Goal: Task Accomplishment & Management: Use online tool/utility

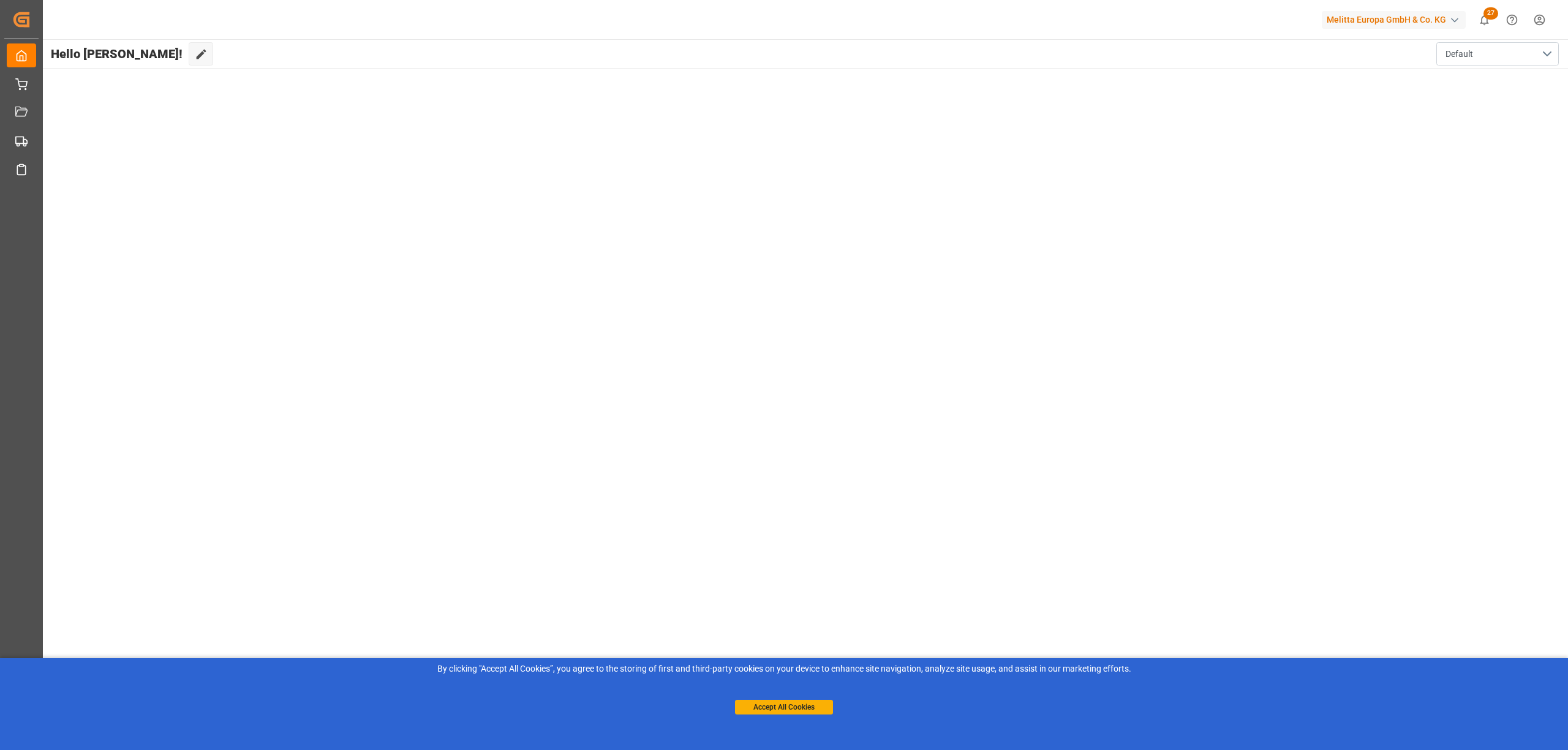
drag, startPoint x: 788, startPoint y: 704, endPoint x: 798, endPoint y: 693, distance: 14.9
click at [788, 704] on button "Accept All Cookies" at bounding box center [784, 707] width 98 height 14
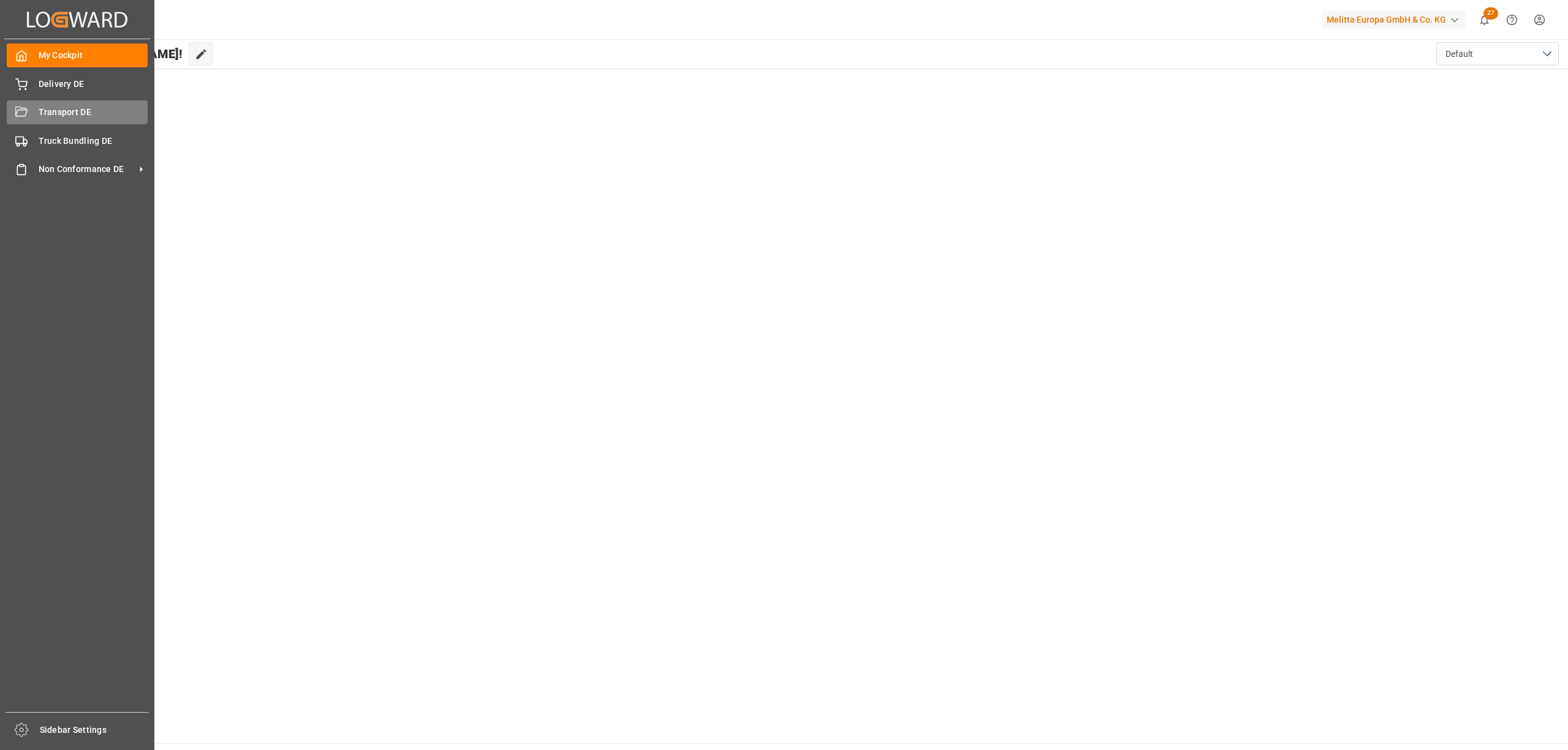
click at [35, 114] on div "Transport DE Transport DE" at bounding box center [77, 112] width 141 height 24
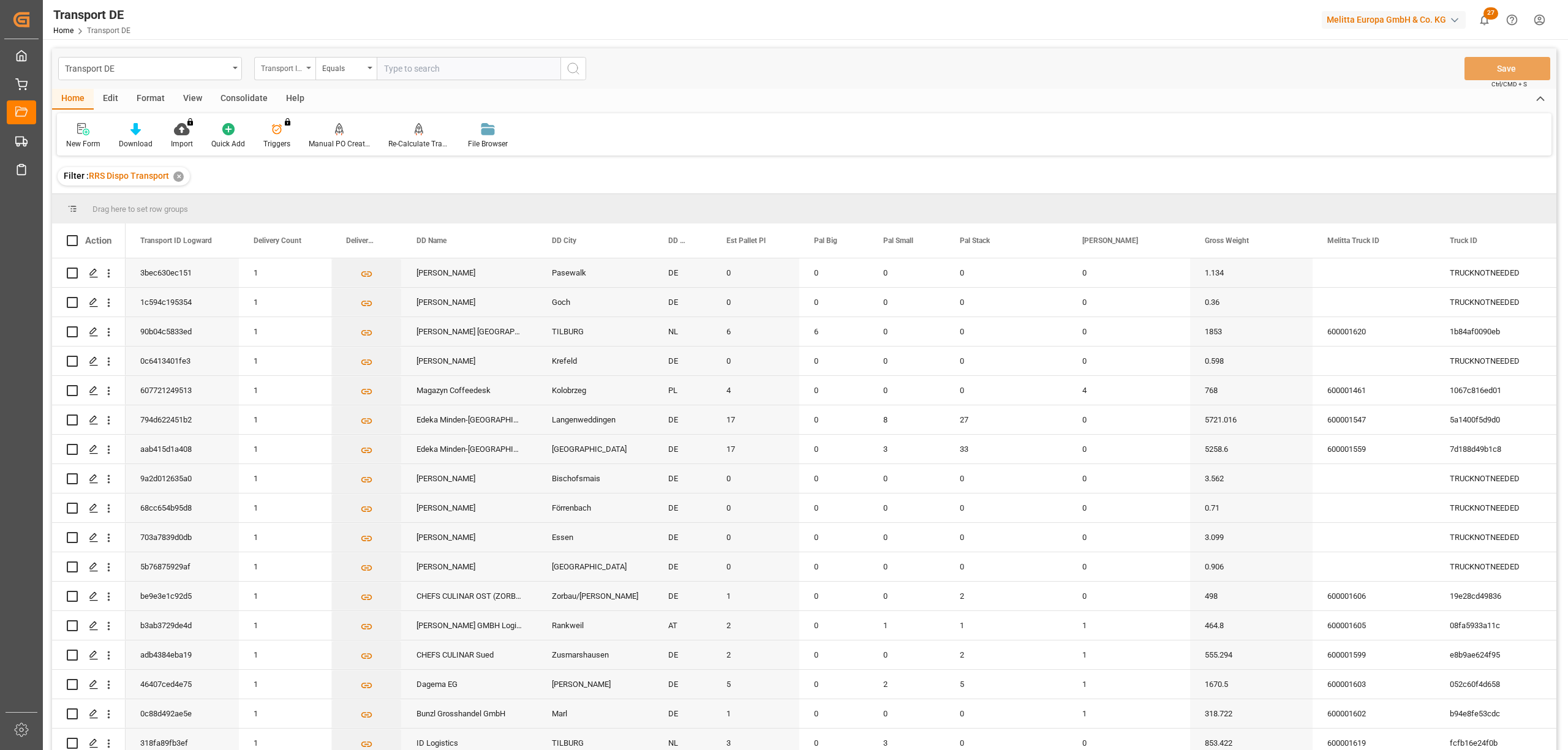
click at [278, 71] on div "Transport ID Logward" at bounding box center [281, 67] width 42 height 14
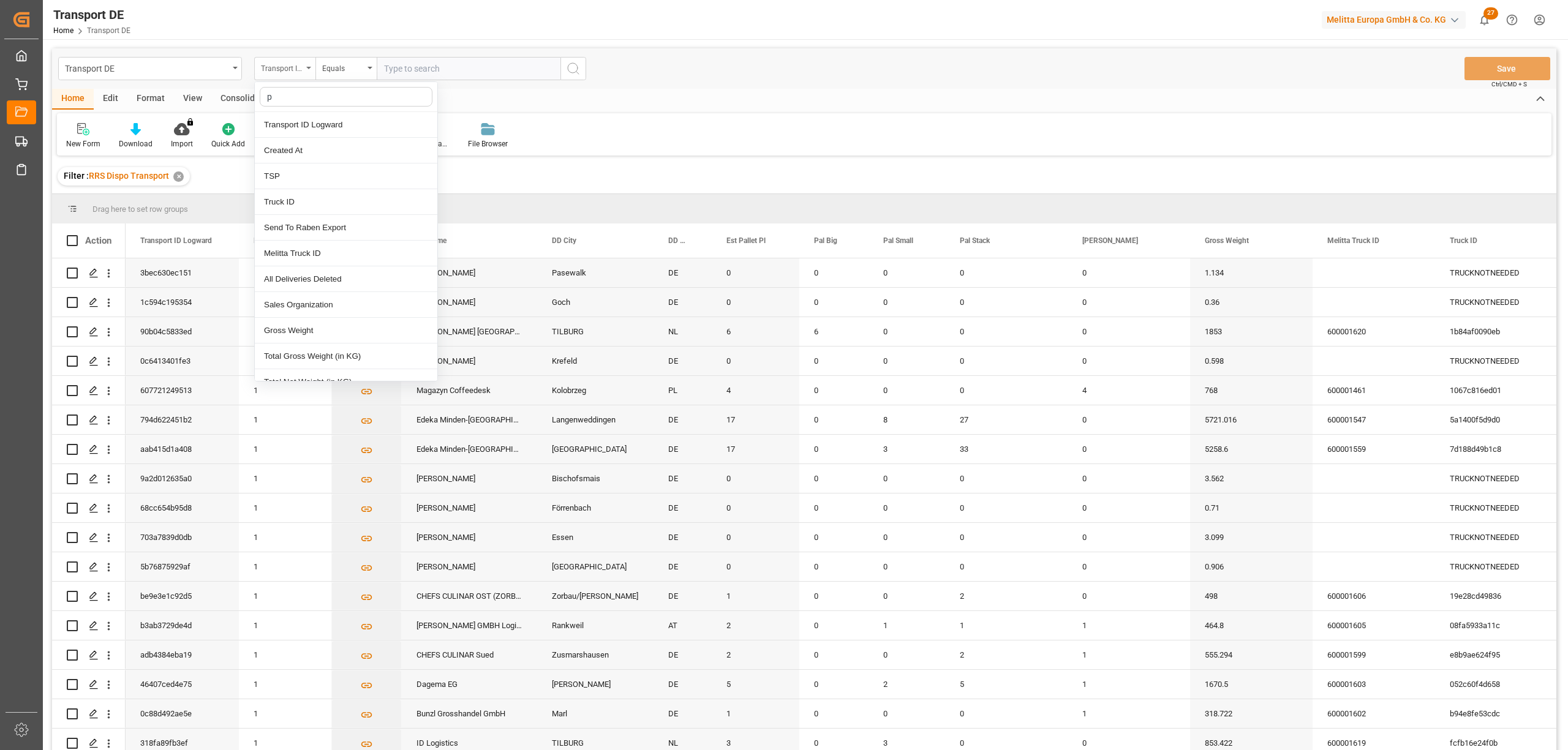
type input "pl"
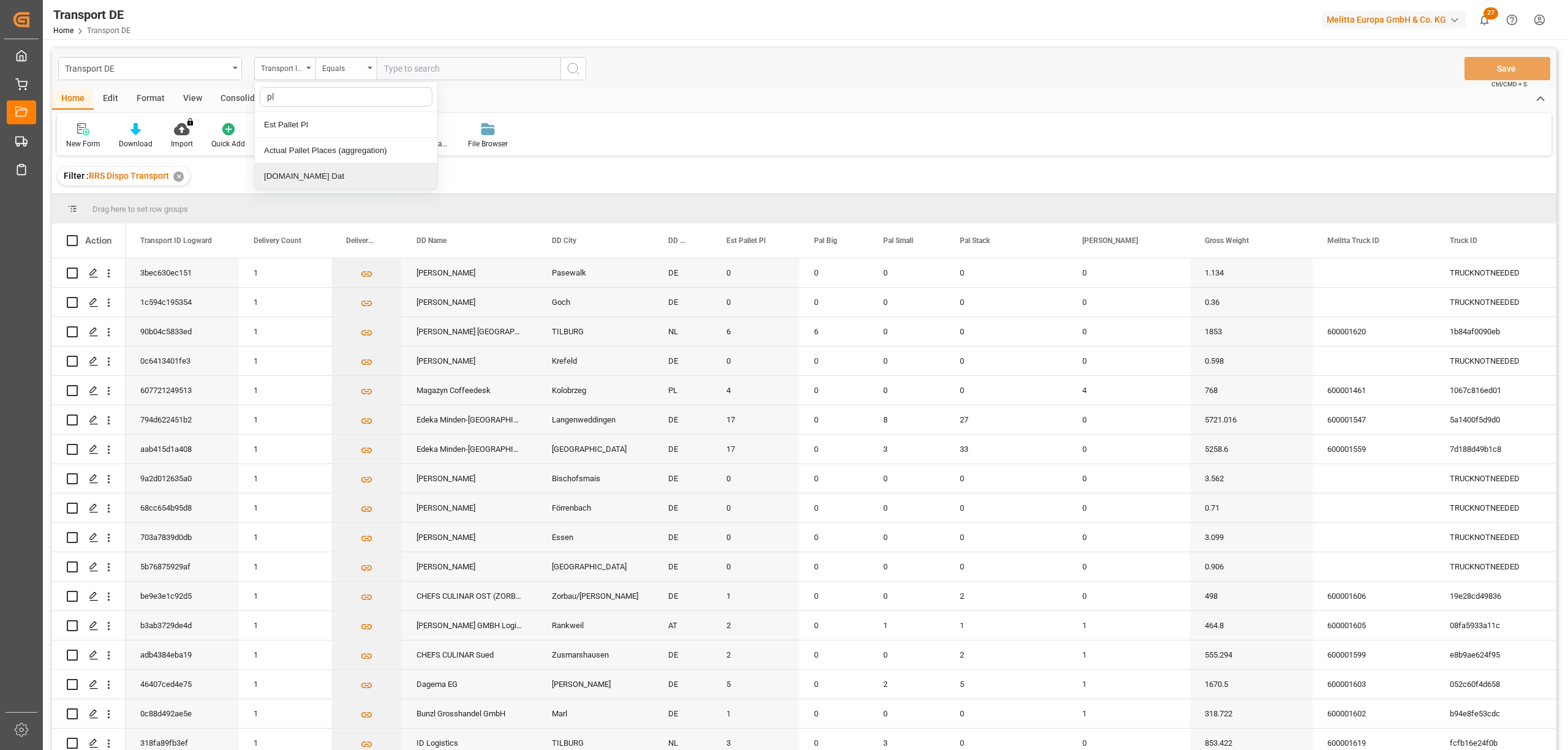
click at [326, 185] on div "[DOMAIN_NAME] Dat" at bounding box center [346, 177] width 183 height 26
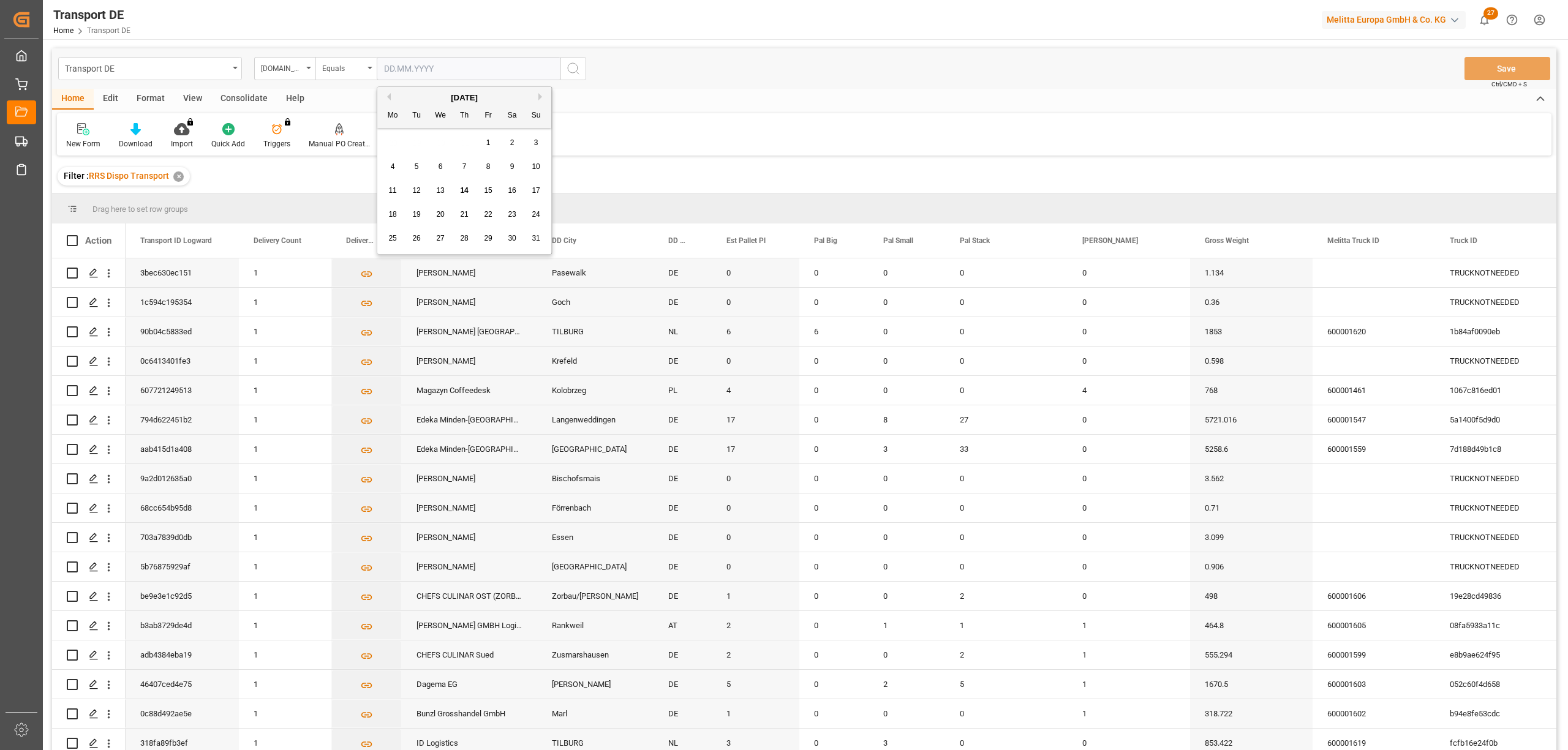
click at [382, 65] on input "text" at bounding box center [469, 68] width 184 height 23
type input "[DATE]"
click at [583, 65] on button "search button" at bounding box center [573, 68] width 26 height 23
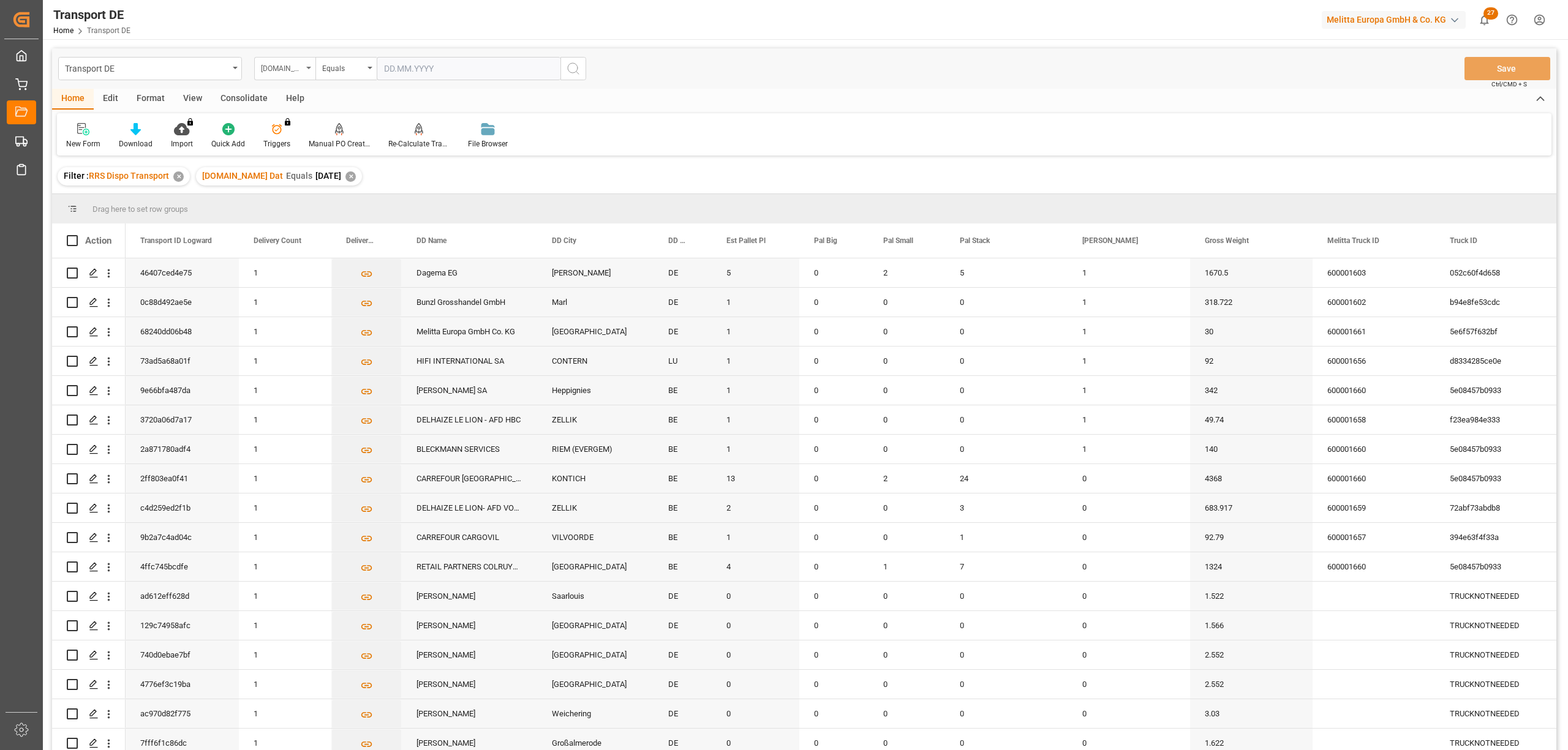
click at [272, 70] on div "[DOMAIN_NAME] Dat" at bounding box center [281, 67] width 42 height 14
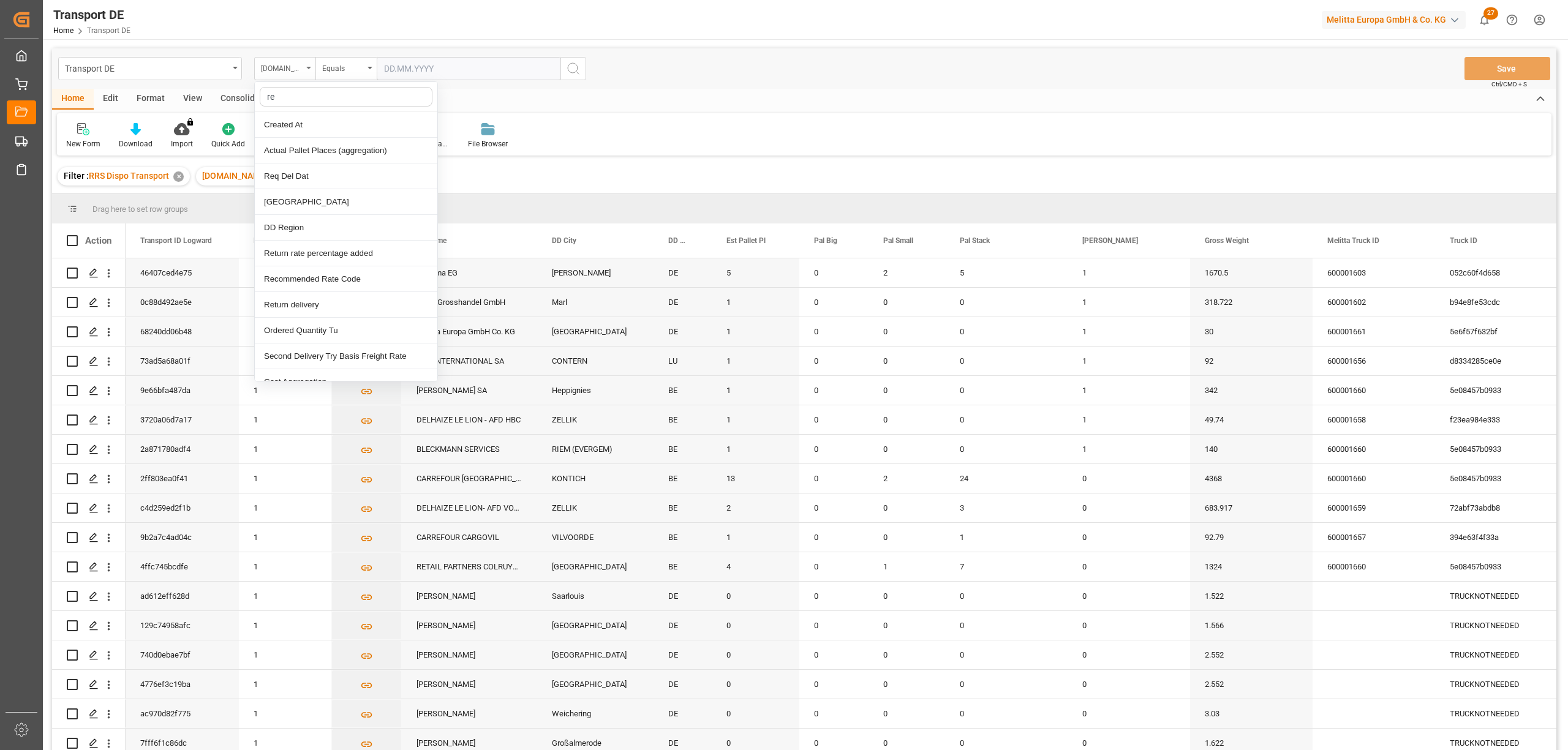
type input "req"
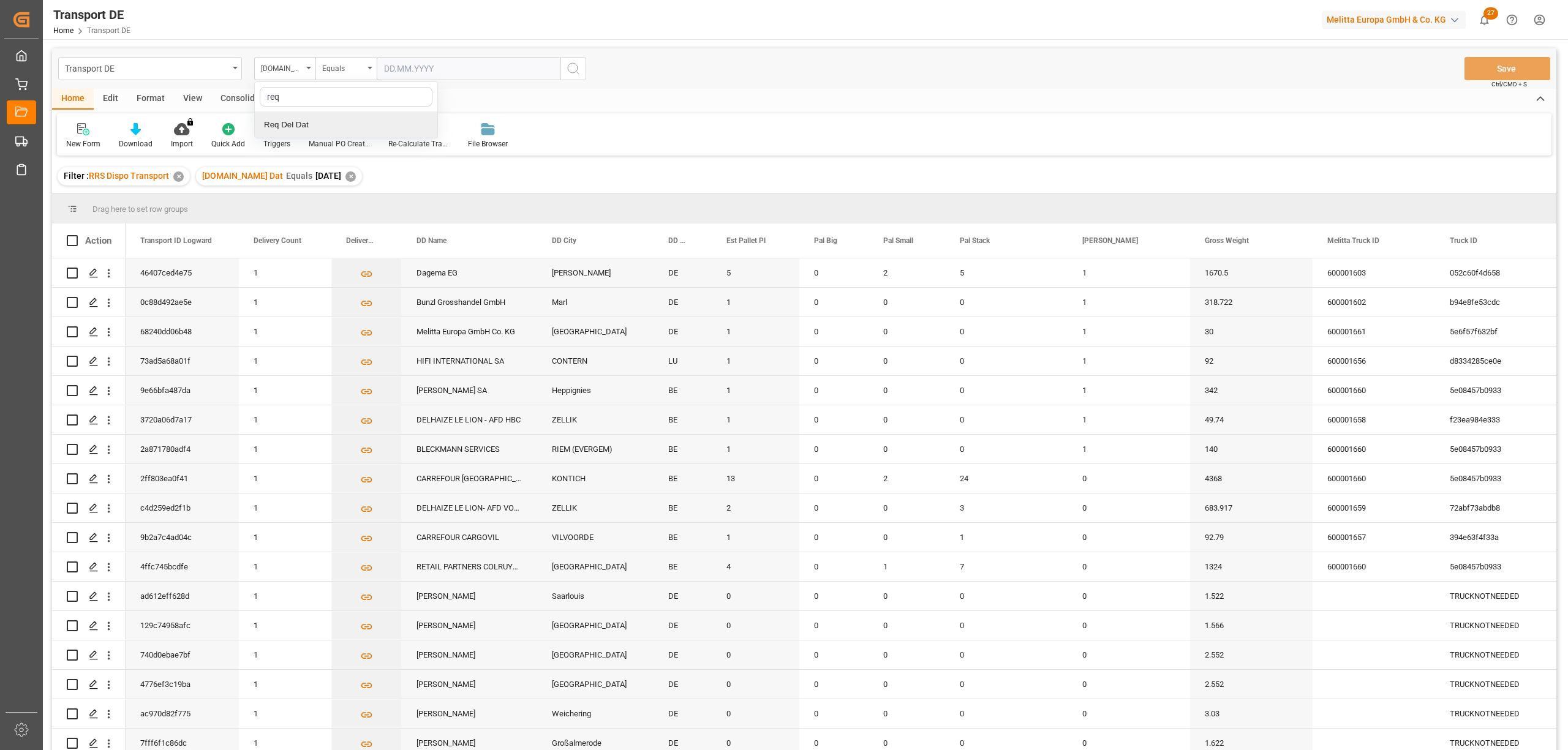
click at [300, 128] on div "Req Del Dat" at bounding box center [346, 125] width 183 height 26
click at [336, 74] on div "Equals" at bounding box center [346, 68] width 61 height 23
click at [365, 231] on div "In range" at bounding box center [407, 228] width 183 height 26
click at [386, 65] on input "text" at bounding box center [423, 68] width 92 height 23
type input "[DATE]"
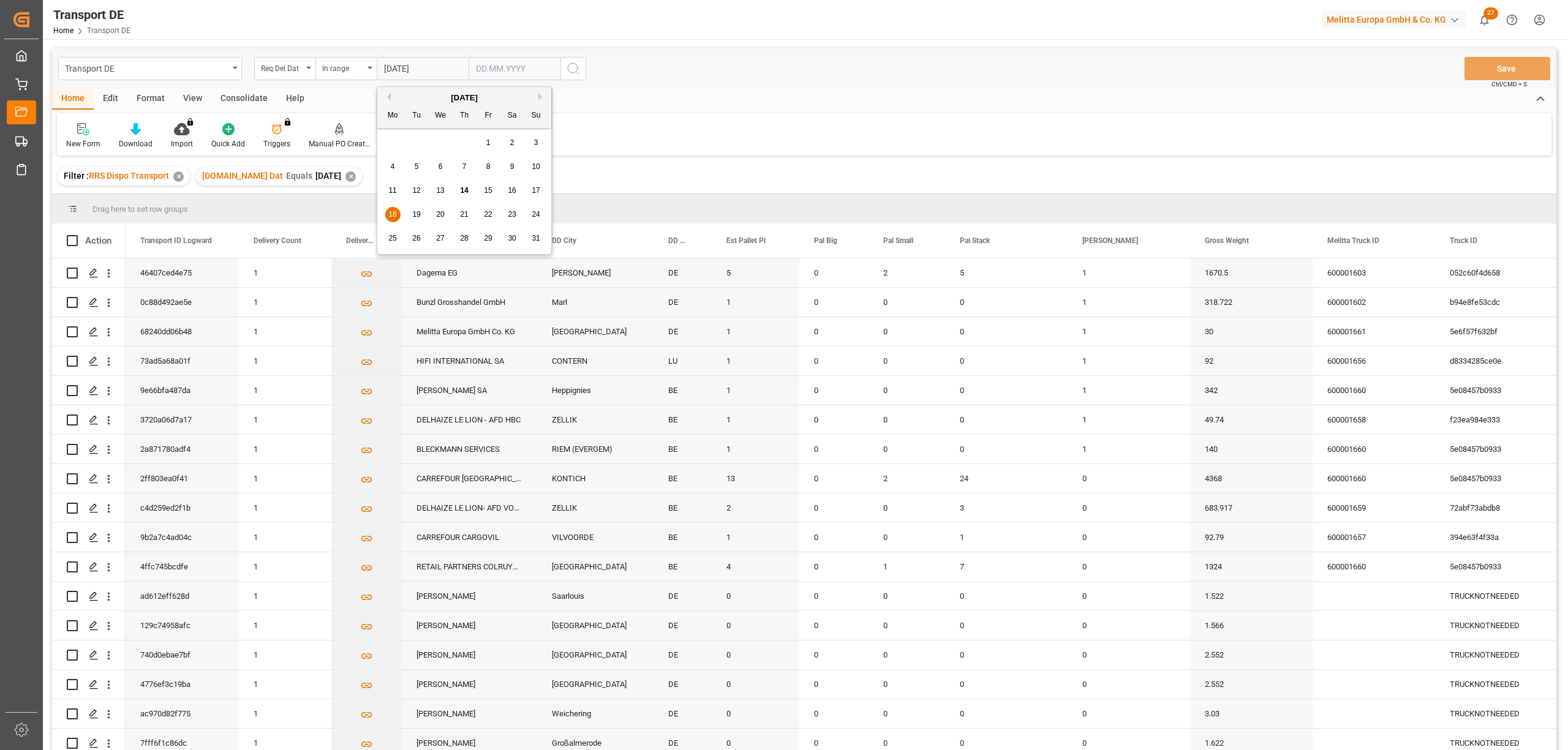
click at [469, 66] on input "text" at bounding box center [423, 68] width 92 height 23
type input "20.08.2025"
click at [569, 69] on icon "search button" at bounding box center [573, 68] width 14 height 14
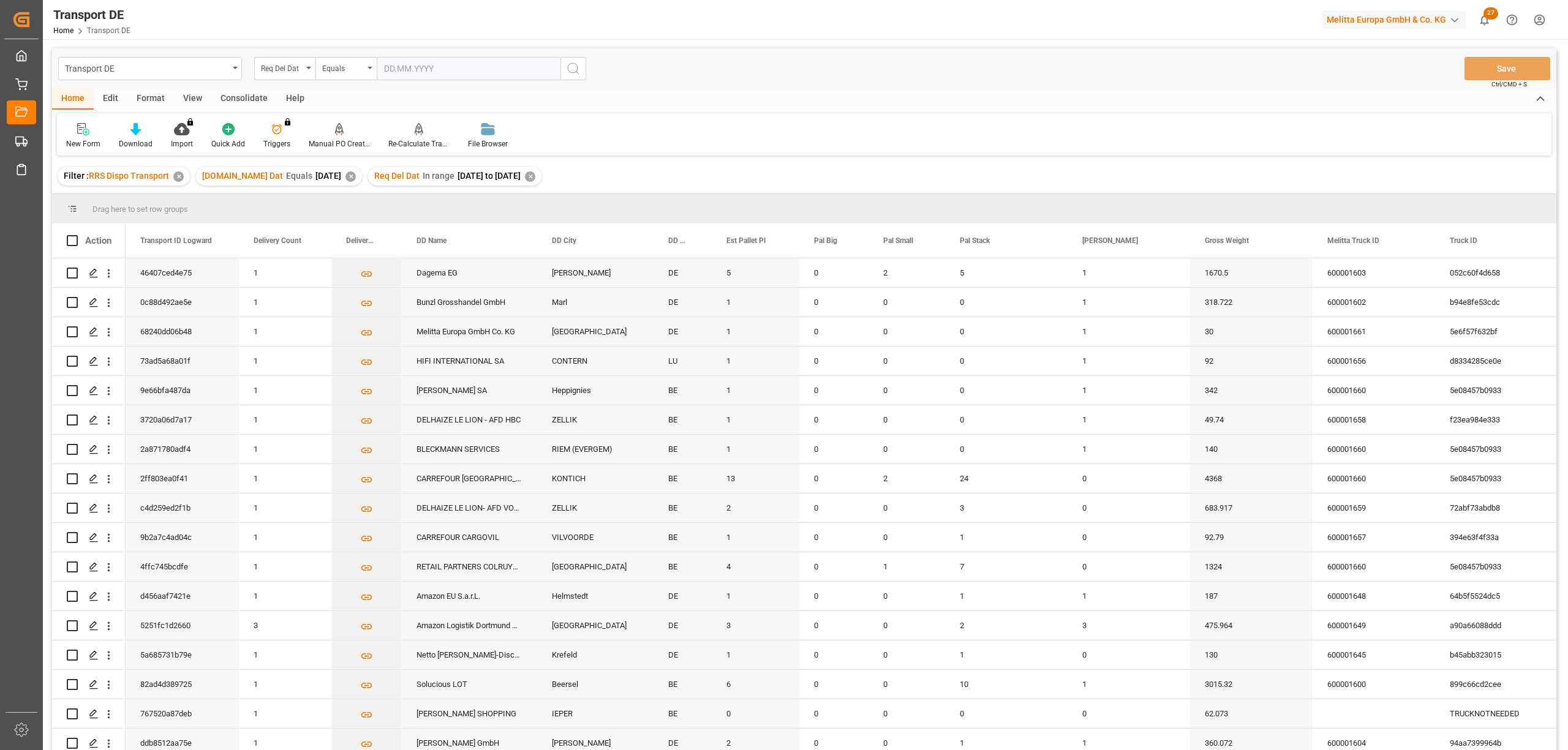
click at [243, 99] on div "Consolidate" at bounding box center [244, 100] width 66 height 21
click at [85, 126] on div at bounding box center [97, 128] width 60 height 13
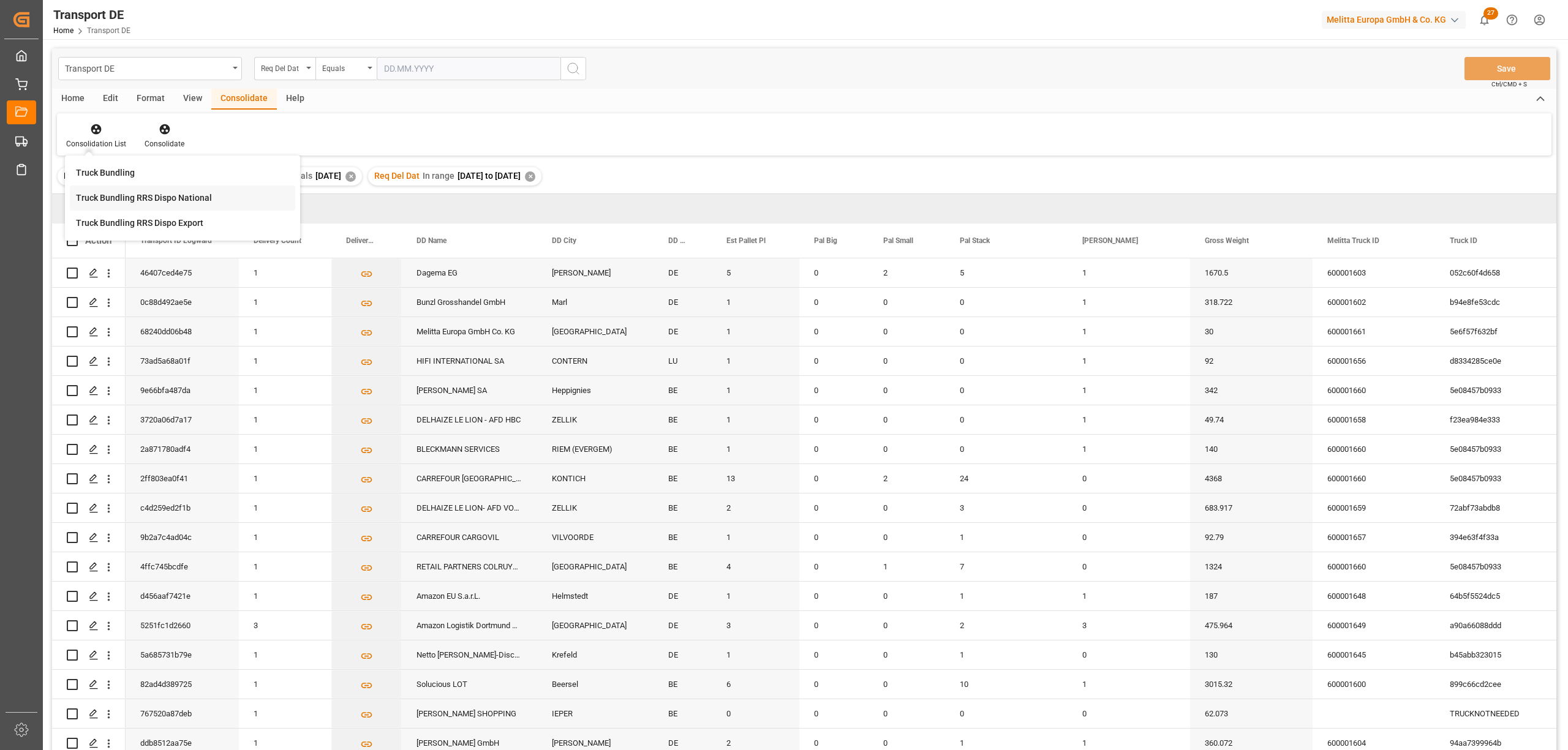
click at [128, 201] on div "Truck Bundling RRS Dispo National" at bounding box center [144, 198] width 136 height 13
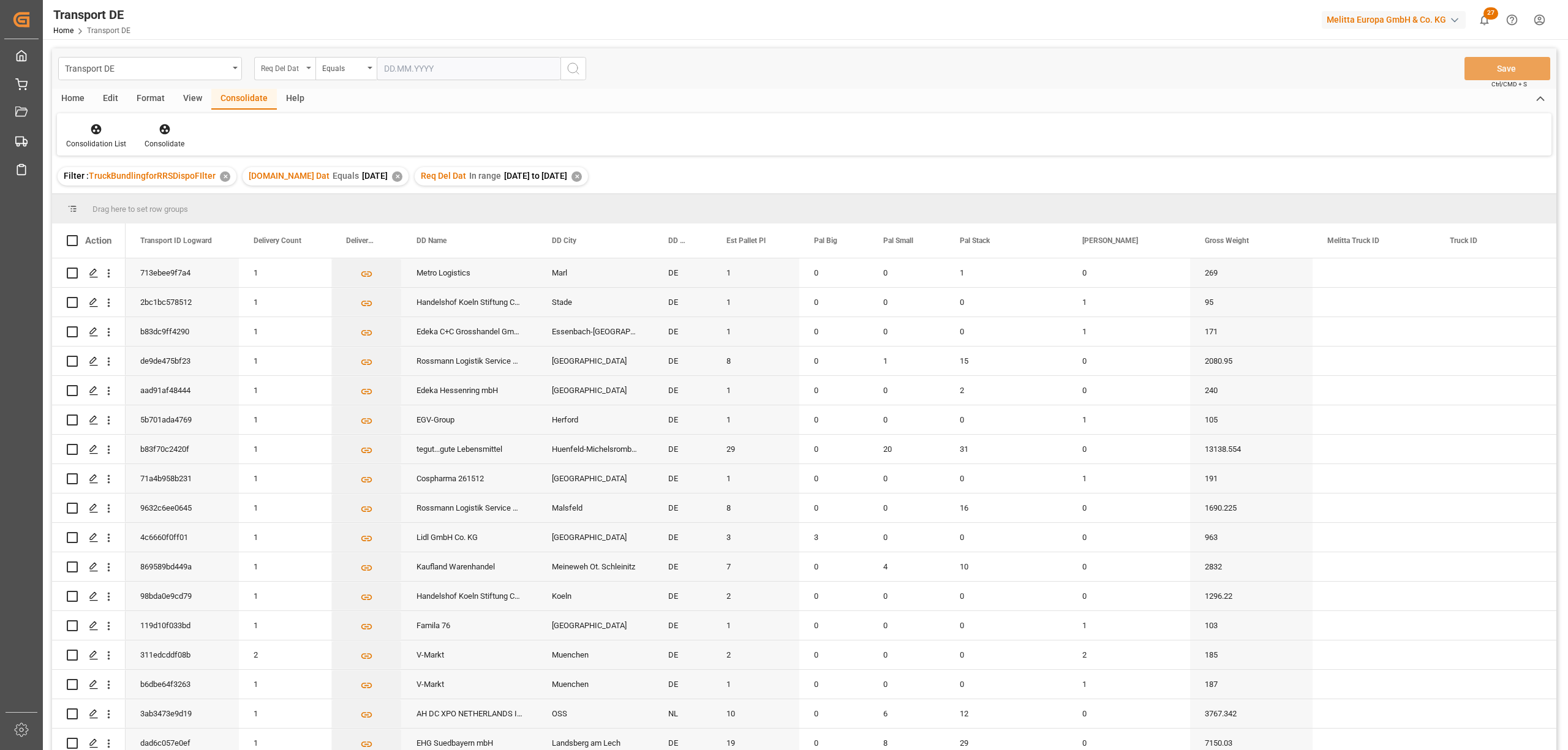
click at [270, 72] on div "Req Del Dat" at bounding box center [281, 67] width 42 height 14
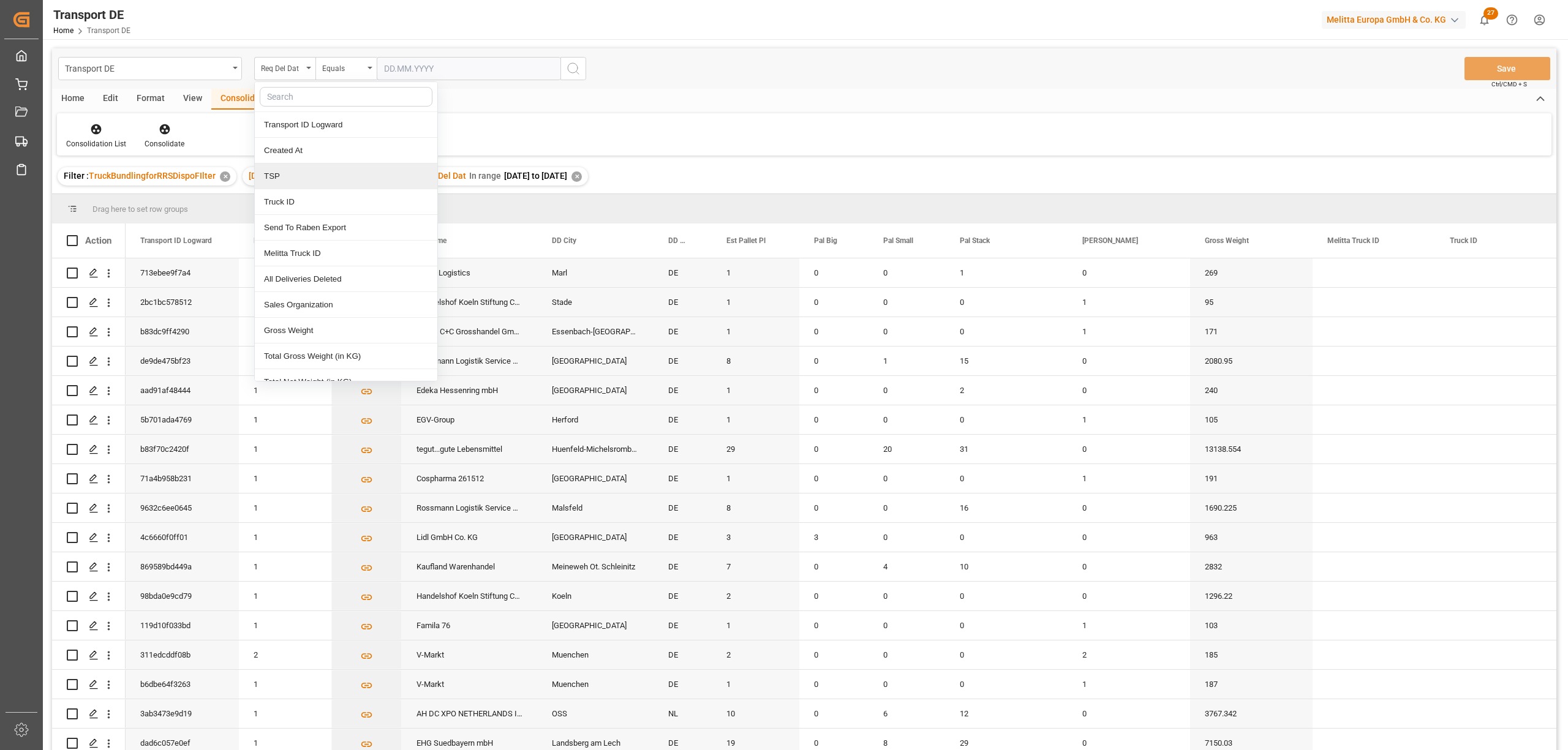
click at [270, 177] on div "TSP" at bounding box center [346, 177] width 183 height 26
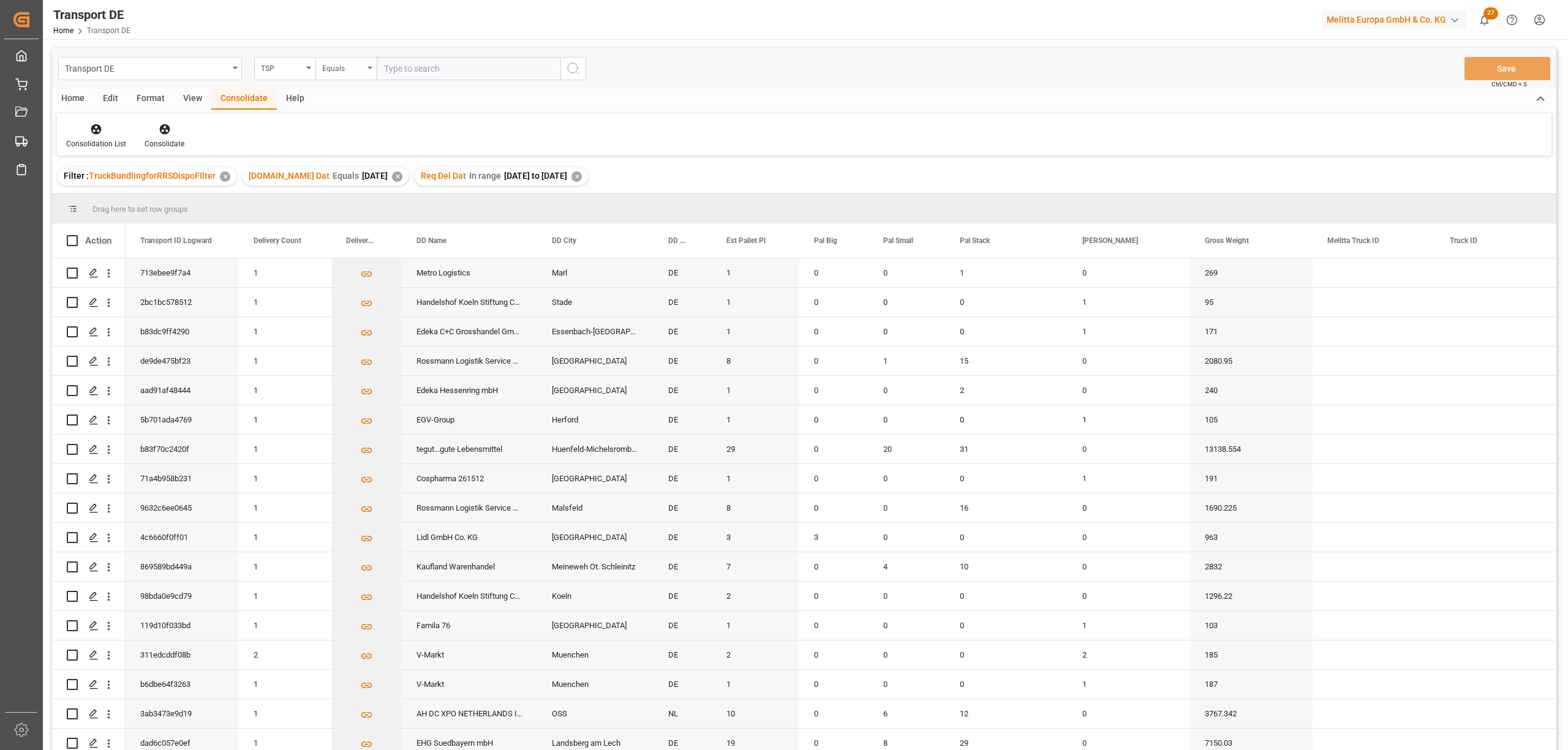
click at [329, 63] on div "Equals" at bounding box center [343, 67] width 42 height 14
click at [361, 202] on div "Starts with" at bounding box center [407, 202] width 183 height 26
type input "LIT DE"
click at [570, 66] on icon "search button" at bounding box center [573, 68] width 14 height 14
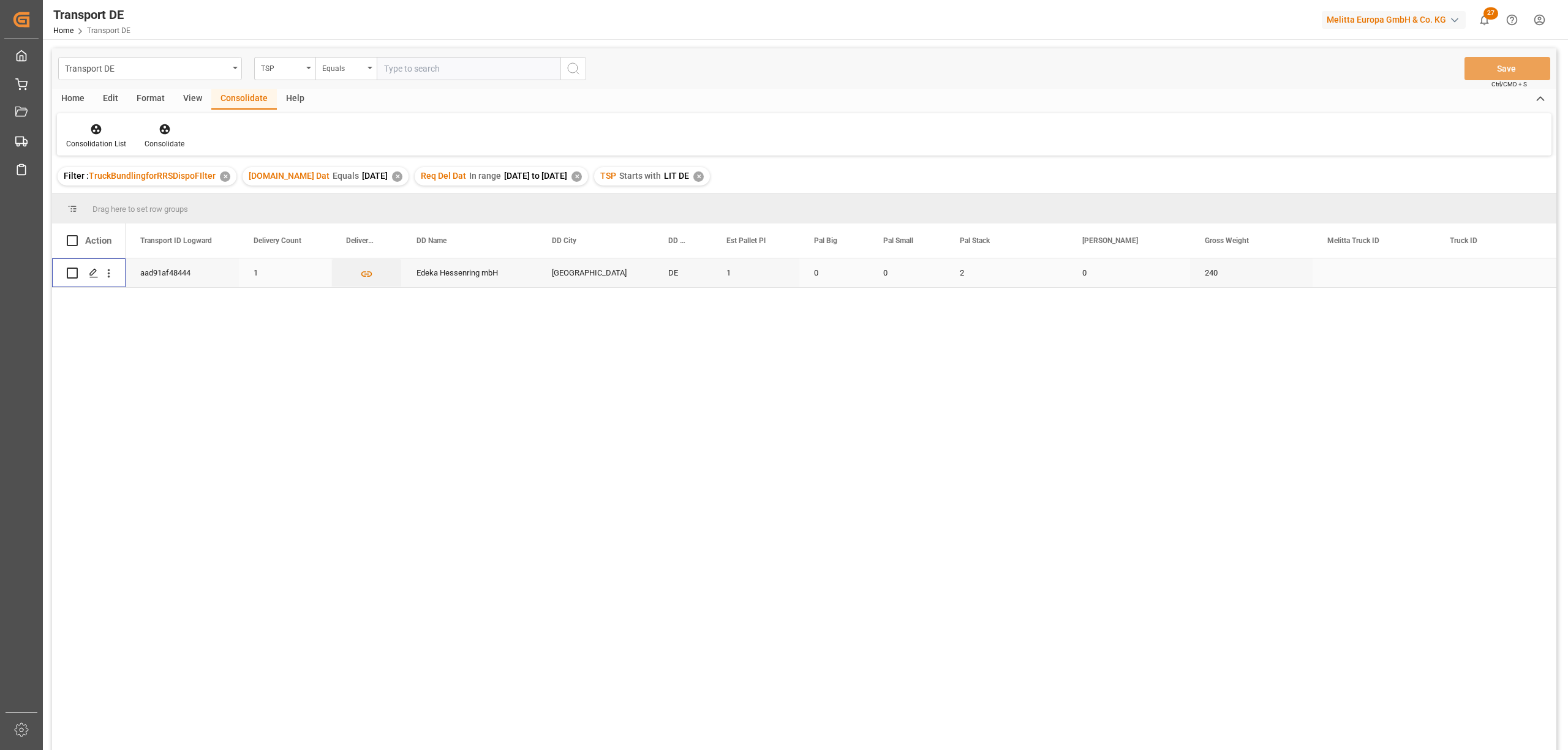
click at [71, 272] on input "Press Space to toggle row selection (unchecked)" at bounding box center [72, 273] width 11 height 11
checkbox input "true"
click at [161, 126] on icon at bounding box center [164, 130] width 11 height 11
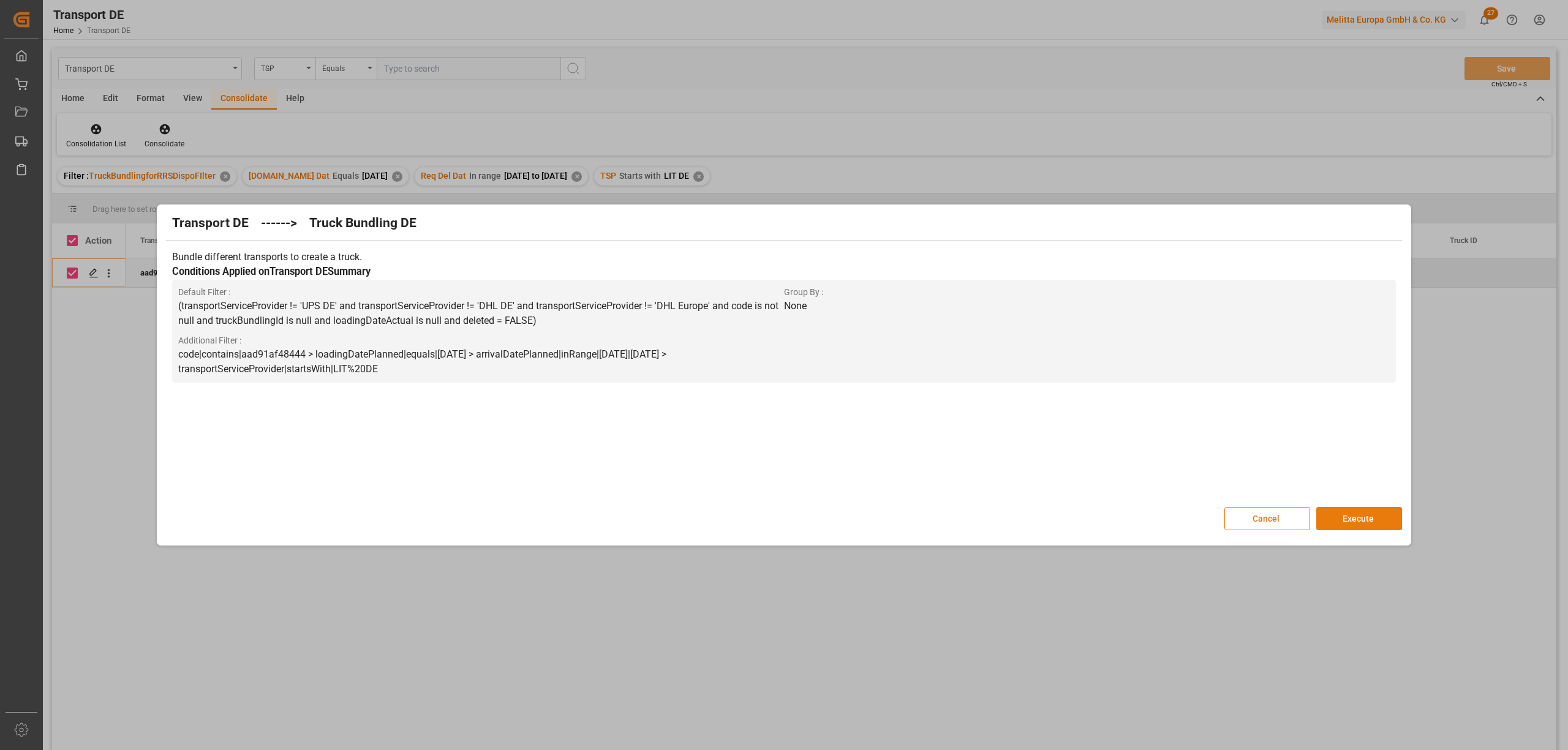
click at [1380, 519] on button "Execute" at bounding box center [1359, 518] width 86 height 23
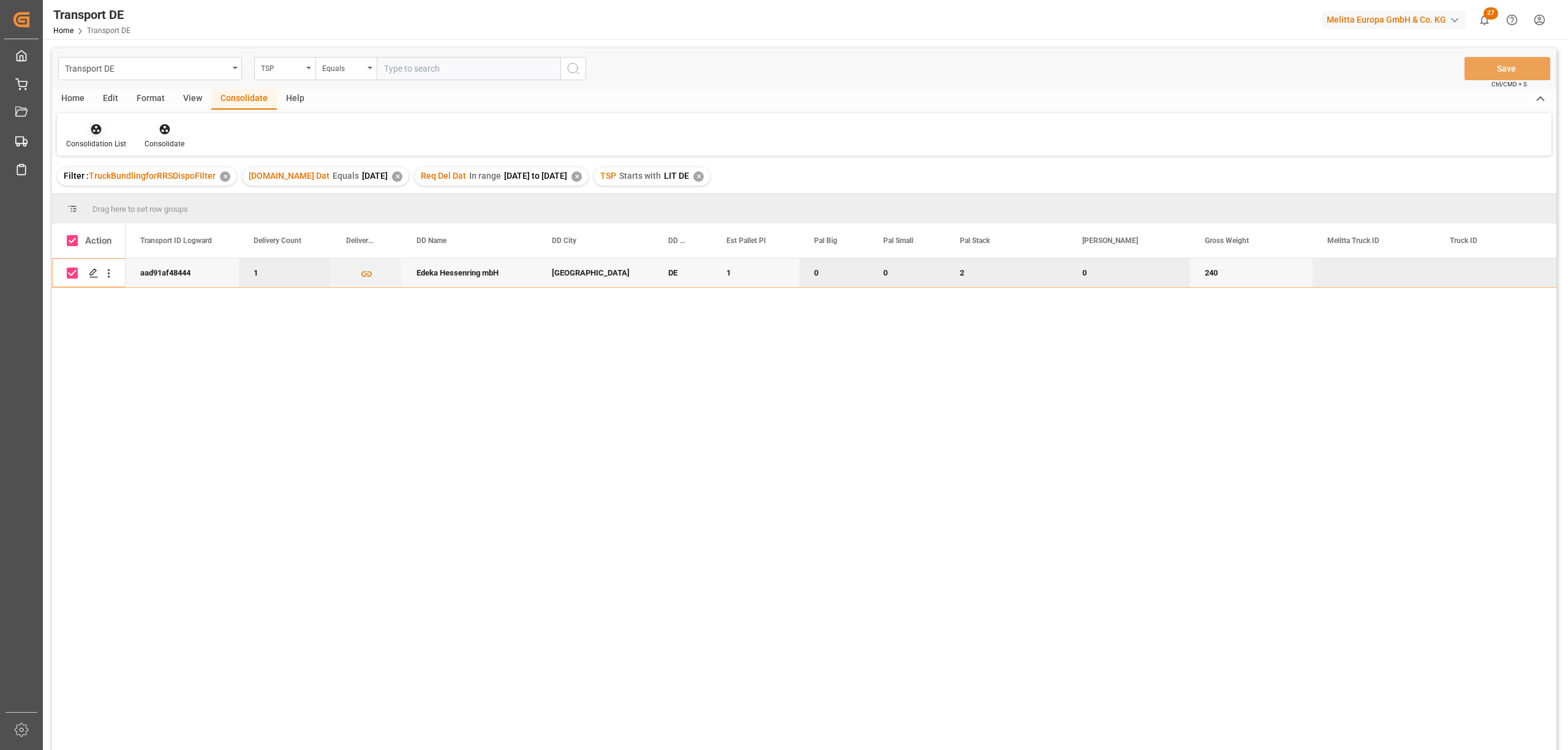
click at [92, 135] on div "Consolidation List" at bounding box center [96, 136] width 78 height 27
click at [90, 193] on div "Transport DE TSP Equals Save Ctrl/CMD + S Home Edit Format View Consolidate Hel…" at bounding box center [804, 415] width 1504 height 734
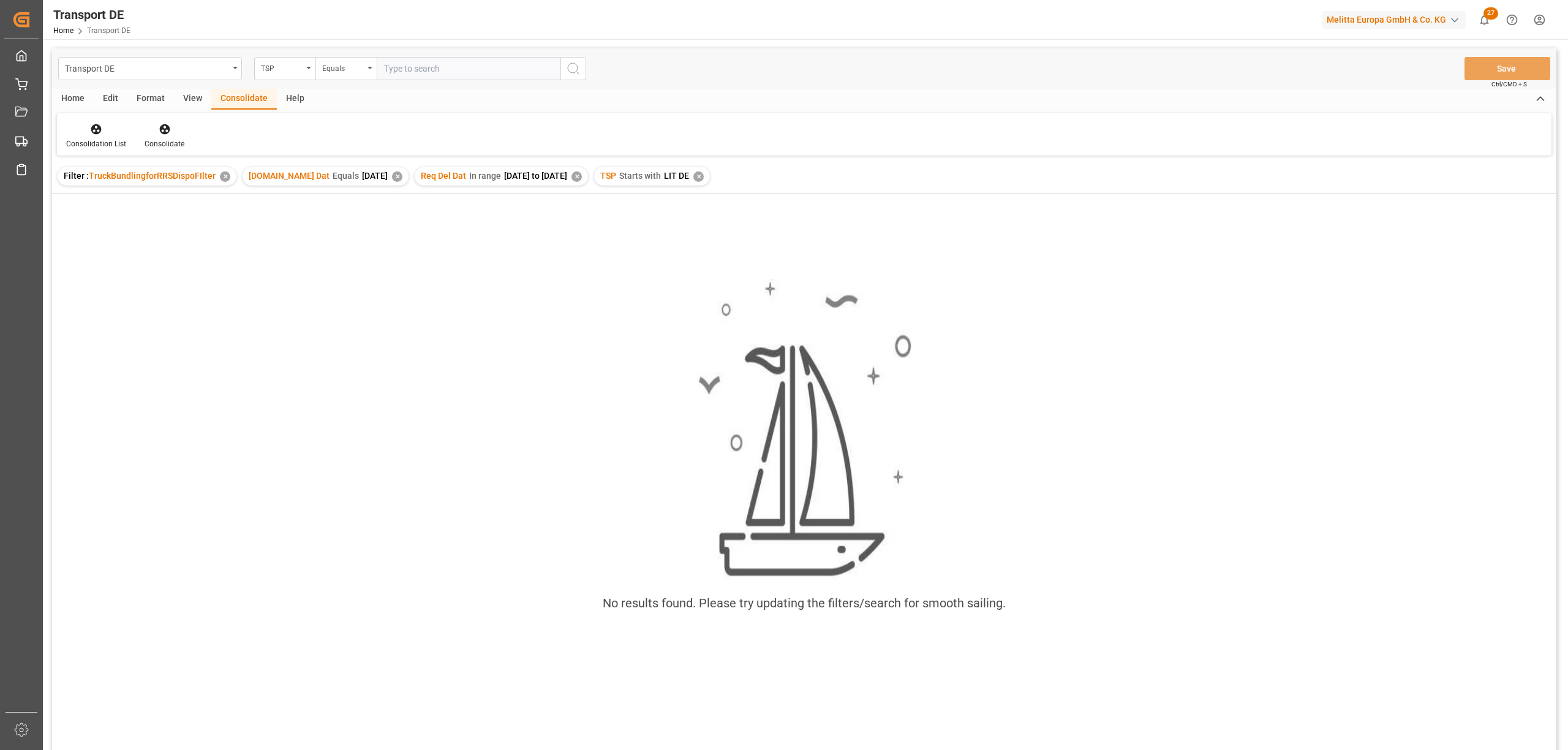
click at [699, 175] on div "✕" at bounding box center [699, 177] width 11 height 11
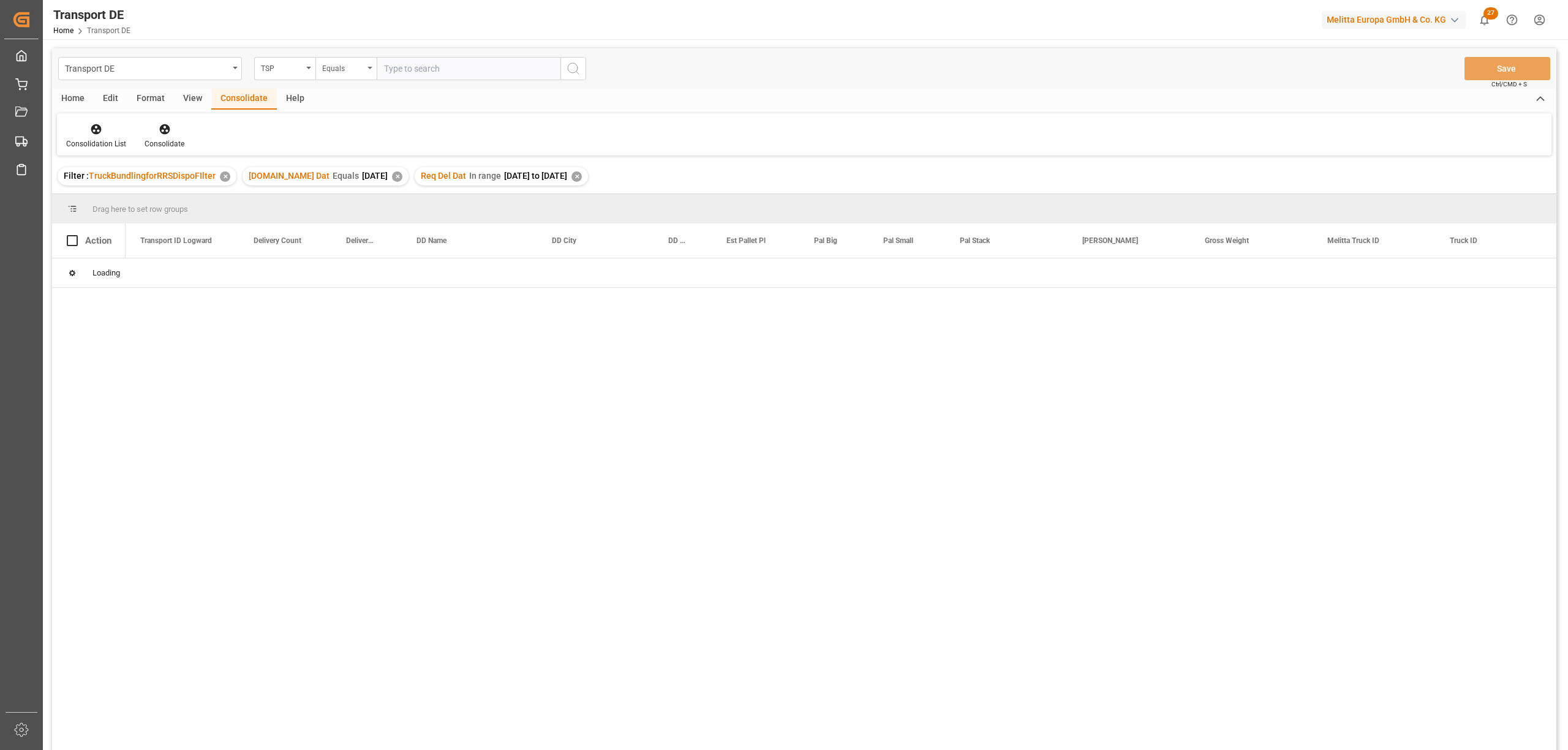
click at [332, 66] on div "Equals" at bounding box center [343, 67] width 42 height 14
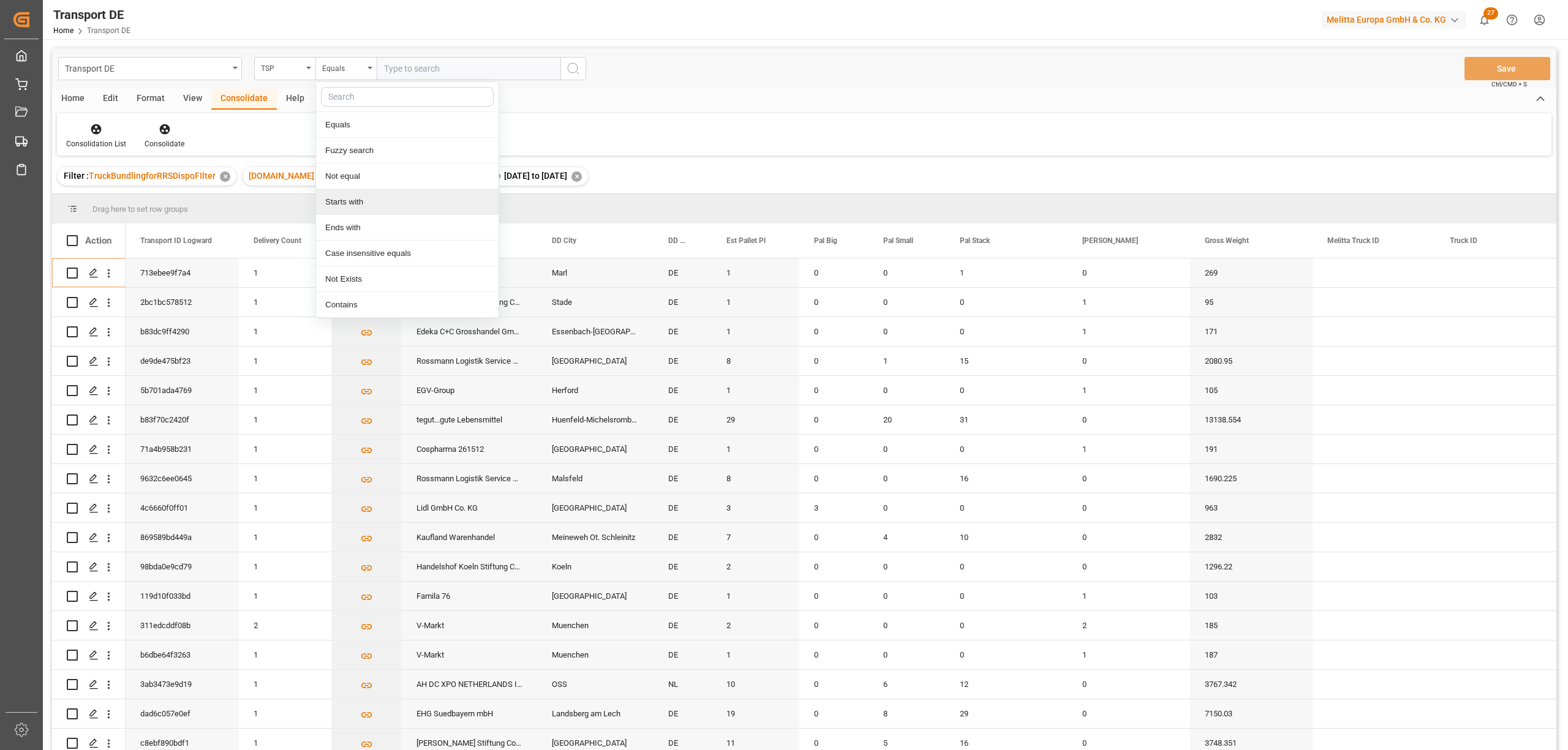
click at [371, 204] on div "Starts with" at bounding box center [407, 202] width 183 height 26
type input "Moeller"
click at [577, 63] on icon "search button" at bounding box center [573, 68] width 14 height 14
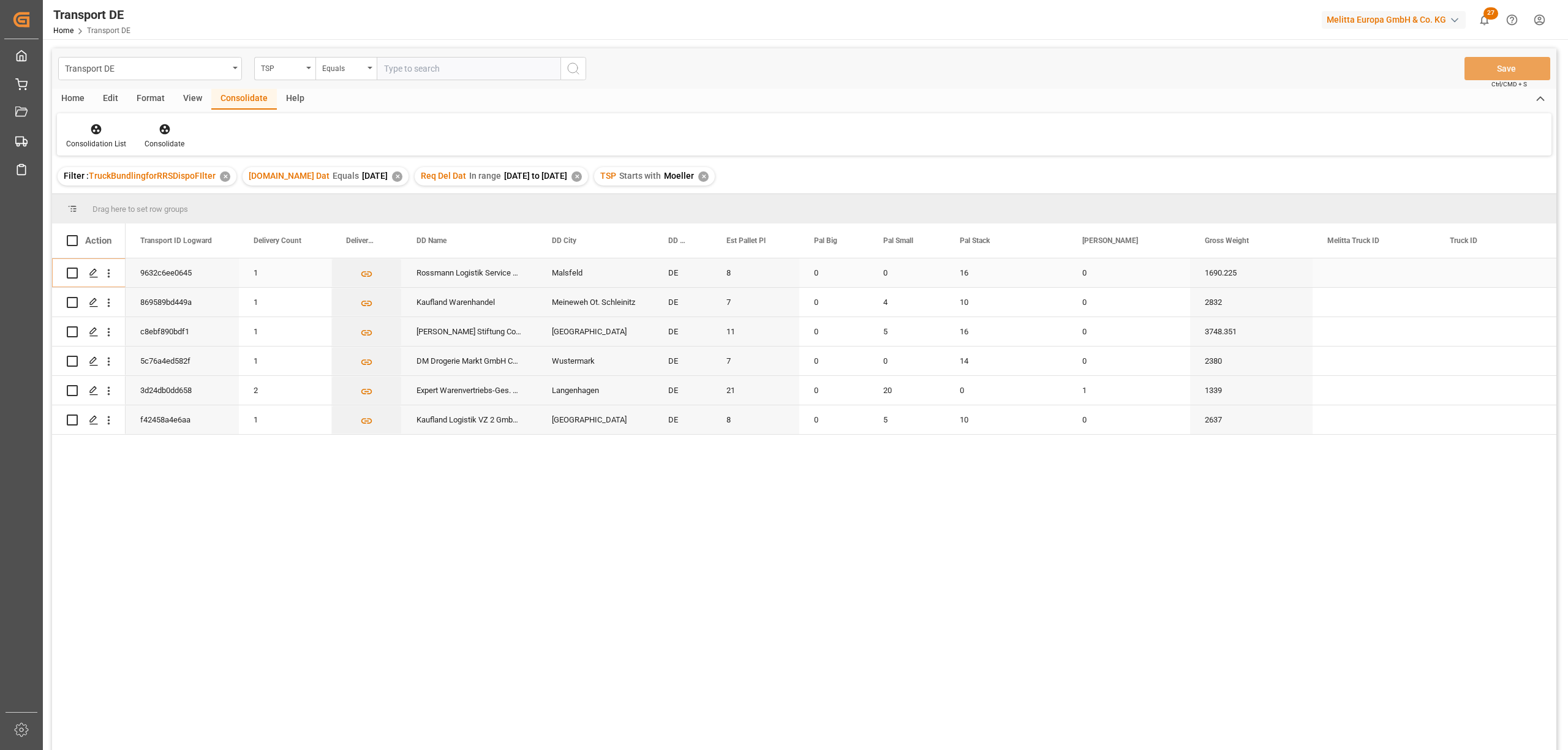
click at [69, 272] on input "Press Space to toggle row selection (unchecked)" at bounding box center [72, 273] width 11 height 11
click at [160, 126] on icon at bounding box center [164, 130] width 11 height 11
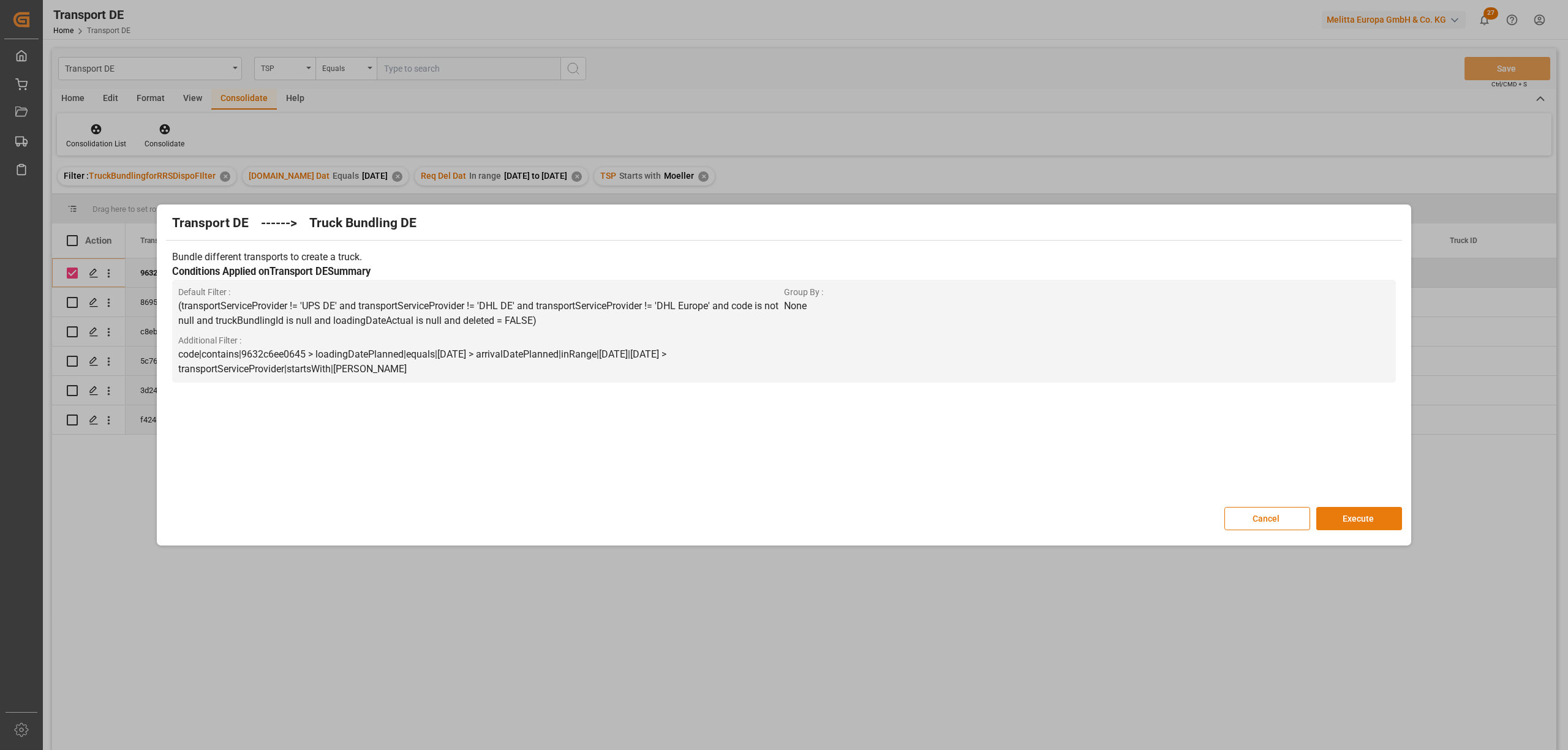
click at [1363, 519] on button "Execute" at bounding box center [1359, 518] width 86 height 23
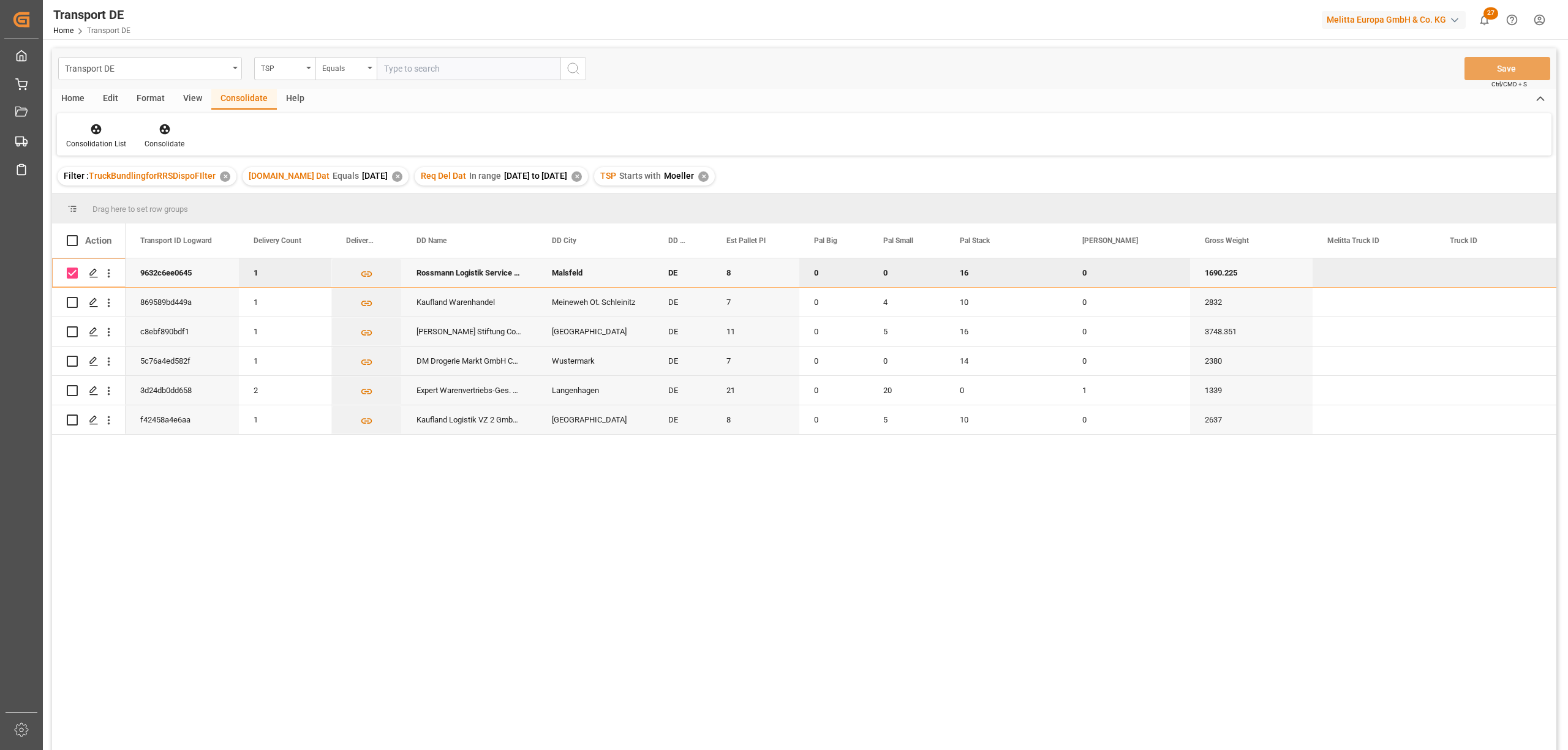
click at [73, 269] on input "Press Space to toggle row selection (checked)" at bounding box center [72, 273] width 11 height 11
checkbox input "false"
click at [72, 303] on input "Press Space to toggle row selection (unchecked)" at bounding box center [72, 303] width 11 height 11
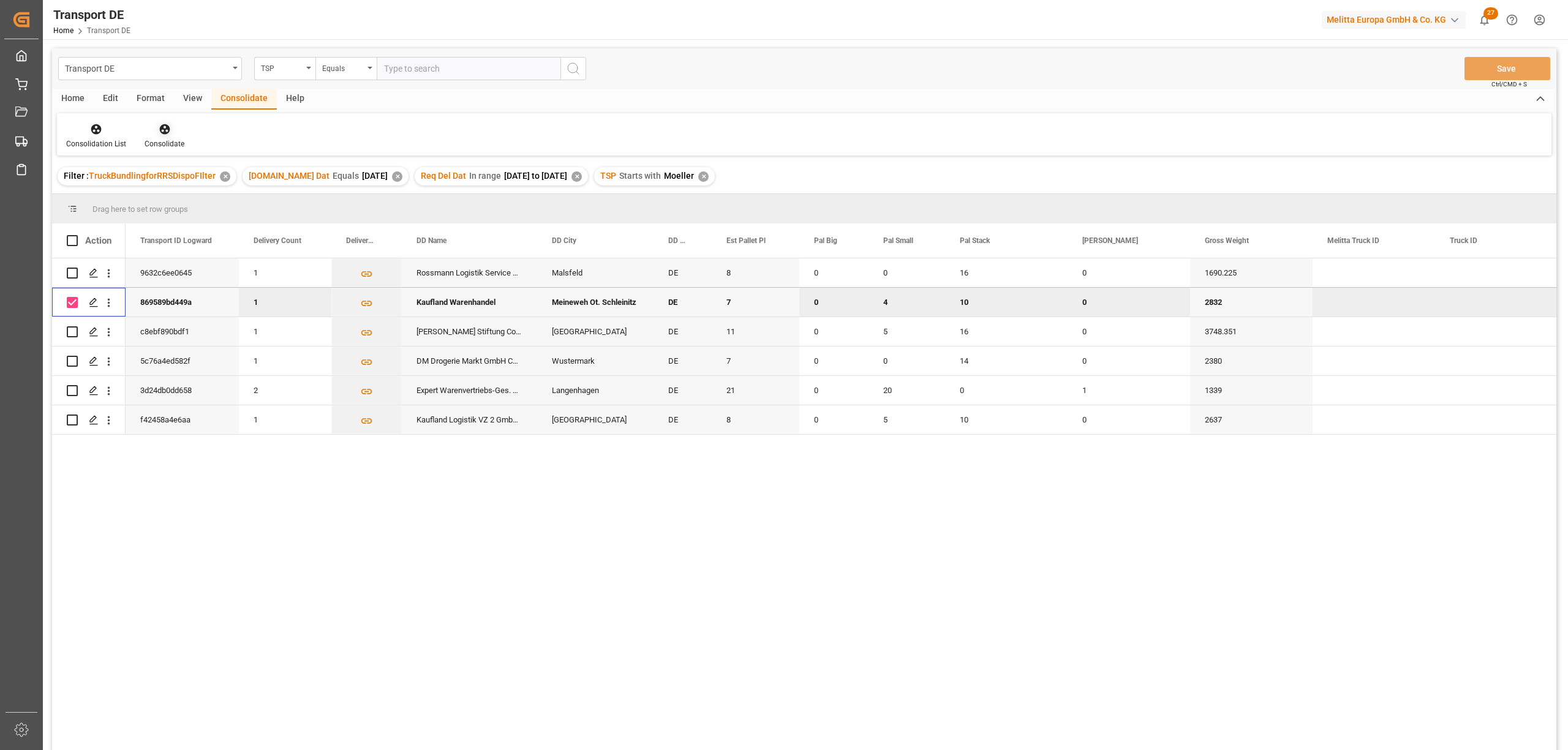
click at [164, 131] on icon at bounding box center [164, 129] width 12 height 12
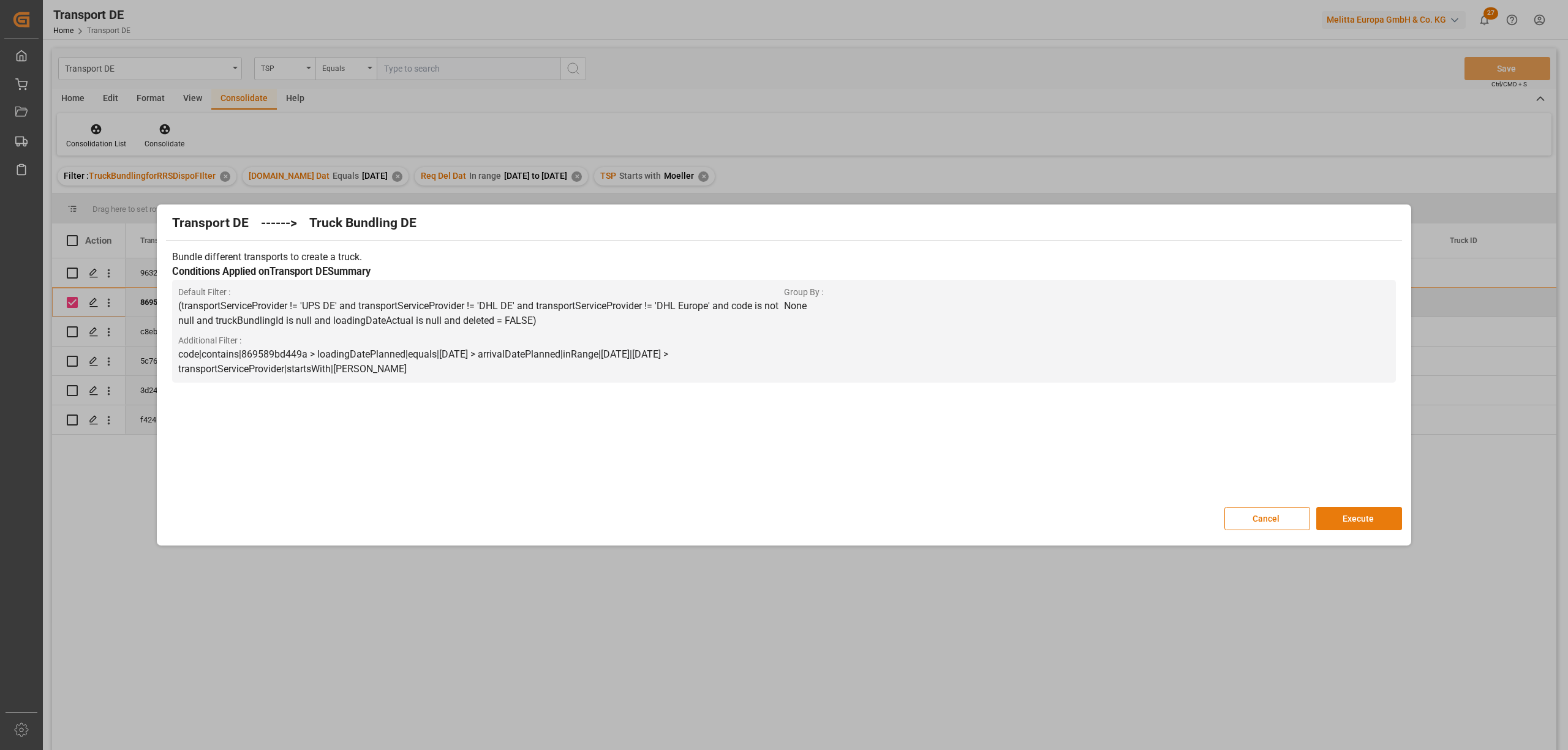
click at [1355, 522] on button "Execute" at bounding box center [1359, 518] width 86 height 23
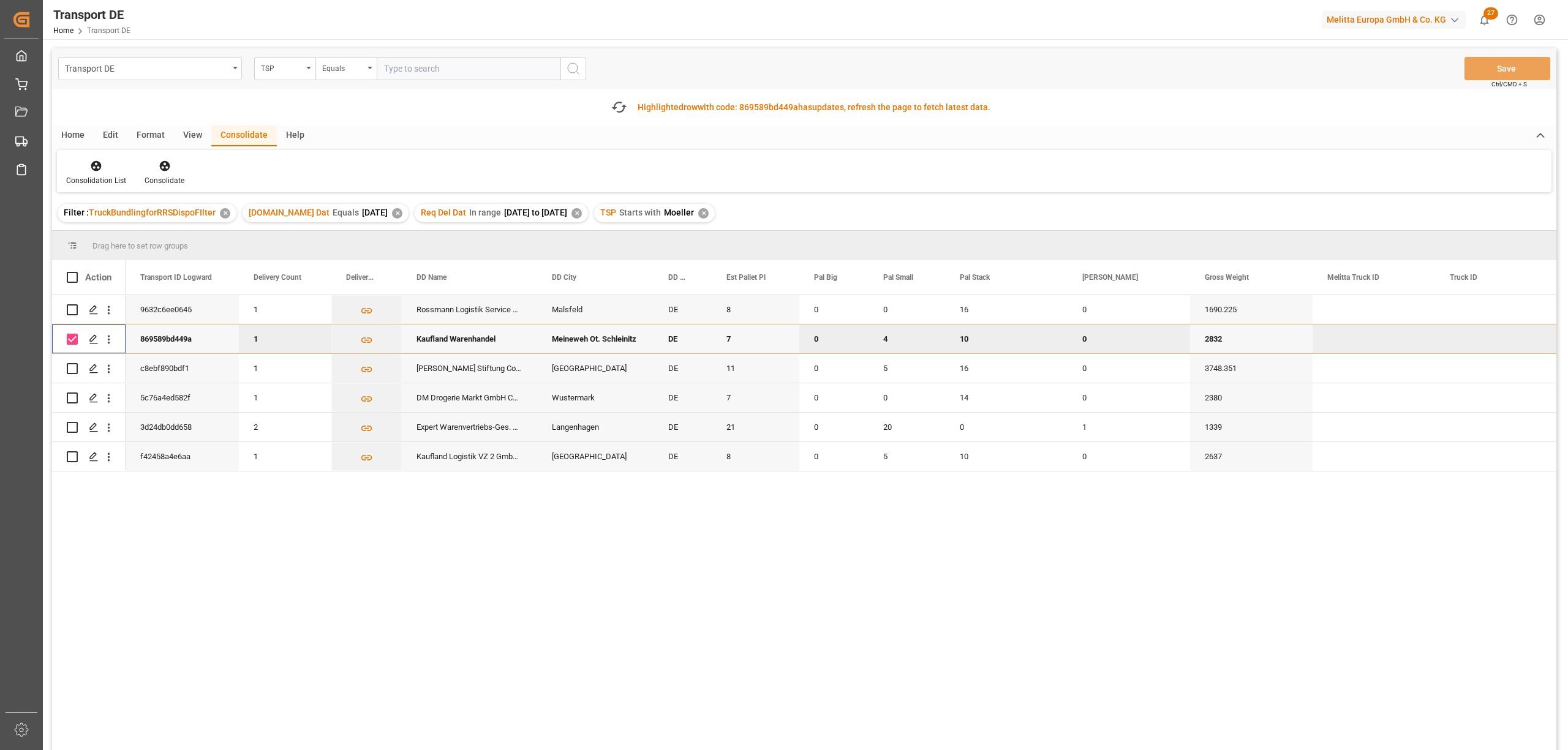
click at [76, 338] on input "Press Space to toggle row selection (checked)" at bounding box center [72, 339] width 11 height 11
checkbox input "false"
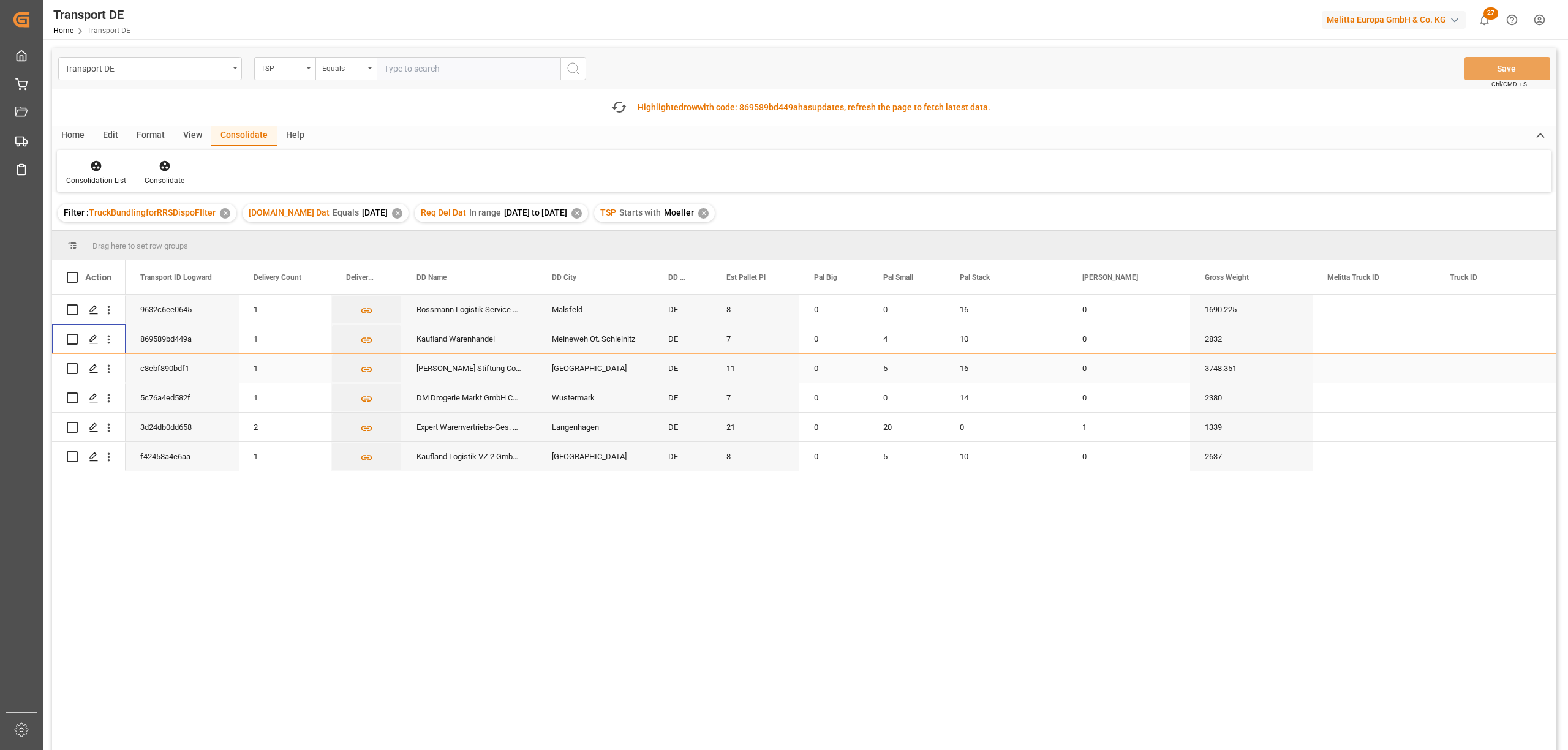
click at [72, 370] on input "Press Space to toggle row selection (unchecked)" at bounding box center [72, 368] width 11 height 11
click at [162, 163] on icon at bounding box center [164, 166] width 12 height 12
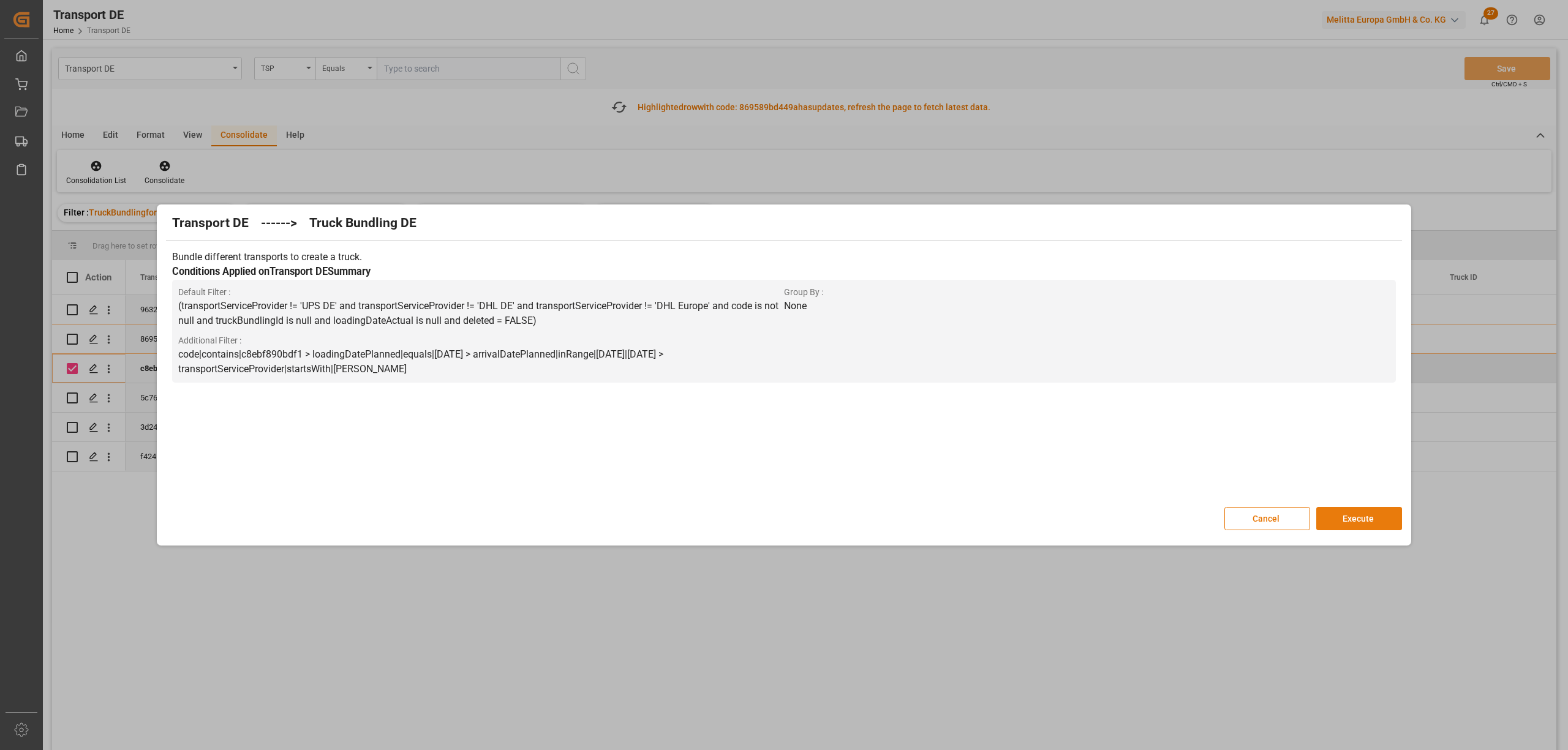
click at [1370, 518] on button "Execute" at bounding box center [1359, 518] width 86 height 23
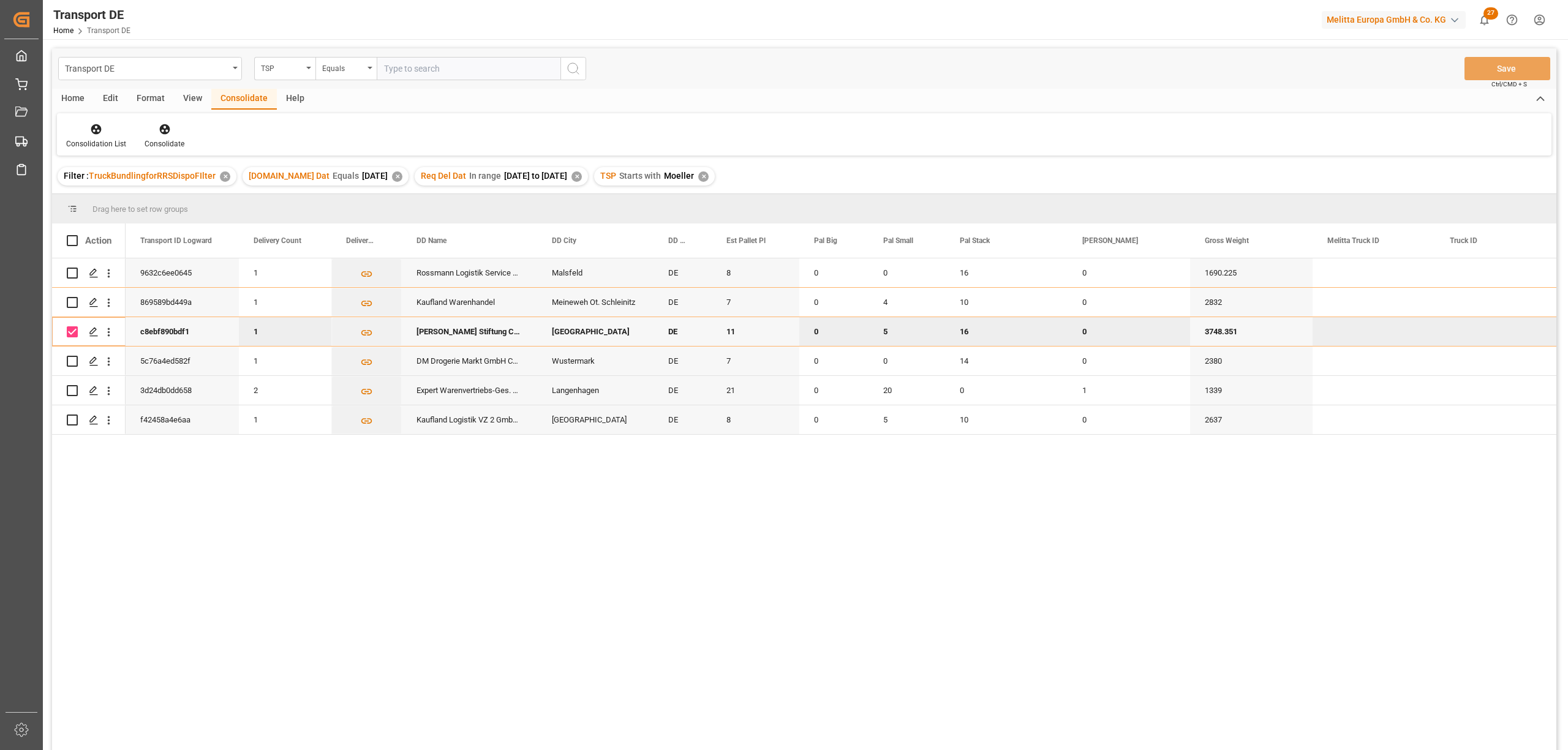
click at [69, 327] on input "Press Space to toggle row selection (checked)" at bounding box center [72, 332] width 11 height 11
checkbox input "false"
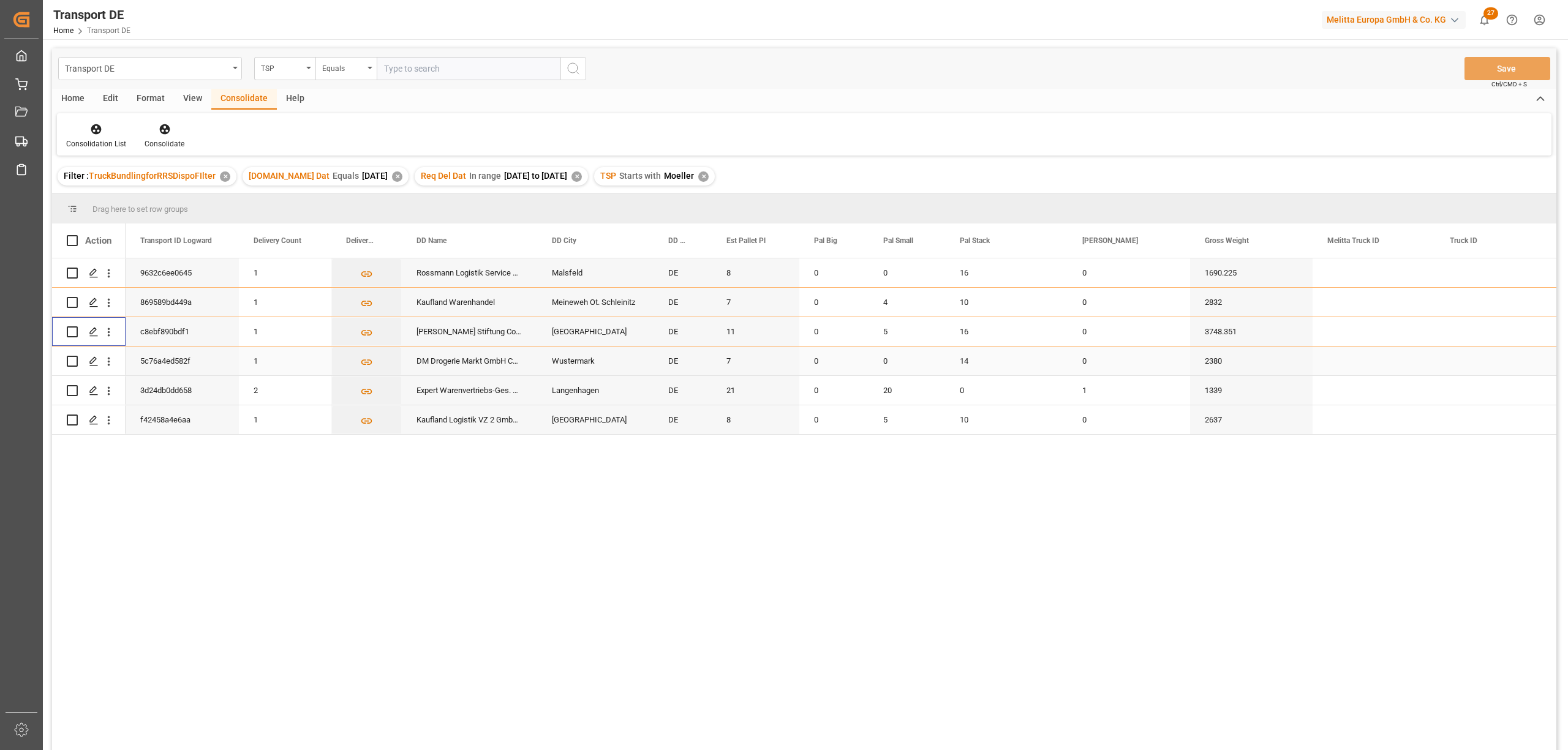
click at [72, 361] on input "Press Space to toggle row selection (unchecked)" at bounding box center [72, 361] width 11 height 11
checkbox input "true"
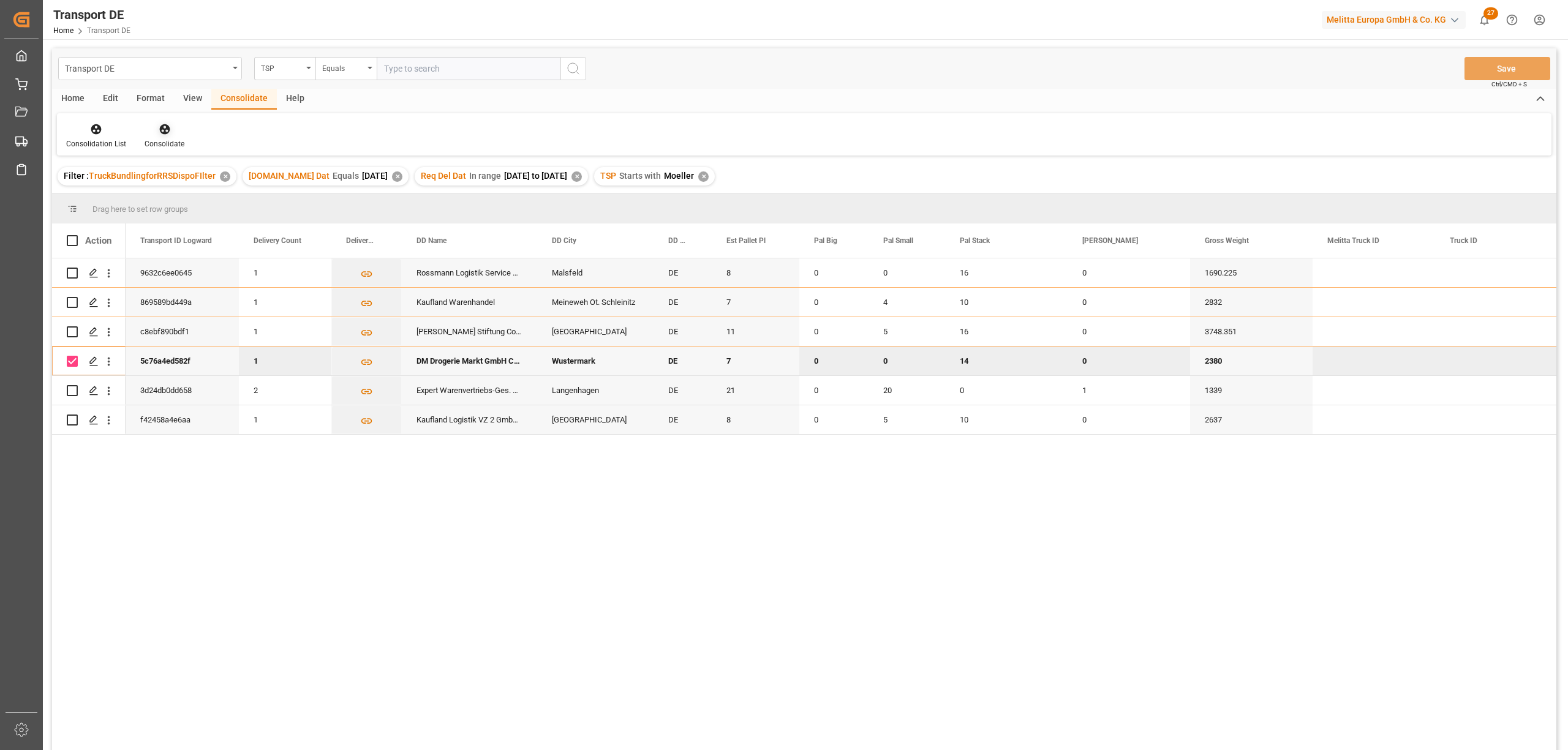
click at [161, 131] on icon at bounding box center [164, 129] width 12 height 12
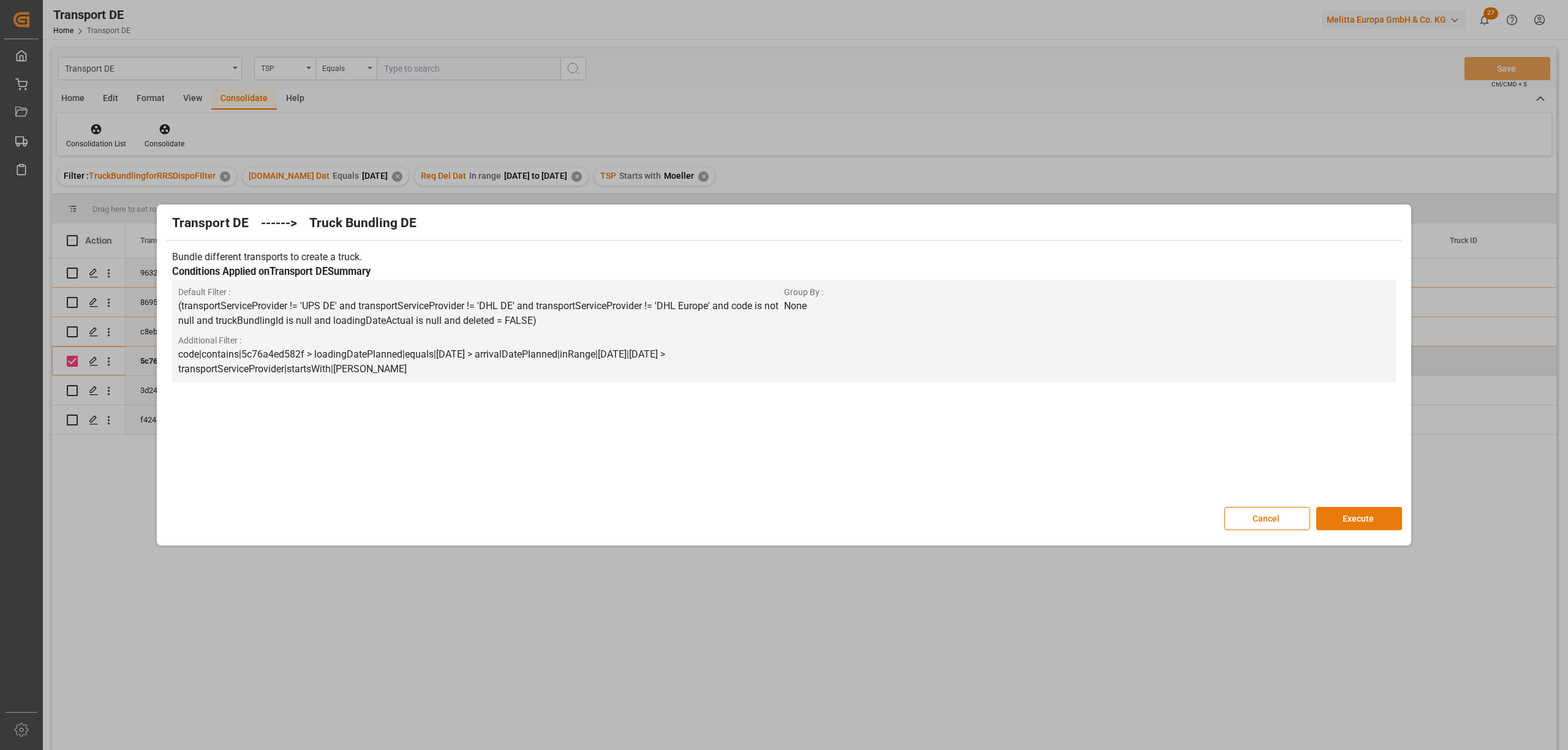
click at [1338, 518] on button "Execute" at bounding box center [1359, 518] width 86 height 23
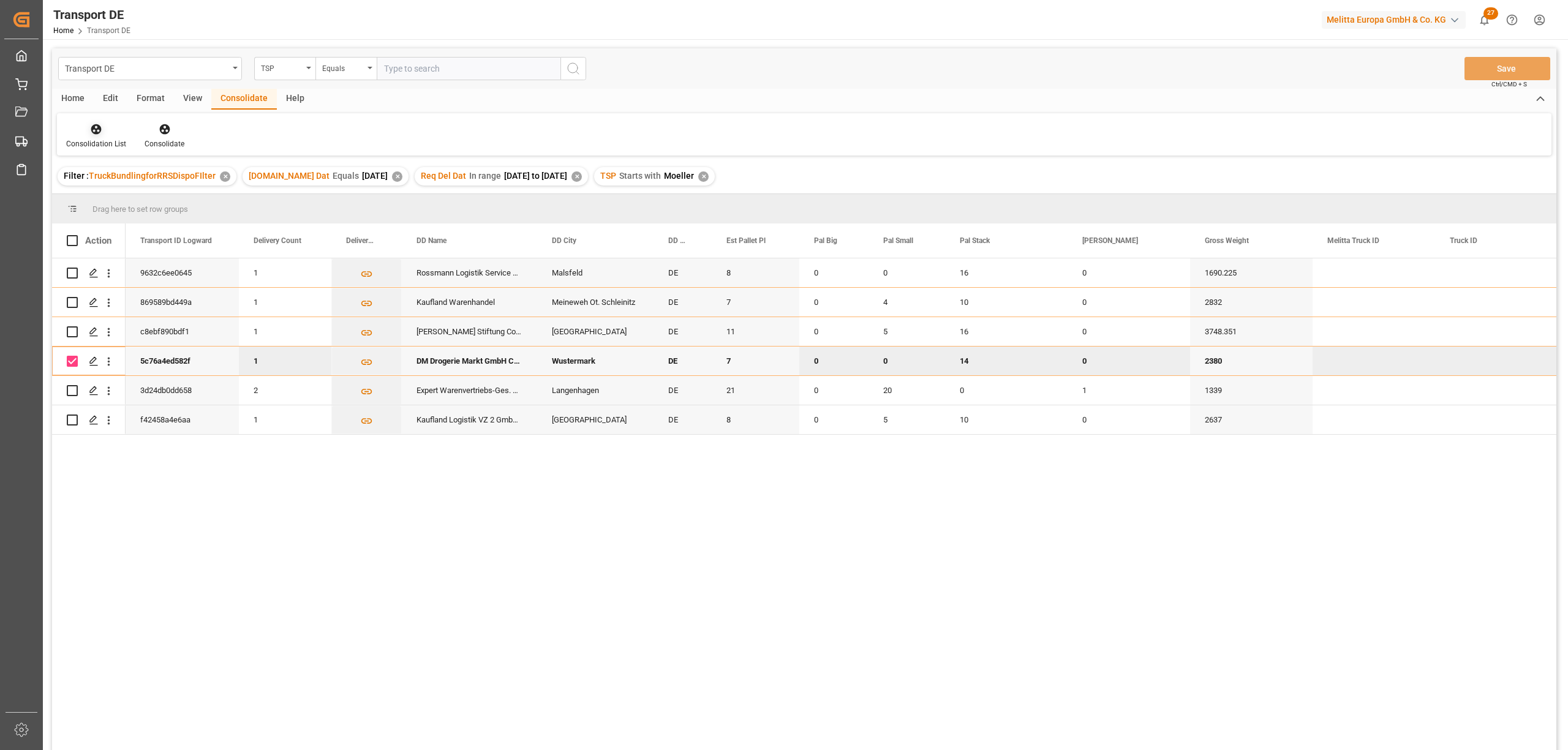
click at [98, 134] on icon at bounding box center [96, 129] width 12 height 12
click at [113, 194] on div "Transport DE TSP Equals Save Ctrl/CMD + S Home Edit Format View Consolidate Hel…" at bounding box center [804, 415] width 1504 height 734
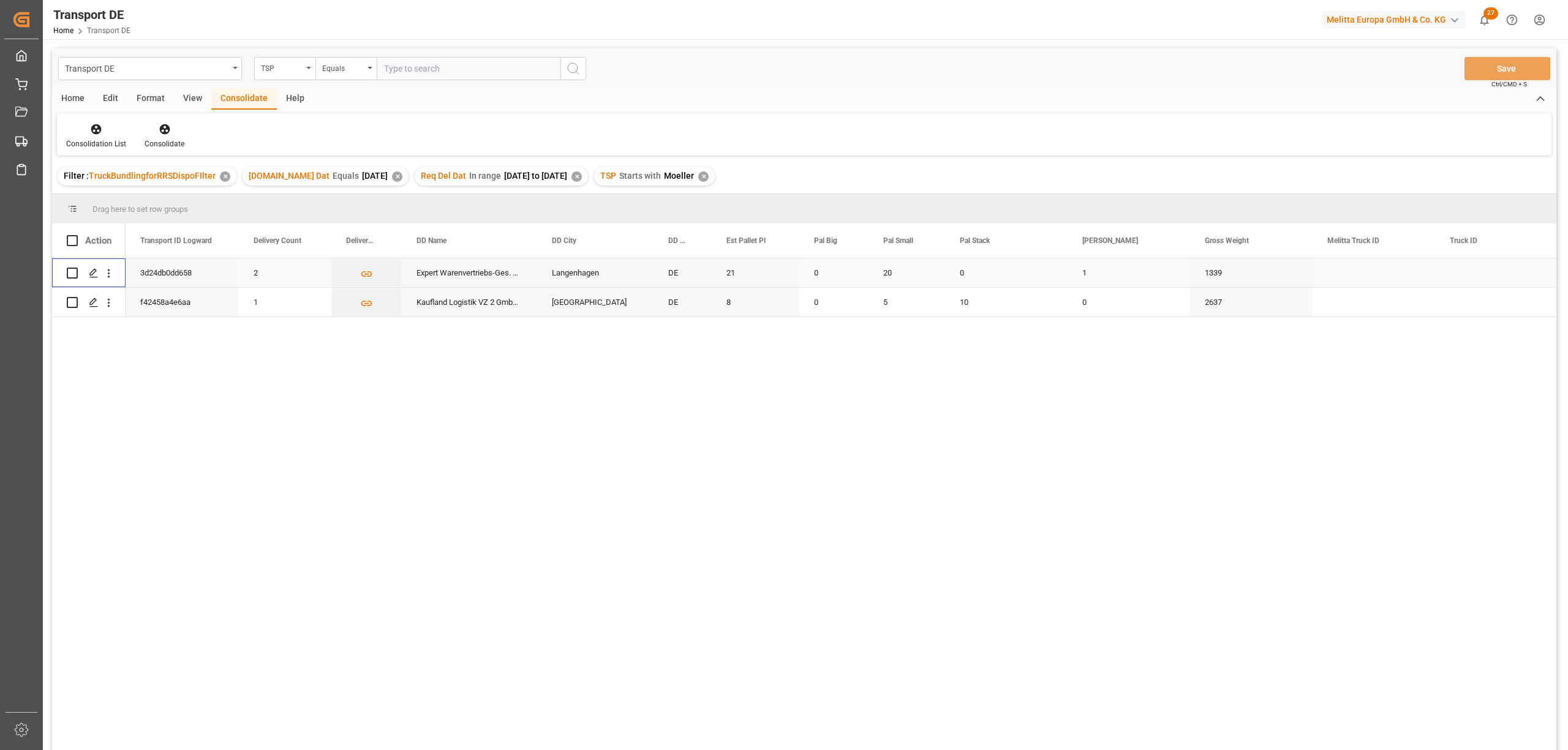
click at [72, 273] on input "Press Space to toggle row selection (unchecked)" at bounding box center [72, 273] width 11 height 11
click at [164, 131] on icon at bounding box center [164, 129] width 12 height 12
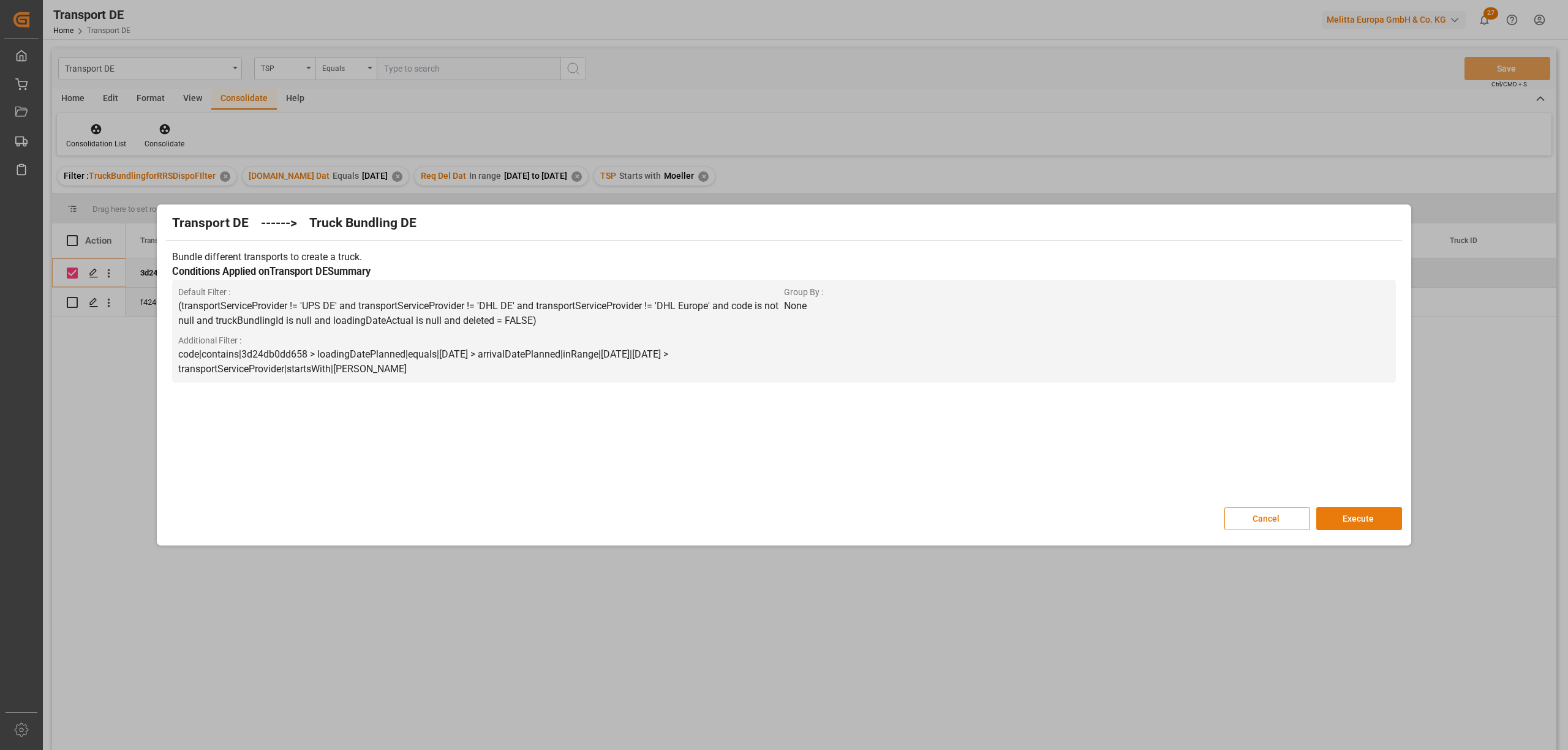
click at [1345, 519] on button "Execute" at bounding box center [1359, 518] width 86 height 23
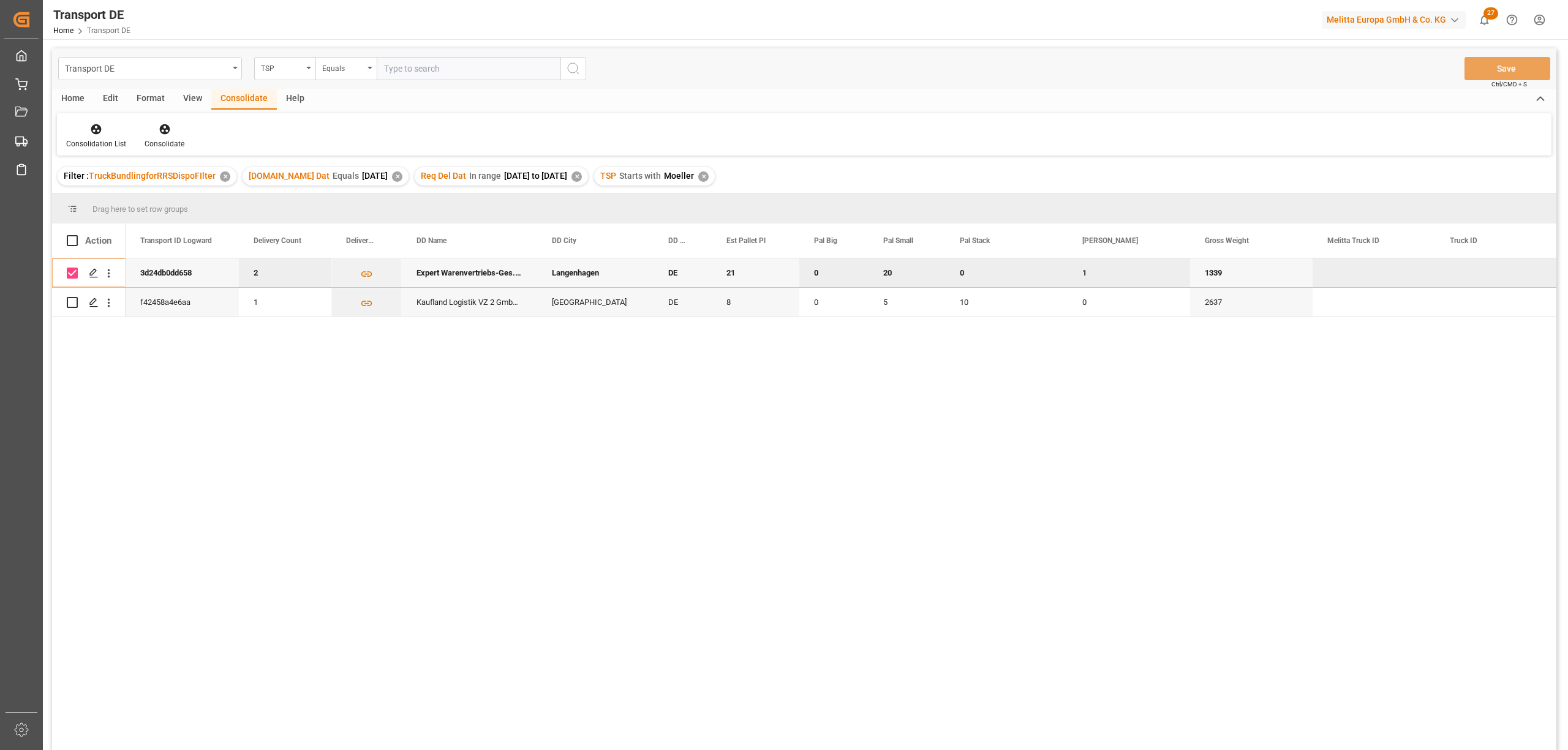
click at [71, 272] on input "Press Space to toggle row selection (checked)" at bounding box center [72, 273] width 11 height 11
checkbox input "false"
click at [72, 303] on input "Press Space to toggle row selection (unchecked)" at bounding box center [72, 303] width 11 height 11
checkbox input "true"
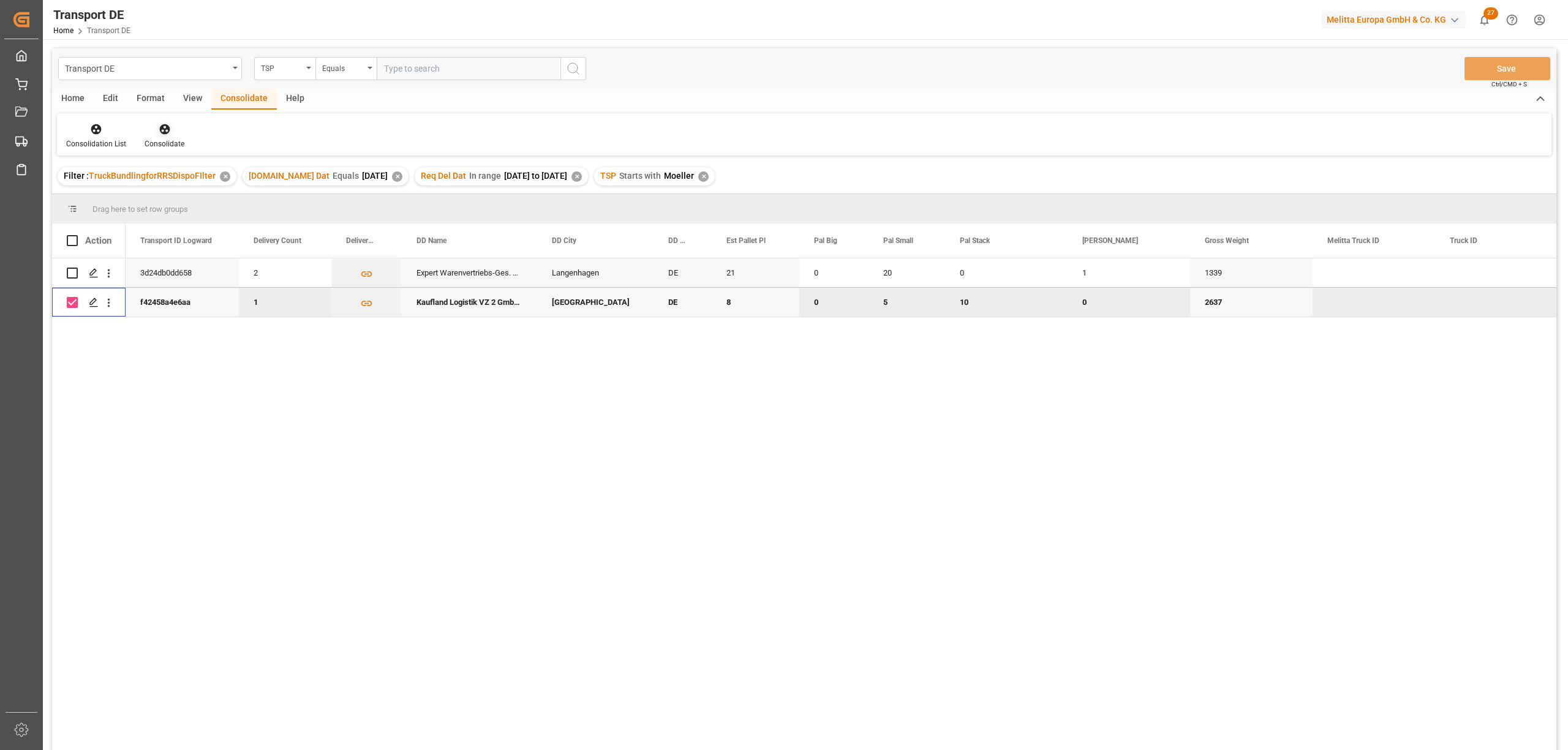
click at [162, 128] on icon at bounding box center [164, 129] width 12 height 12
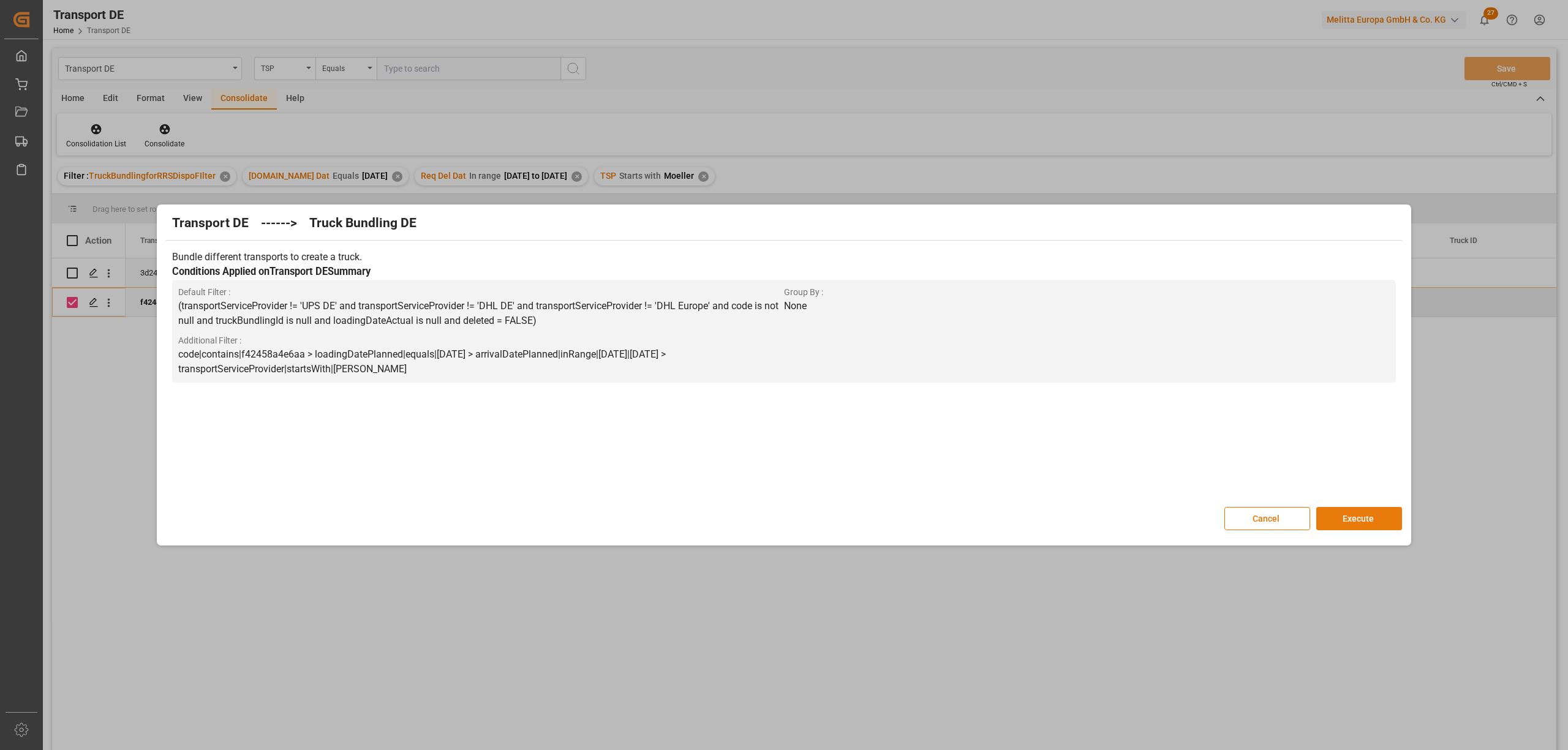
click at [1360, 522] on button "Execute" at bounding box center [1359, 518] width 86 height 23
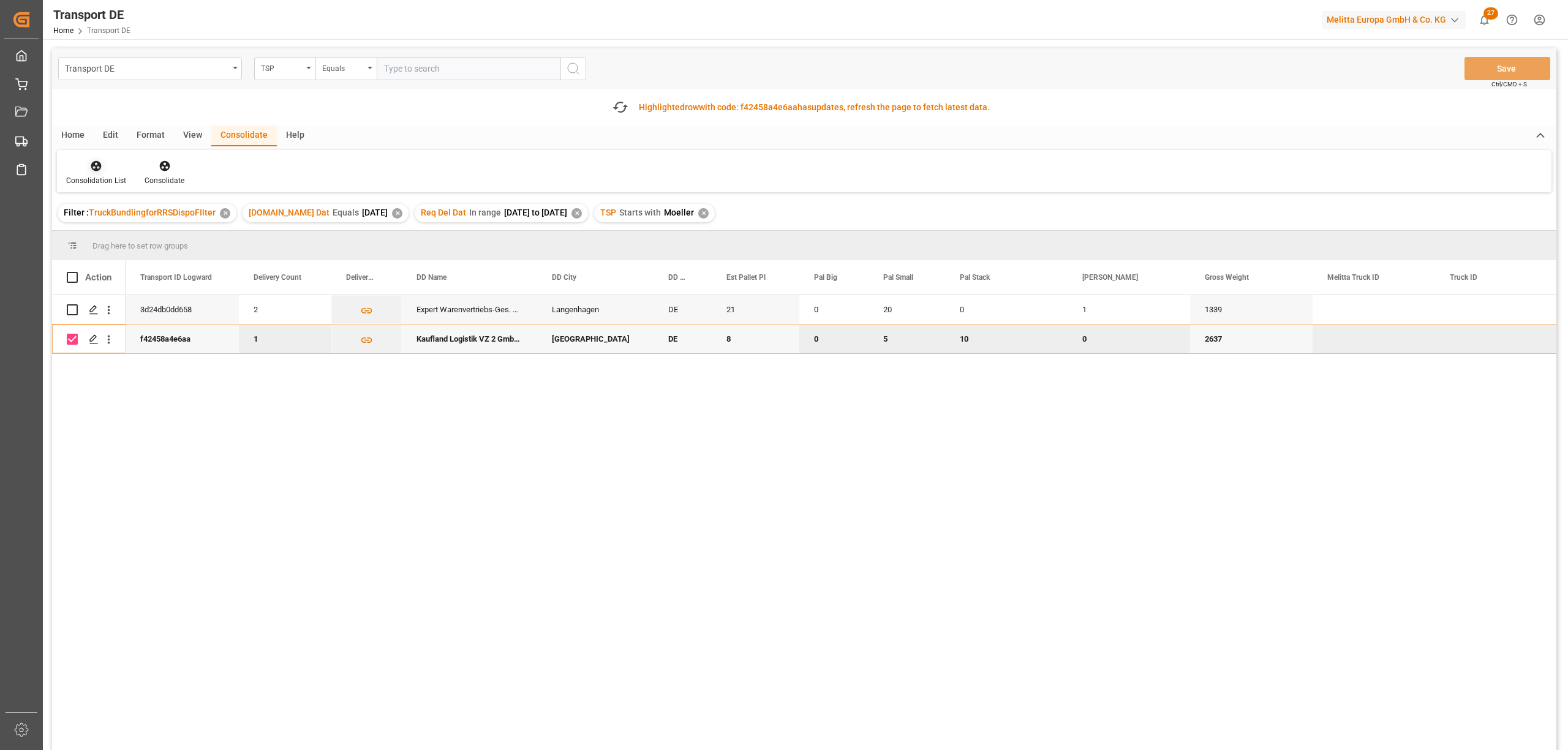
click at [94, 169] on icon at bounding box center [97, 166] width 11 height 11
click at [126, 235] on div "Transport DE TSP Equals Save Ctrl/CMD + S Fetch latest updates Highlighted row …" at bounding box center [804, 434] width 1504 height 771
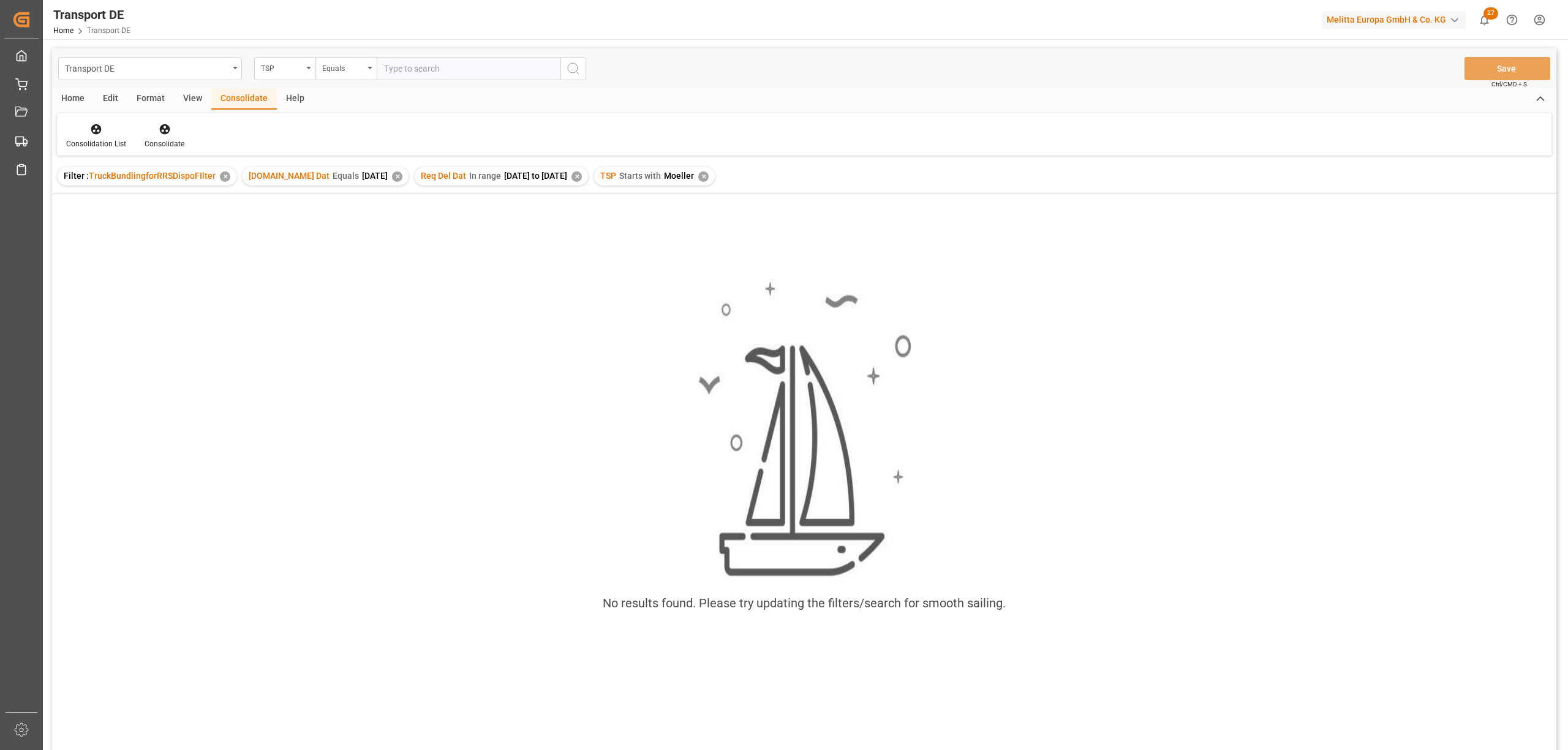
click at [709, 173] on div "✕" at bounding box center [703, 177] width 11 height 11
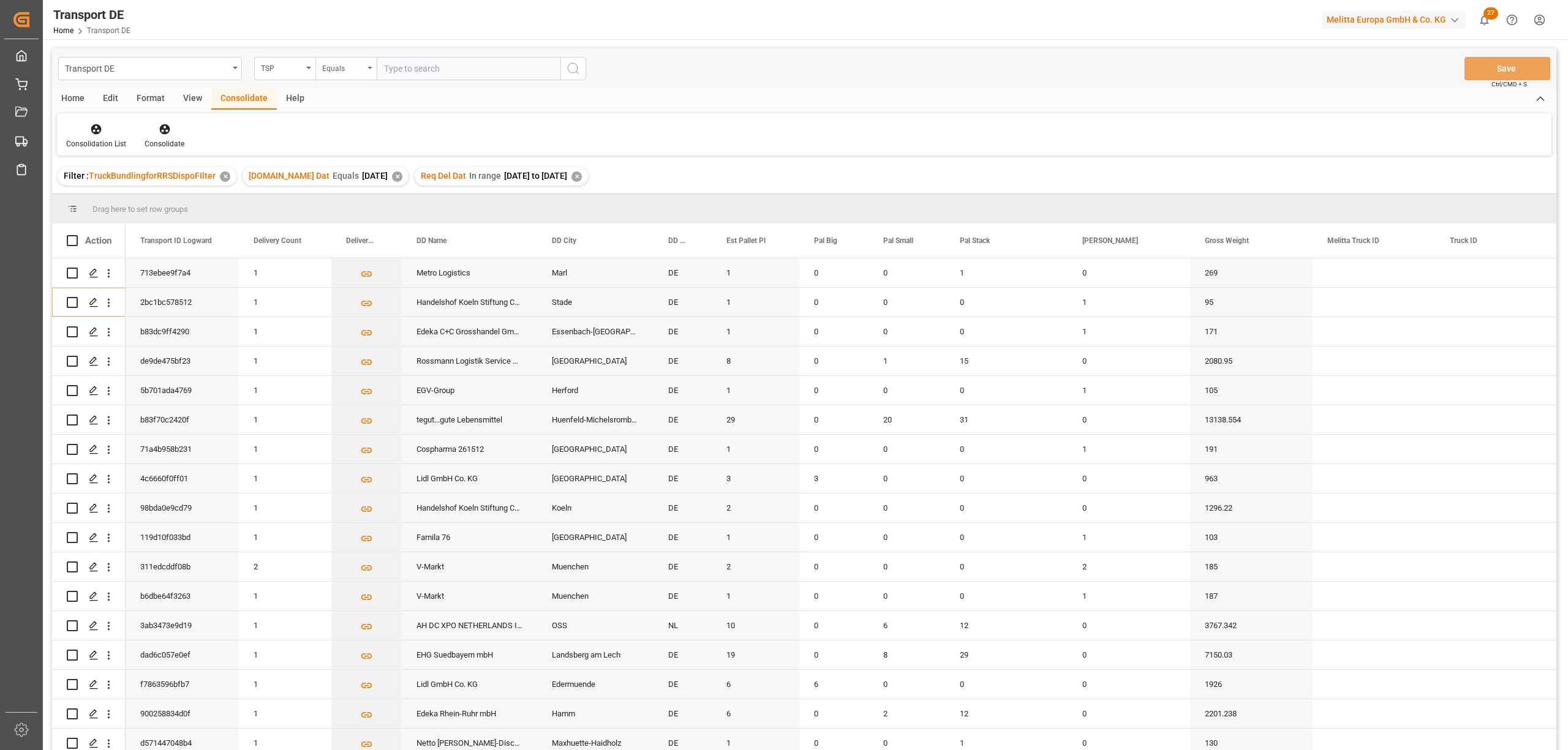
click at [340, 65] on div "Equals" at bounding box center [343, 67] width 42 height 14
click at [355, 207] on div "Starts with" at bounding box center [407, 202] width 183 height 26
type input "Dachser DE"
click at [577, 66] on circle "search button" at bounding box center [572, 68] width 10 height 10
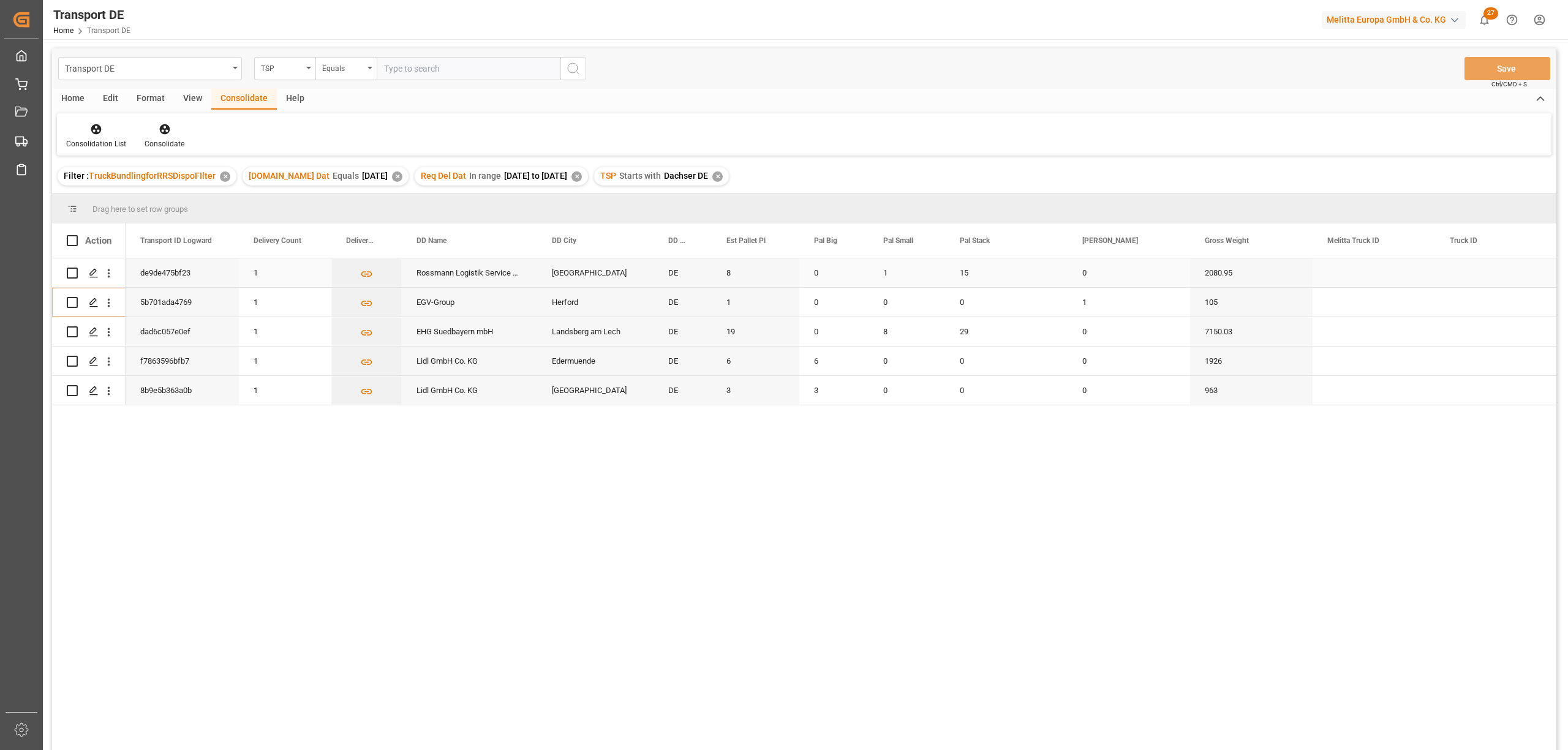
click at [70, 272] on input "Press Space to toggle row selection (unchecked)" at bounding box center [72, 273] width 11 height 11
click at [160, 128] on icon at bounding box center [164, 130] width 11 height 11
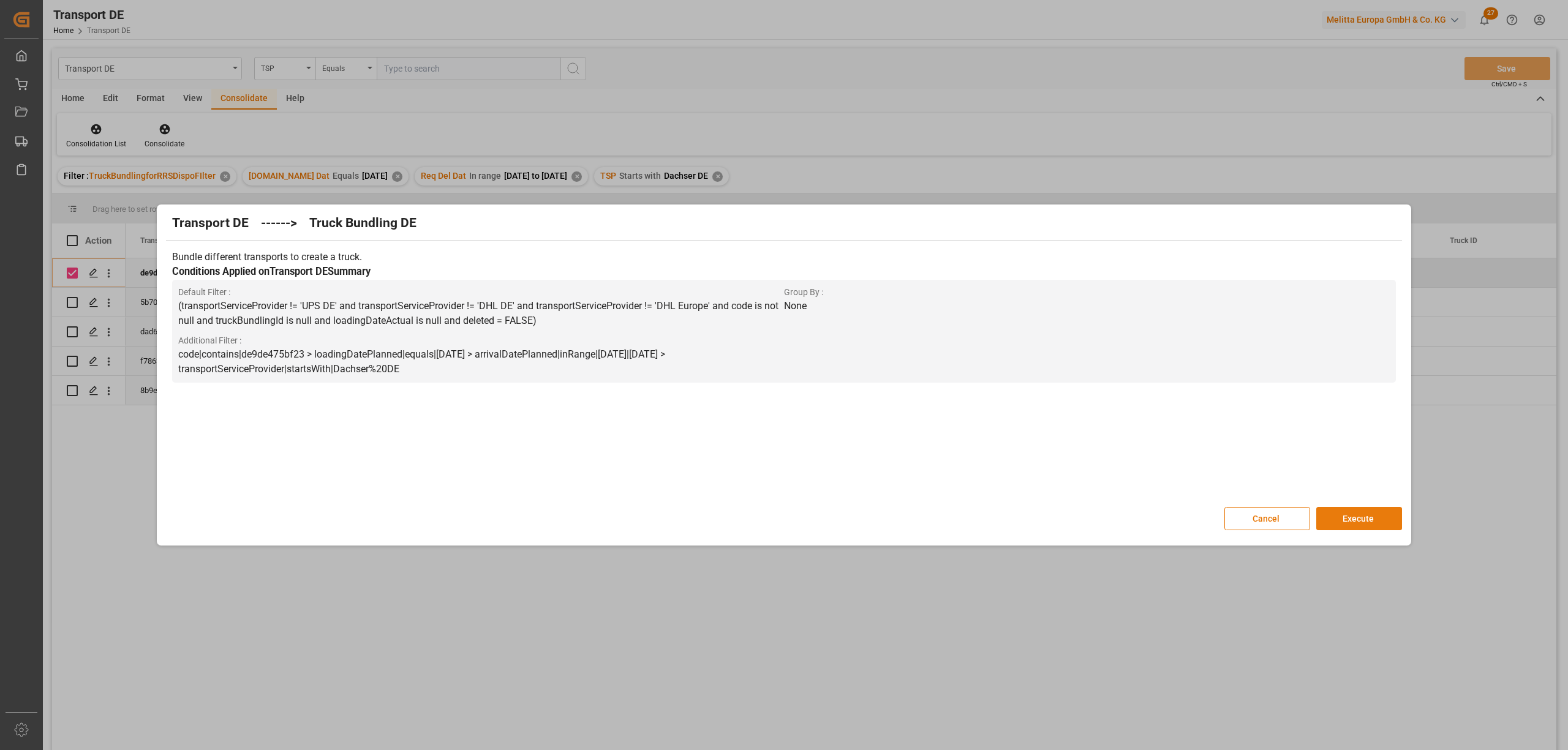
click at [1348, 522] on button "Execute" at bounding box center [1359, 518] width 86 height 23
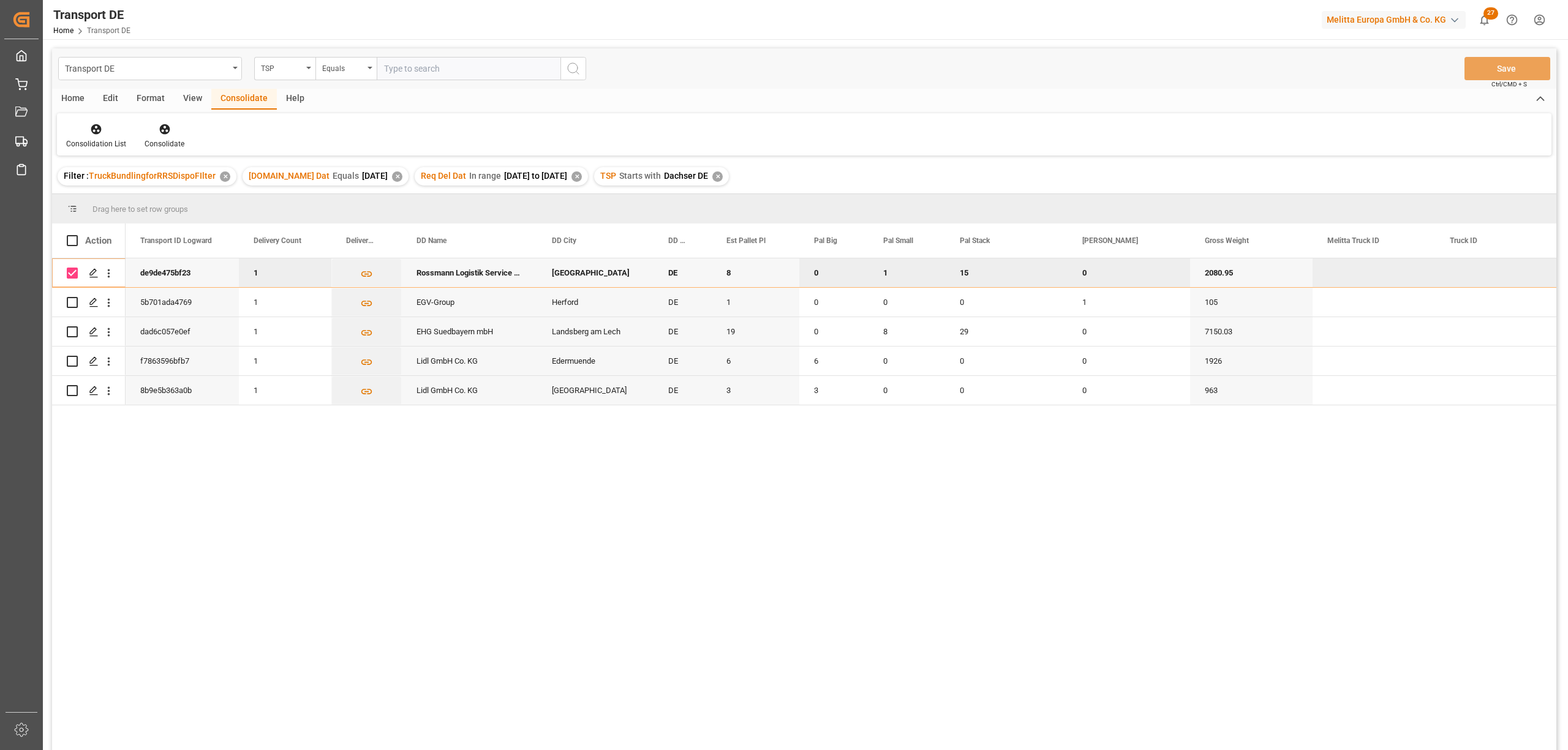
click at [71, 275] on input "Press Space to toggle row selection (checked)" at bounding box center [72, 273] width 11 height 11
checkbox input "false"
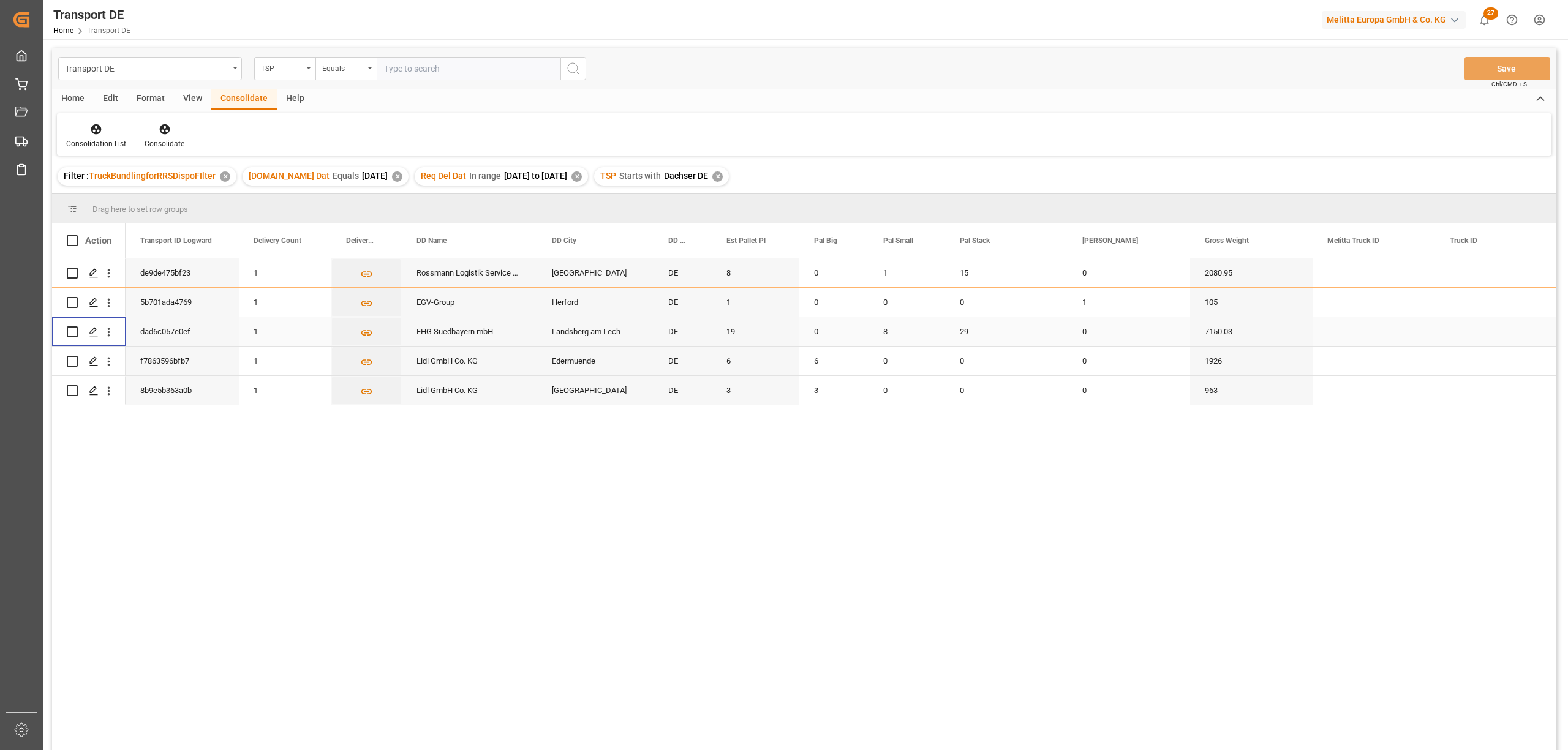
click at [72, 330] on input "Press Space to toggle row selection (unchecked)" at bounding box center [72, 332] width 11 height 11
checkbox input "true"
click at [163, 134] on icon at bounding box center [164, 130] width 11 height 11
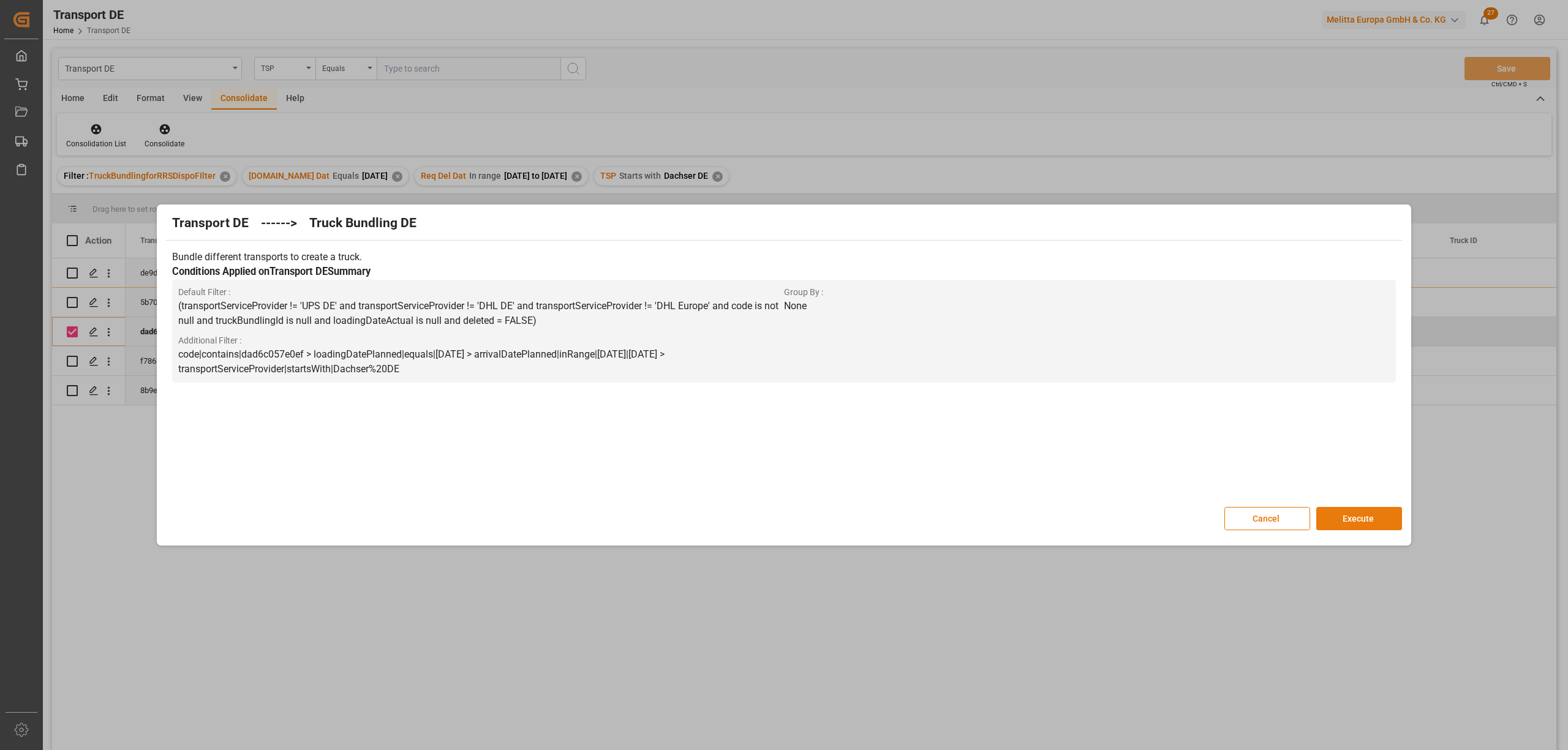
click at [1353, 522] on button "Execute" at bounding box center [1359, 518] width 86 height 23
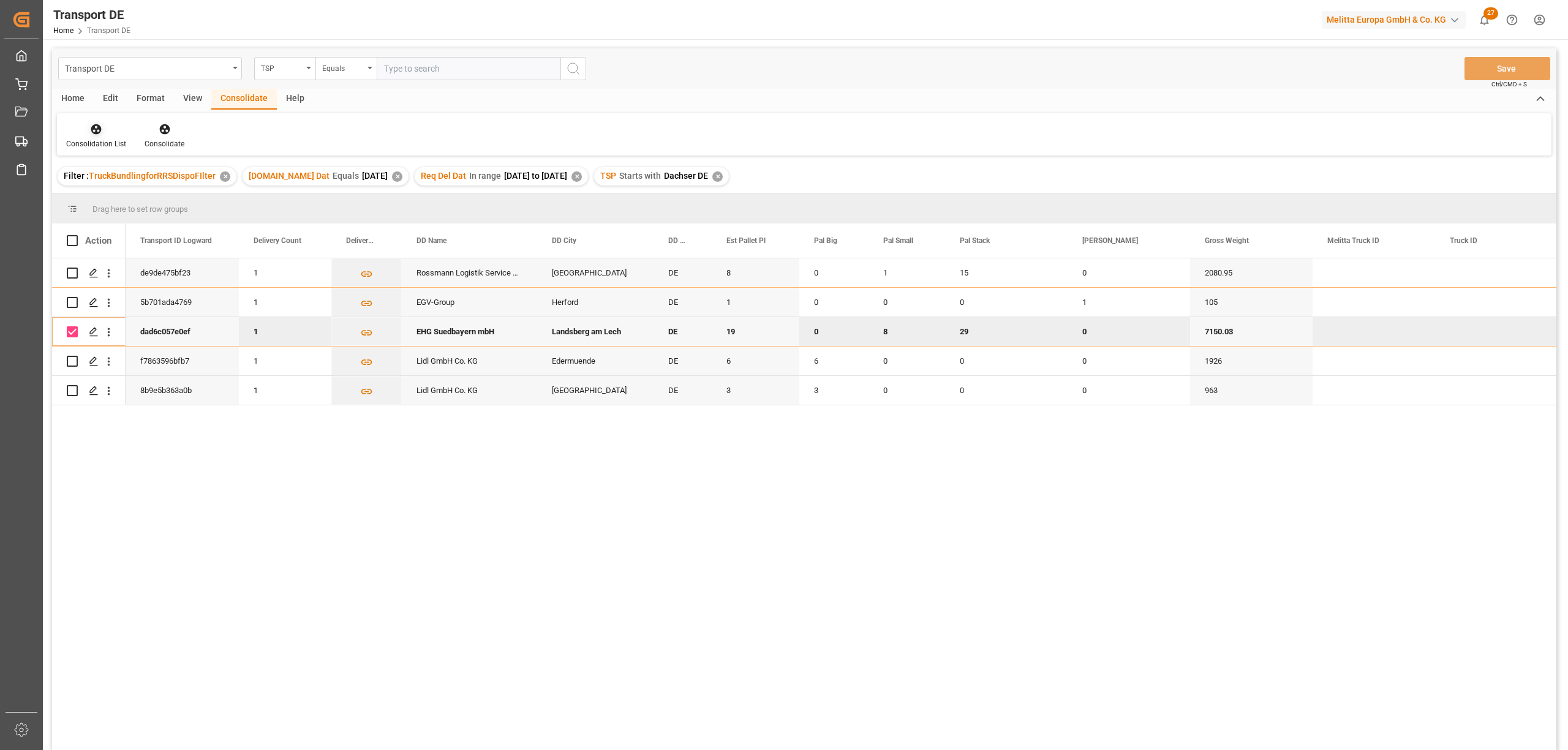
click at [96, 128] on icon at bounding box center [97, 130] width 11 height 11
click at [124, 203] on div "Transport DE TSP Equals Save Ctrl/CMD + S Home Edit Format View Consolidate Hel…" at bounding box center [804, 415] width 1504 height 734
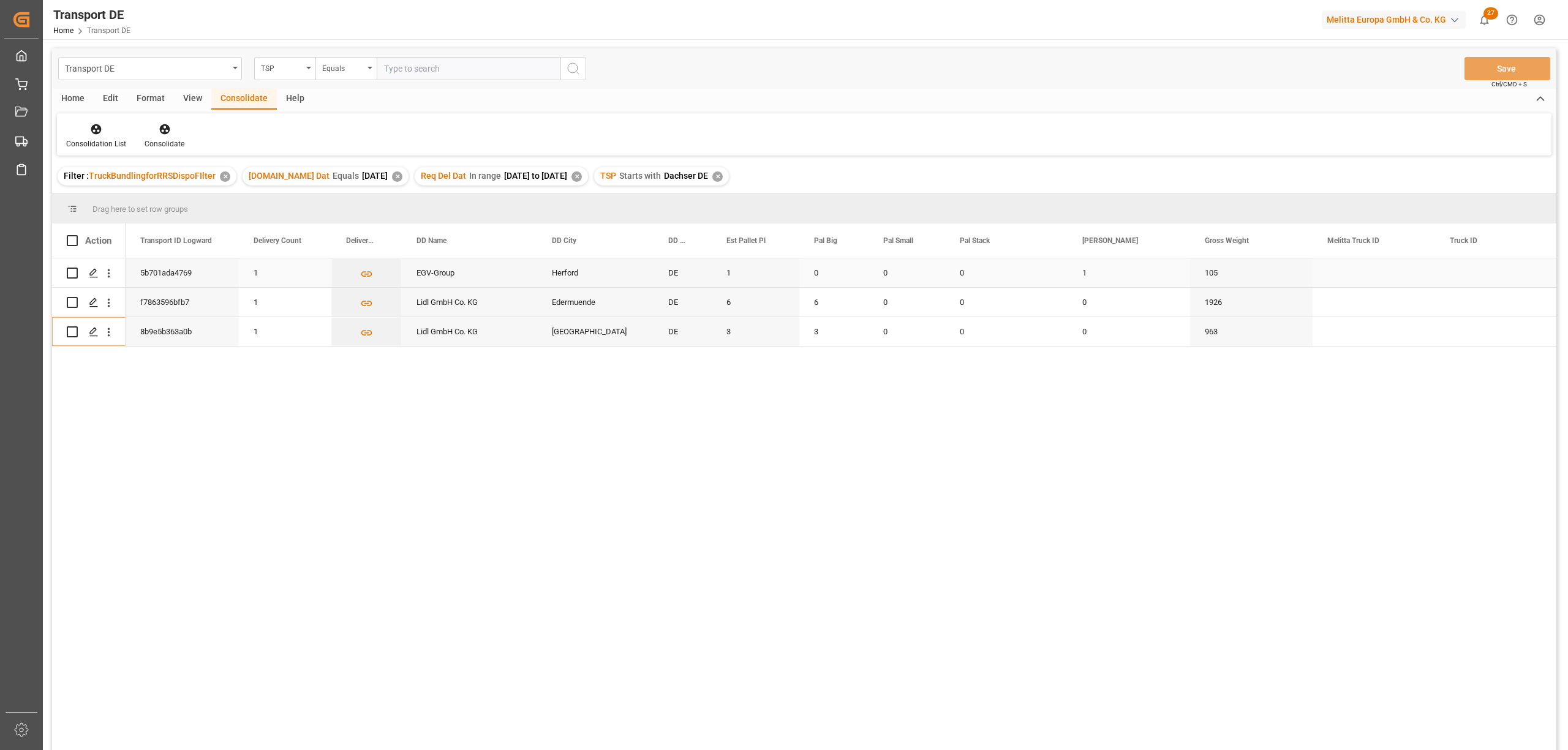
click at [70, 271] on input "Press Space to toggle row selection (unchecked)" at bounding box center [72, 273] width 11 height 11
checkbox input "true"
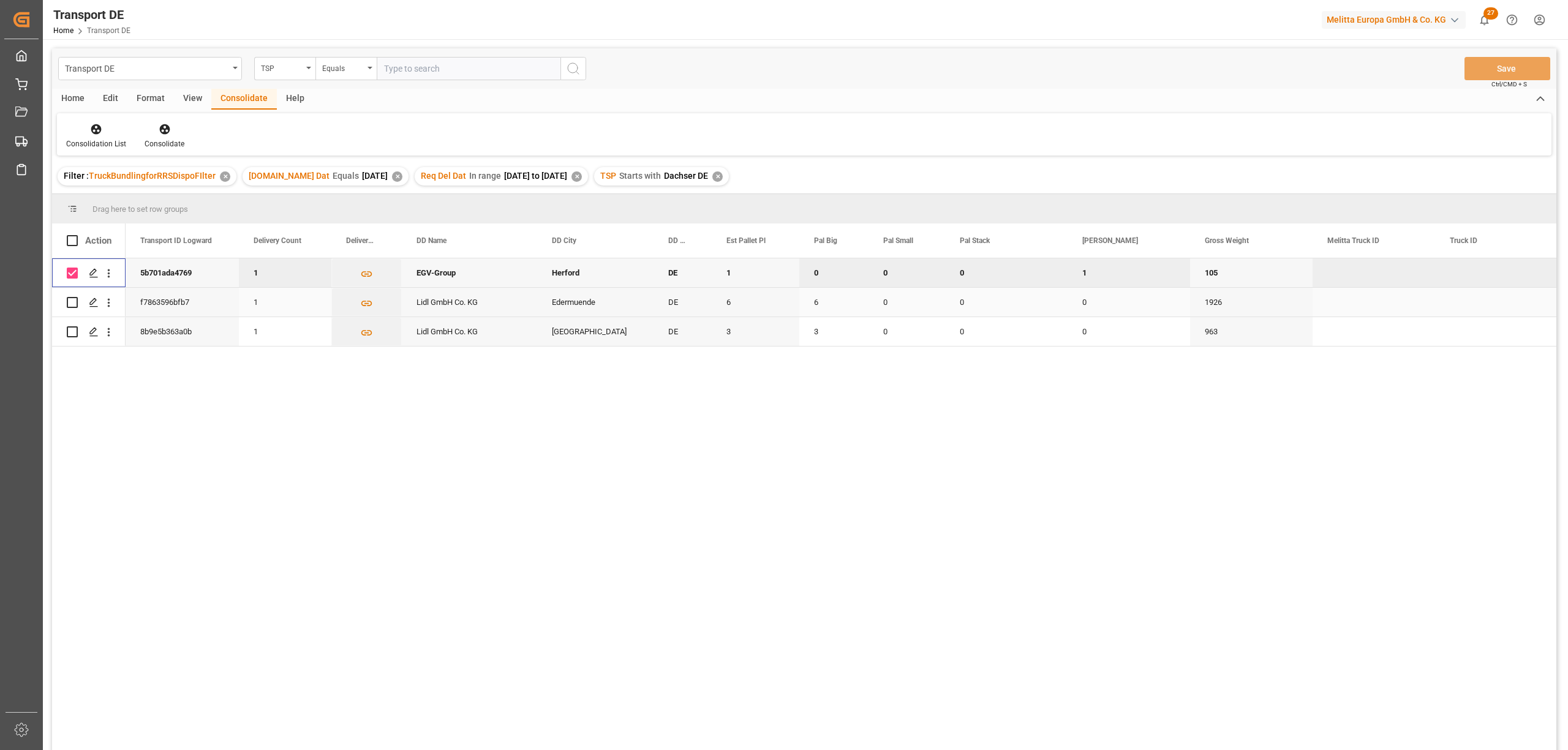
click at [71, 297] on input "Press Space to toggle row selection (unchecked)" at bounding box center [72, 303] width 11 height 11
checkbox input "true"
click at [70, 327] on input "Press Space to toggle row selection (unchecked)" at bounding box center [72, 332] width 11 height 11
checkbox input "true"
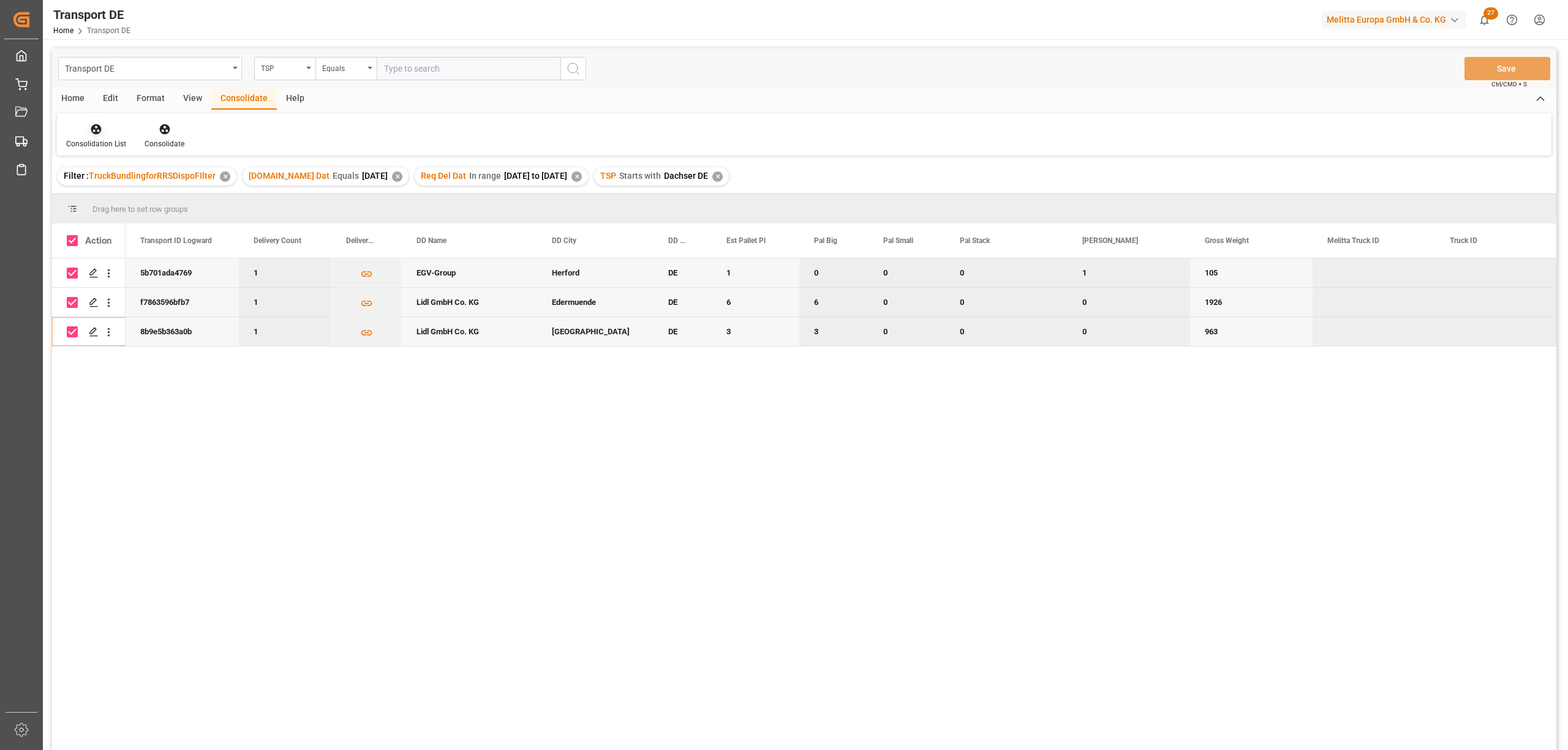
click at [92, 128] on icon at bounding box center [97, 130] width 11 height 11
click at [111, 194] on div "Transport DE TSP Equals Save Ctrl/CMD + S Home Edit Format View Consolidate Hel…" at bounding box center [804, 415] width 1504 height 734
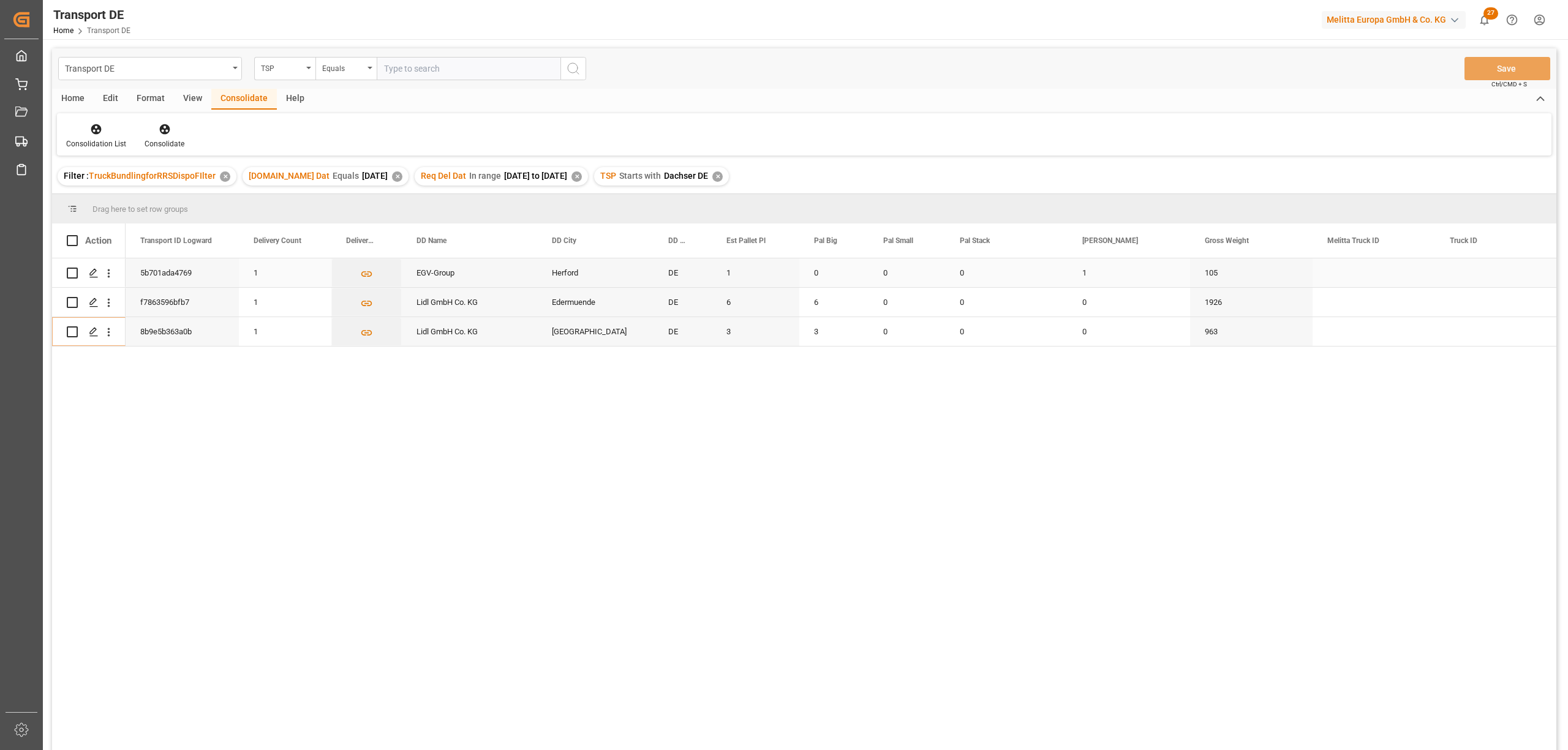
click at [71, 275] on input "Press Space to toggle row selection (unchecked)" at bounding box center [72, 273] width 11 height 11
checkbox input "true"
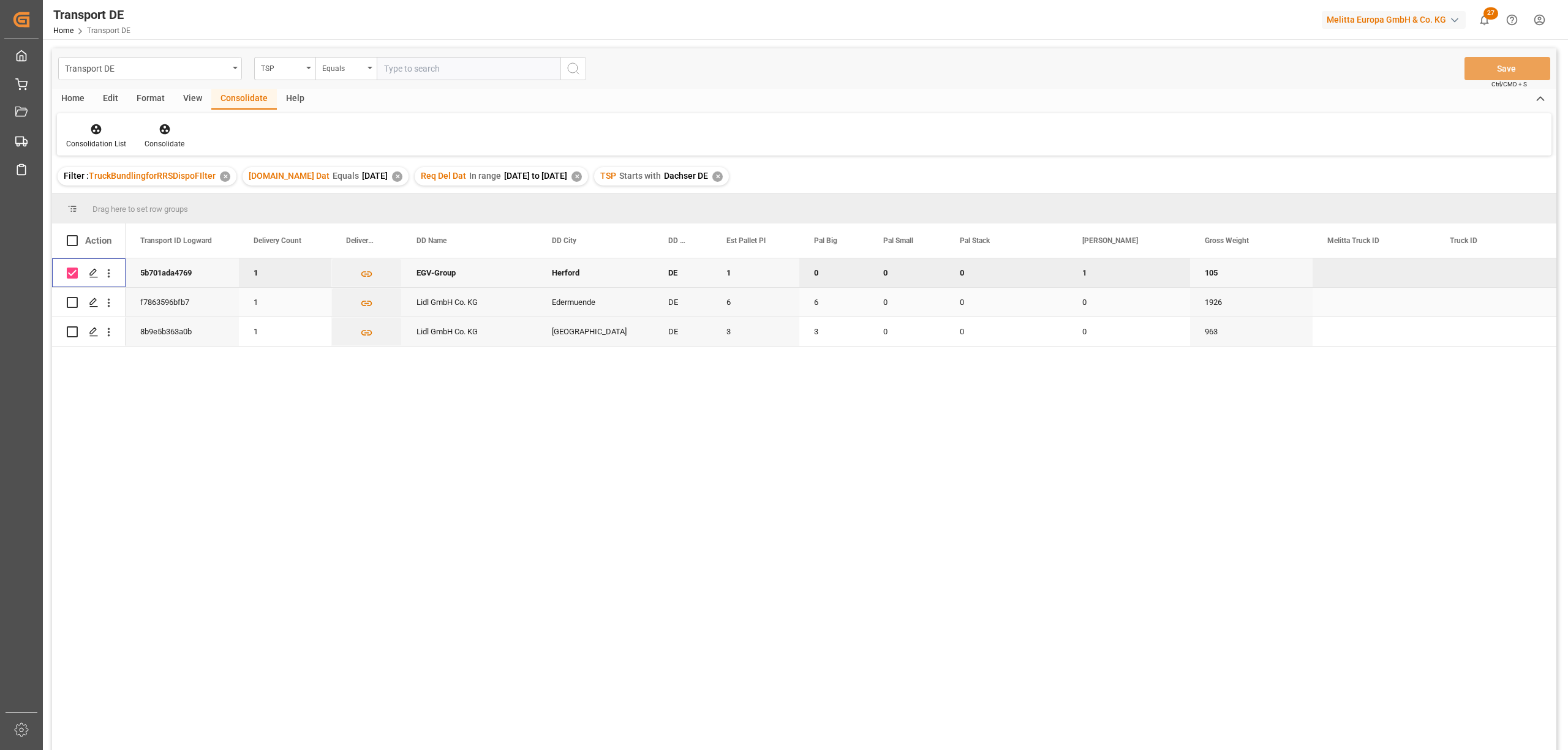
click at [72, 300] on input "Press Space to toggle row selection (unchecked)" at bounding box center [72, 303] width 11 height 11
checkbox input "true"
click at [72, 329] on input "Press Space to toggle row selection (unchecked)" at bounding box center [72, 332] width 11 height 11
checkbox input "true"
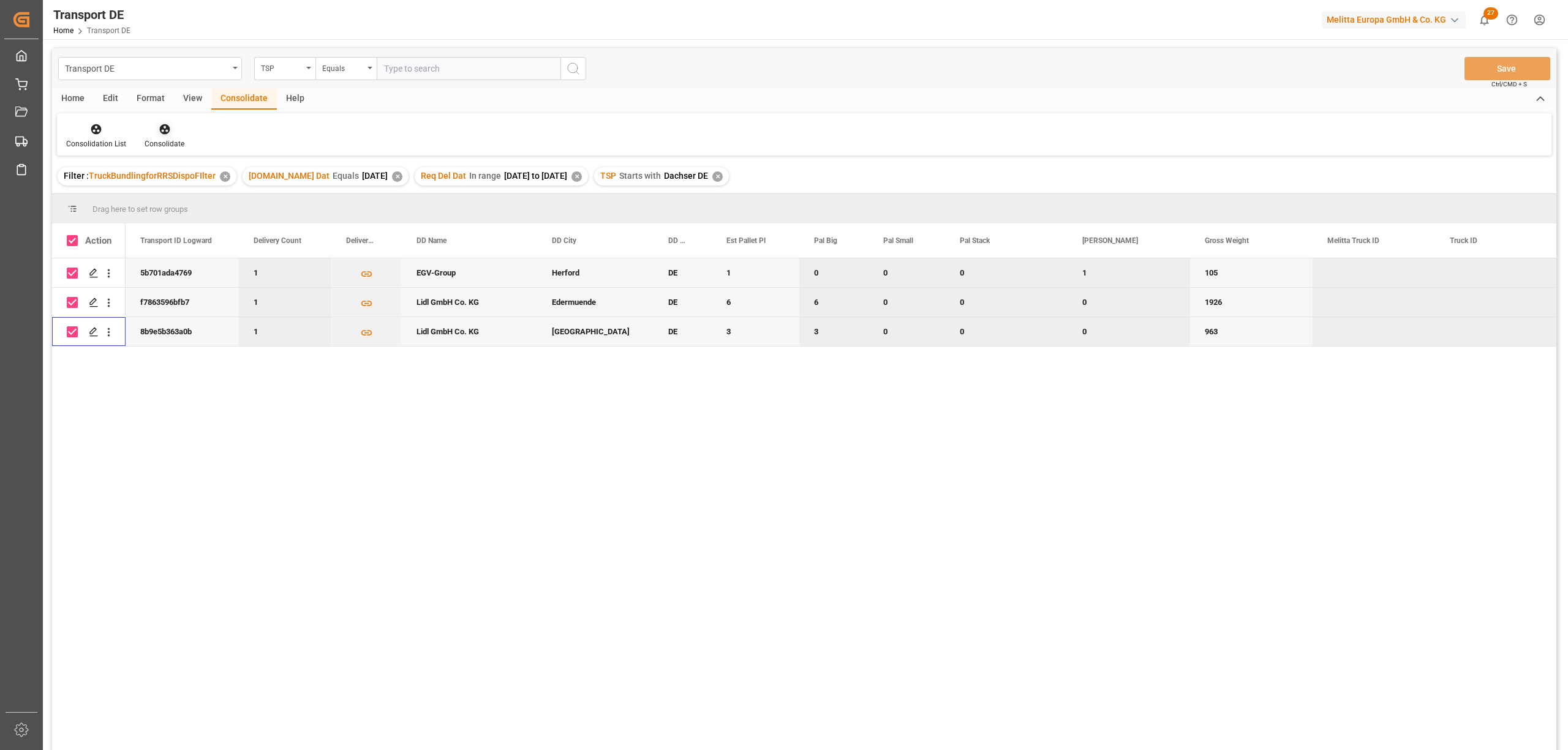
click at [162, 131] on icon at bounding box center [164, 130] width 11 height 11
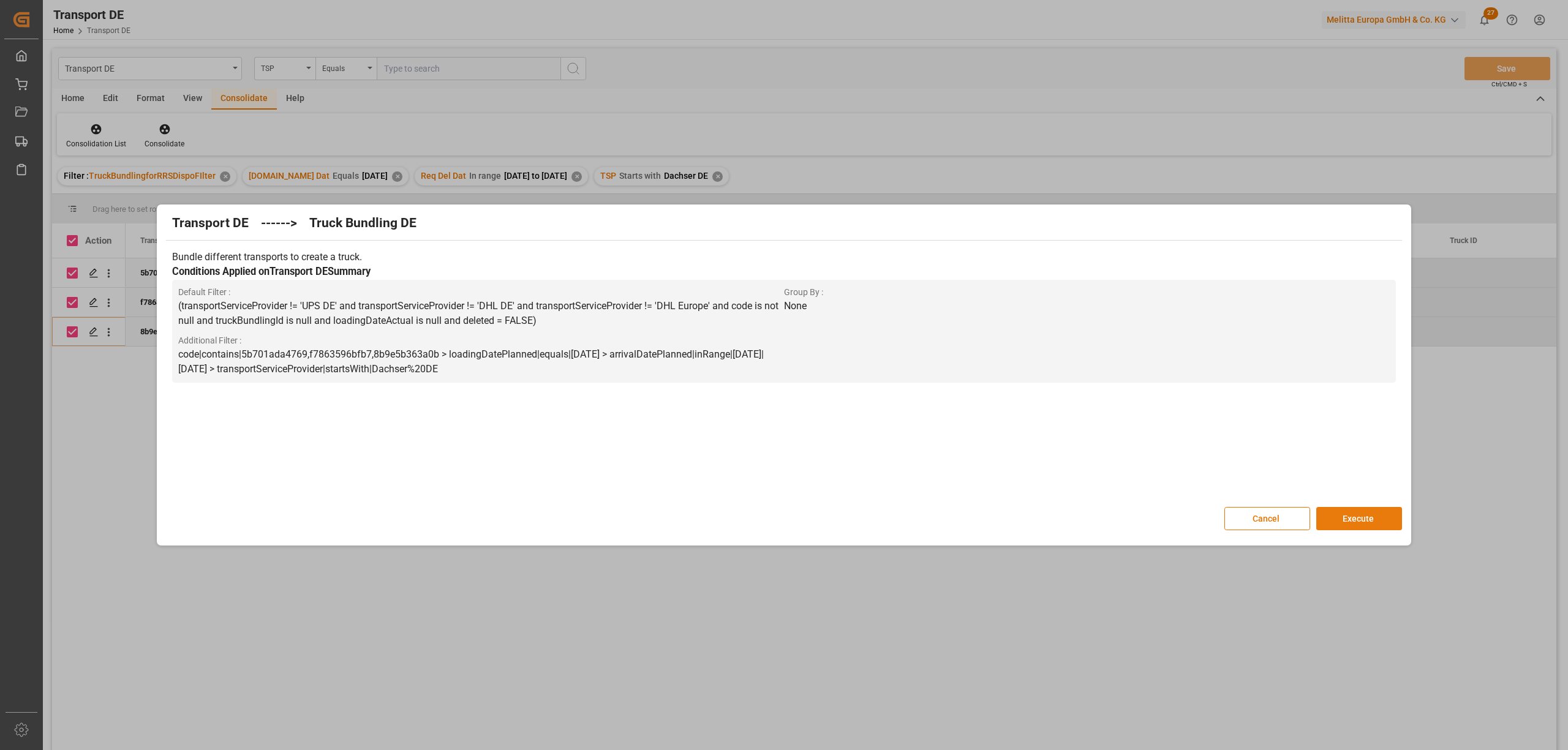
click at [1362, 513] on button "Execute" at bounding box center [1359, 518] width 86 height 23
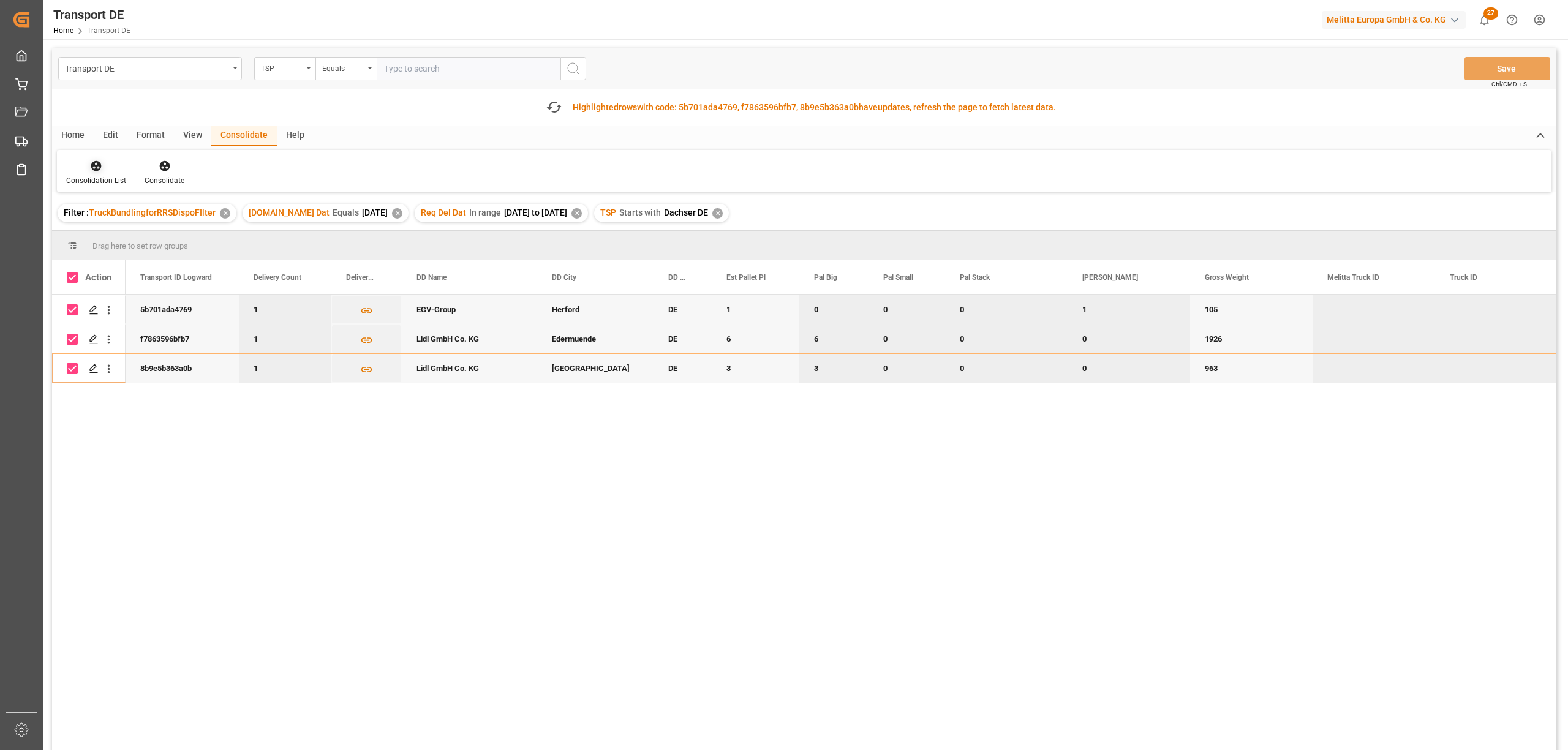
click at [91, 169] on icon at bounding box center [96, 166] width 12 height 12
click at [135, 236] on div "Transport DE TSP Equals Save Ctrl/CMD + S Fetch latest updates Highlighted rows…" at bounding box center [804, 434] width 1504 height 771
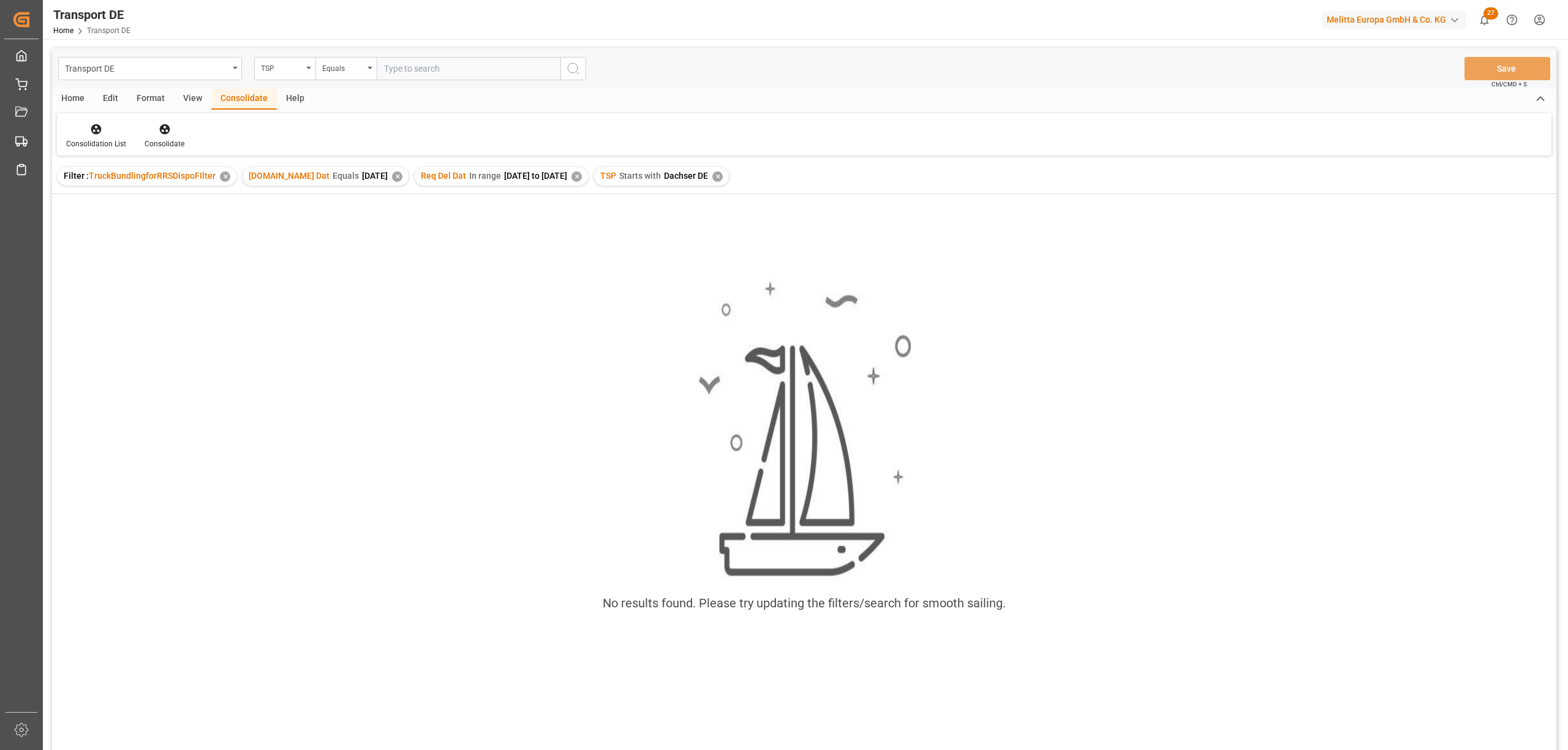
click at [723, 177] on div "✕" at bounding box center [718, 177] width 11 height 11
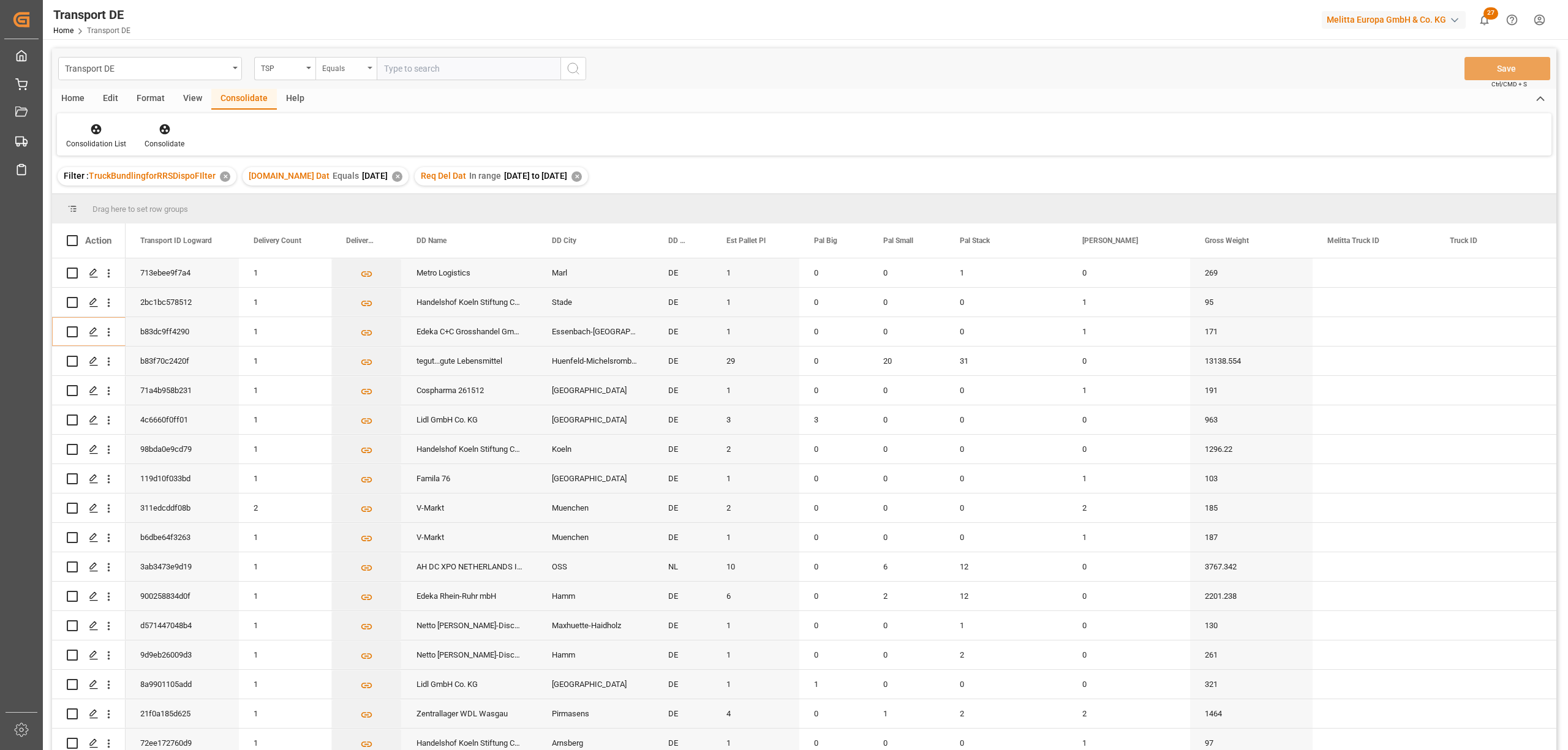
click at [322, 69] on div "Equals" at bounding box center [343, 67] width 42 height 14
click at [343, 207] on div "Starts with" at bounding box center [407, 202] width 183 height 26
type input "Hartmann"
click at [569, 66] on icon "search button" at bounding box center [573, 68] width 14 height 14
click at [76, 96] on div "Home" at bounding box center [72, 100] width 42 height 21
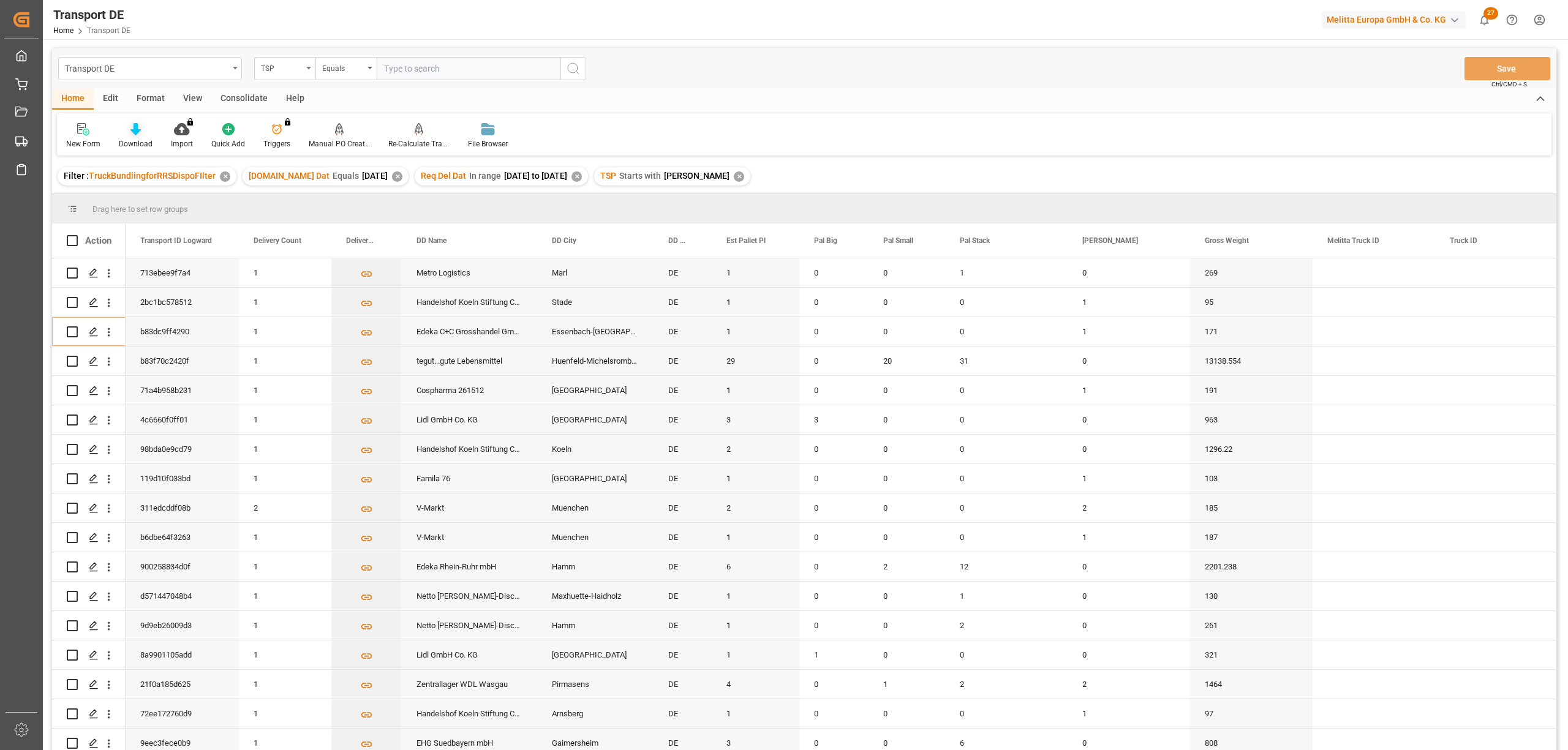
click at [131, 134] on icon at bounding box center [136, 129] width 11 height 12
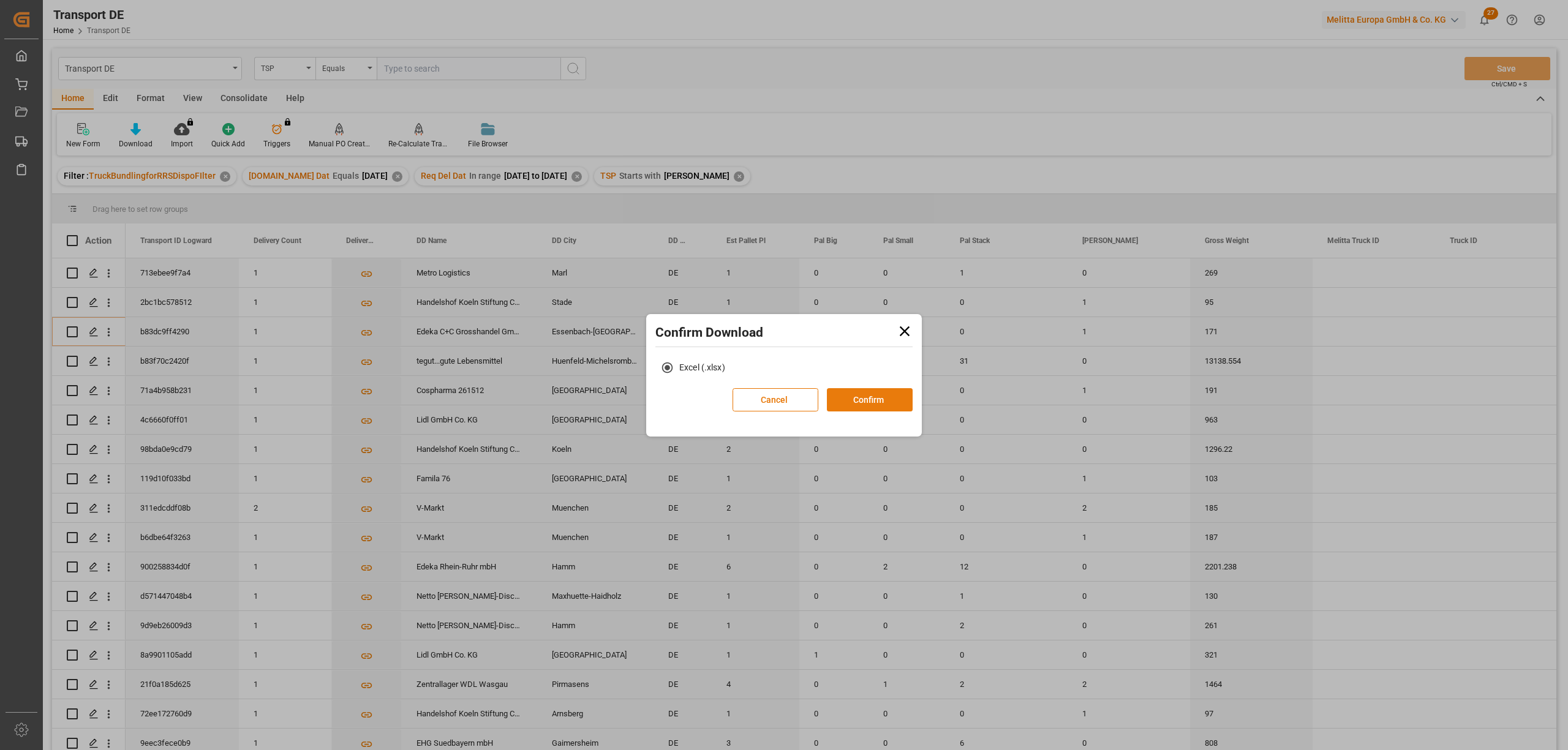
click at [865, 401] on button "Confirm" at bounding box center [870, 400] width 86 height 23
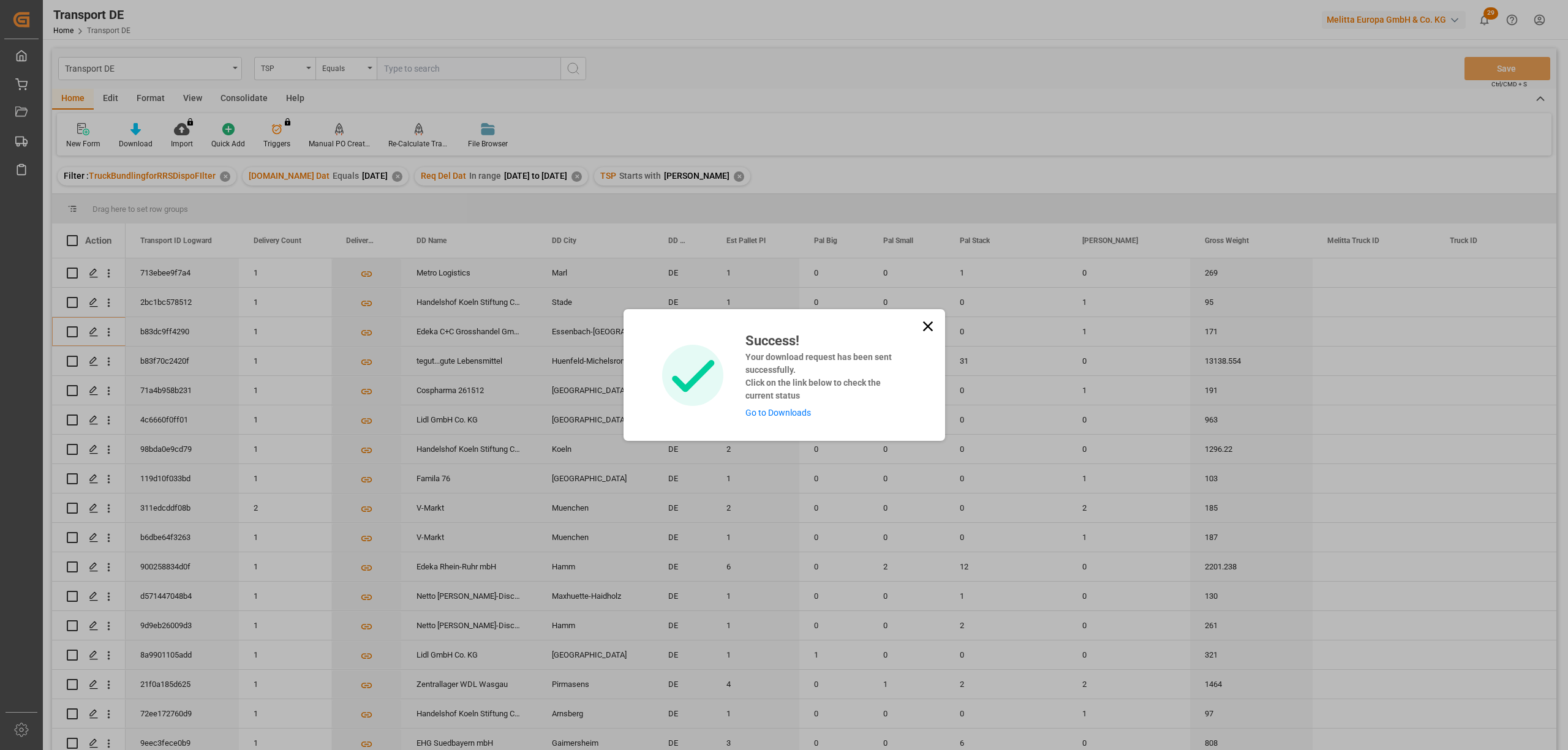
click at [924, 321] on icon at bounding box center [927, 326] width 17 height 17
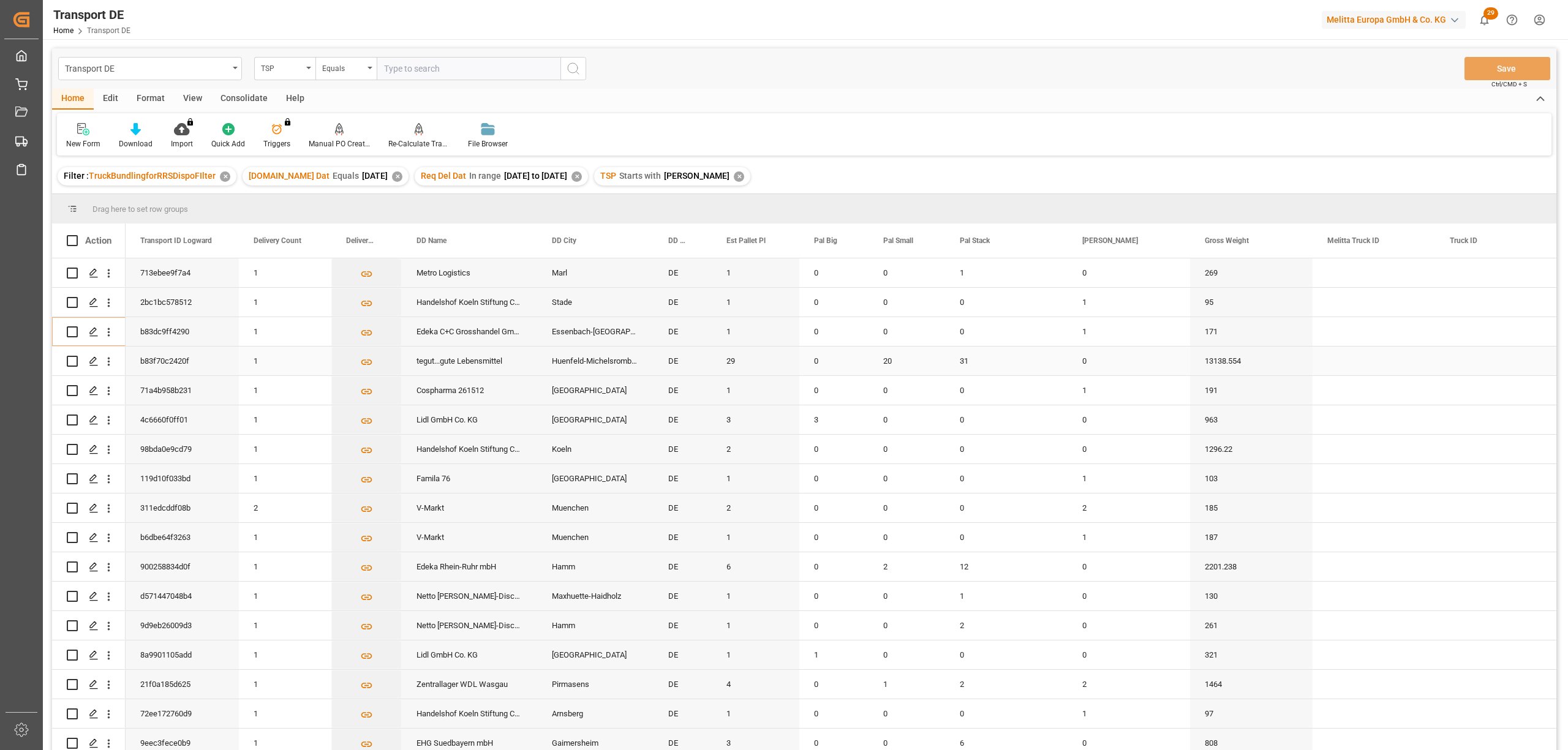
click at [69, 363] on input "Press Space to toggle row selection (unchecked)" at bounding box center [72, 361] width 11 height 11
click at [67, 361] on input "Press Space to toggle row selection (checked)" at bounding box center [72, 361] width 11 height 11
checkbox input "false"
click at [254, 97] on div "Consolidate" at bounding box center [244, 100] width 66 height 21
click at [90, 135] on icon at bounding box center [96, 129] width 12 height 12
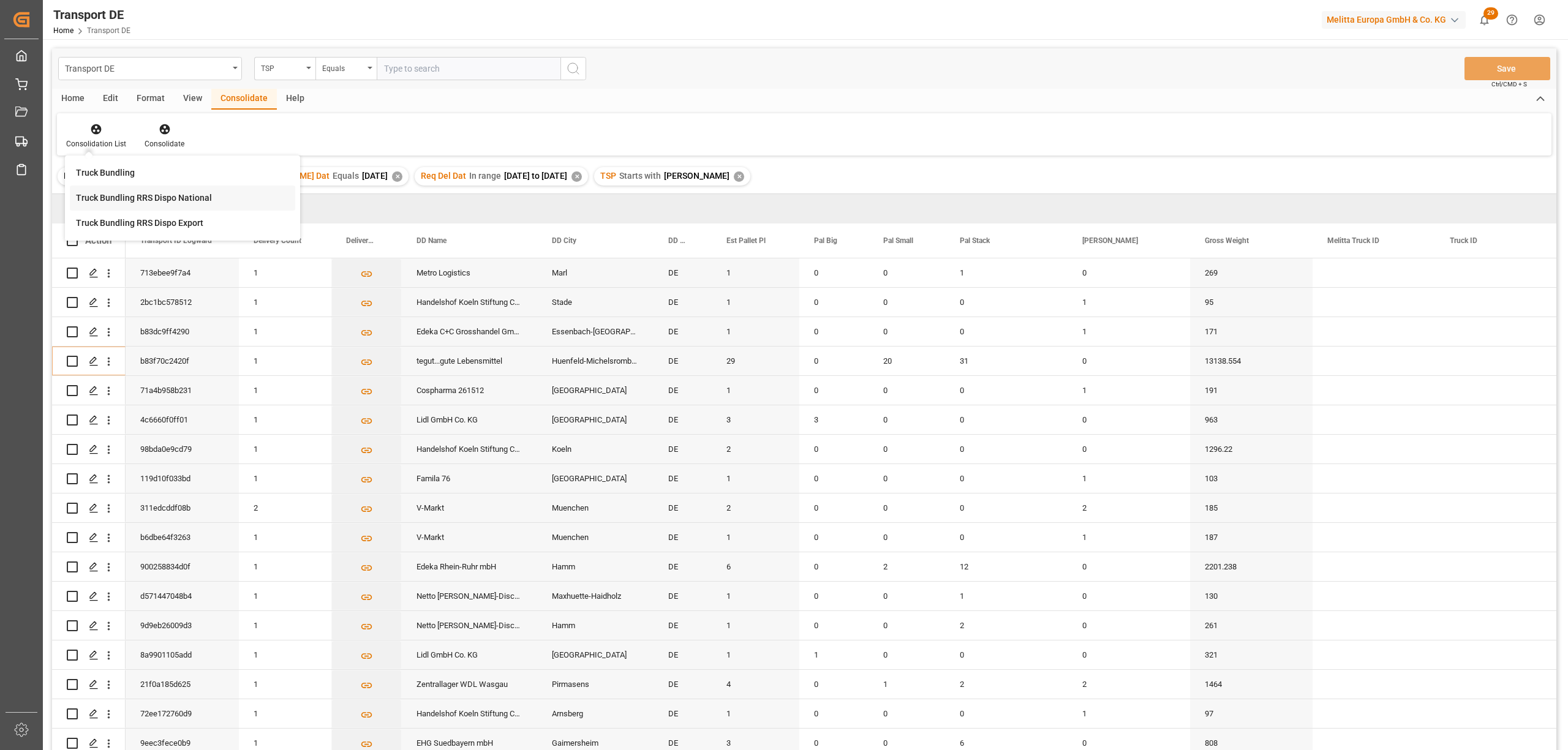
click at [122, 201] on div "Transport DE TSP Equals Save Ctrl/CMD + S Home Edit Format View Consolidate Hel…" at bounding box center [804, 415] width 1504 height 734
click at [69, 359] on input "Press Space to toggle row selection (unchecked)" at bounding box center [72, 361] width 11 height 11
checkbox input "true"
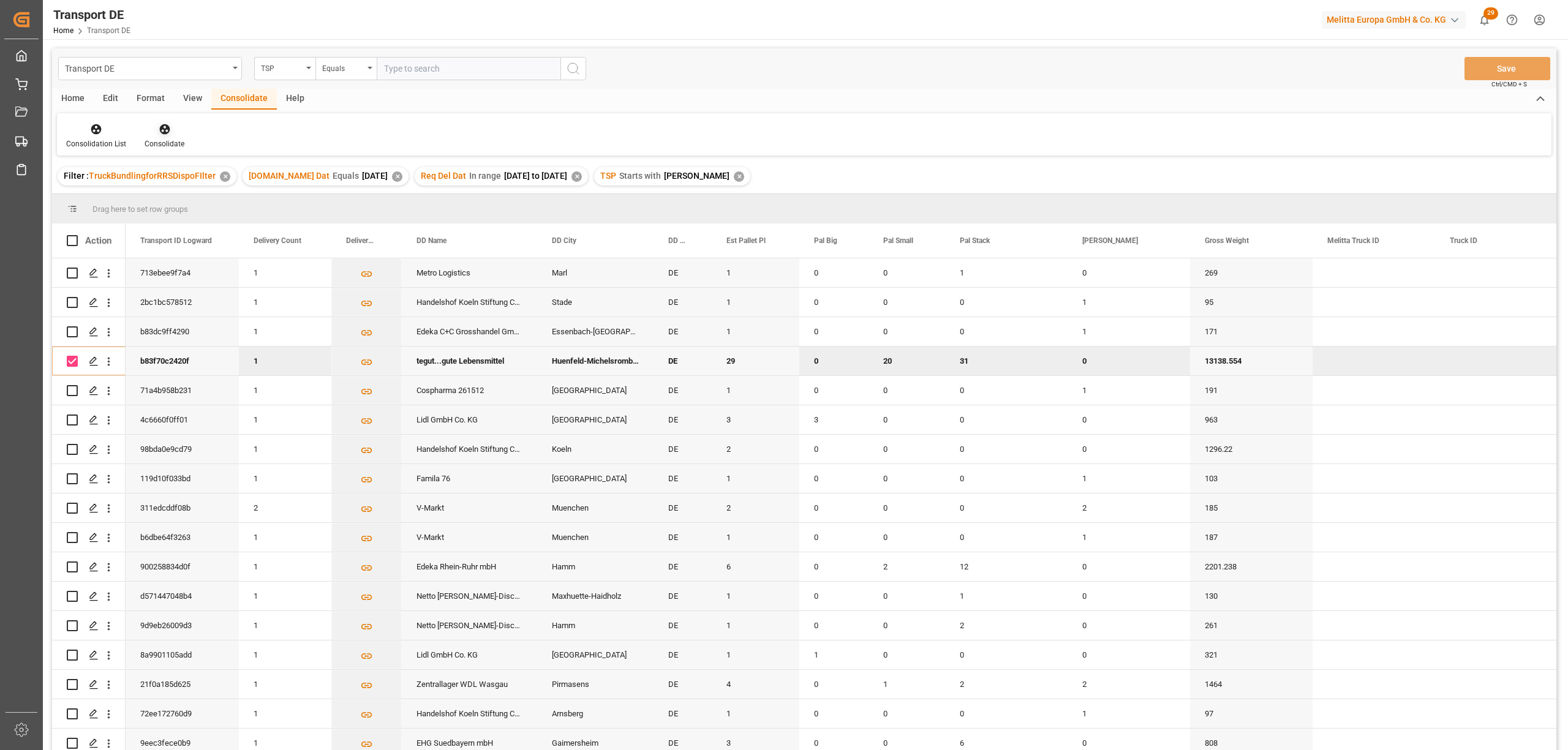
click at [165, 135] on icon at bounding box center [164, 129] width 12 height 12
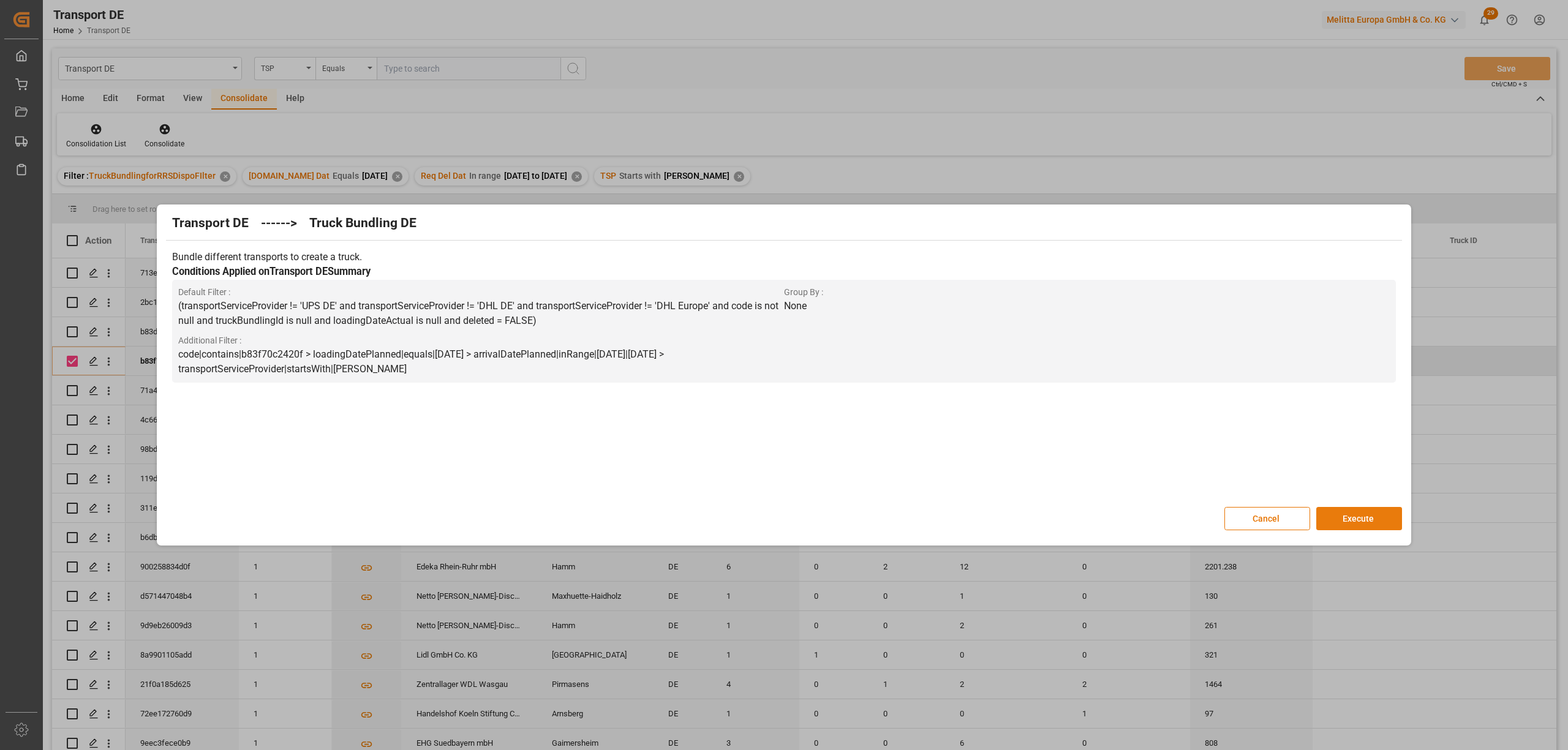
click at [1339, 515] on button "Execute" at bounding box center [1359, 518] width 86 height 23
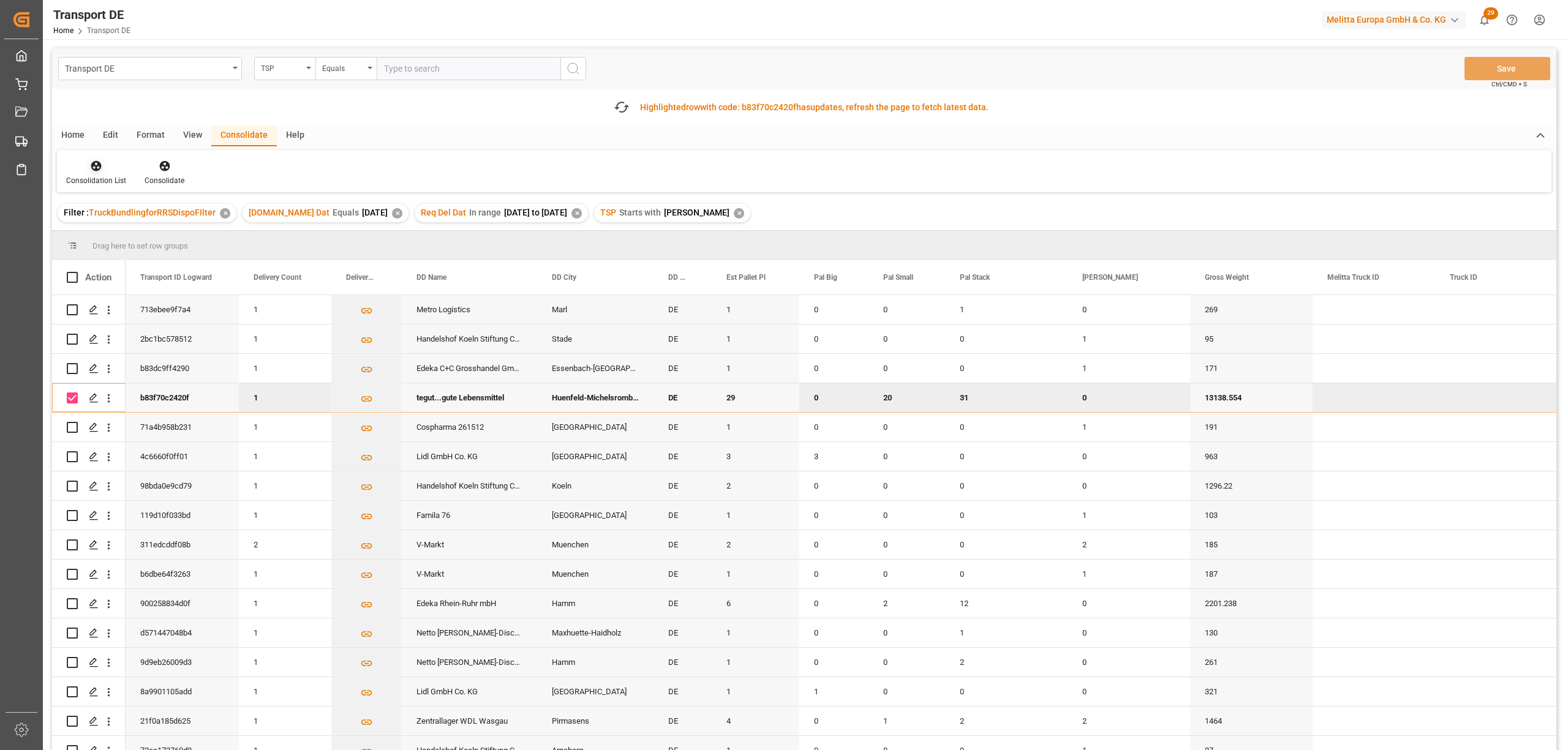
click at [93, 173] on div "Consolidation List" at bounding box center [96, 173] width 78 height 27
click at [118, 235] on div "Transport DE TSP Equals Save Ctrl/CMD + S Fetch latest updates Highlighted row …" at bounding box center [804, 434] width 1504 height 771
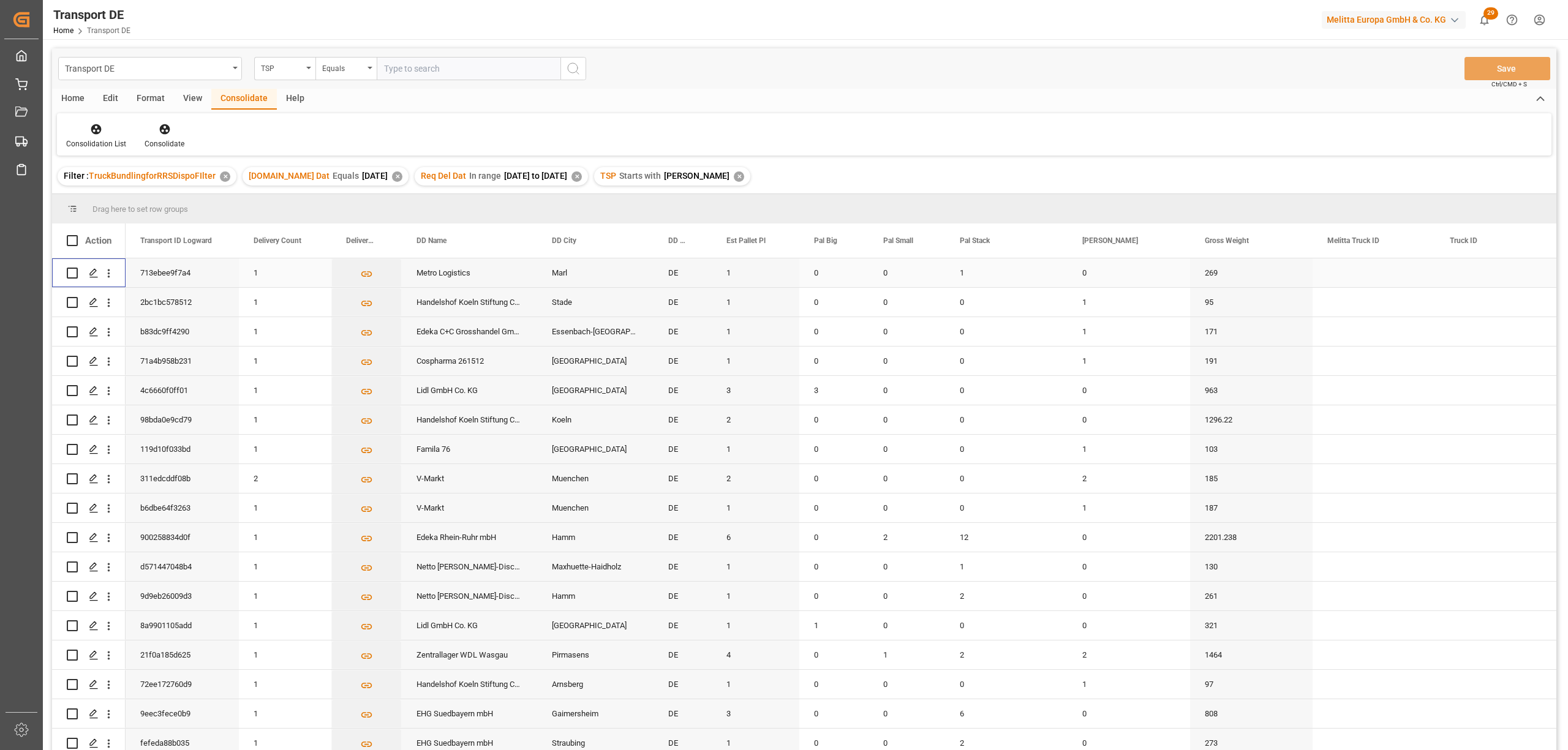
drag, startPoint x: 70, startPoint y: 272, endPoint x: 73, endPoint y: 295, distance: 23.2
click at [70, 275] on input "Press Space to toggle row selection (unchecked)" at bounding box center [72, 273] width 11 height 11
checkbox input "true"
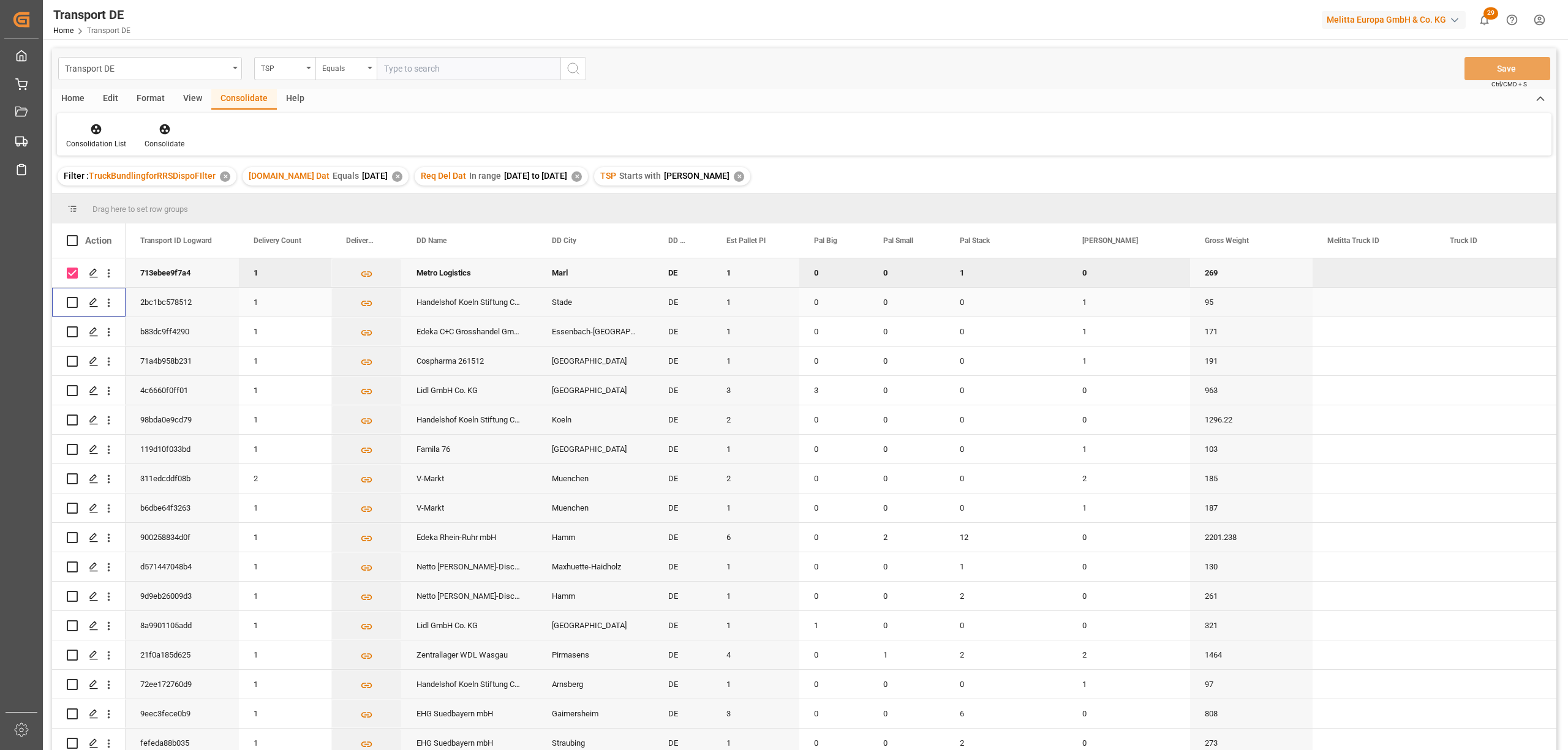
click at [72, 304] on input "Press Space to toggle row selection (unchecked)" at bounding box center [72, 303] width 11 height 11
checkbox input "true"
click at [75, 331] on input "Press Space to toggle row selection (unchecked)" at bounding box center [72, 332] width 11 height 11
checkbox input "true"
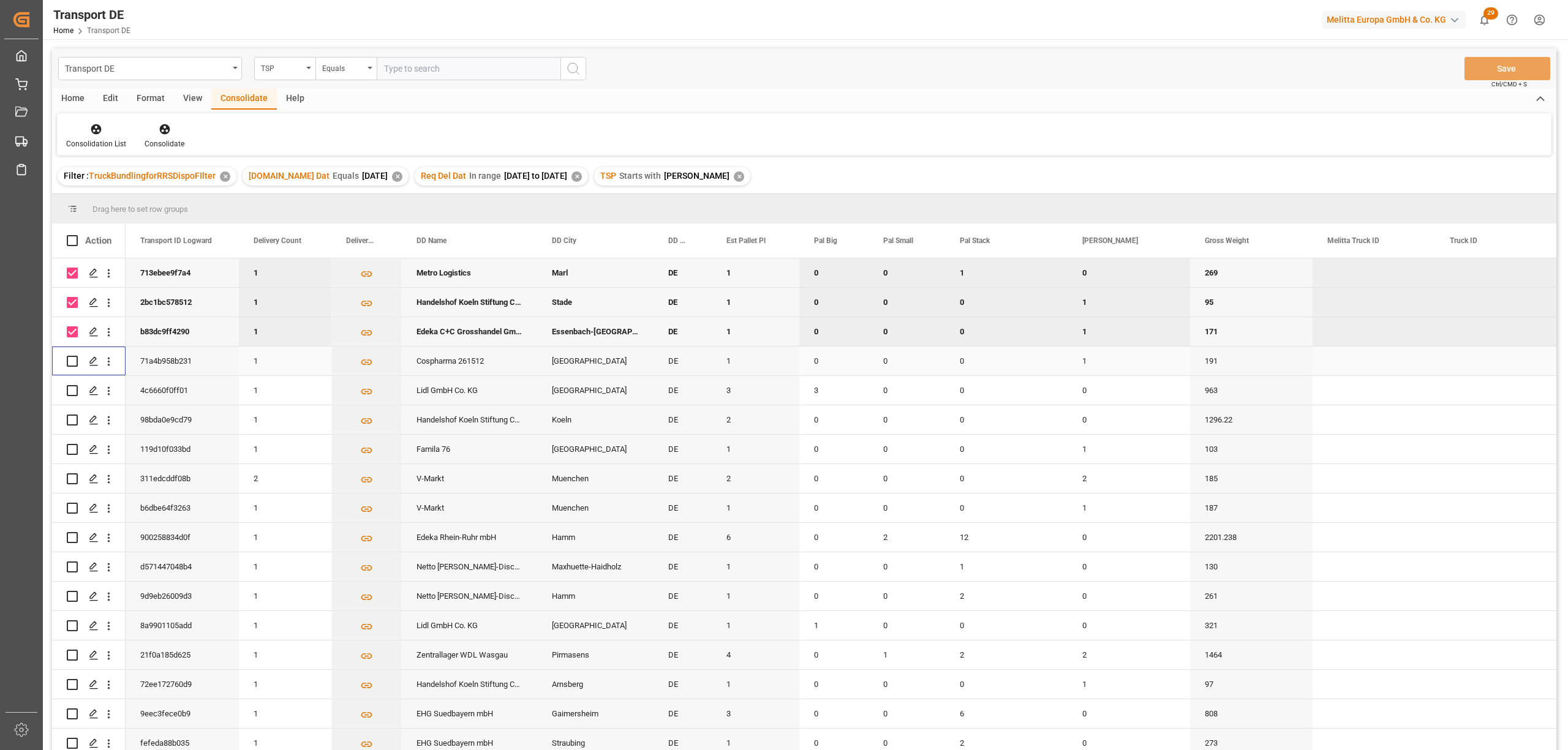
click at [74, 360] on input "Press Space to toggle row selection (unchecked)" at bounding box center [72, 361] width 11 height 11
checkbox input "true"
click at [72, 395] on input "Press Space to toggle row selection (unchecked)" at bounding box center [72, 391] width 11 height 11
checkbox input "true"
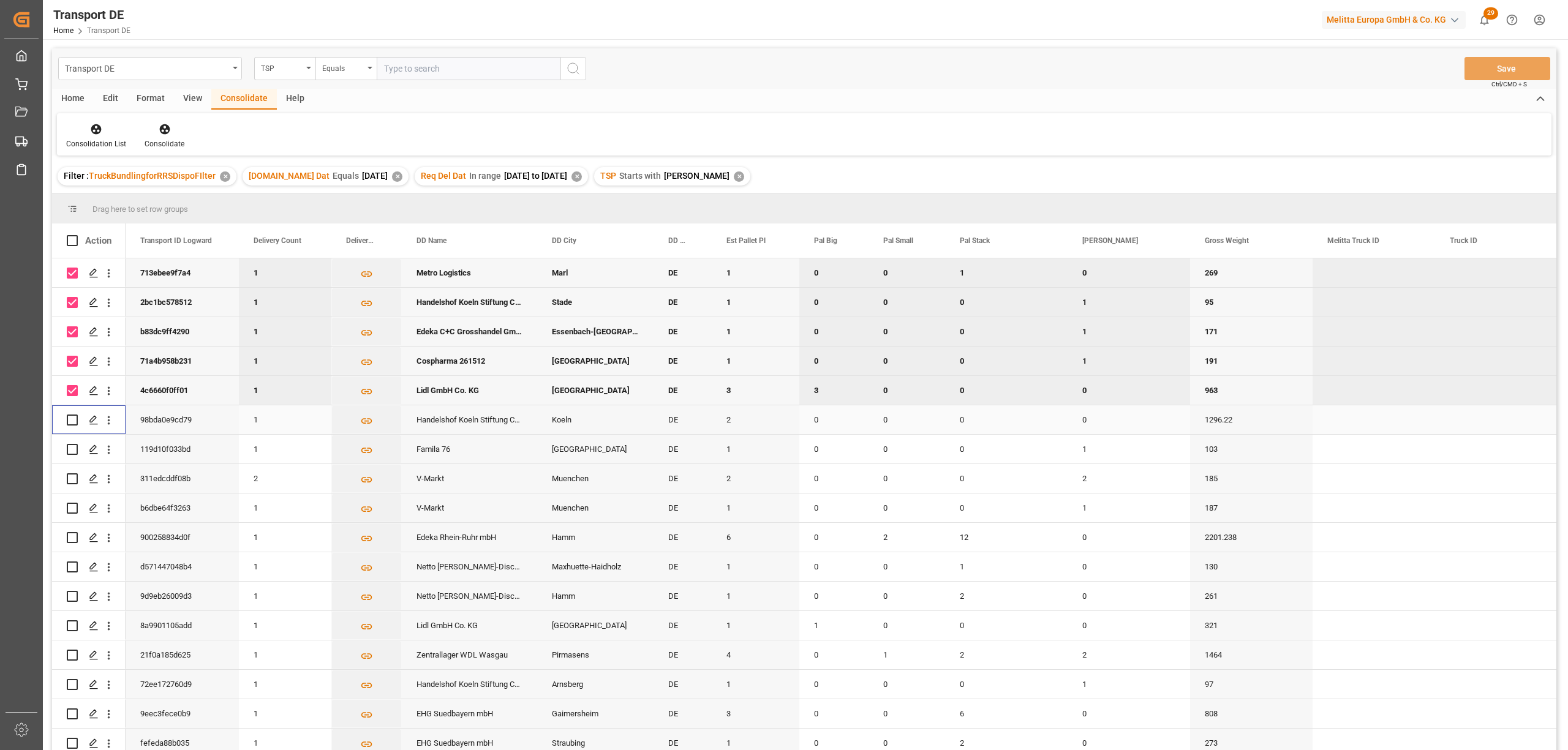
click at [73, 423] on input "Press Space to toggle row selection (unchecked)" at bounding box center [72, 420] width 11 height 11
checkbox input "true"
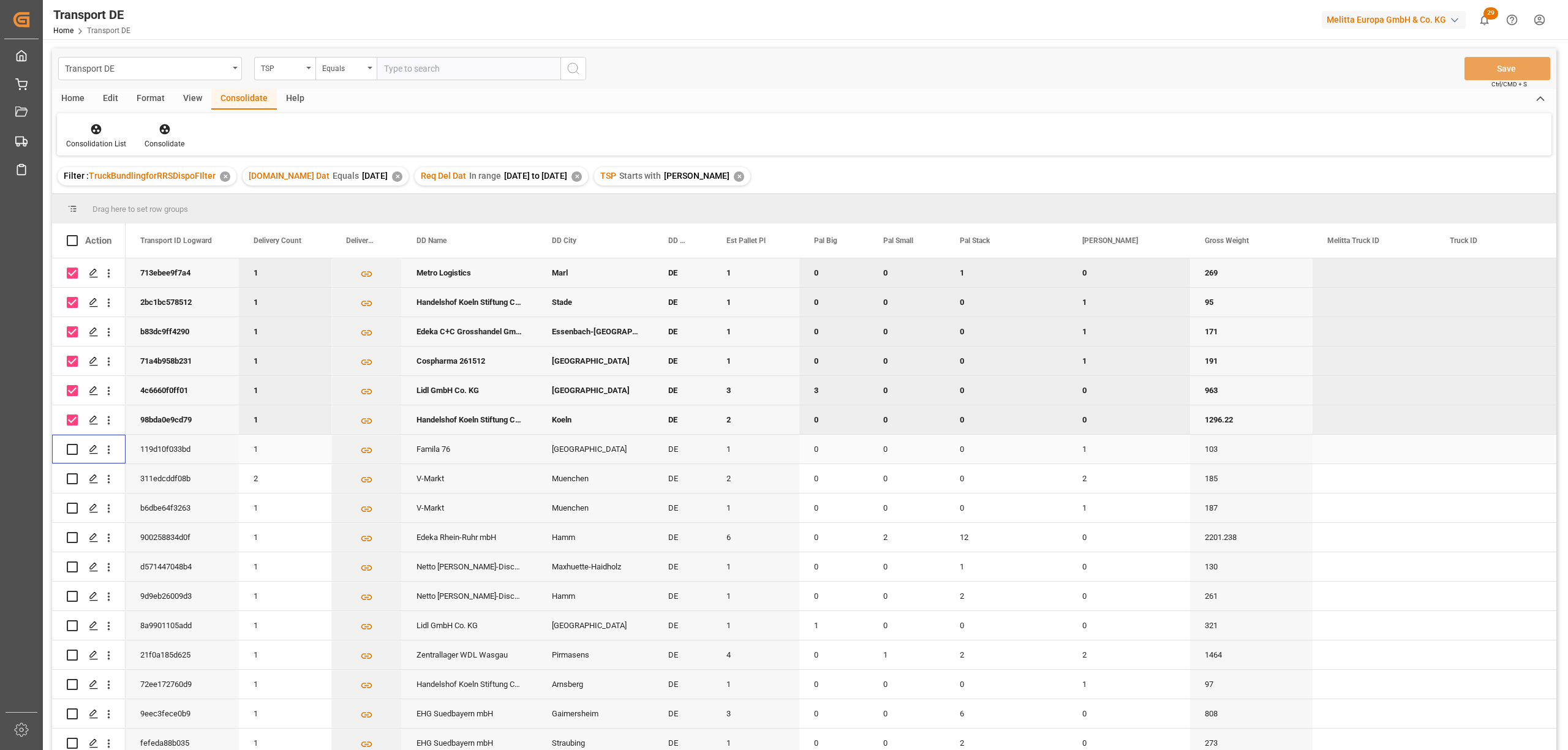
click at [74, 447] on input "Press Space to toggle row selection (unchecked)" at bounding box center [72, 449] width 11 height 11
checkbox input "true"
click at [72, 476] on input "Press Space to toggle row selection (unchecked)" at bounding box center [72, 478] width 11 height 11
checkbox input "true"
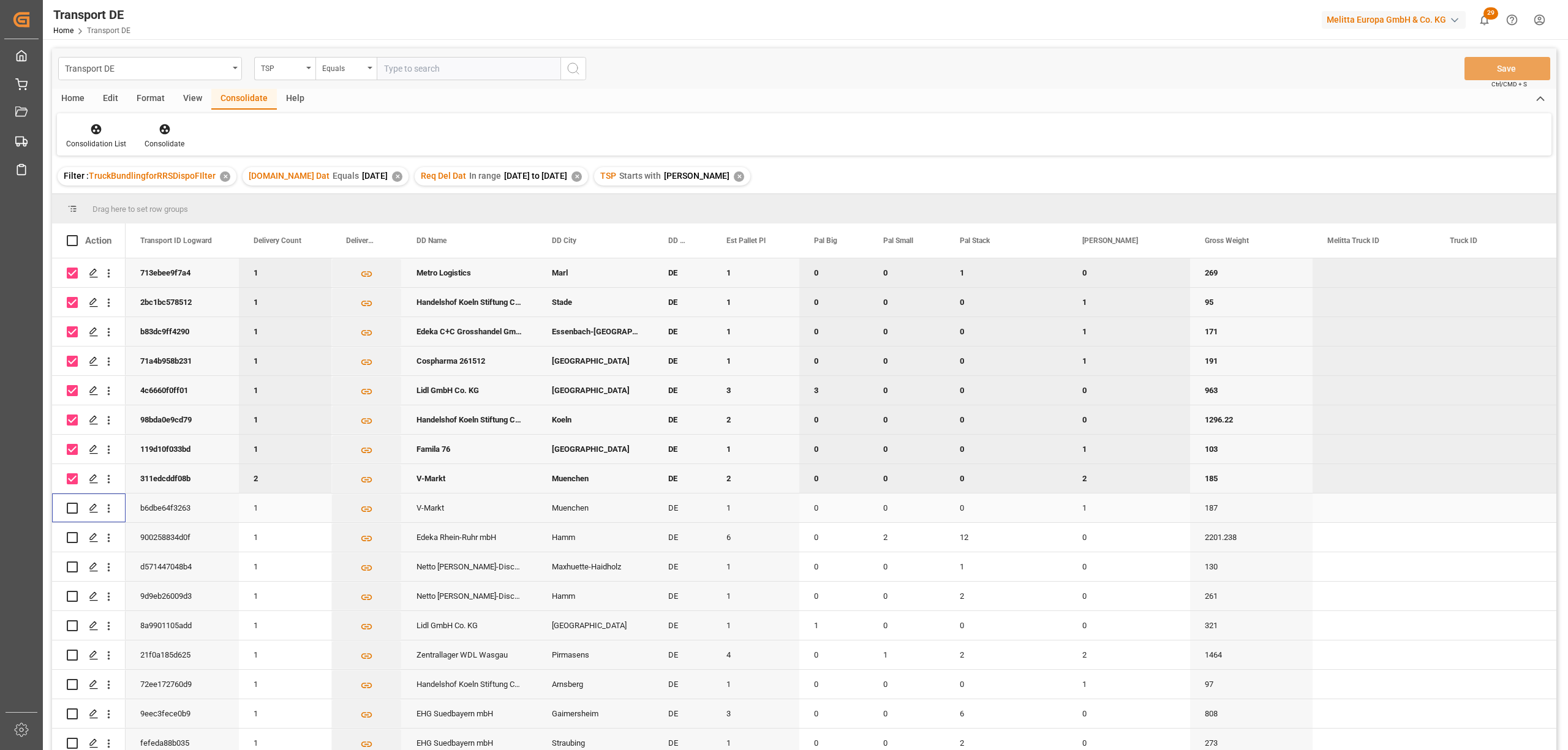
click at [70, 509] on input "Press Space to toggle row selection (unchecked)" at bounding box center [72, 508] width 11 height 11
checkbox input "true"
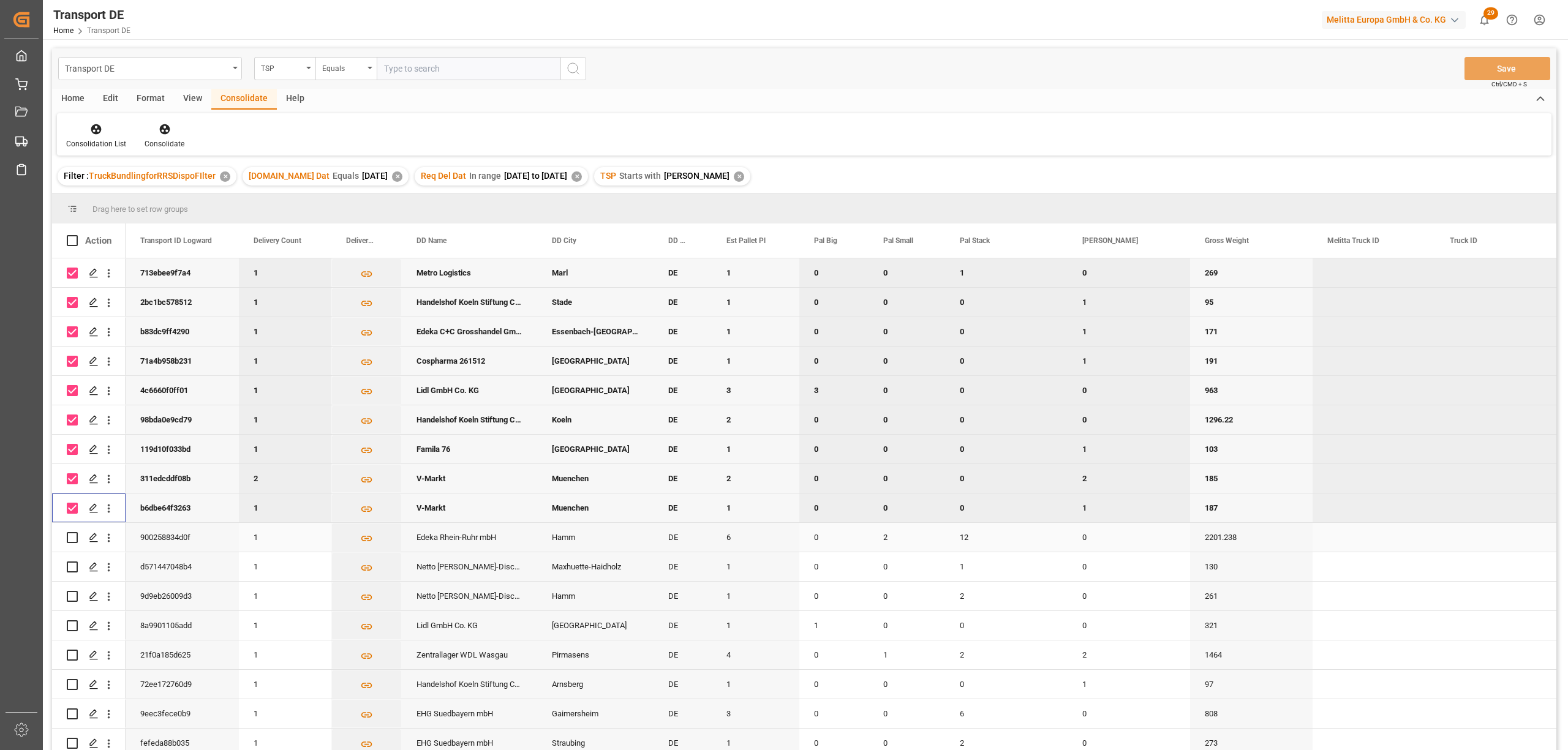
click at [70, 535] on input "Press Space to toggle row selection (unchecked)" at bounding box center [72, 537] width 11 height 11
checkbox input "true"
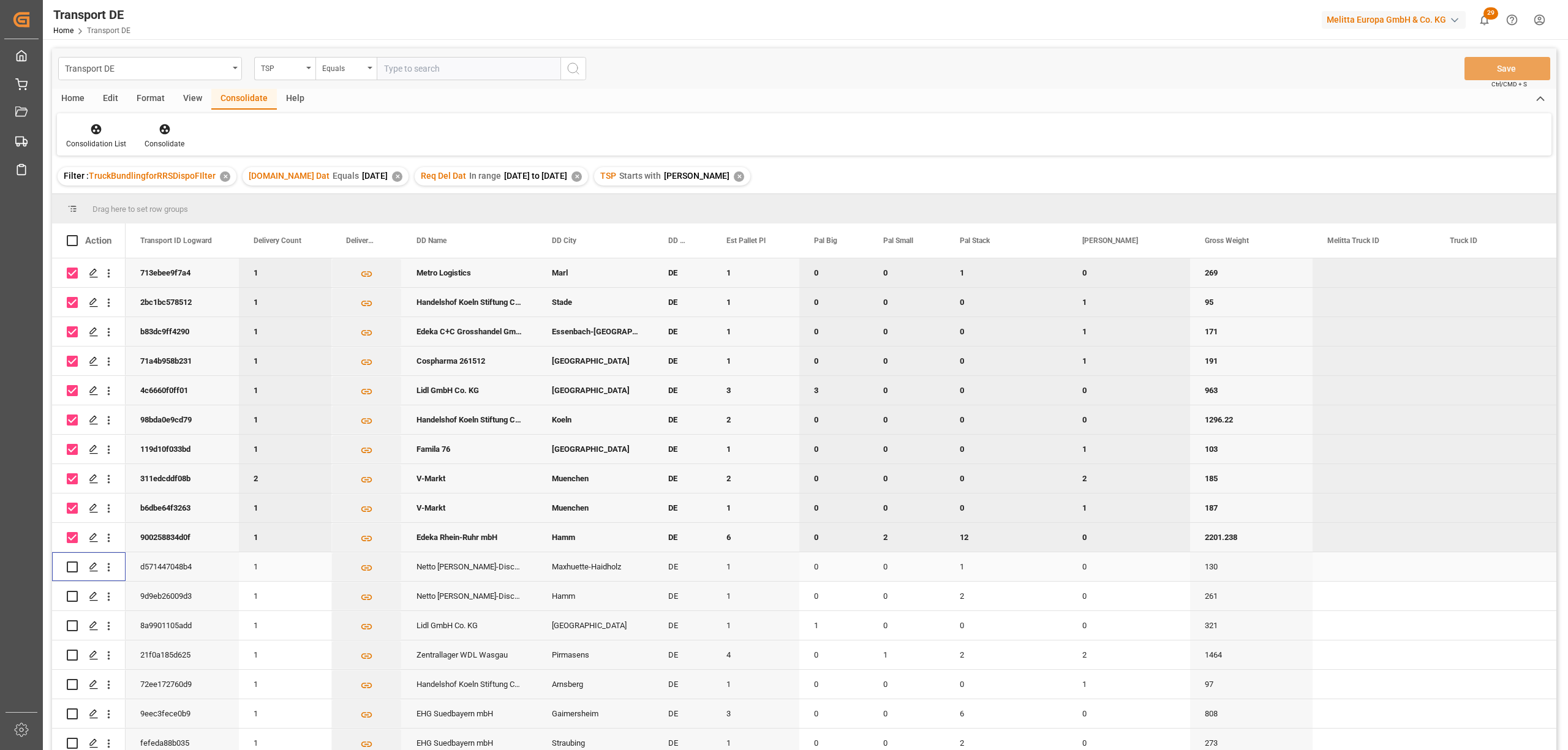
click at [72, 566] on input "Press Space to toggle row selection (unchecked)" at bounding box center [72, 567] width 11 height 11
checkbox input "true"
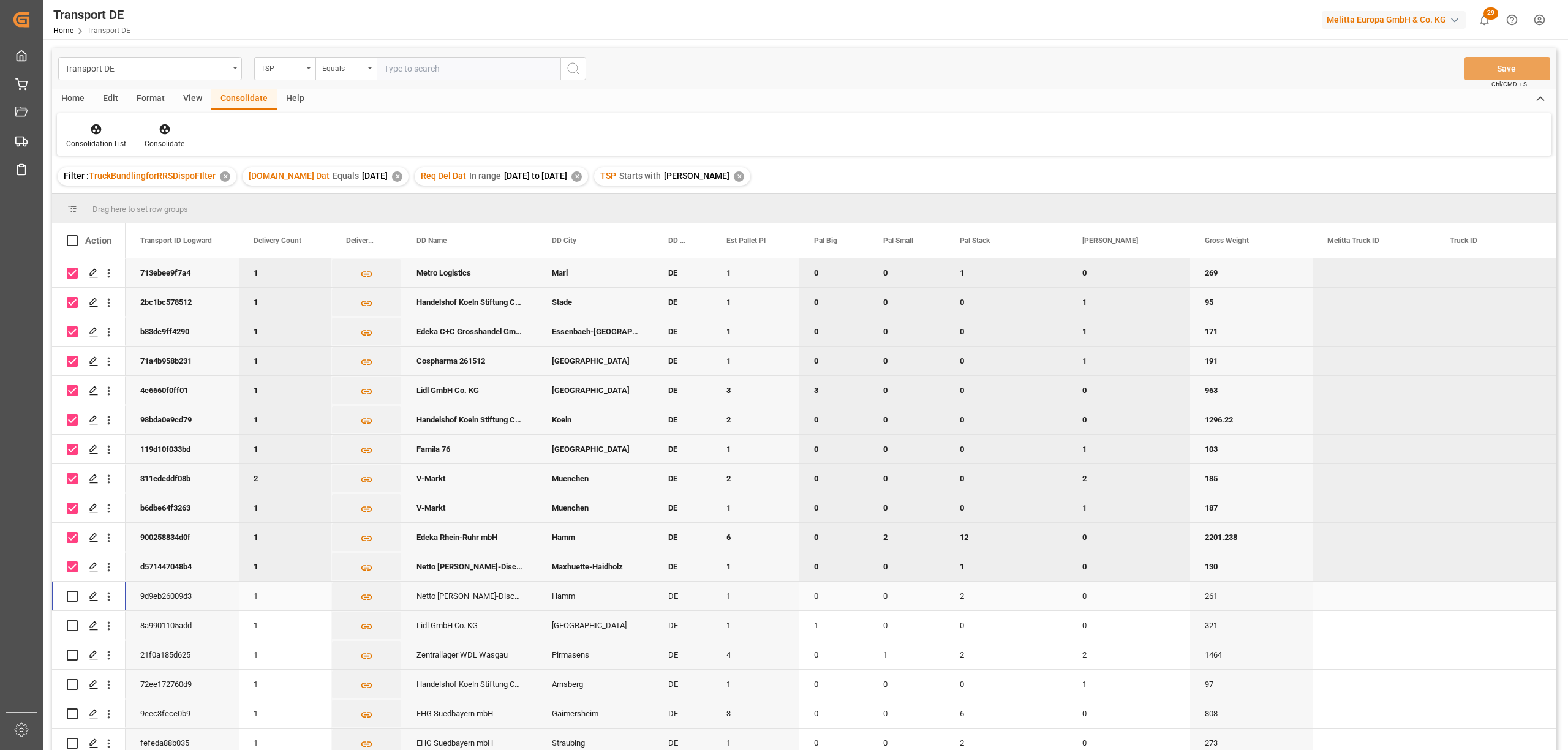
click at [72, 594] on input "Press Space to toggle row selection (unchecked)" at bounding box center [72, 596] width 11 height 11
checkbox input "true"
click at [71, 623] on input "Press Space to toggle row selection (unchecked)" at bounding box center [72, 626] width 11 height 11
checkbox input "true"
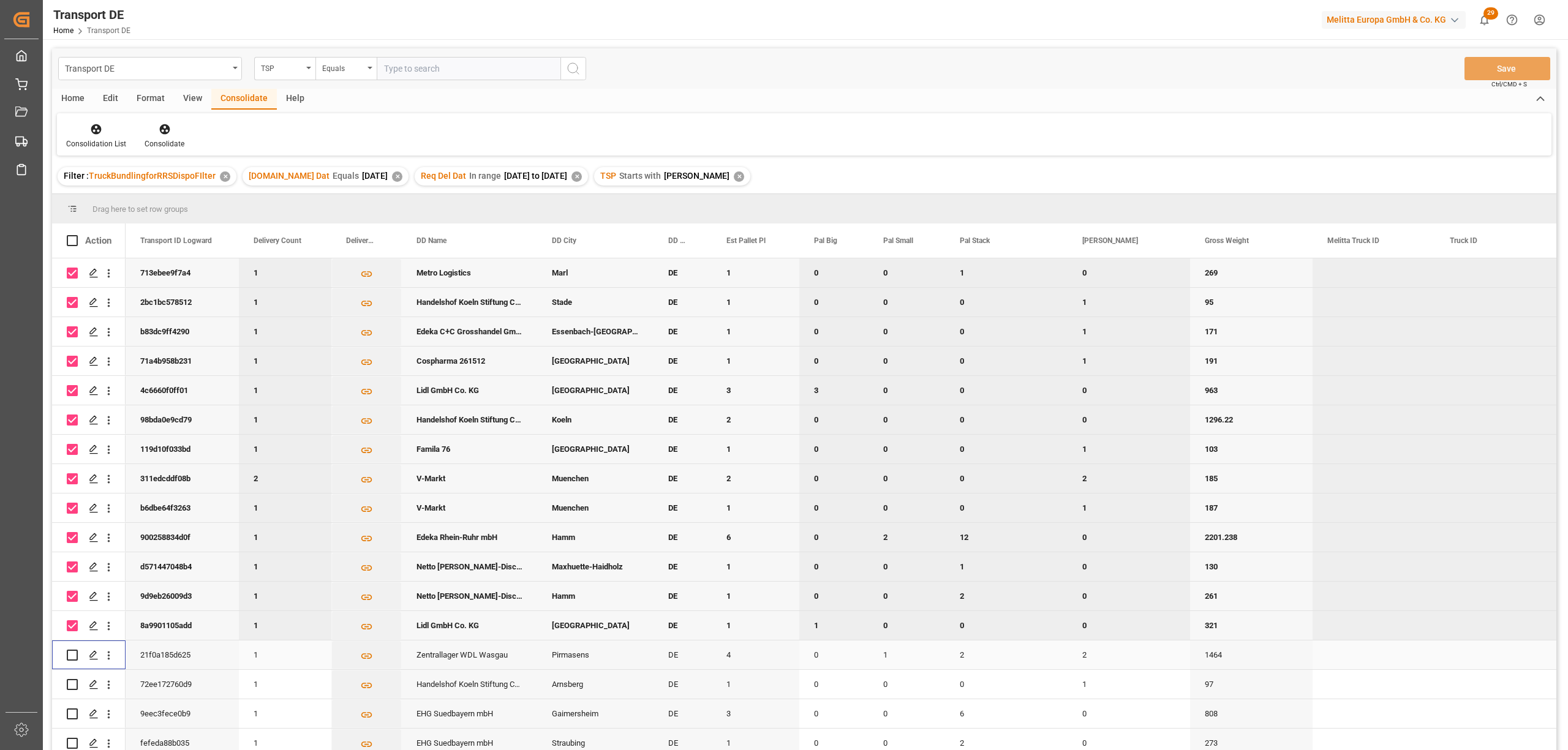
click at [74, 656] on input "Press Space to toggle row selection (unchecked)" at bounding box center [72, 655] width 11 height 11
checkbox input "true"
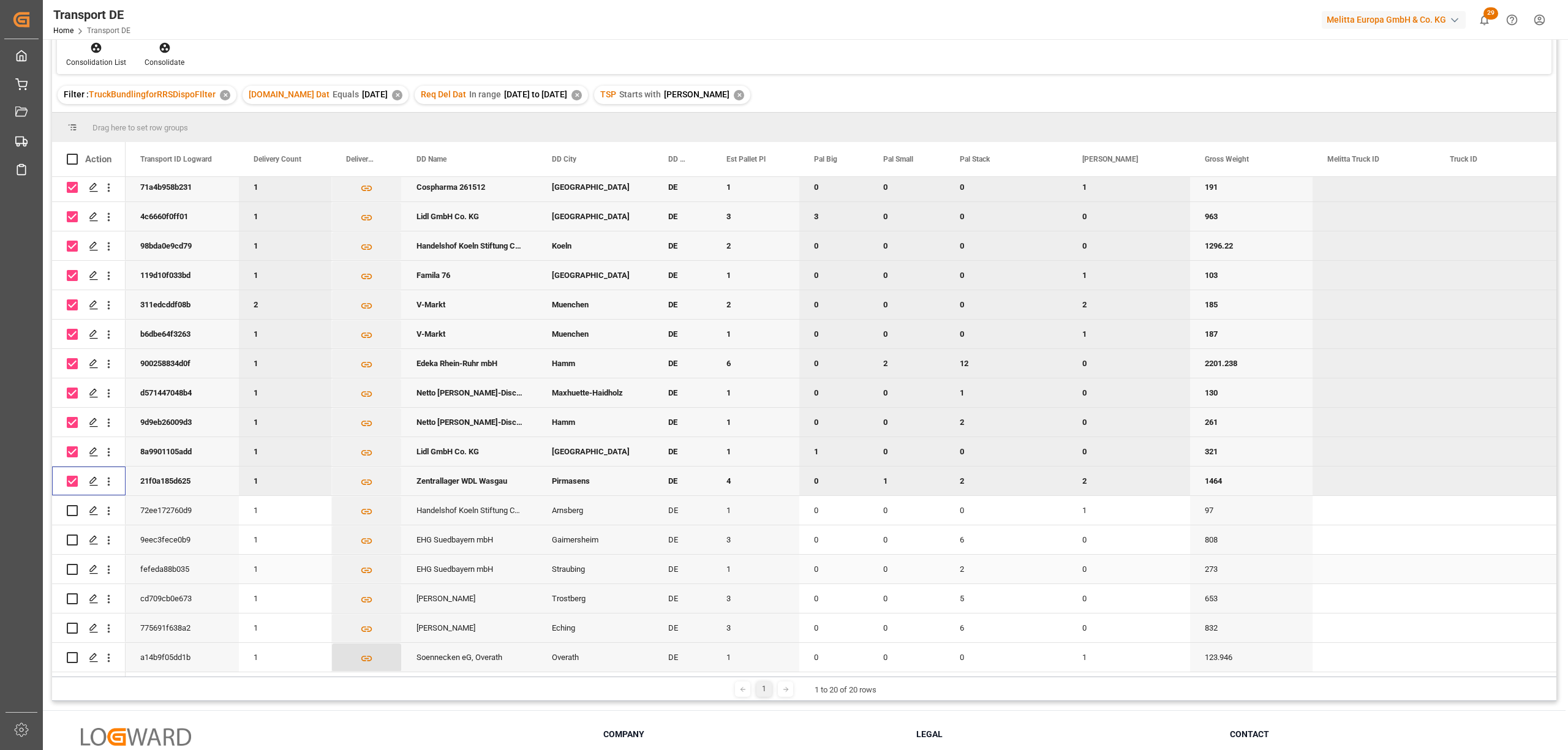
scroll to position [181, 0]
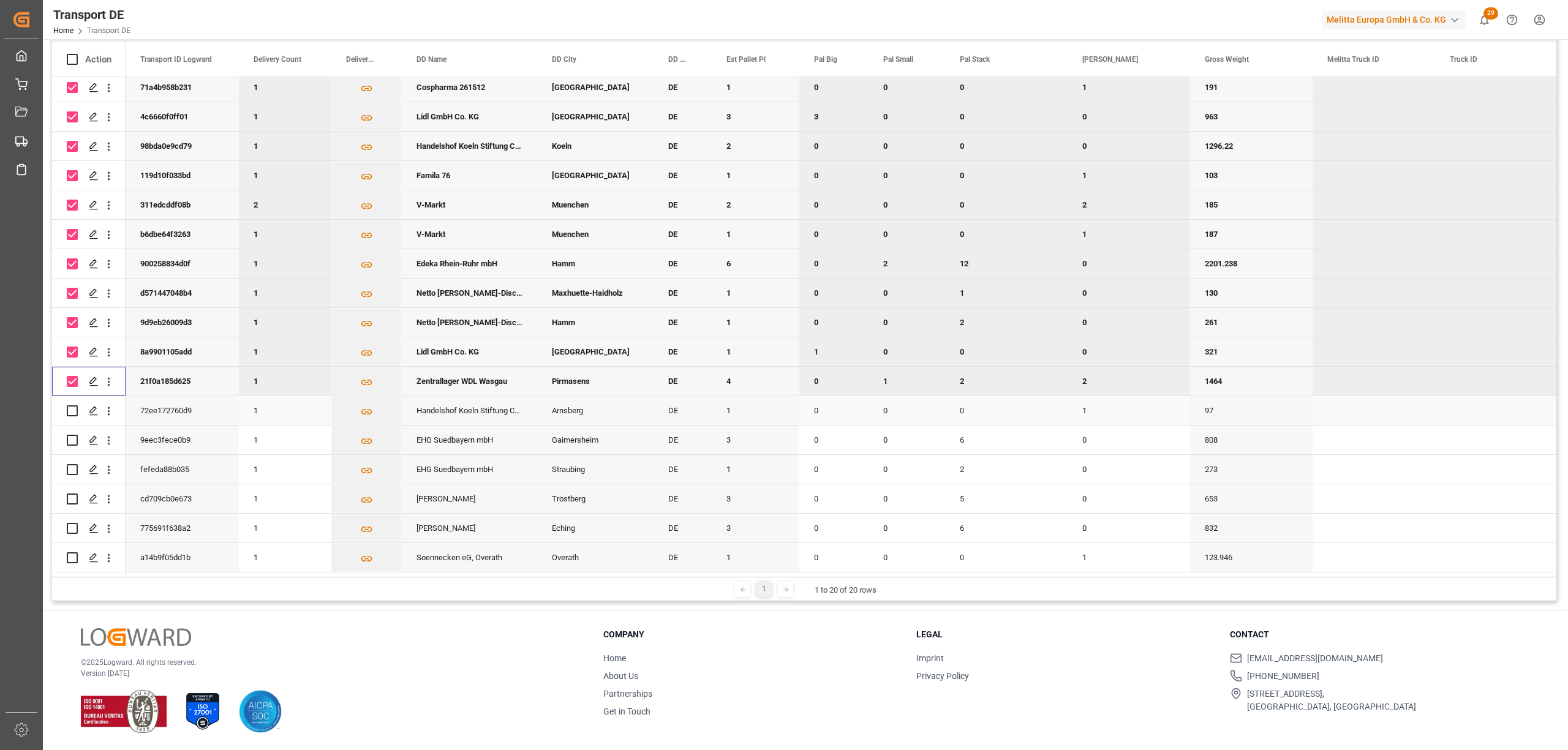
click at [70, 407] on input "Press Space to toggle row selection (unchecked)" at bounding box center [72, 410] width 11 height 11
checkbox input "true"
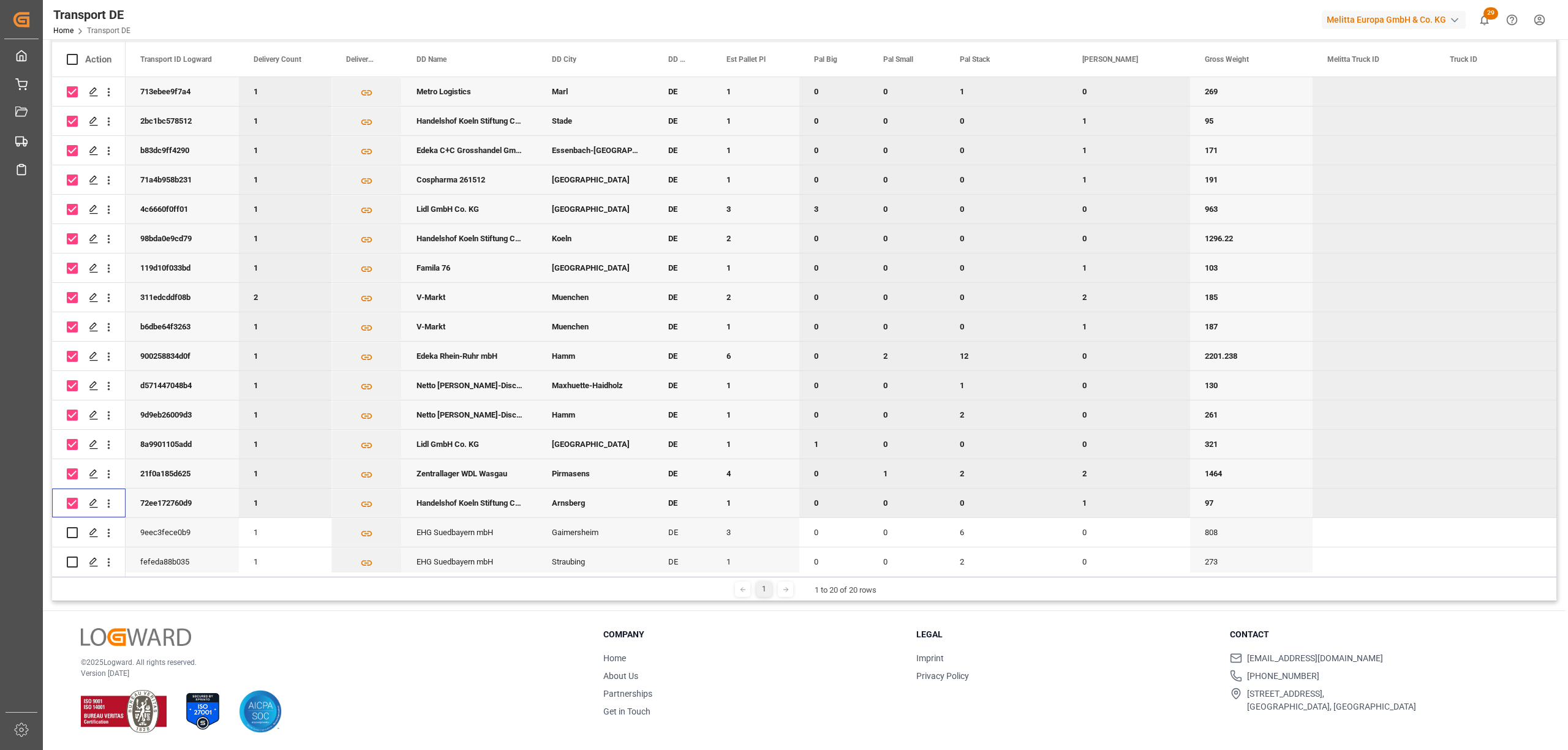
scroll to position [96, 0]
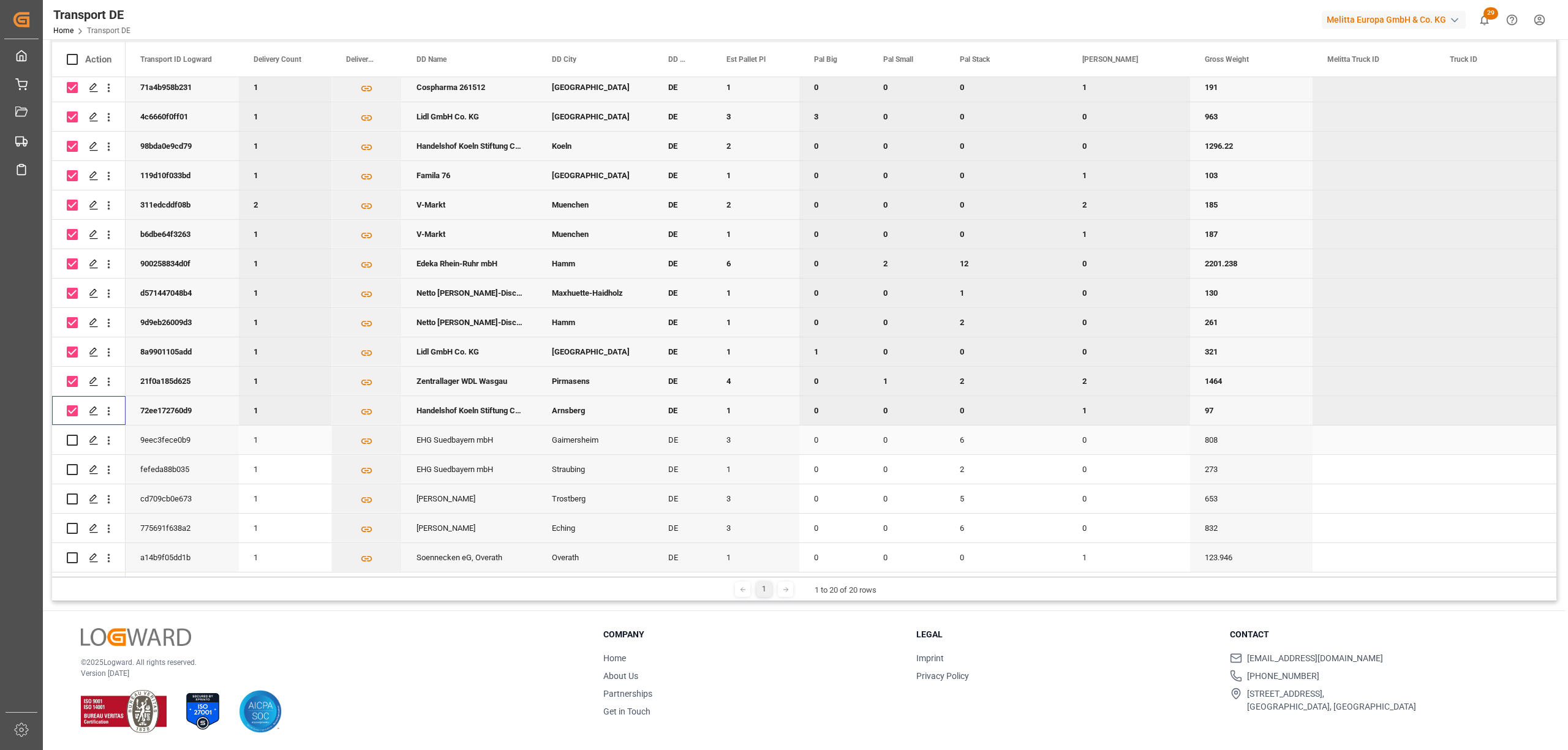
click at [71, 438] on input "Press Space to toggle row selection (unchecked)" at bounding box center [72, 440] width 11 height 11
checkbox input "true"
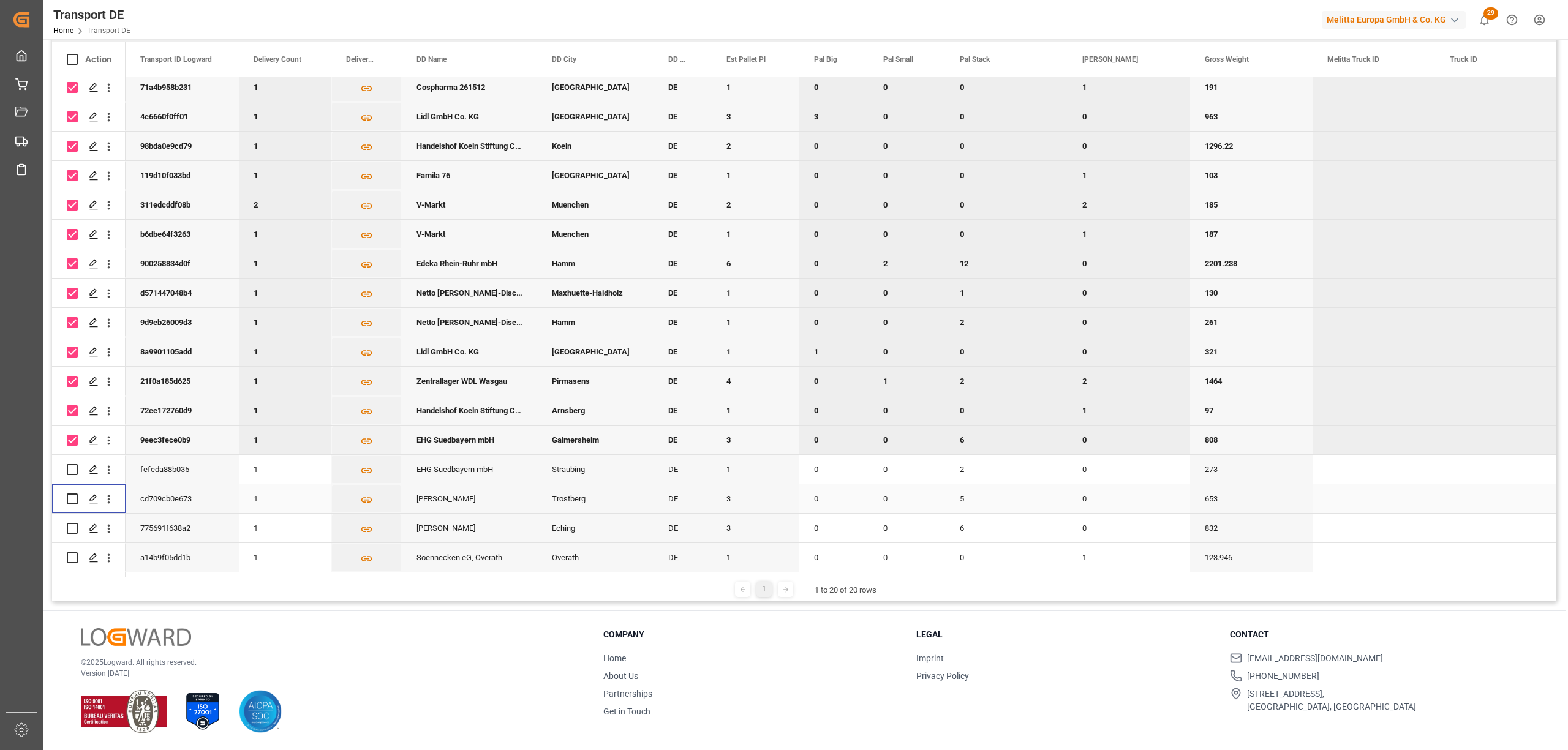
click at [71, 493] on input "Press Space to toggle row selection (unchecked)" at bounding box center [72, 499] width 11 height 11
checkbox input "true"
click at [72, 405] on input "Press Space to toggle row selection (checked)" at bounding box center [72, 410] width 11 height 11
checkbox input "false"
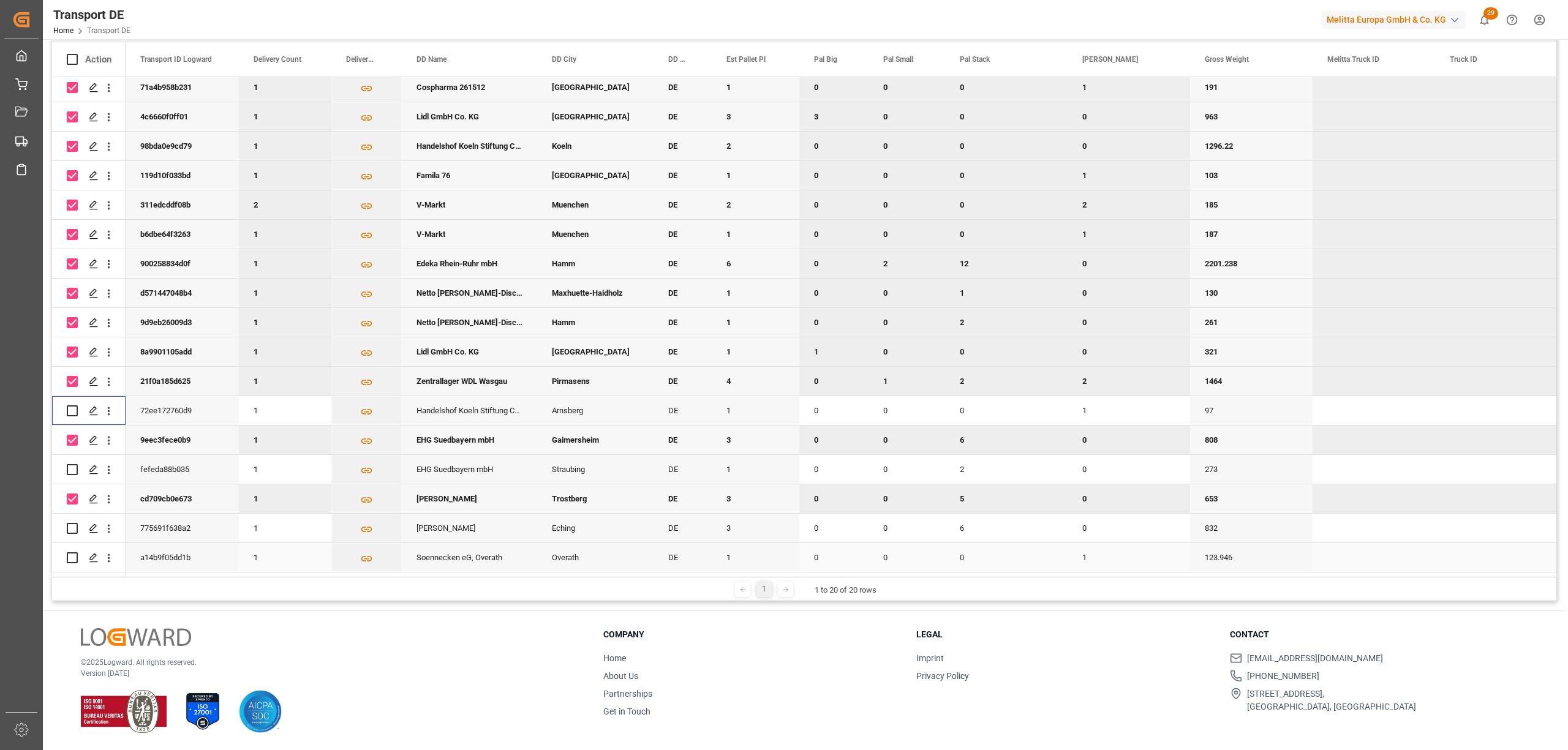
click at [74, 552] on input "Press Space to toggle row selection (unchecked)" at bounding box center [72, 558] width 11 height 11
checkbox input "true"
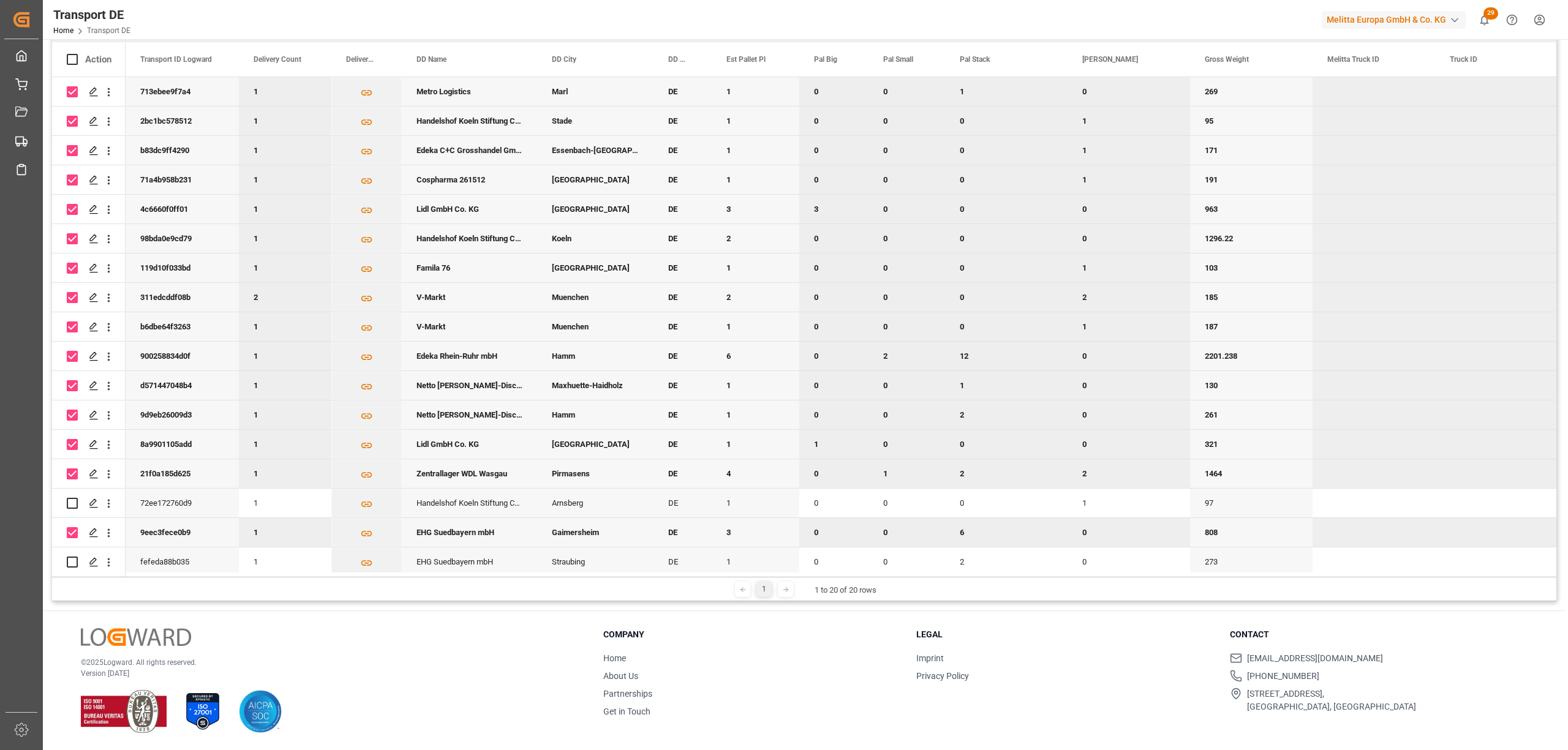
scroll to position [0, 0]
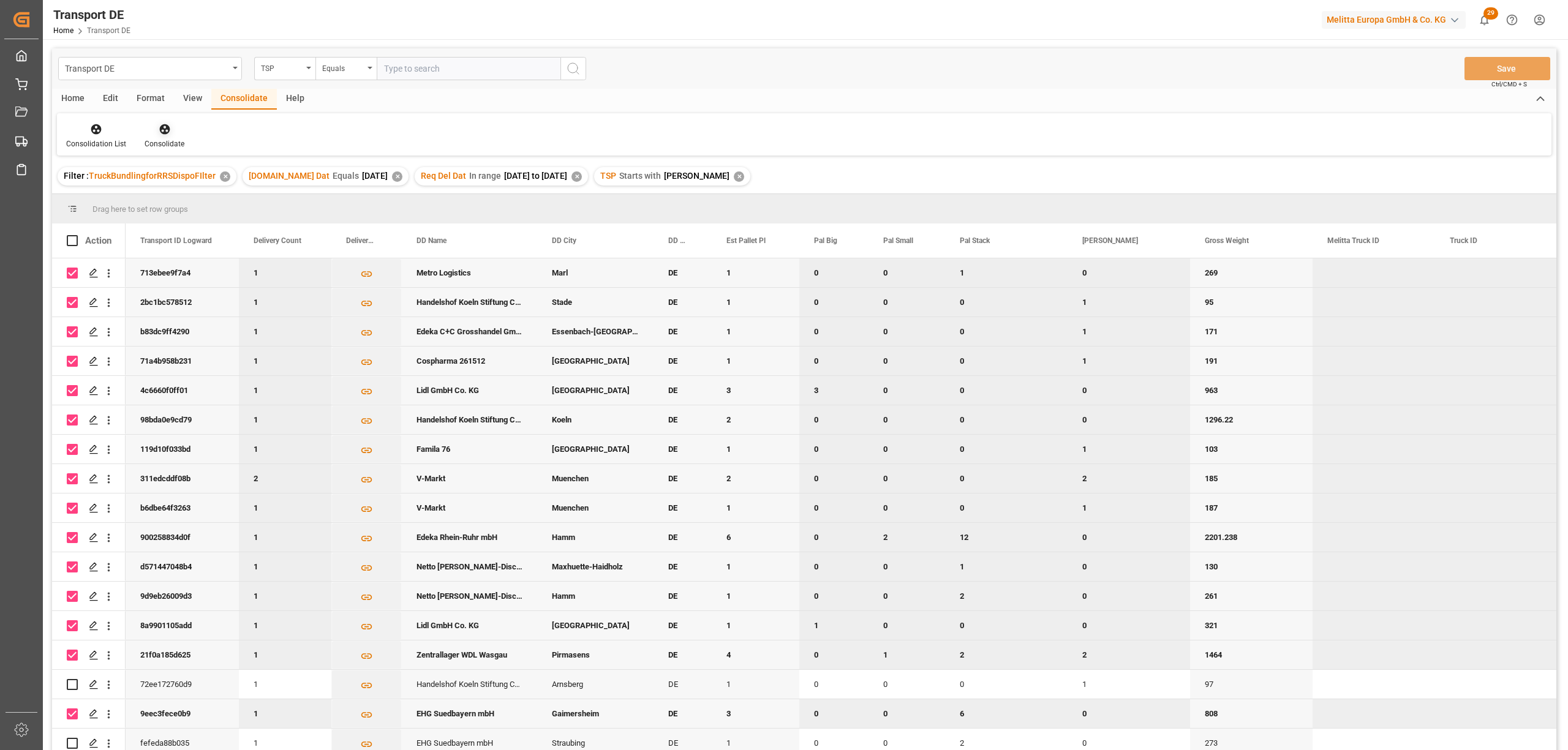
click at [161, 130] on icon at bounding box center [164, 129] width 12 height 12
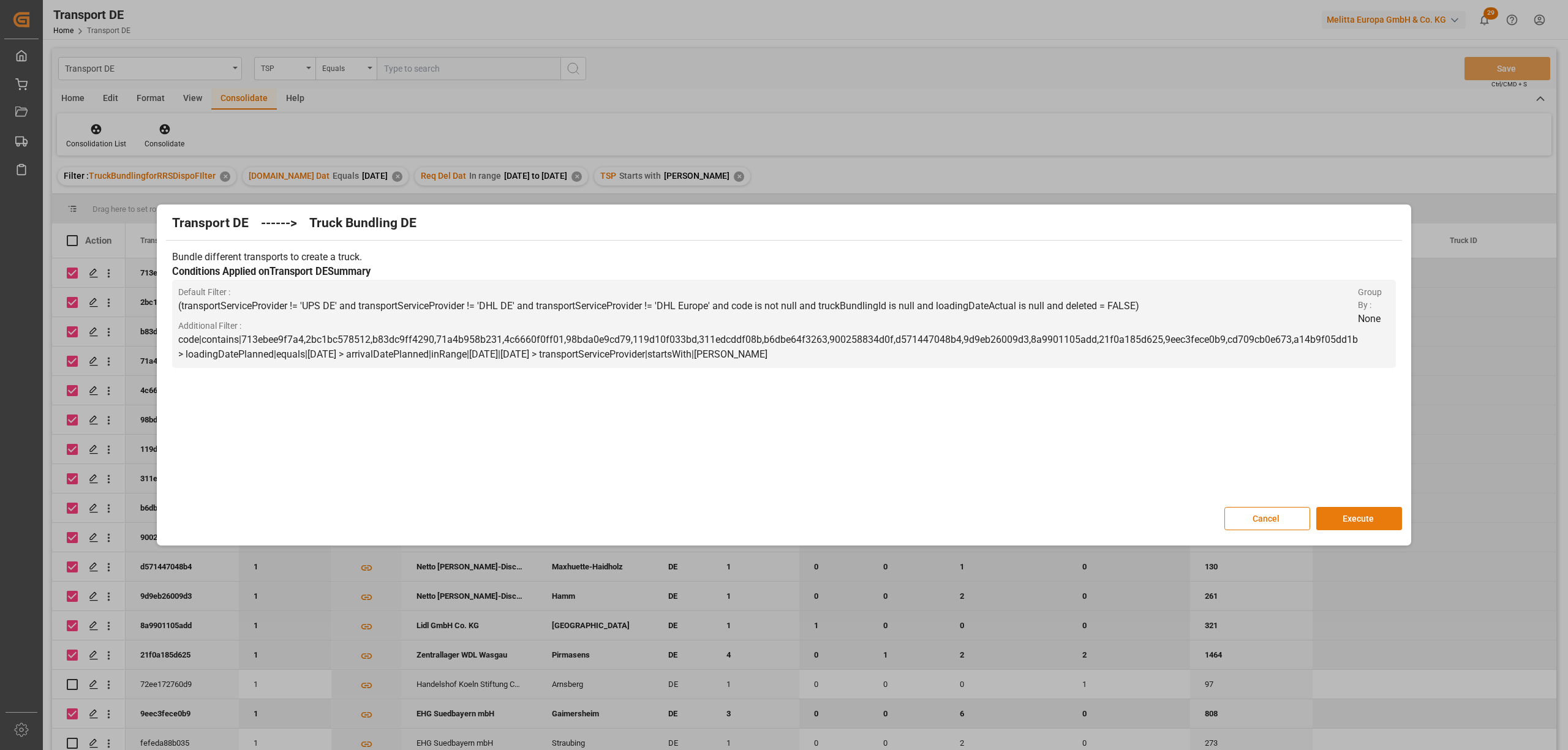
click at [1368, 522] on button "Execute" at bounding box center [1359, 518] width 86 height 23
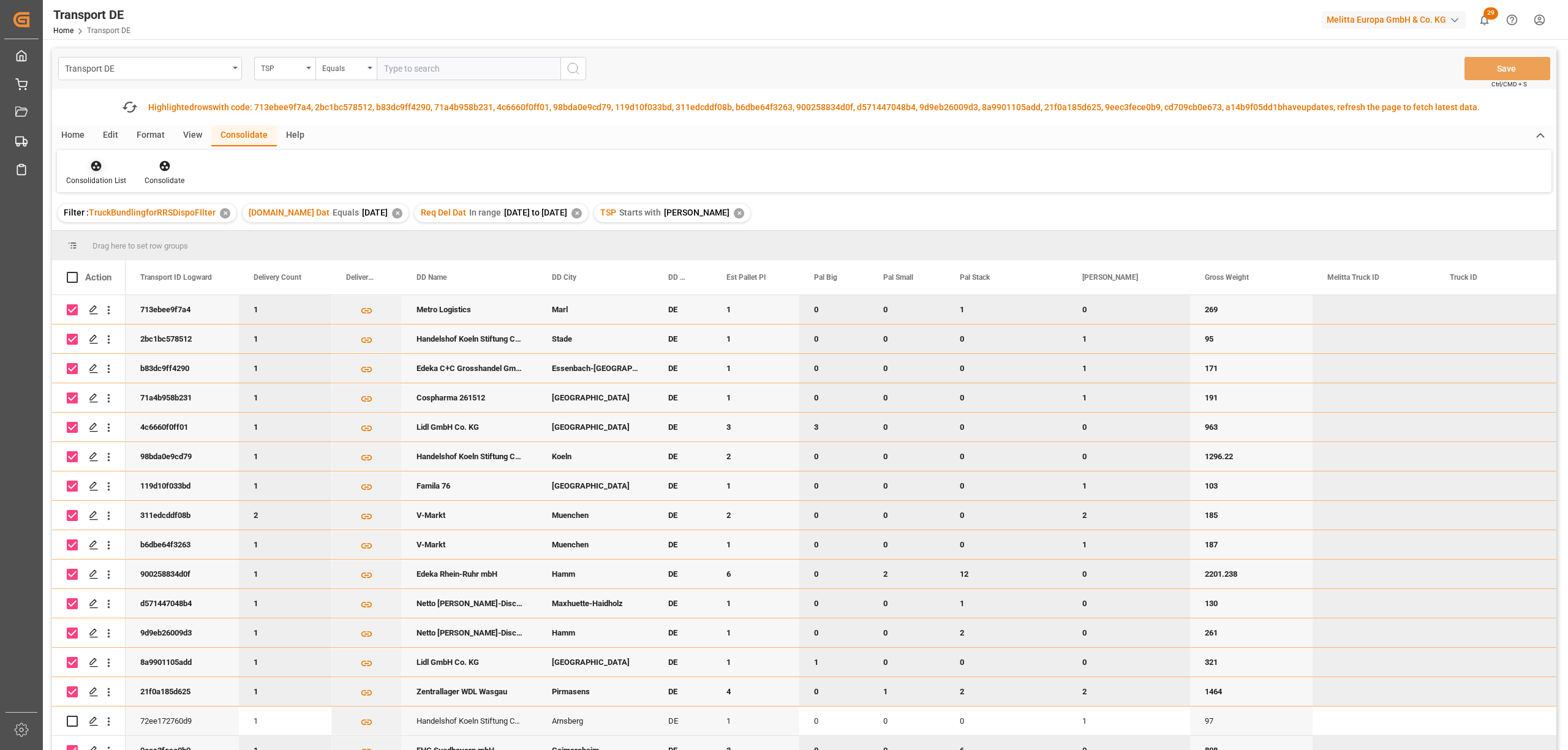
click at [97, 165] on icon at bounding box center [97, 166] width 11 height 11
click at [128, 231] on div "Transport DE TSP Equals Save Ctrl/CMD + S Fetch latest updates Highlighted rows…" at bounding box center [804, 434] width 1504 height 771
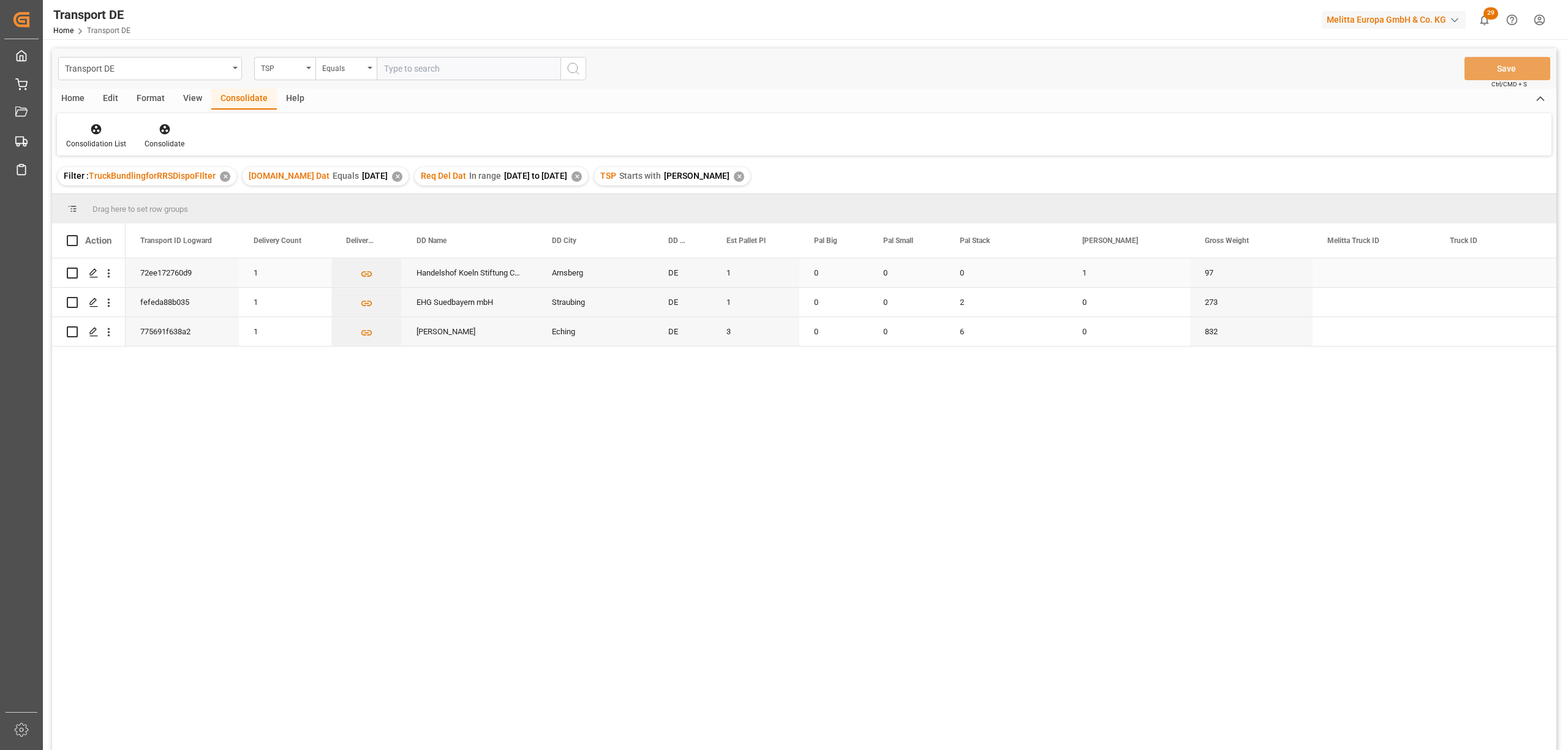
click at [69, 272] on input "Press Space to toggle row selection (unchecked)" at bounding box center [72, 273] width 11 height 11
checkbox input "true"
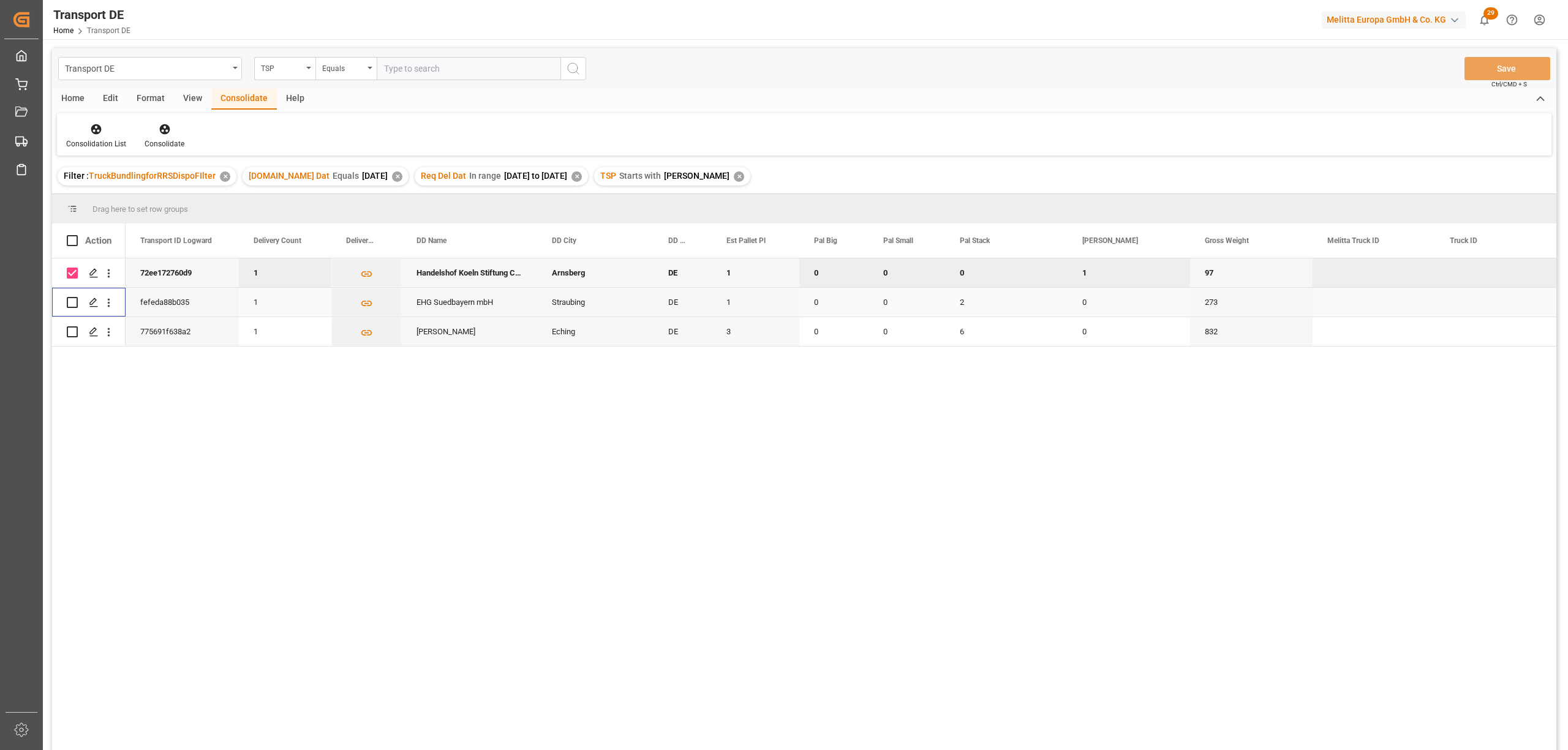
click at [73, 304] on input "Press Space to toggle row selection (unchecked)" at bounding box center [72, 303] width 11 height 11
checkbox input "true"
click at [69, 332] on input "Press Space to toggle row selection (unchecked)" at bounding box center [72, 332] width 11 height 11
checkbox input "true"
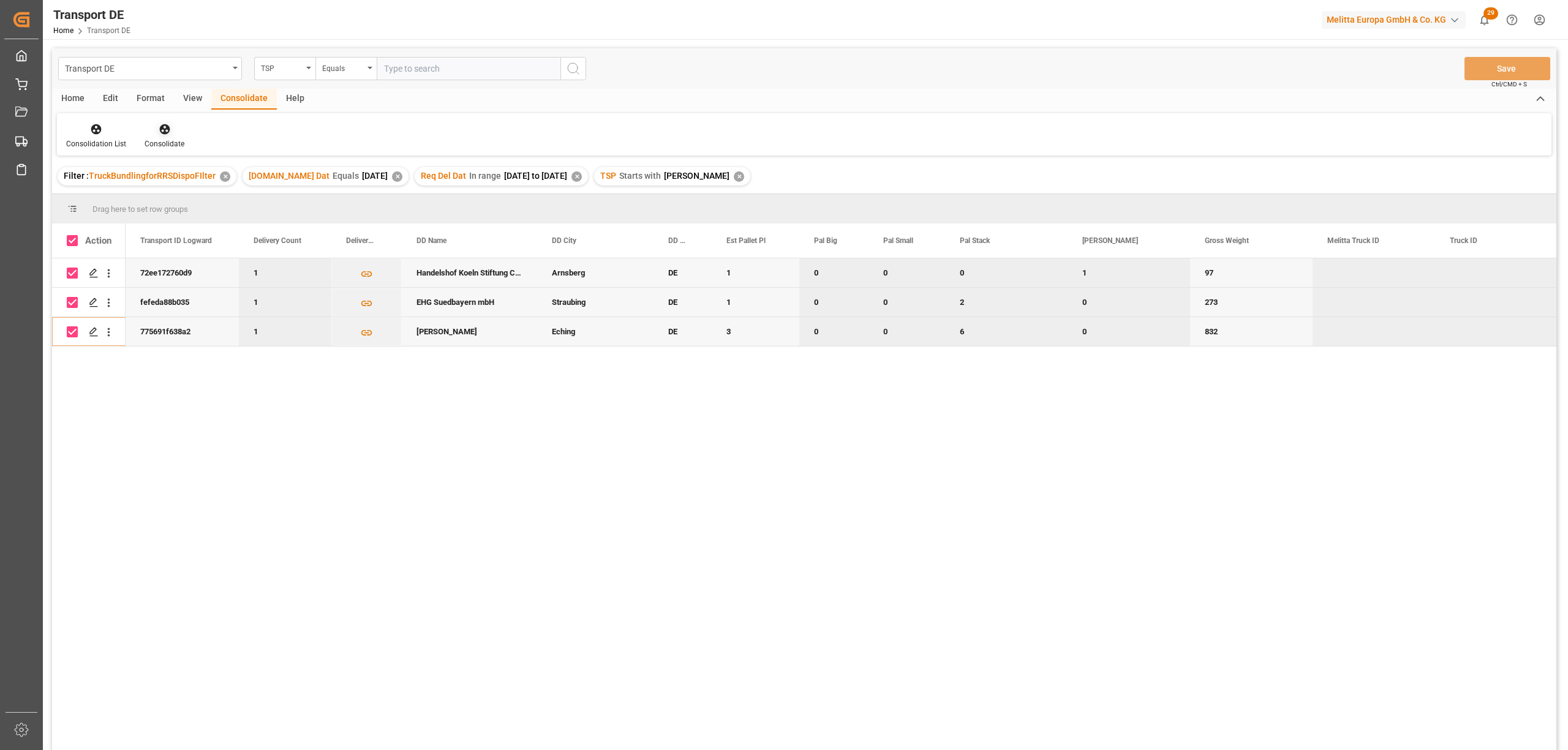
click at [161, 131] on icon at bounding box center [164, 129] width 12 height 12
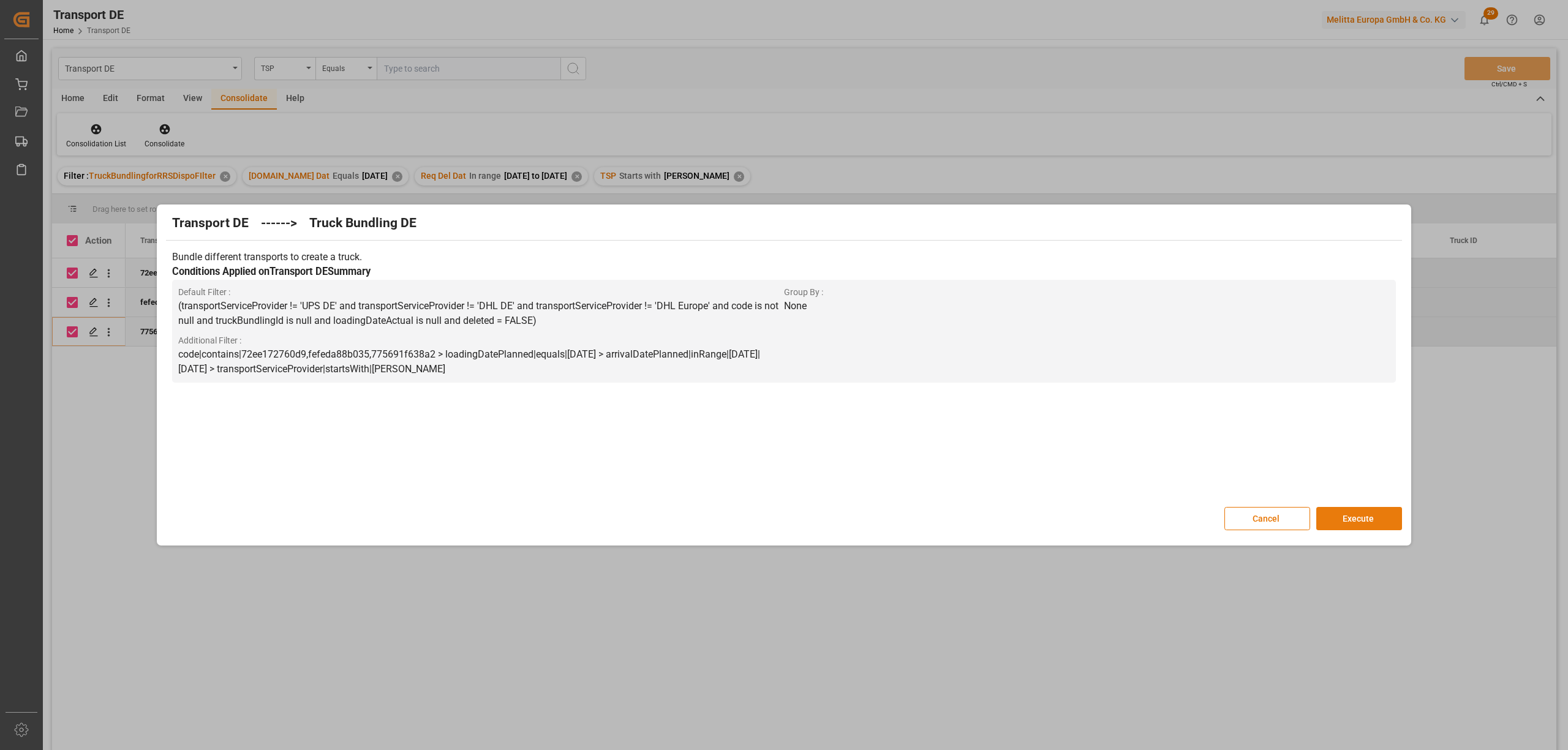
click at [1374, 520] on button "Execute" at bounding box center [1359, 518] width 86 height 23
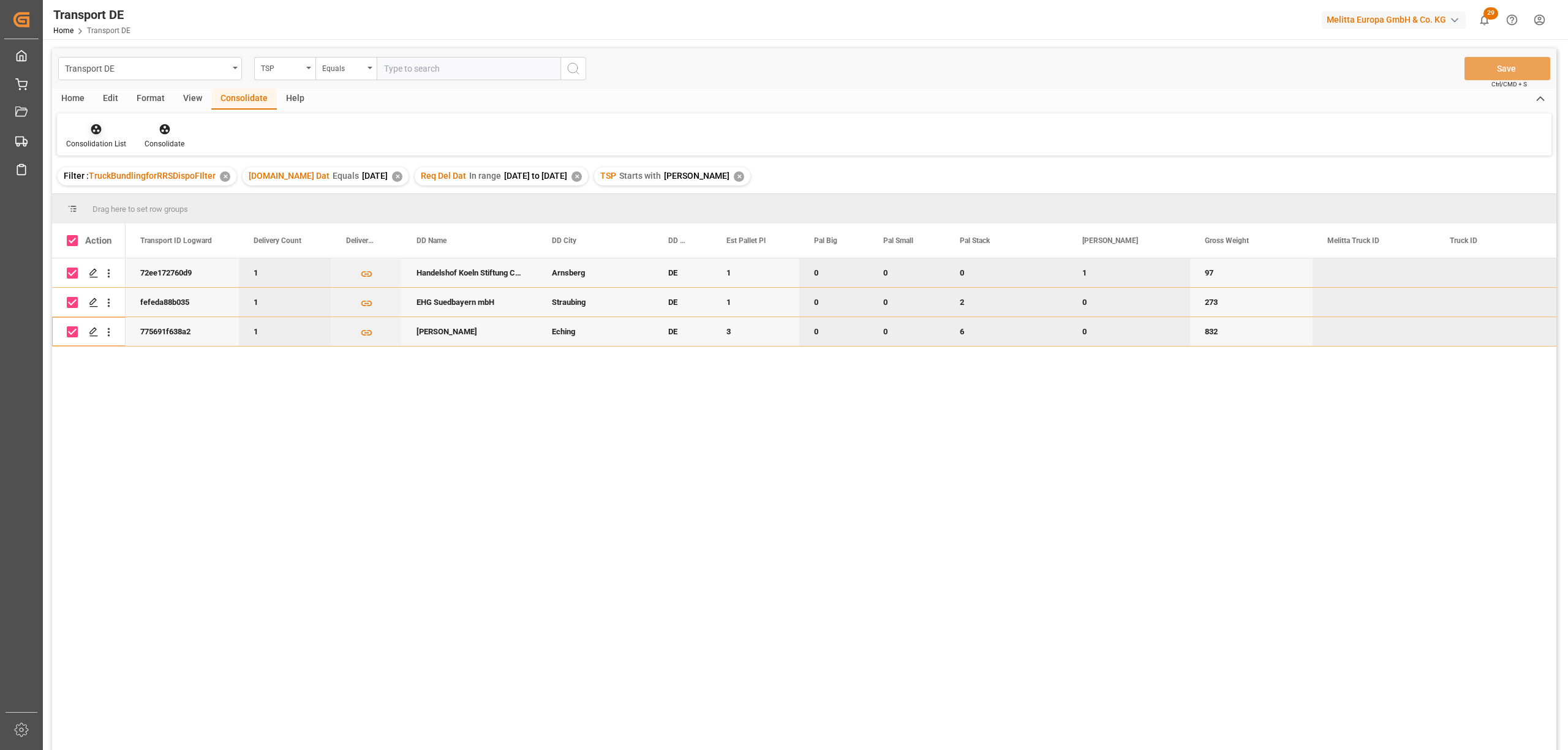
click at [83, 131] on div at bounding box center [97, 128] width 60 height 13
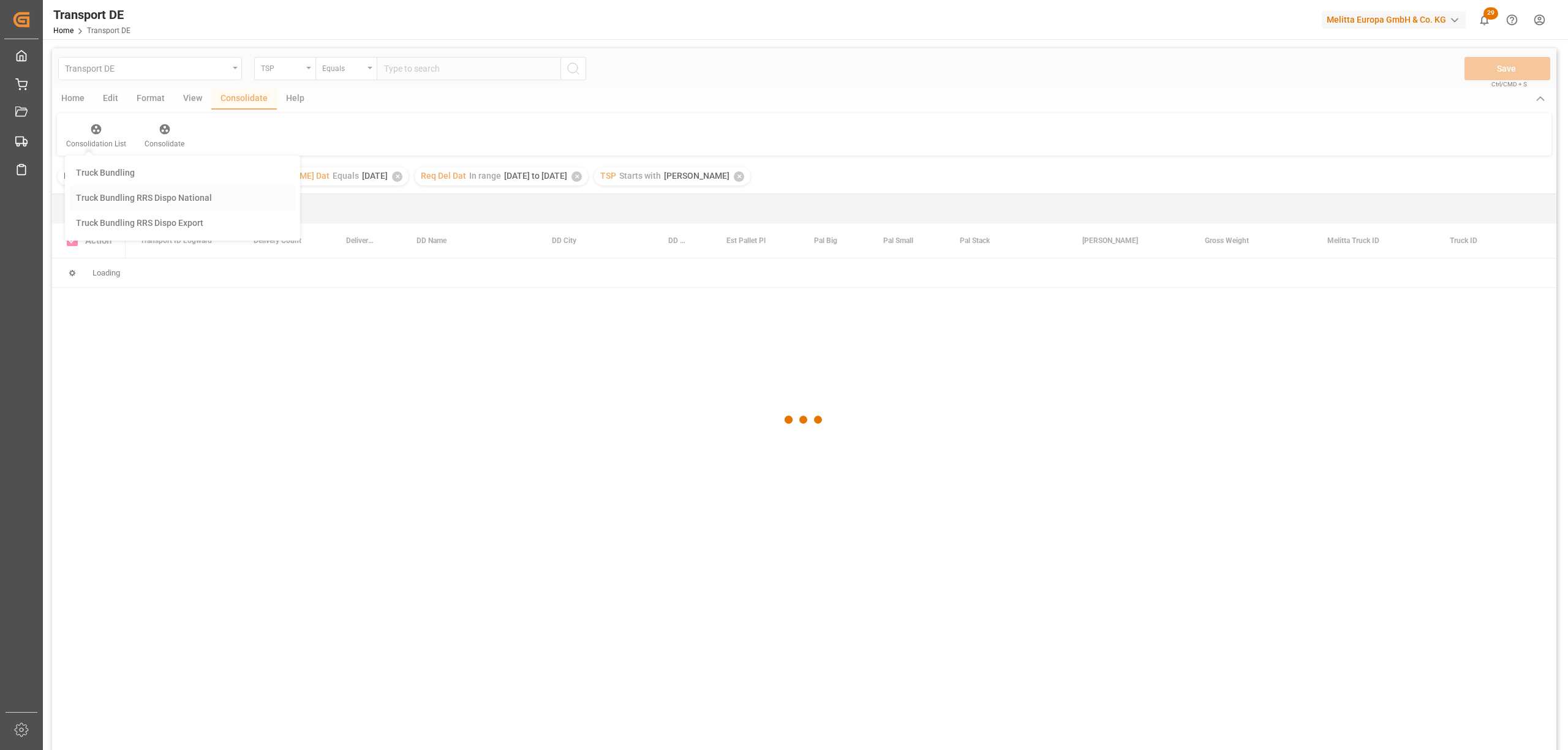
click at [141, 192] on div "Transport DE TSP Equals Save Ctrl/CMD + S Home Edit Format View Consolidate Hel…" at bounding box center [804, 415] width 1504 height 734
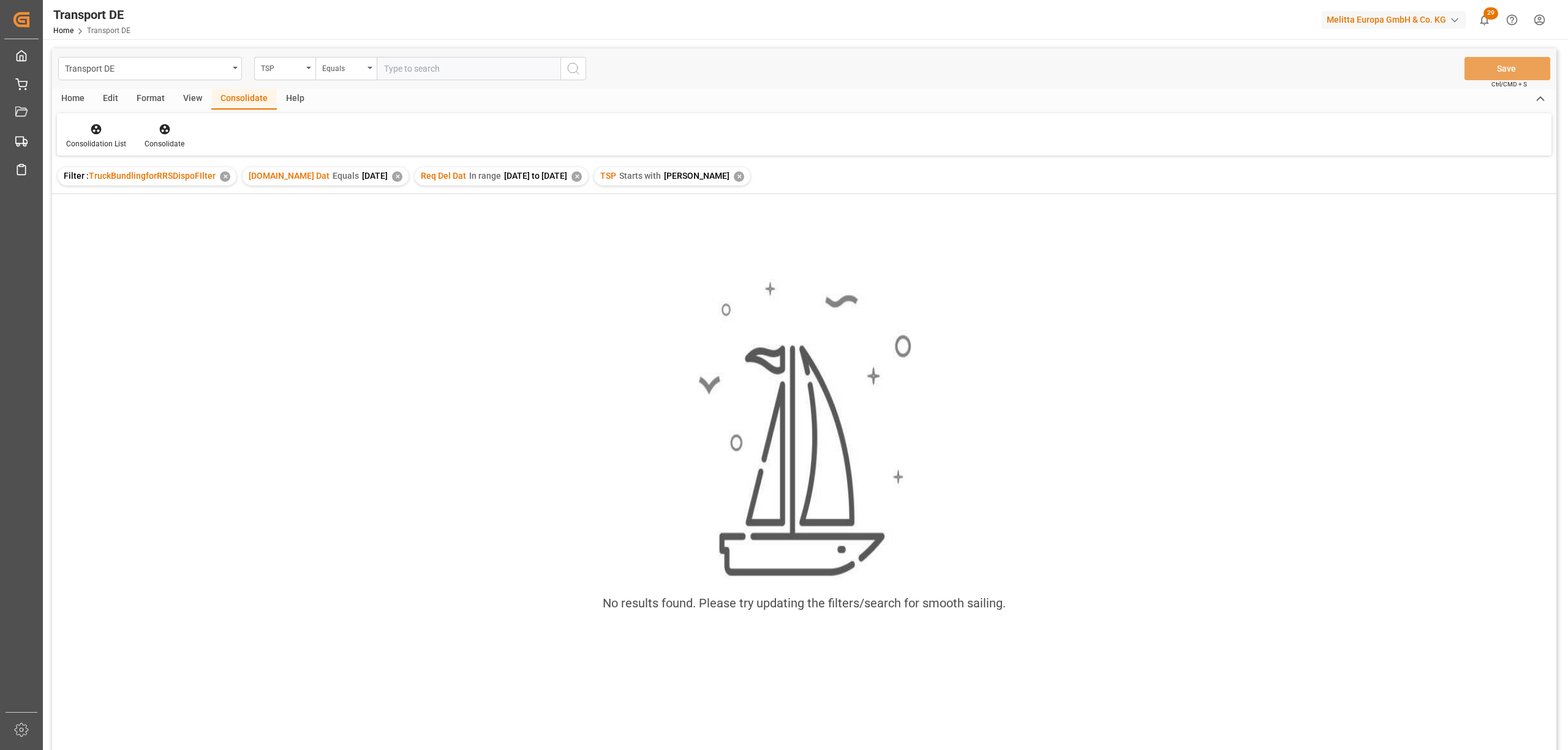
click at [733, 177] on div "✕" at bounding box center [739, 177] width 11 height 11
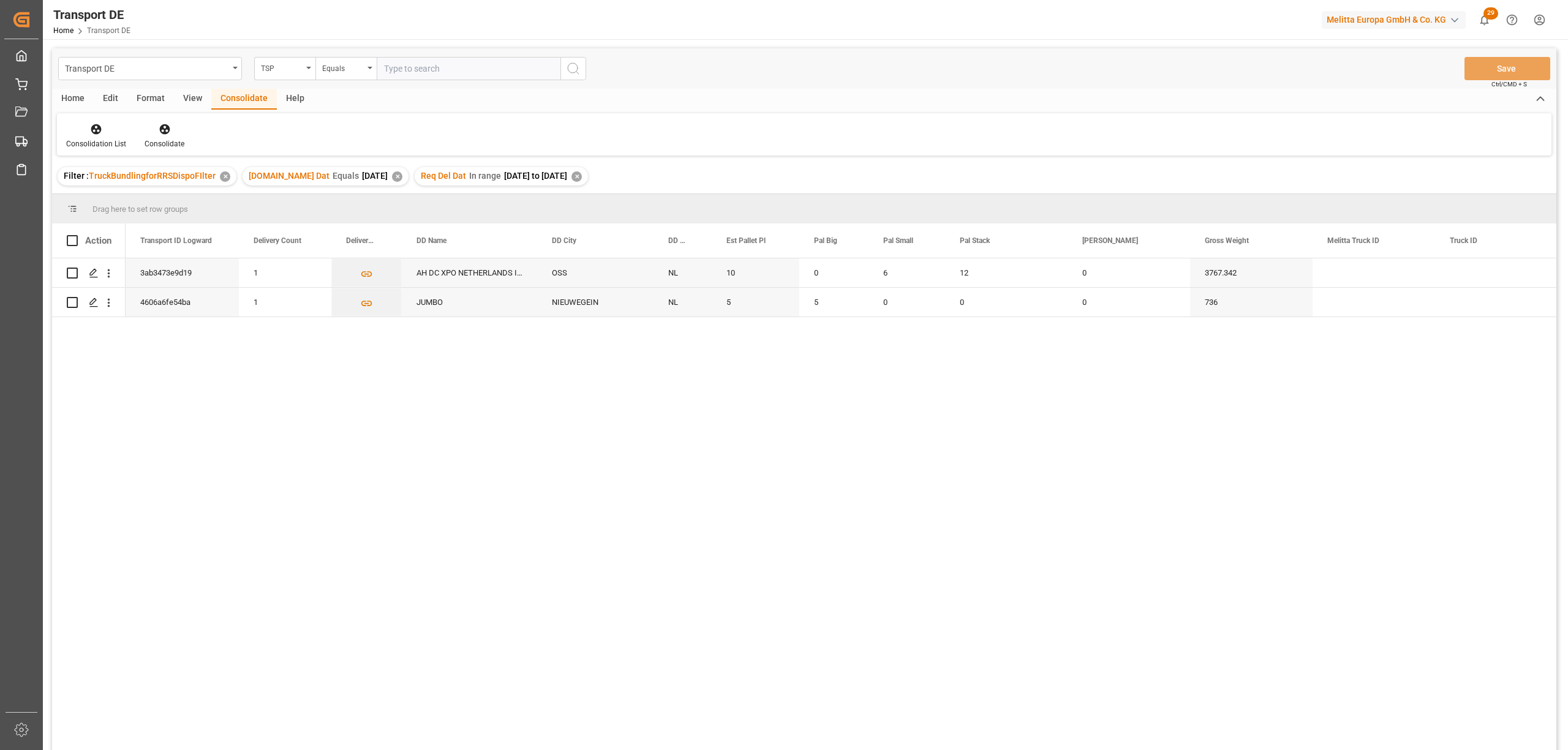
click at [392, 177] on div "✕" at bounding box center [397, 177] width 11 height 11
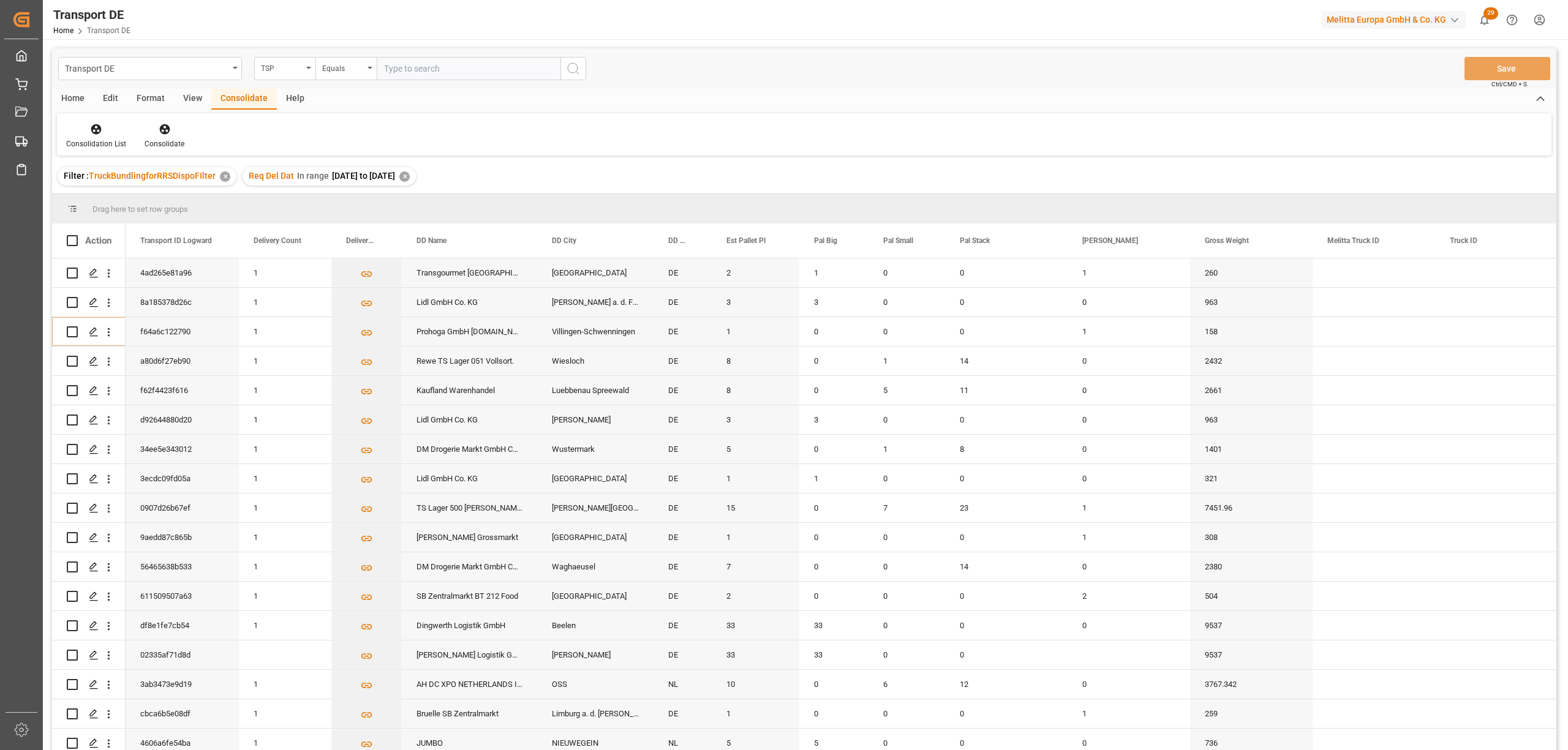
click at [410, 174] on div "✕" at bounding box center [404, 177] width 11 height 11
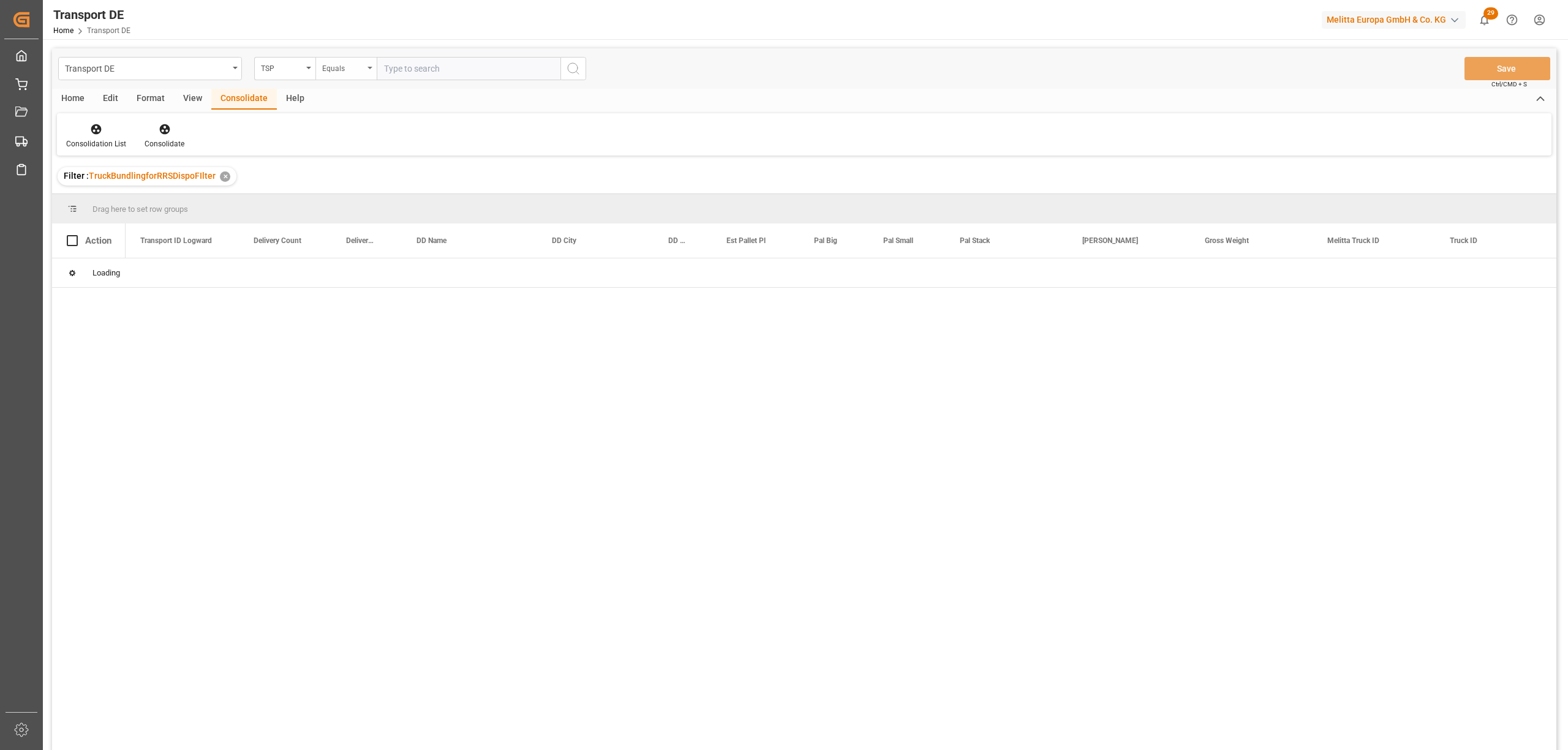
click at [326, 72] on div "Equals" at bounding box center [343, 67] width 42 height 14
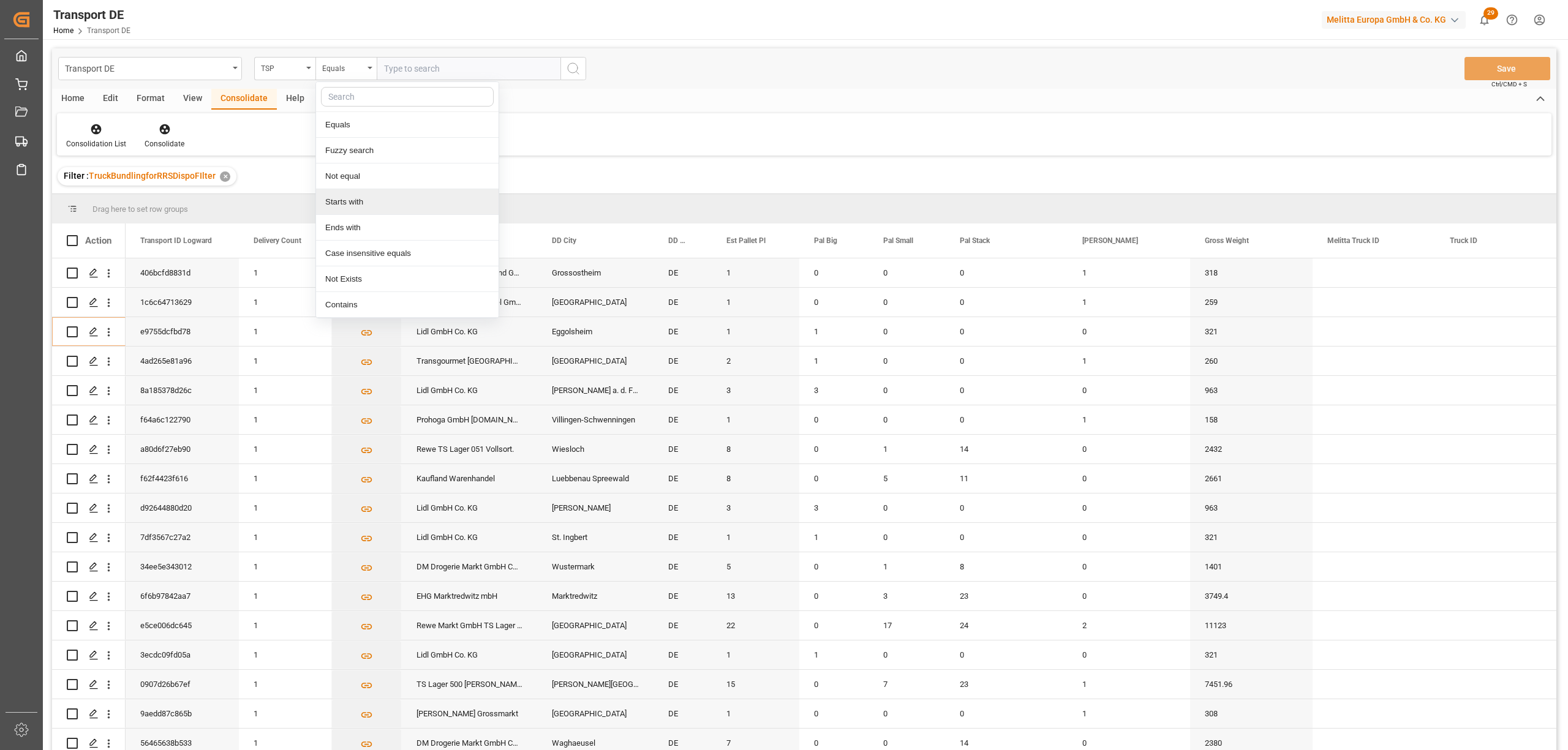
click at [373, 202] on div "Starts with" at bounding box center [407, 202] width 183 height 26
type input "Self"
click at [570, 70] on icon "search button" at bounding box center [573, 68] width 14 height 14
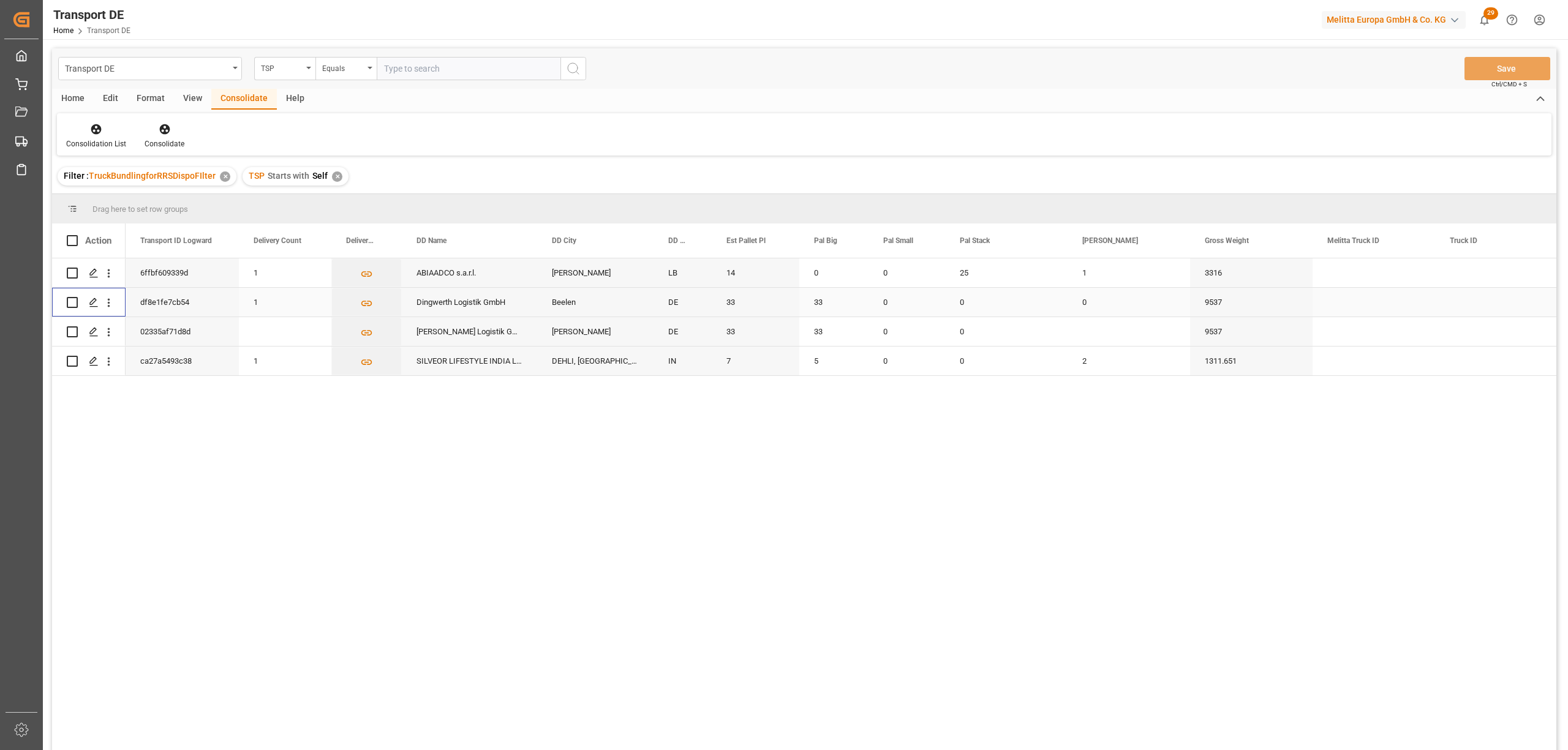
click at [72, 302] on input "Press Space to toggle row selection (unchecked)" at bounding box center [72, 303] width 11 height 11
click at [161, 125] on icon at bounding box center [164, 130] width 11 height 11
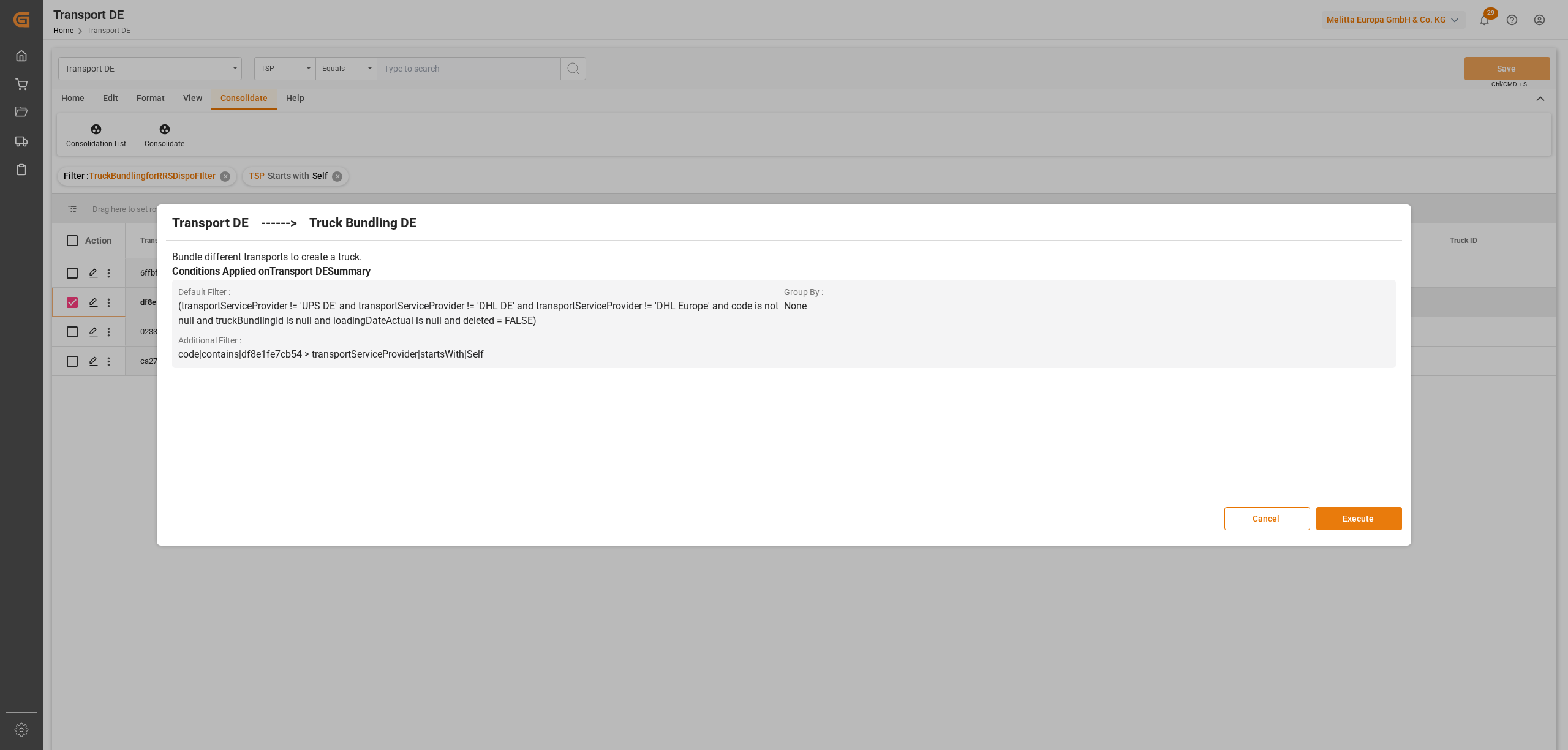
click at [1351, 521] on button "Execute" at bounding box center [1359, 518] width 86 height 23
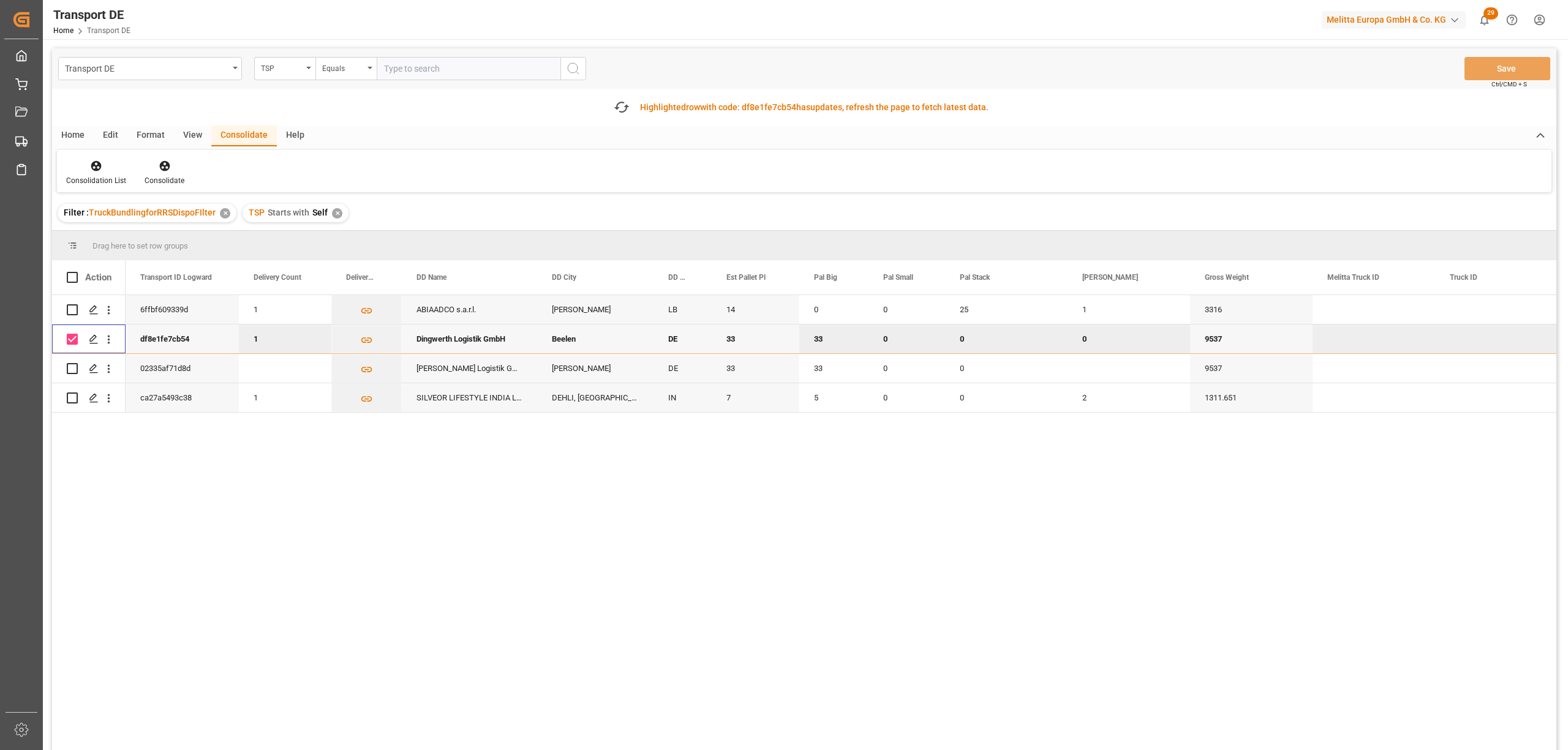
click at [72, 338] on input "Press Space to toggle row selection (checked)" at bounding box center [72, 339] width 11 height 11
checkbox input "false"
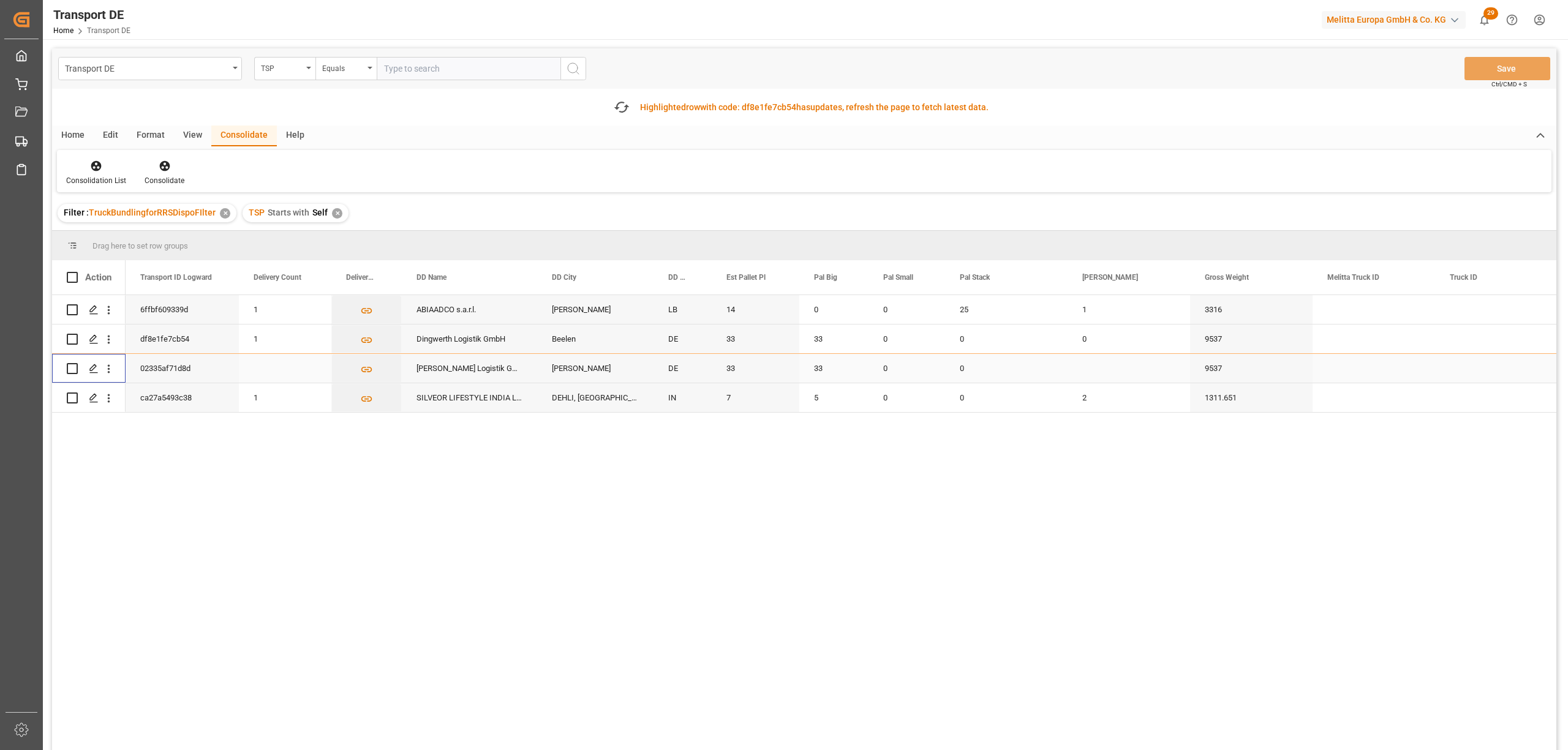
click at [72, 366] on input "Press Space to toggle row selection (unchecked)" at bounding box center [72, 368] width 11 height 11
checkbox input "true"
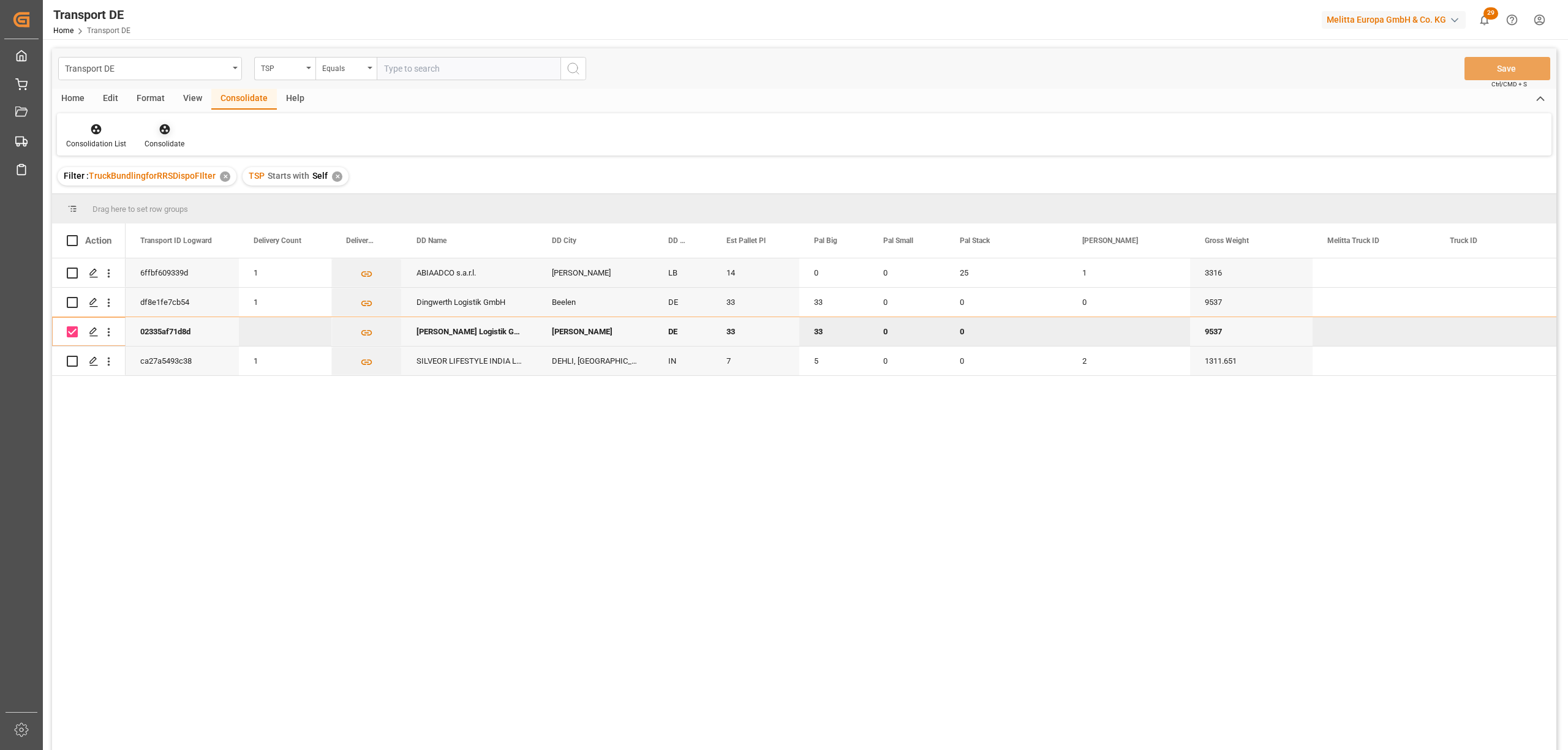
click at [165, 134] on icon at bounding box center [164, 129] width 12 height 12
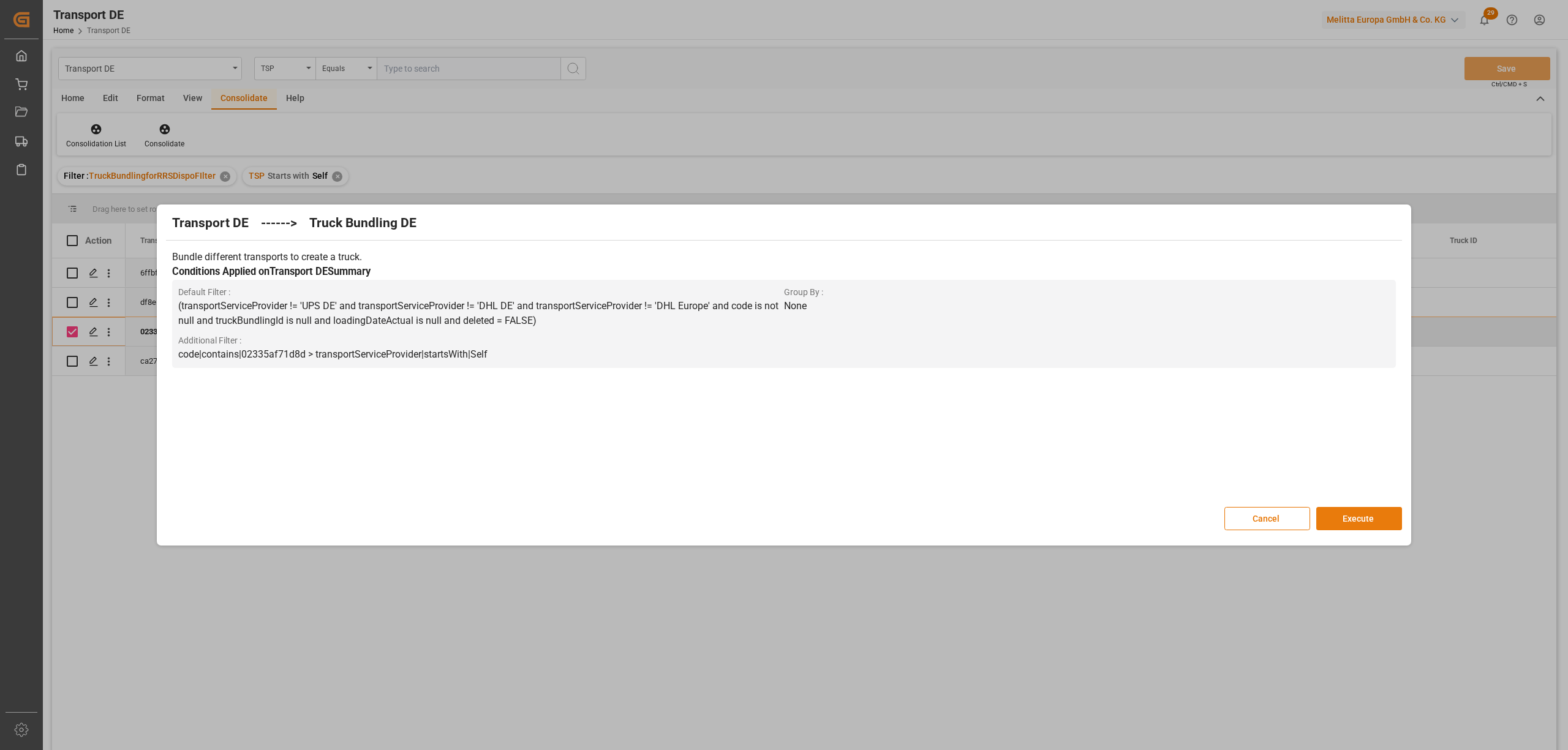
click at [1363, 518] on button "Execute" at bounding box center [1359, 518] width 86 height 23
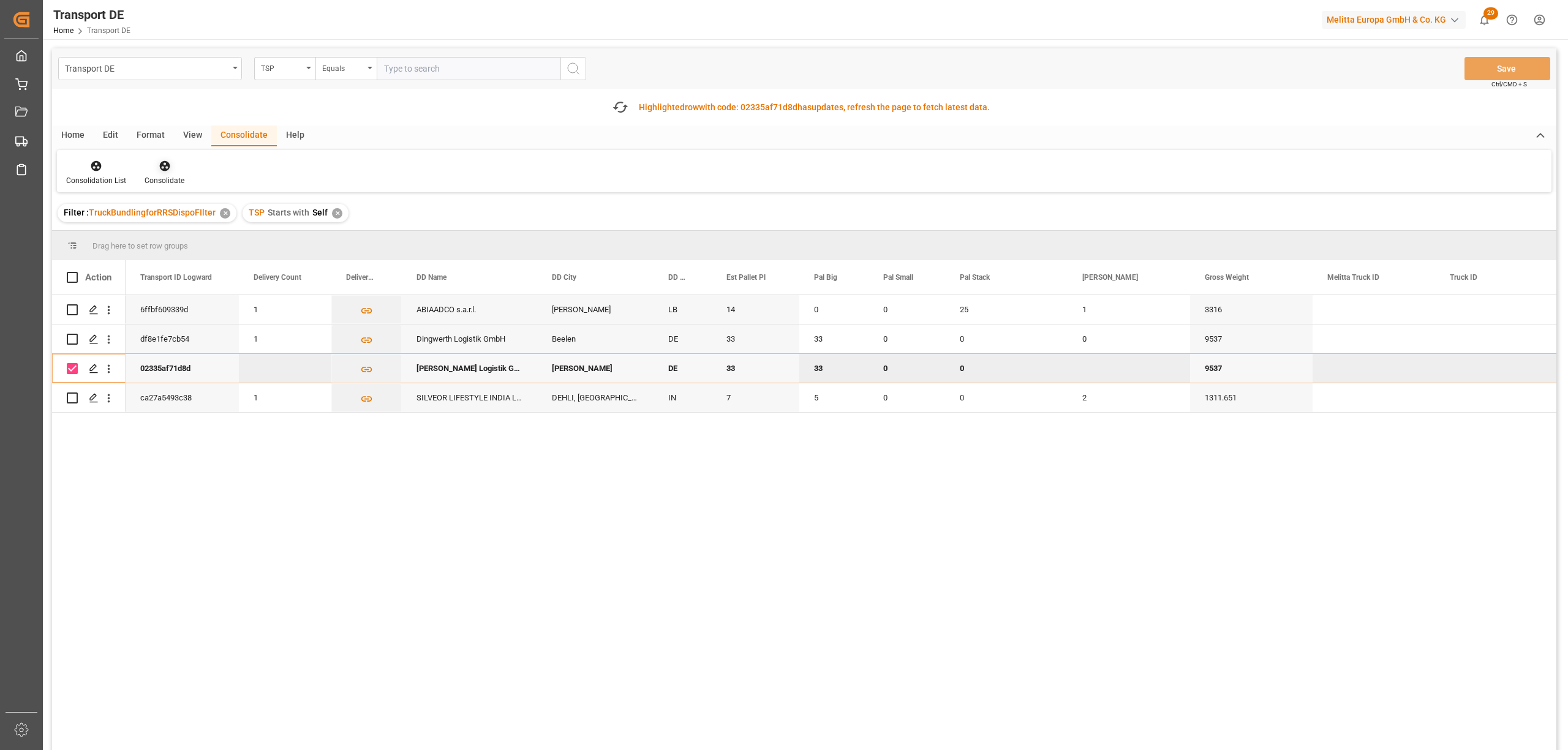
click at [165, 170] on icon at bounding box center [164, 166] width 11 height 11
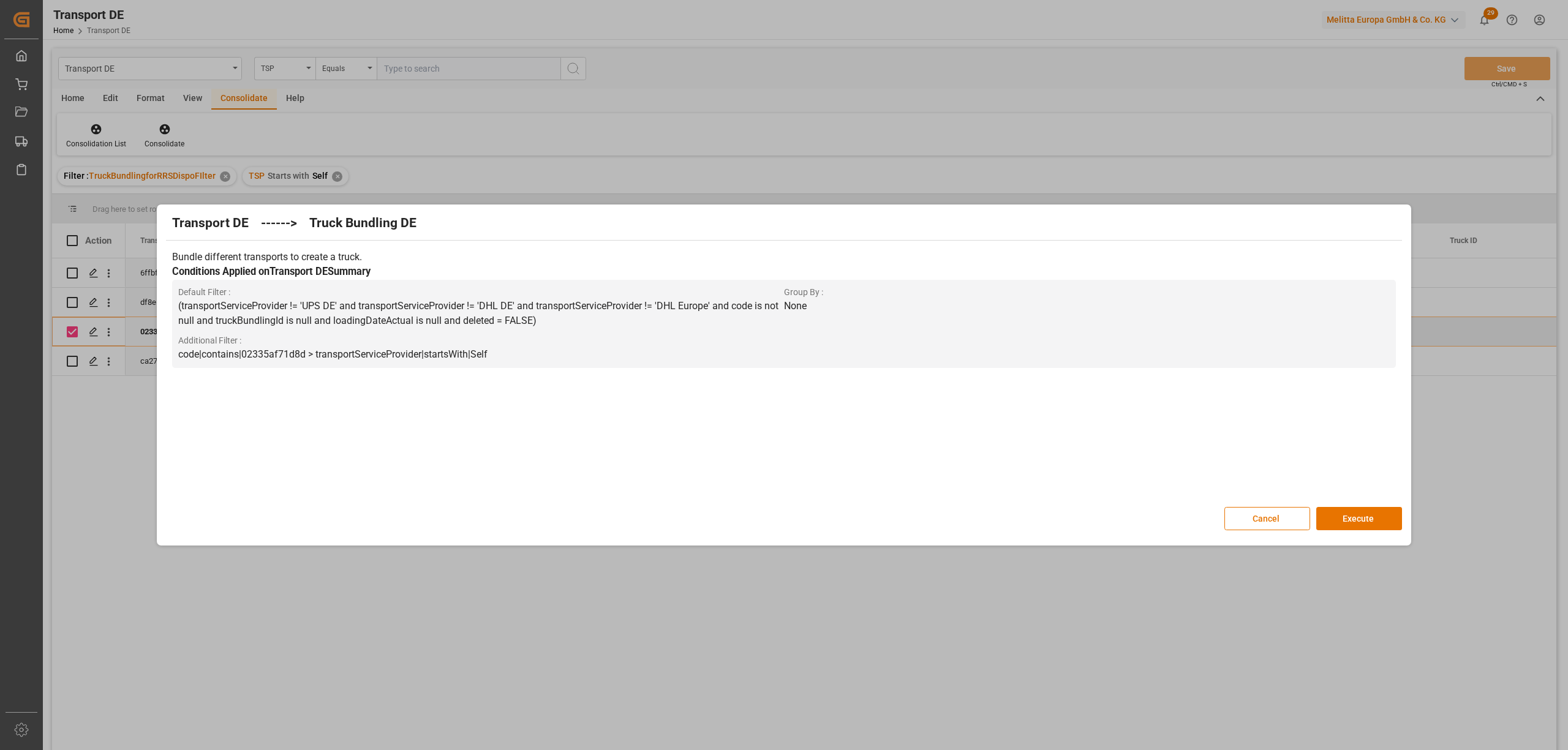
click at [1524, 451] on div "Transport DE ------> Truck Bundling DE Bundle different transports to create a …" at bounding box center [784, 375] width 1568 height 750
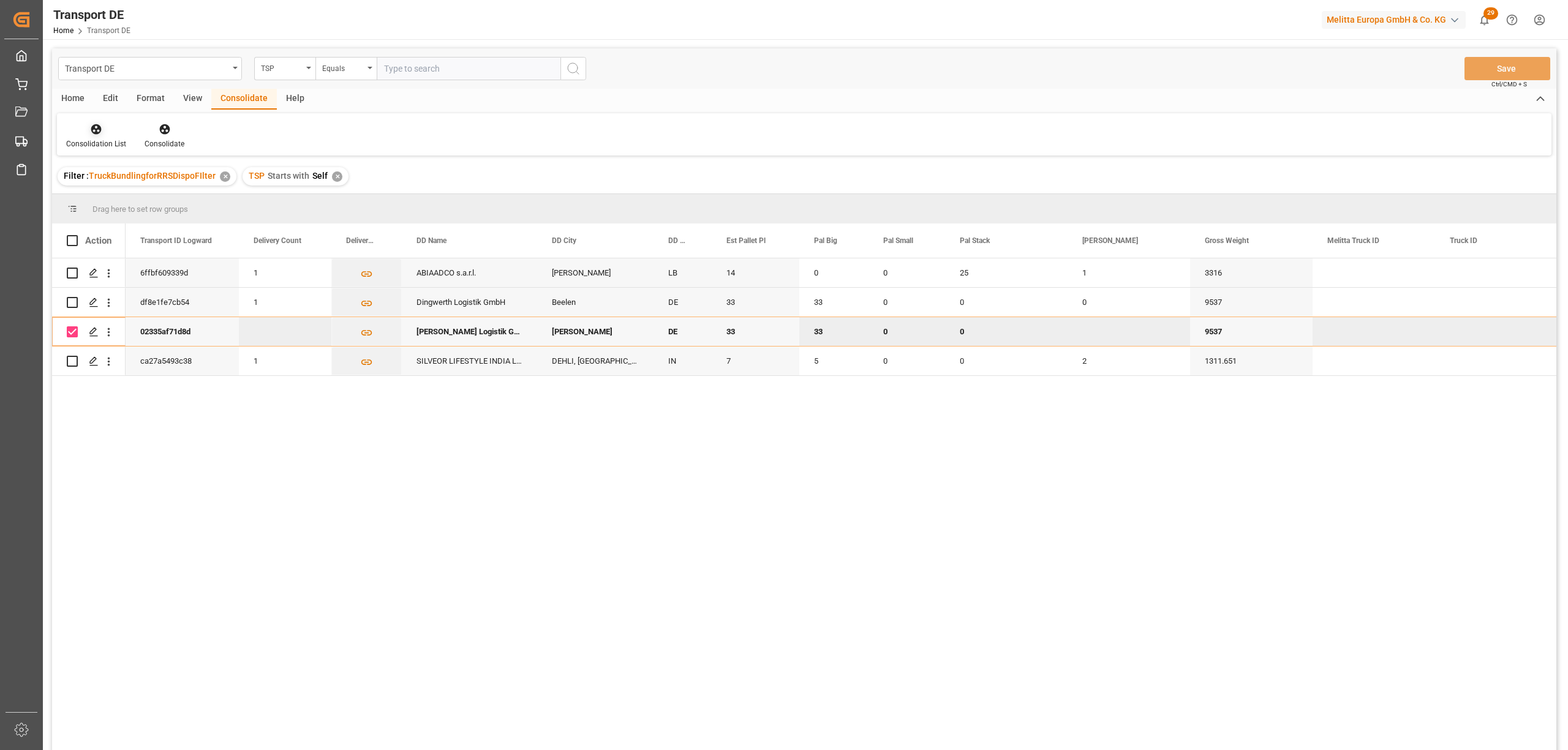
click at [88, 131] on div at bounding box center [97, 128] width 60 height 13
click at [135, 199] on div "Transport DE TSP Equals Save Ctrl/CMD + S Home Edit Format View Consolidate Hel…" at bounding box center [804, 415] width 1504 height 734
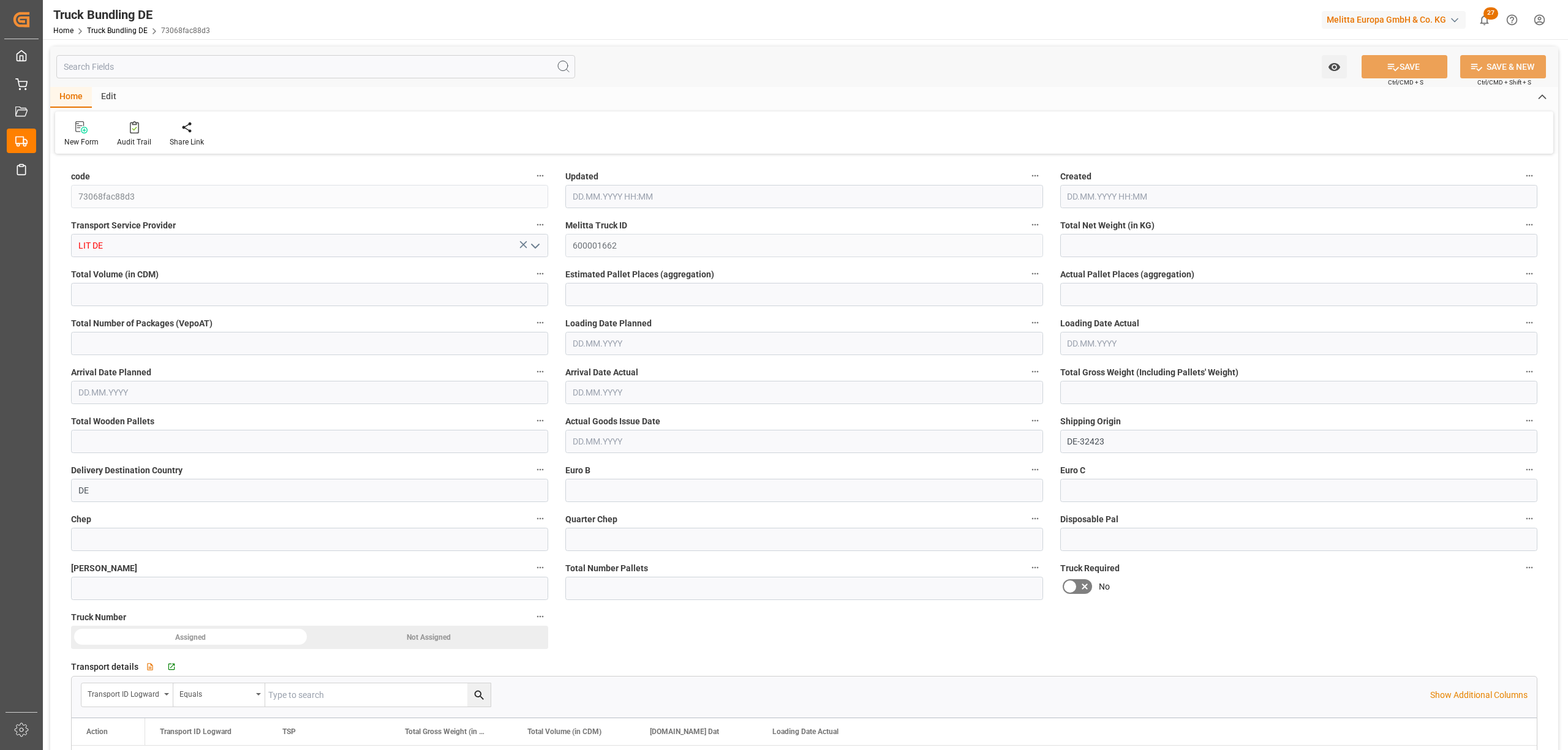
type input "148.48"
type input "1647.36"
type input "1"
type input "0"
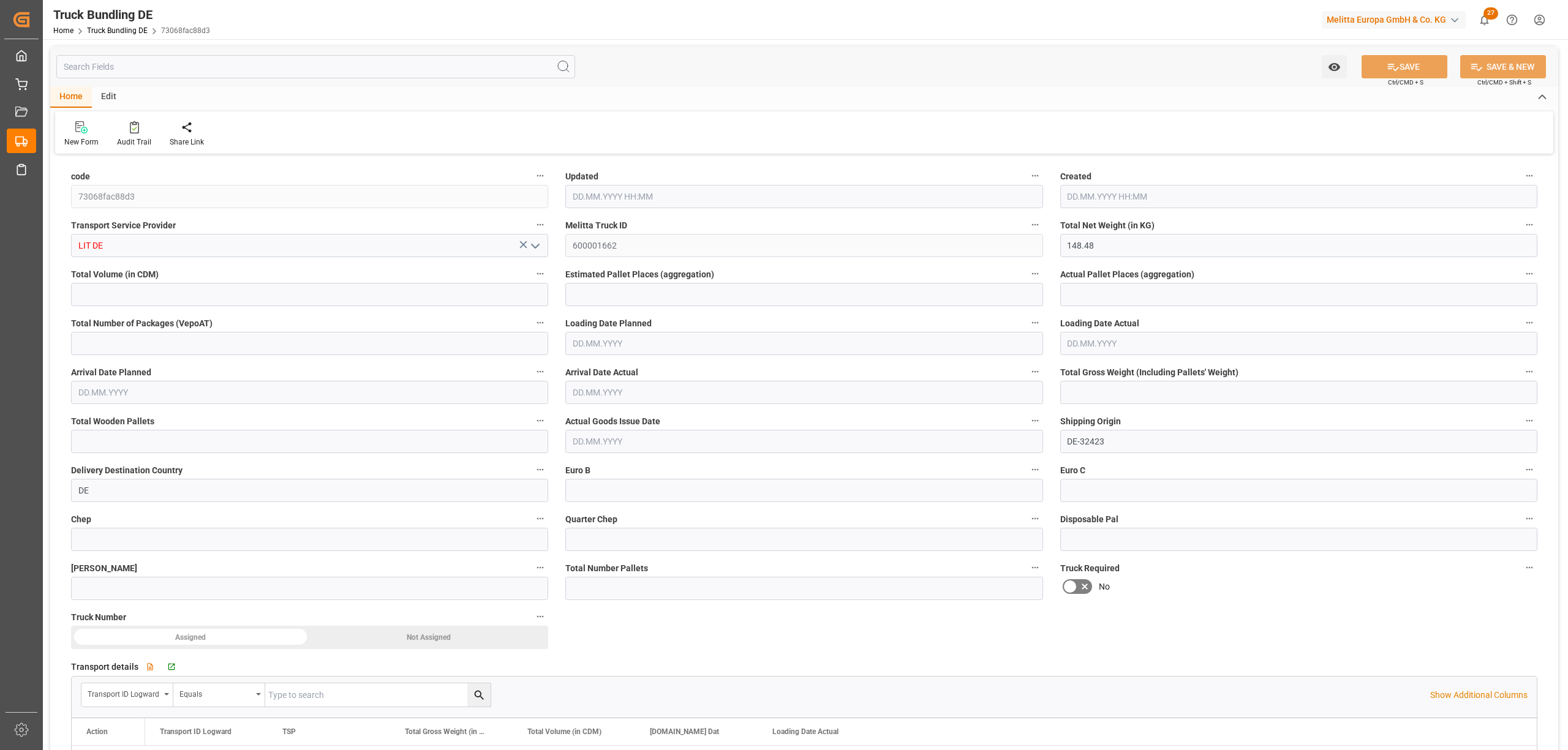
type input "240"
type input "2"
type input "0"
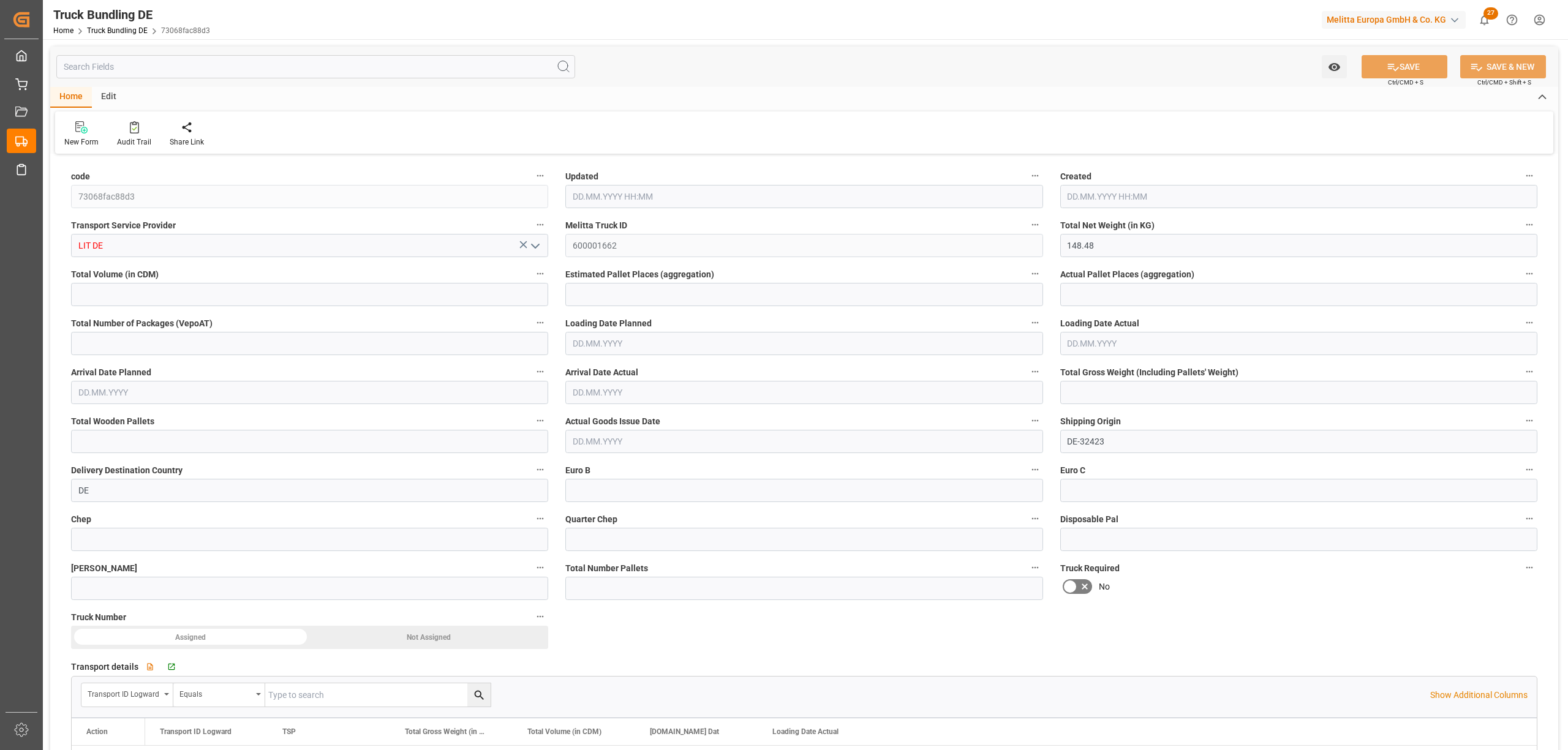
type input "0"
type input "14.08.2025 08:06"
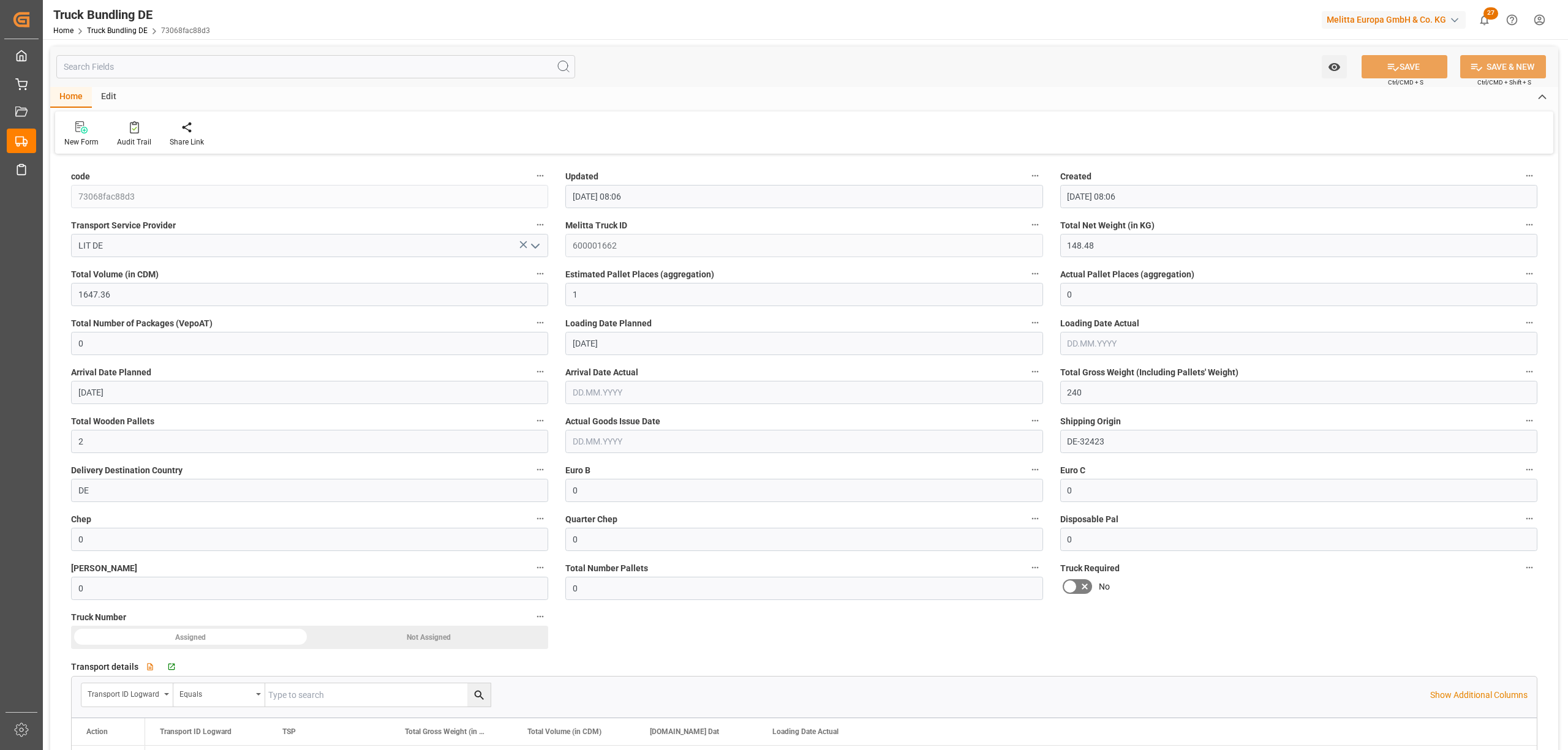
type input "14.08.2025 08:06"
type input "[DATE]"
type input "20.08.2025"
type input "[DATE]"
type input "[DATE] 08:08"
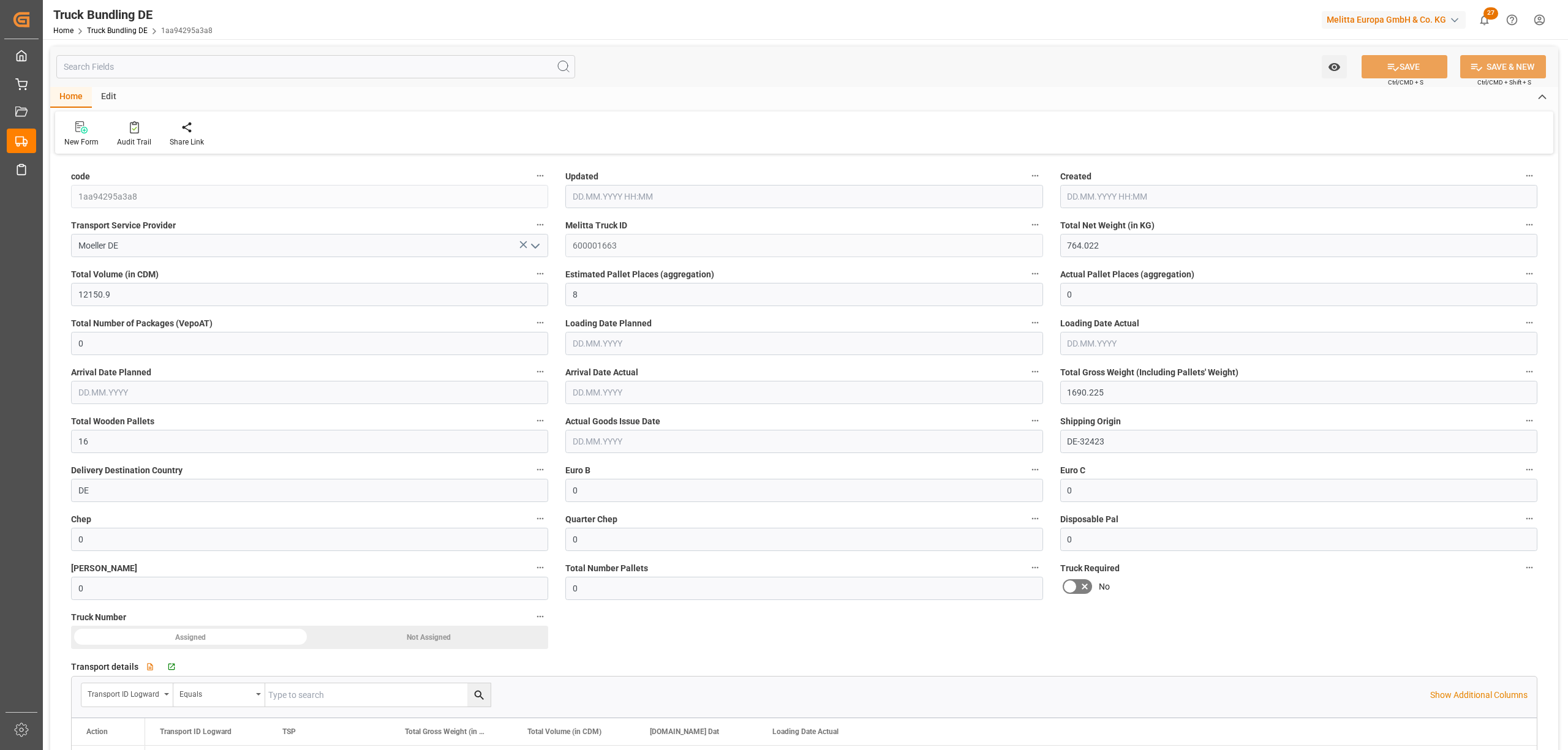
type input "[DATE] 08:08"
type input "[DATE]"
type input "14.08.2025"
type input "[DATE] 08:08"
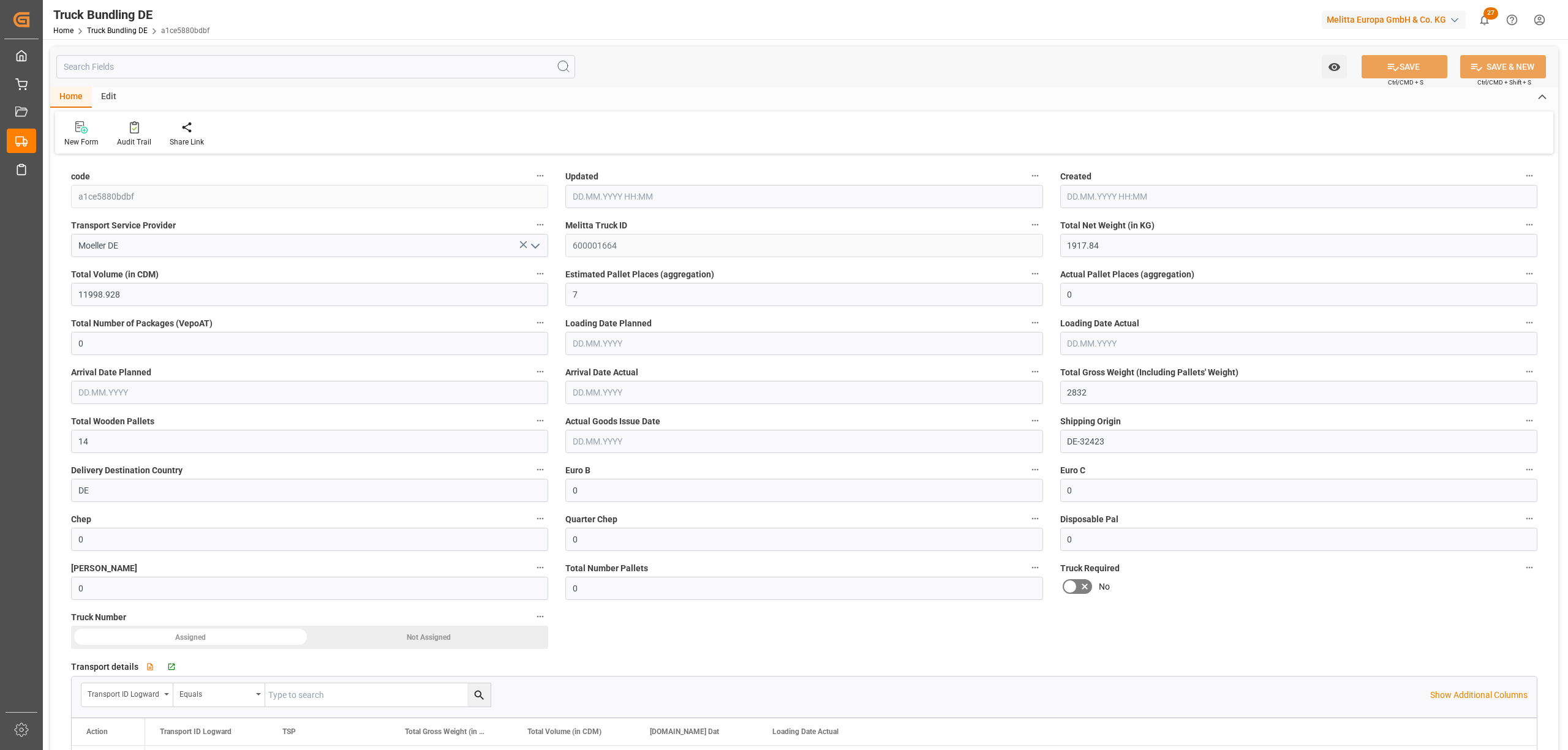
type input "14.08.2025 08:08"
type input "[DATE]"
type input "19.08.2025"
type input "[DATE]"
type input "[DATE] 08:09"
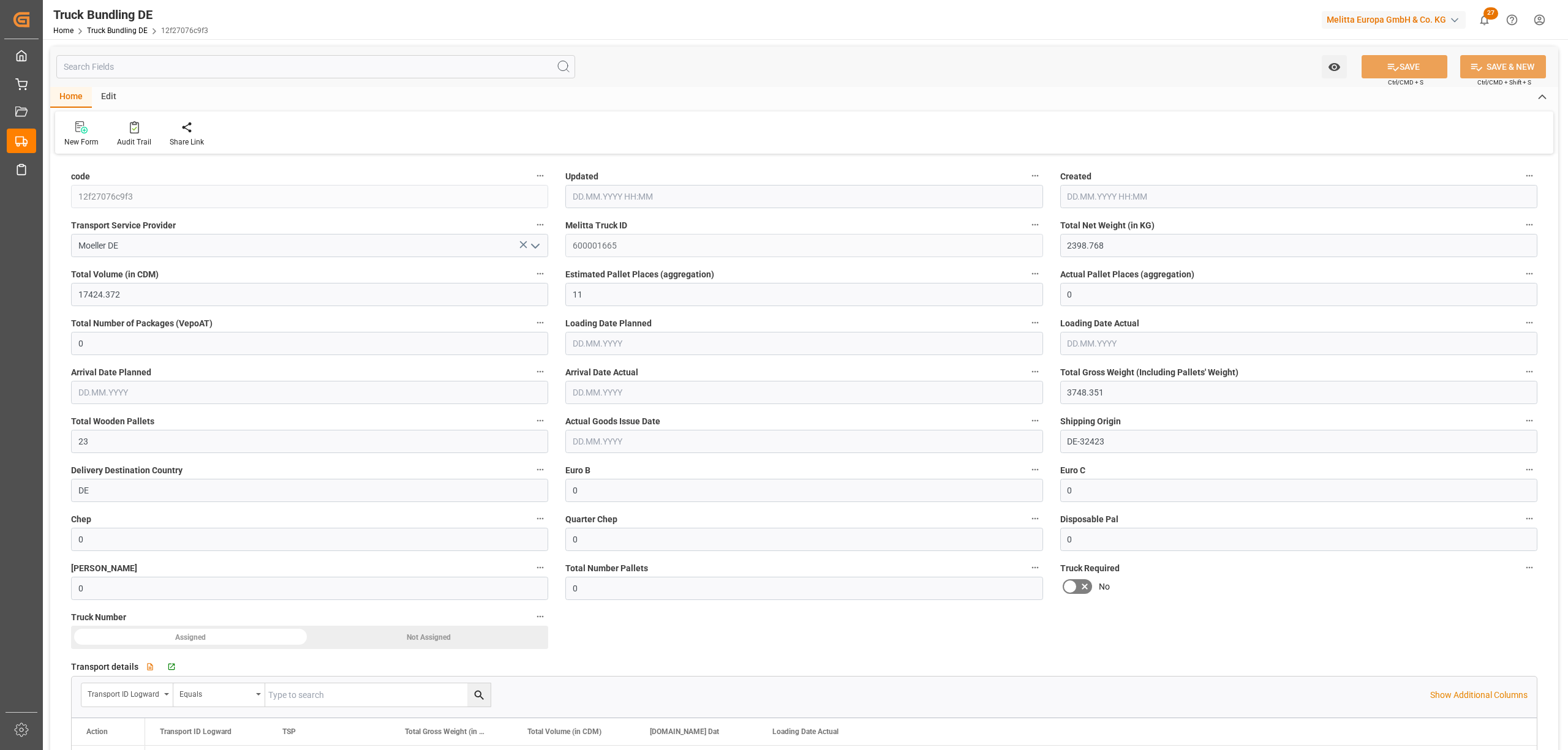
type input "14.08.2025 08:08"
type input "[DATE]"
type input "19.08.2025"
type input "[DATE]"
type input "1696.64"
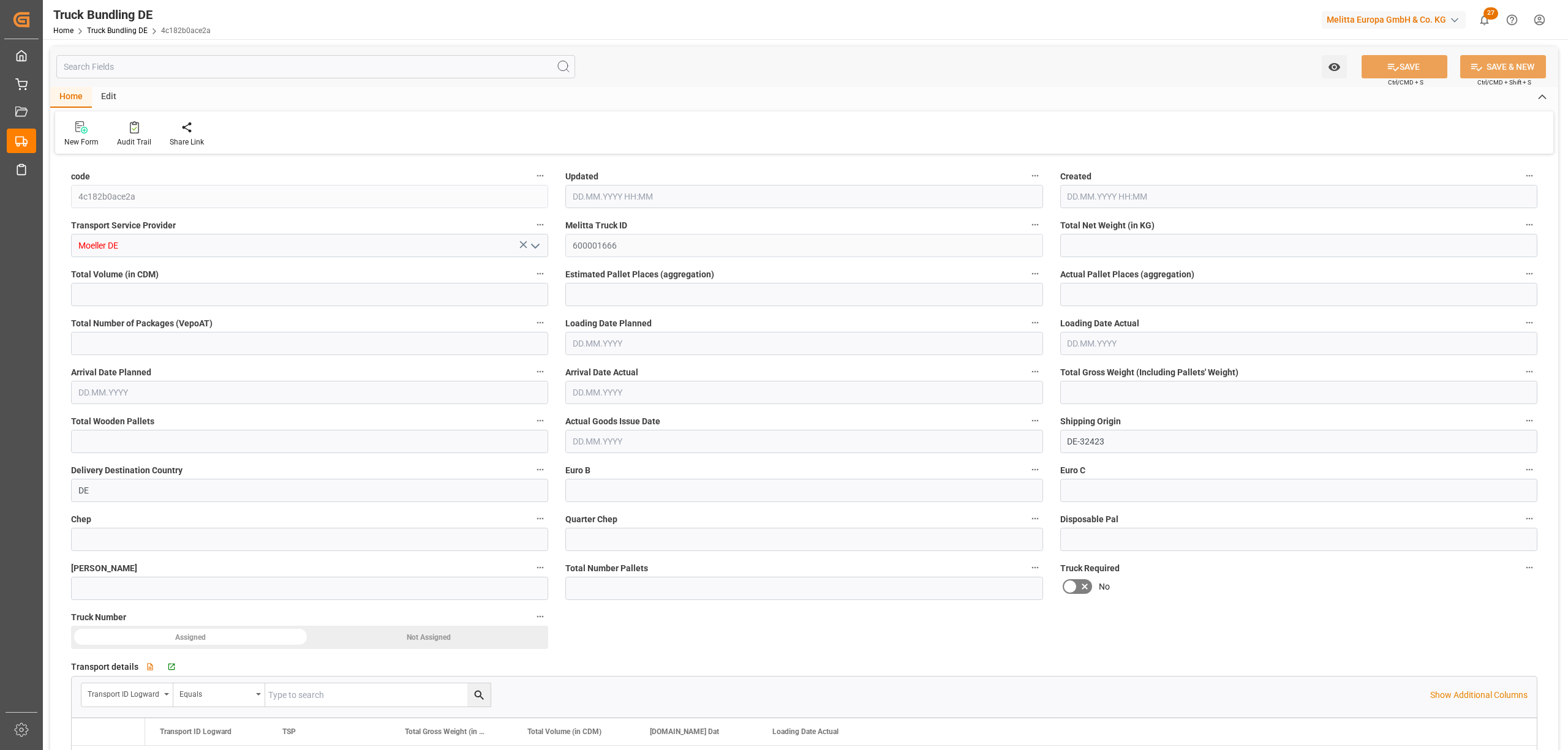
type input "12314.96"
type input "7"
type input "0"
type input "2380"
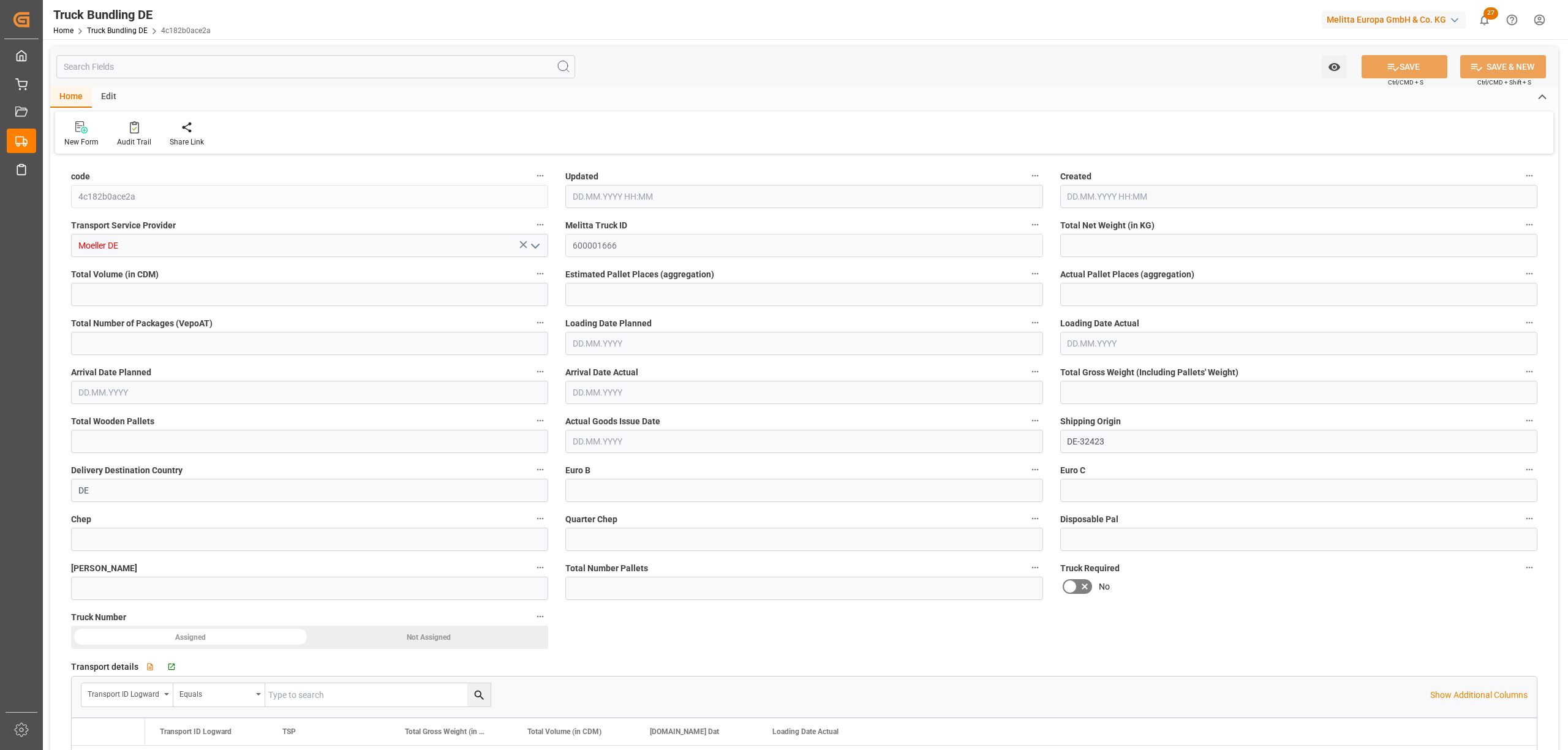
type input "14"
type input "0"
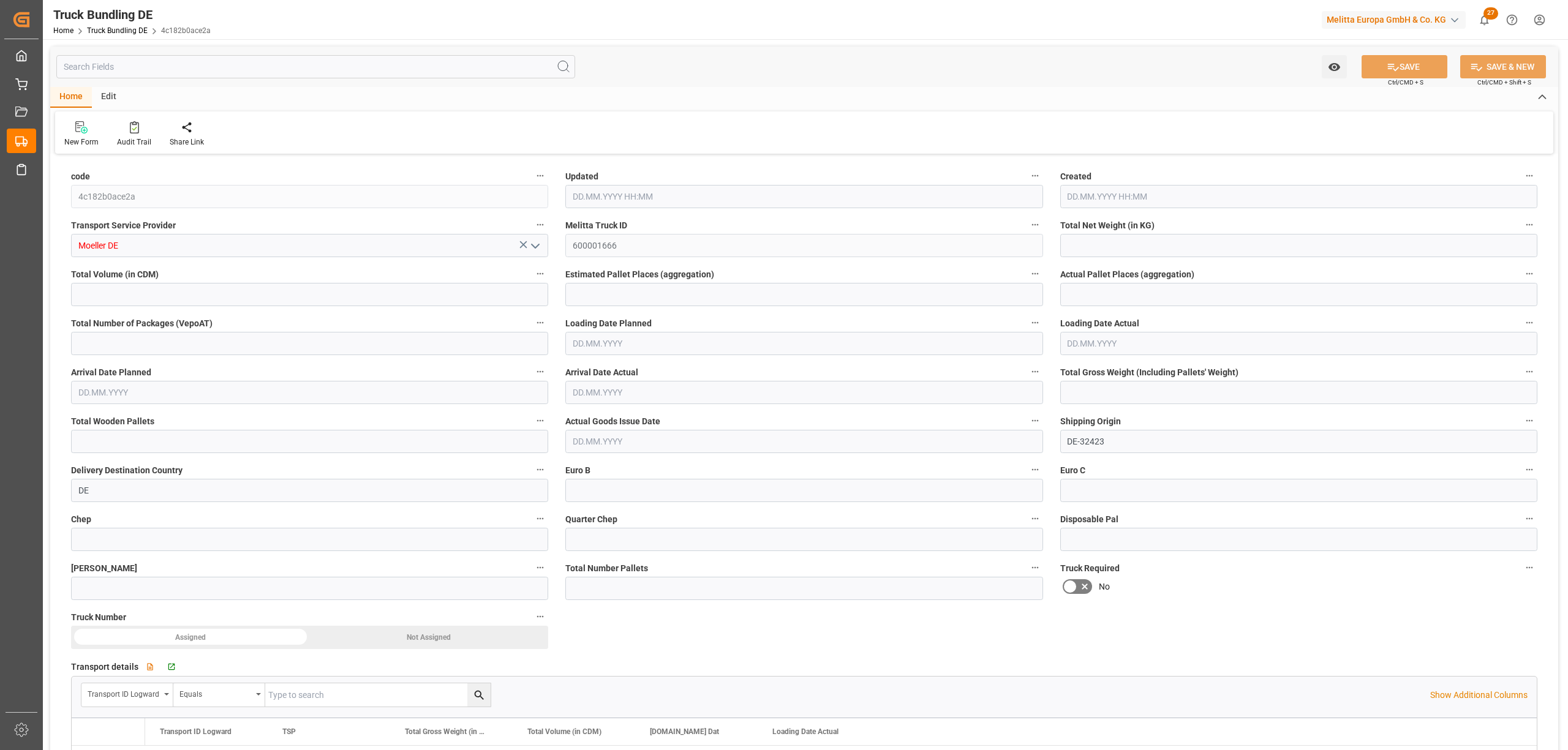
type input "0"
type input "14.08.2025 08:09"
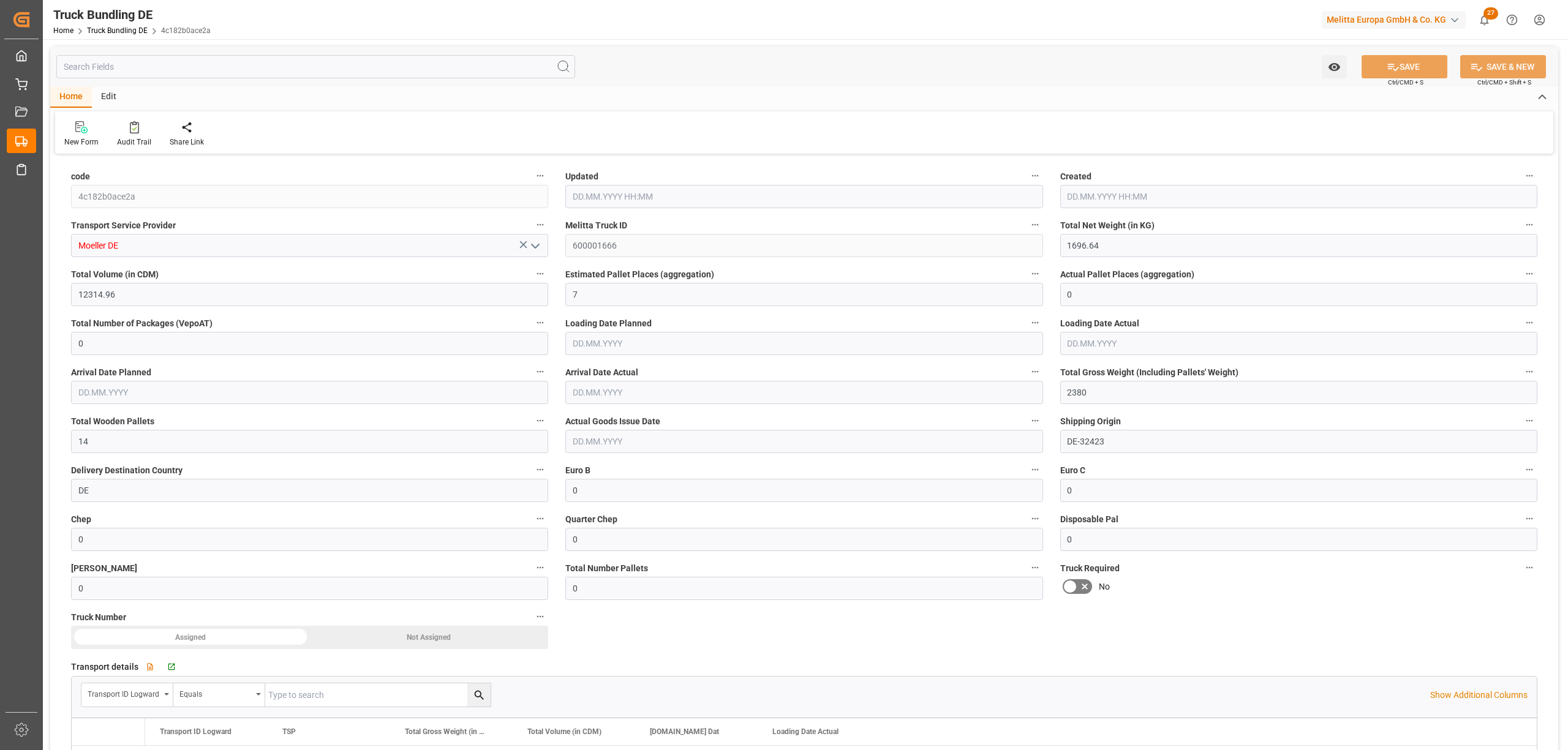
type input "[DATE]"
type input "272.64"
type input "17767.44"
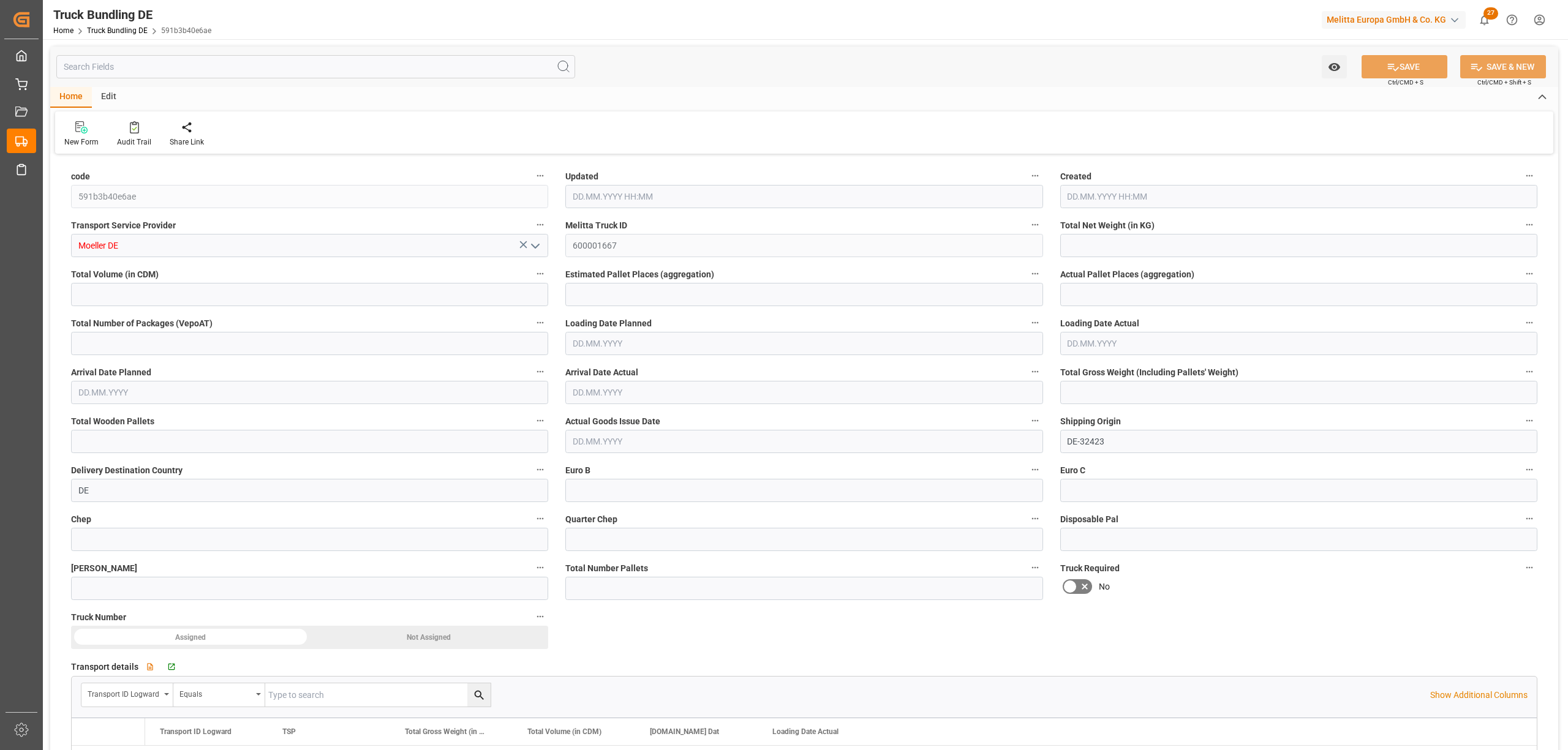
type input "21"
type input "0"
type input "1339"
type input "21"
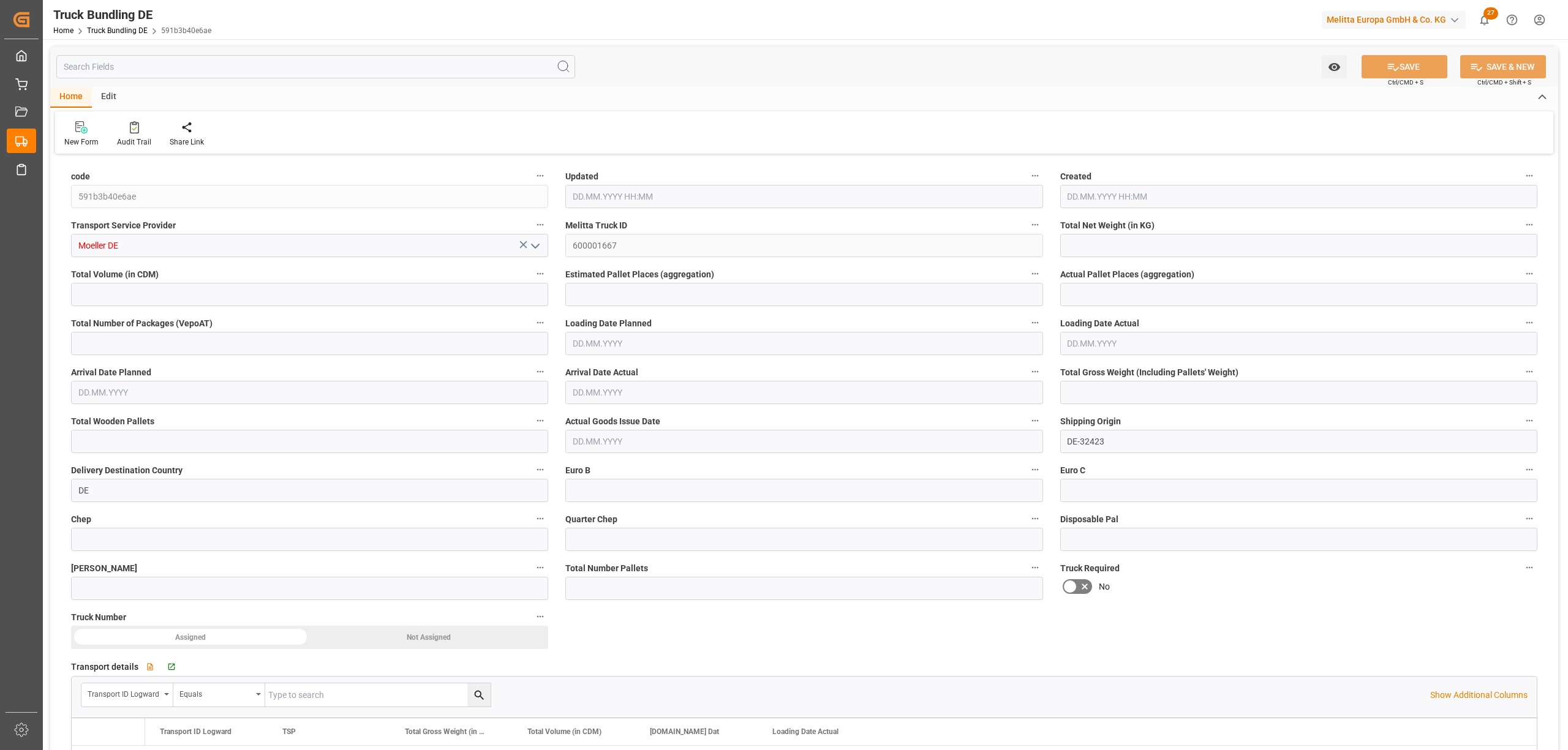
type input "0"
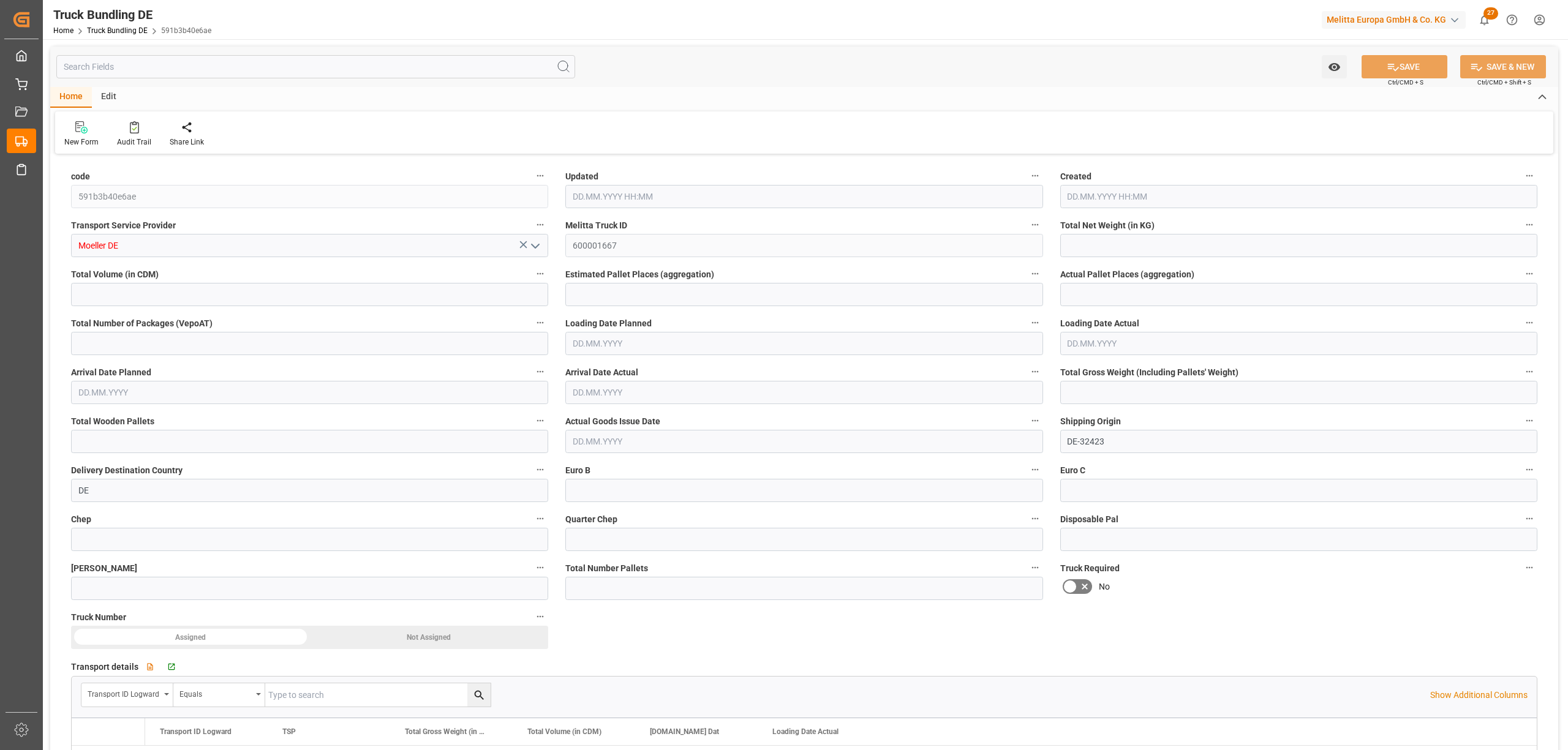
type input "0"
type input "[DATE] 08:09"
type input "[DATE]"
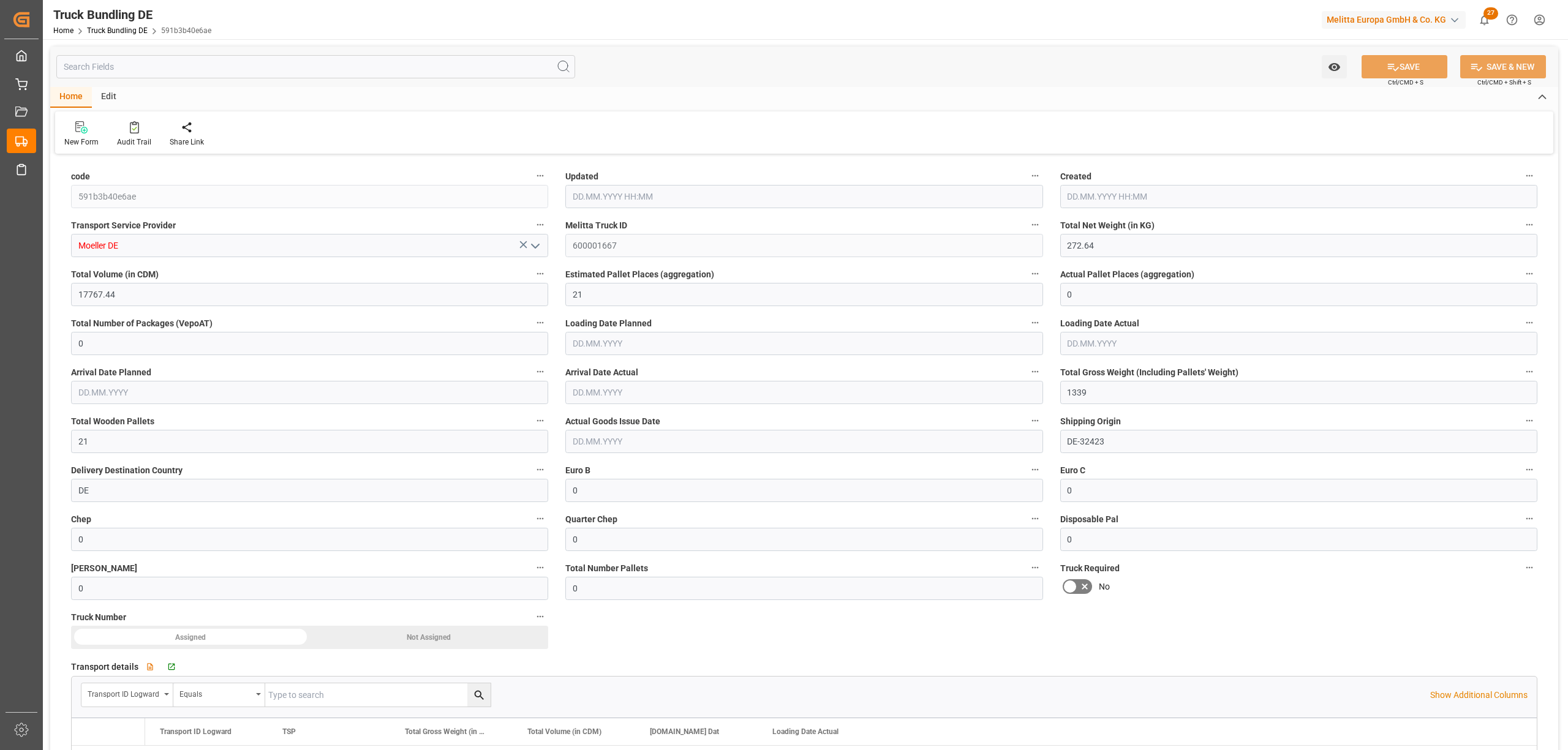
type input "[DATE]"
type input "1724.352"
type input "12839.548"
type input "8"
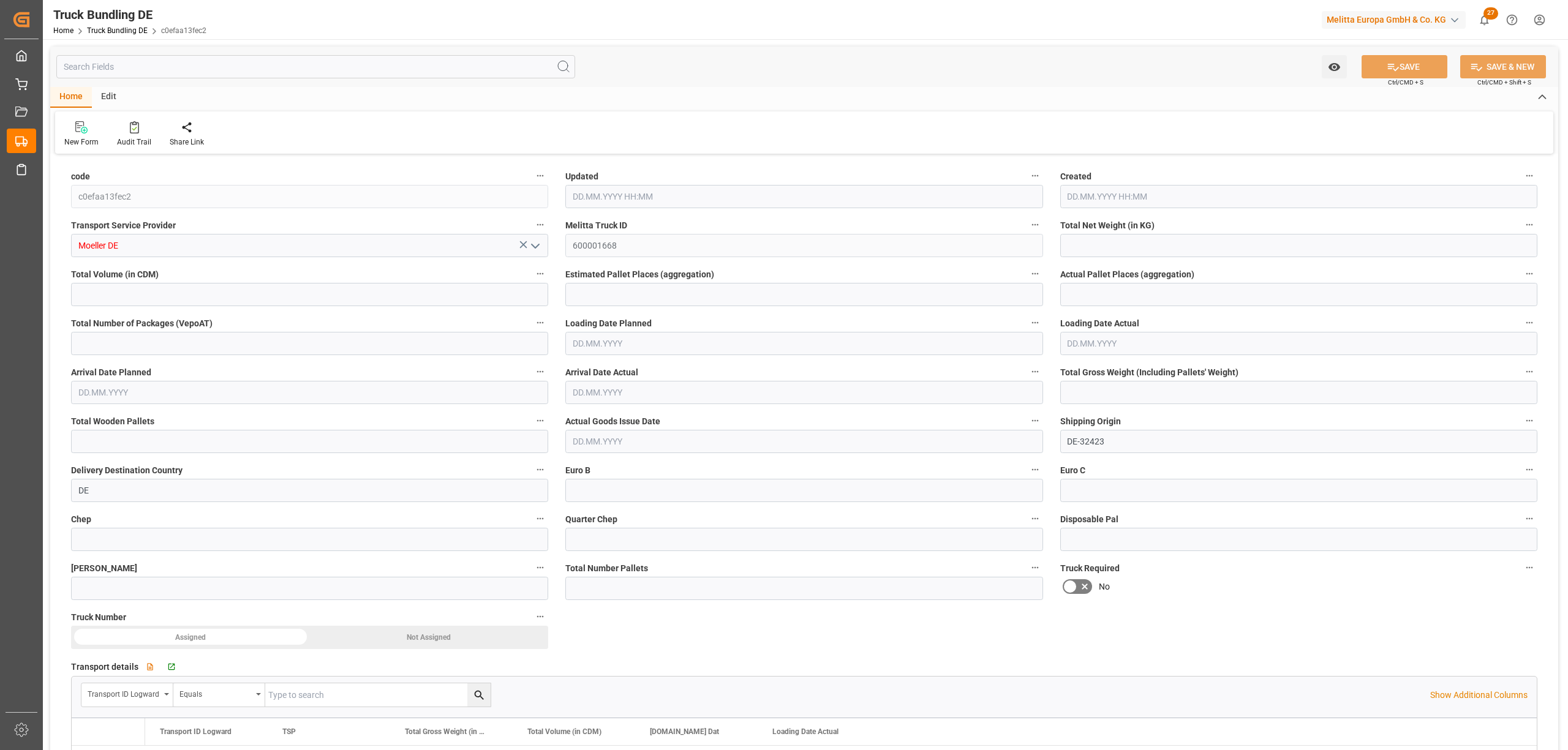
type input "0"
type input "2637"
type input "15"
type input "0"
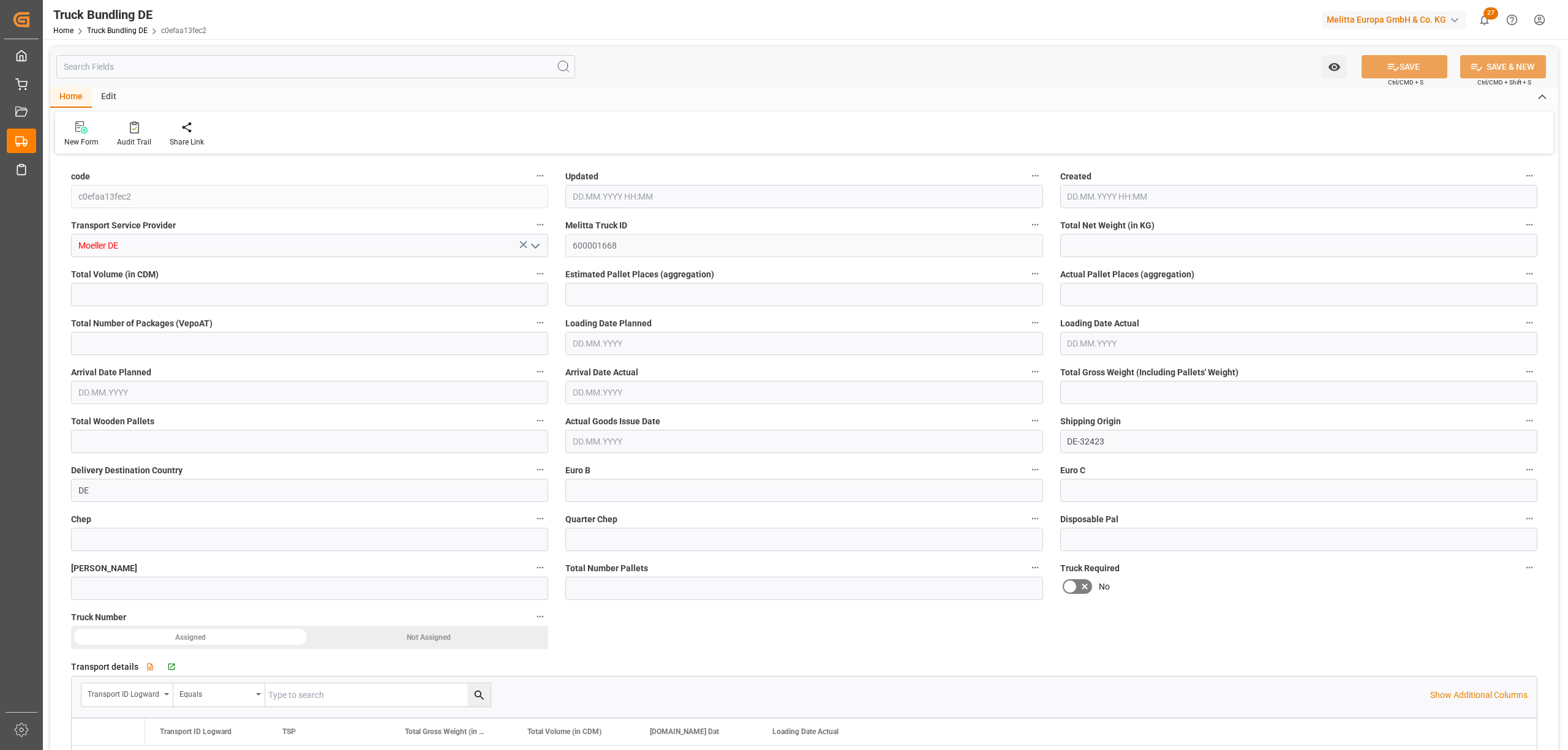
type input "0"
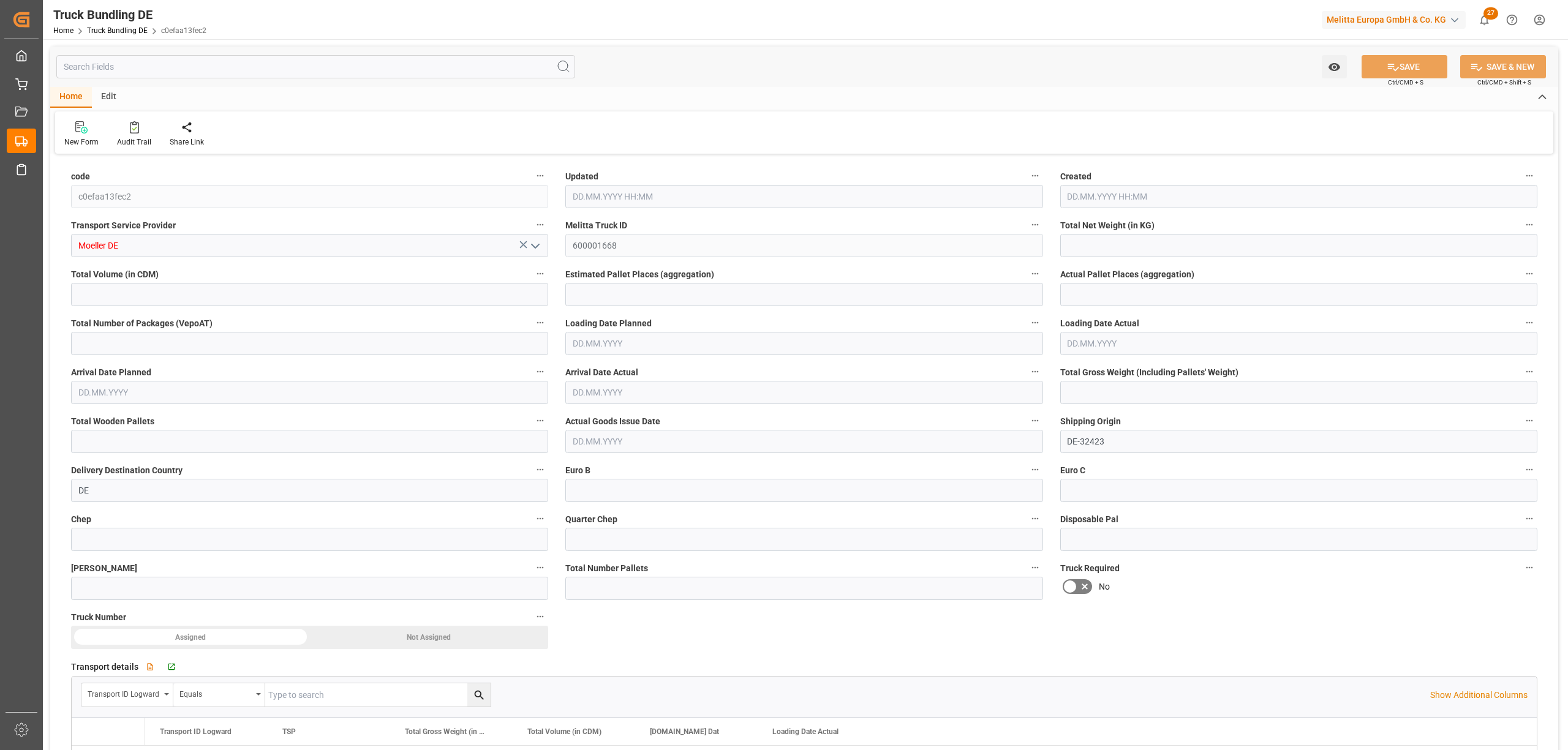
type input "0"
type input "14.08.2025 08:09"
type input "15.08.2025"
type input "18.08.2025"
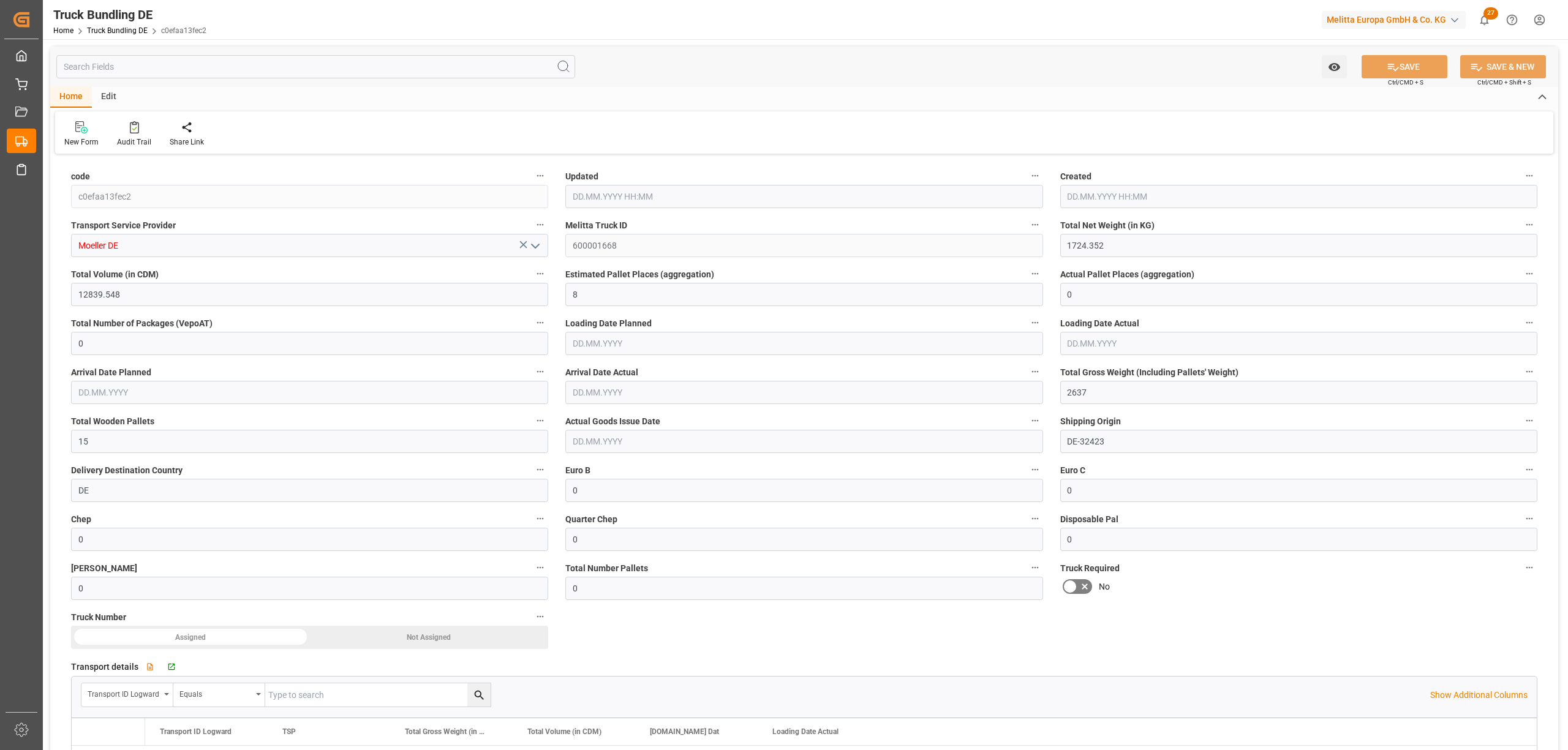
type input "[DATE]"
type input "[DATE] 08:10"
type input "[DATE]"
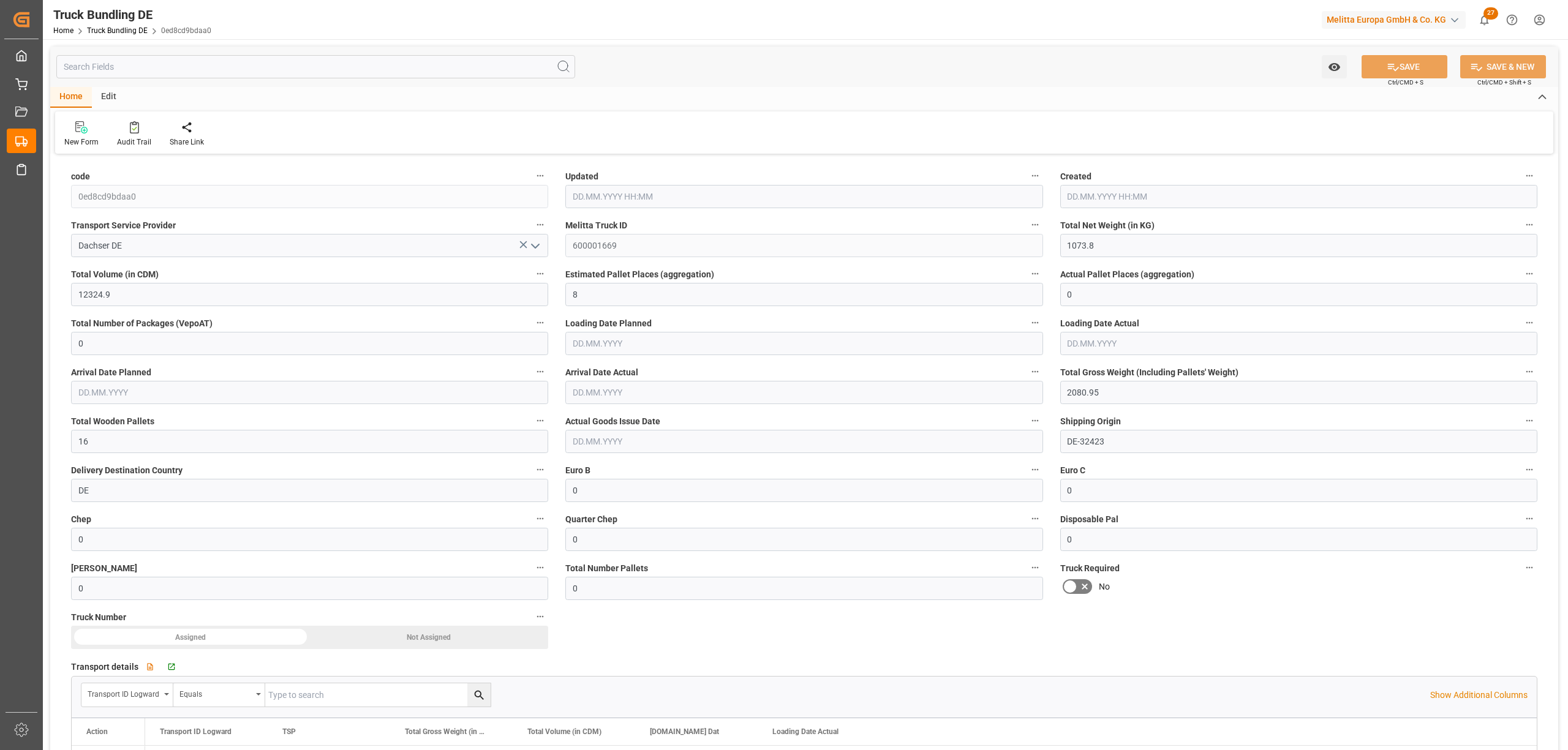
type input "[DATE]"
type input "14.08.2025 08:10"
type input "15.08.2025"
type input "20.08.2025"
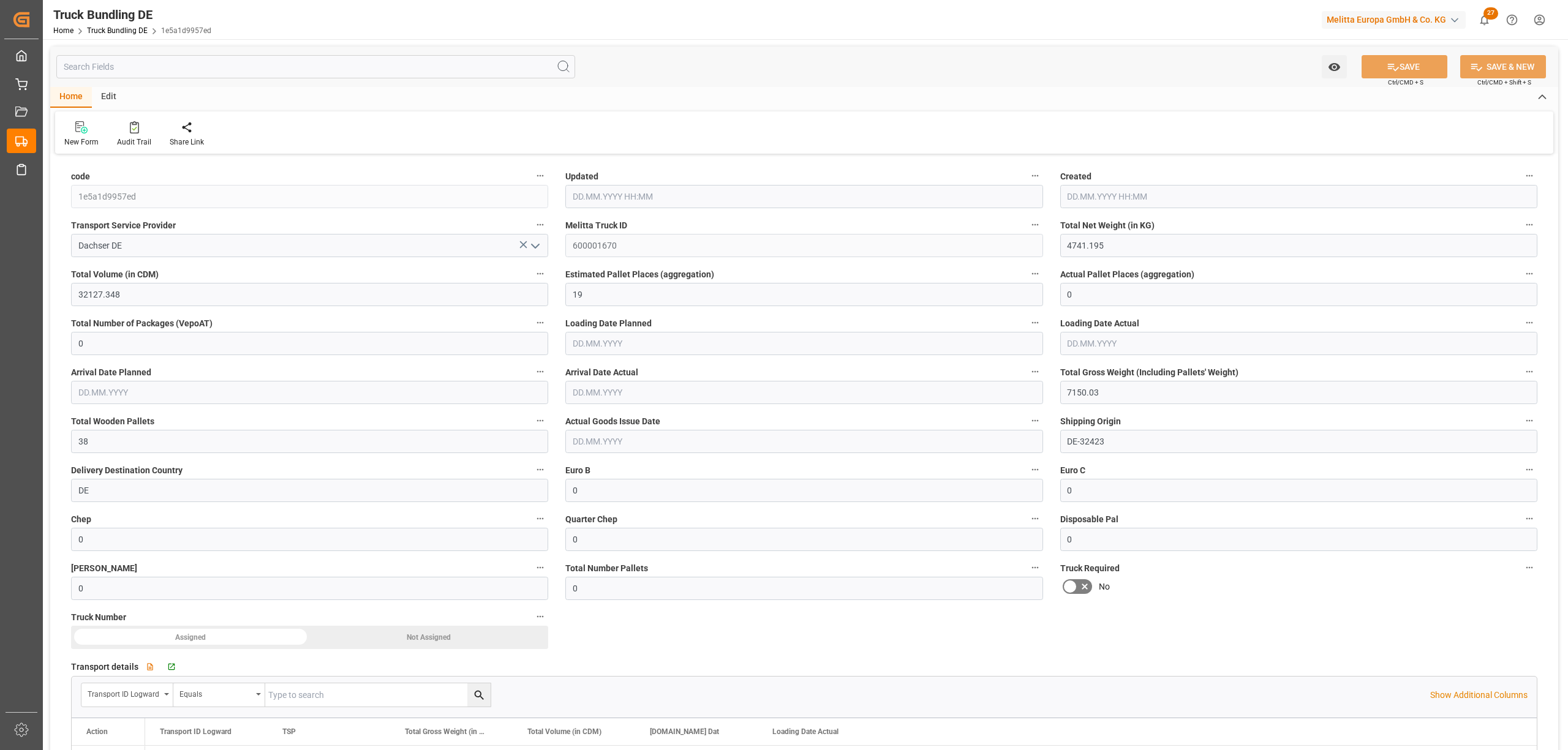
type input "14.08.2025"
type input "[DATE] 08:20"
type input "[DATE]"
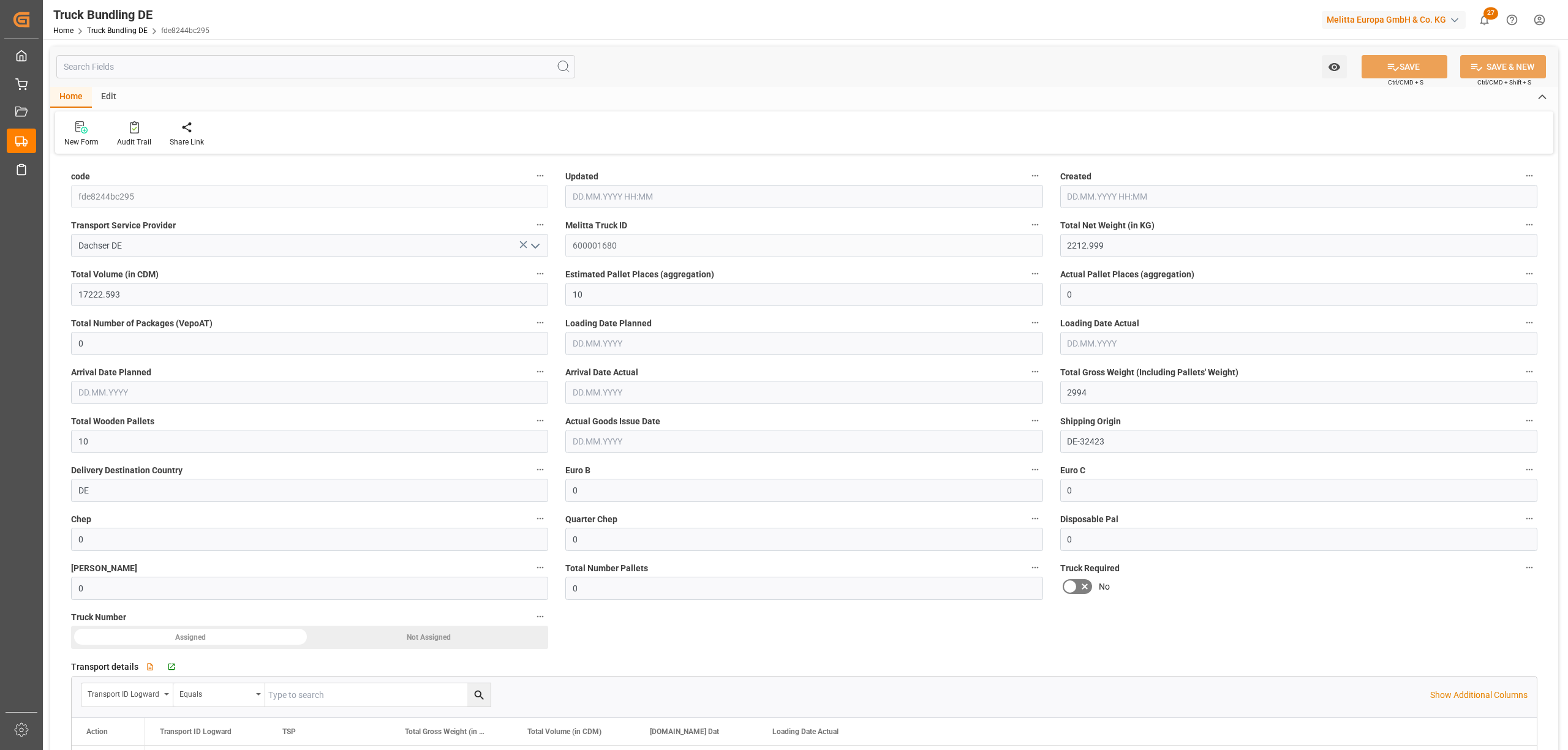
type input "[DATE]"
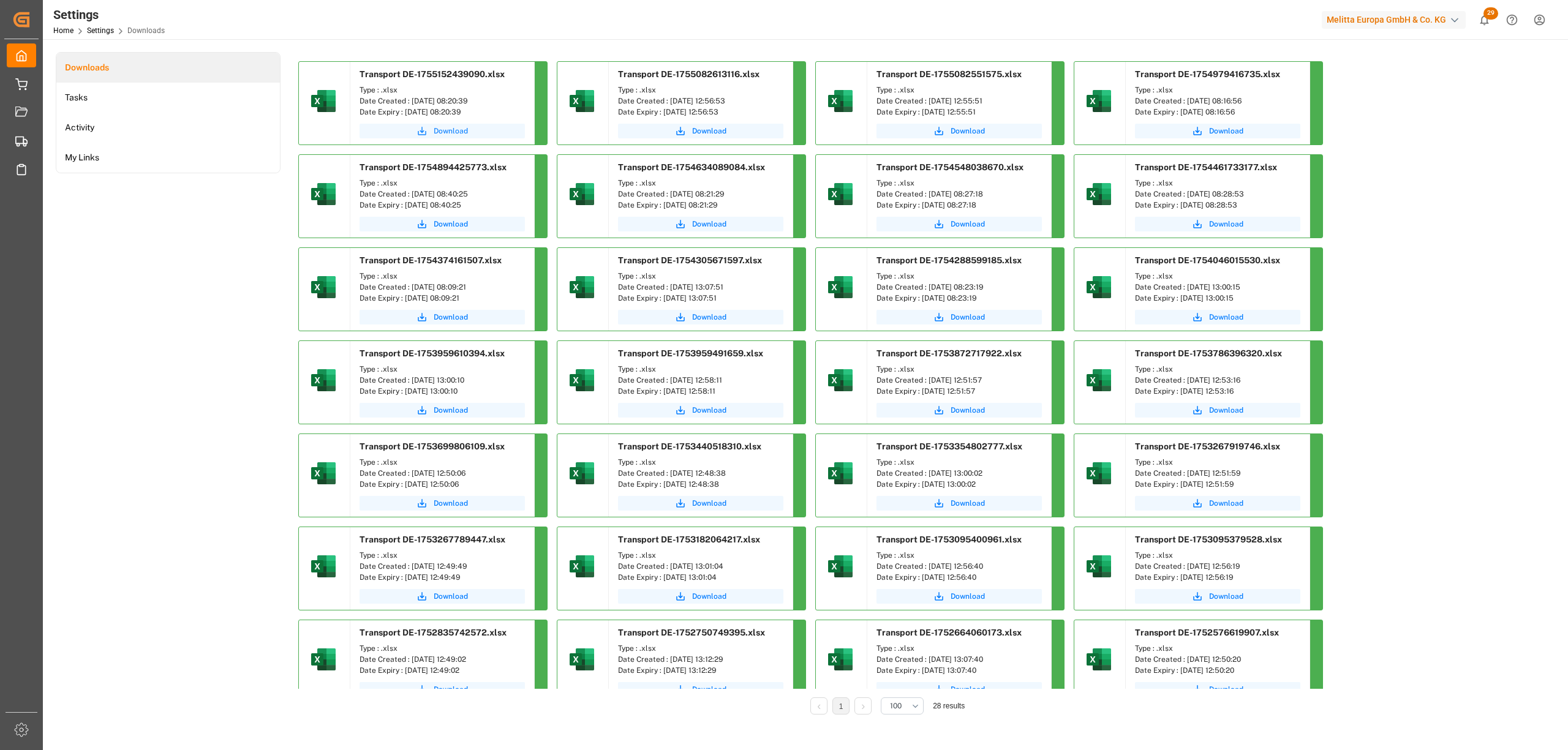
click at [444, 128] on span "Download" at bounding box center [450, 131] width 34 height 11
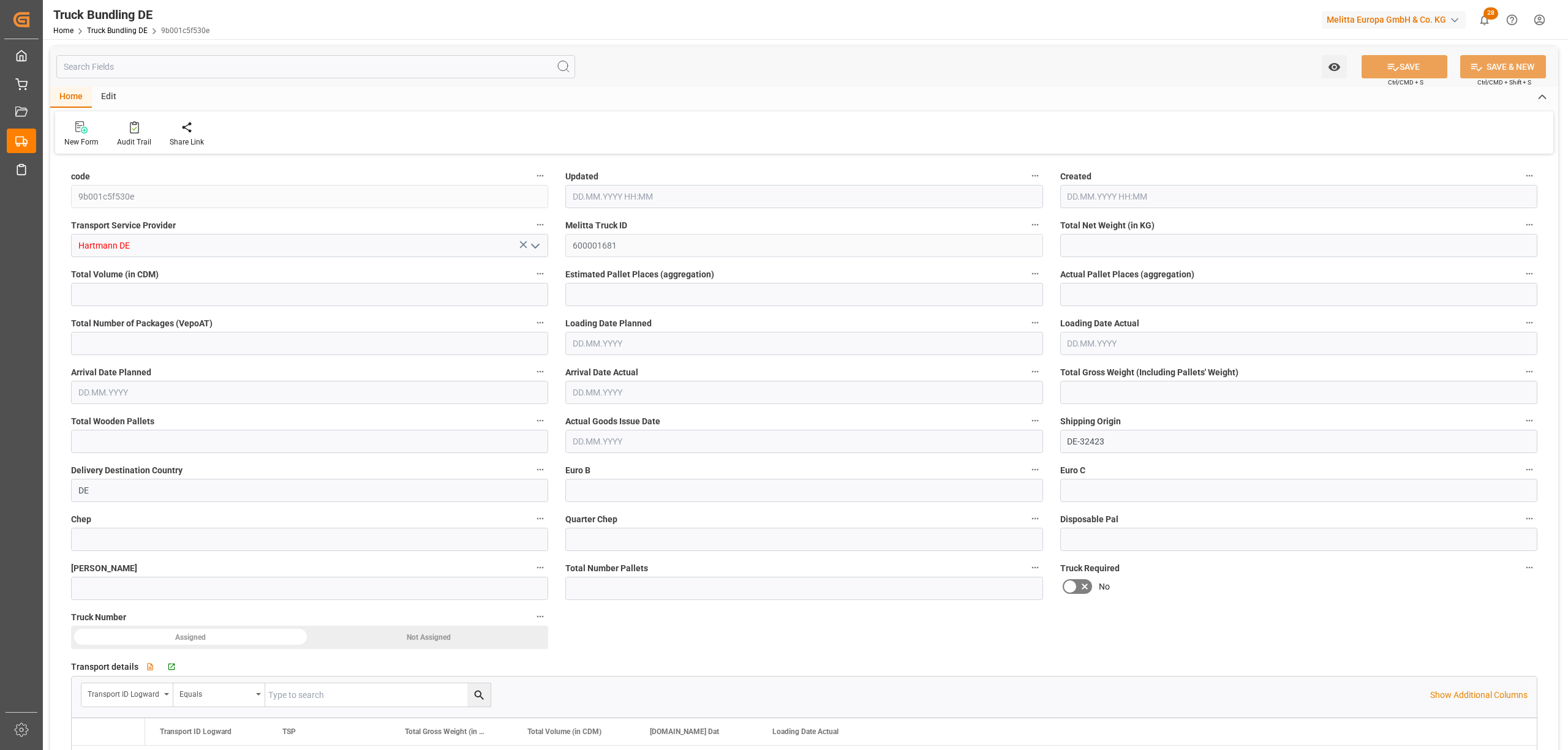
type input "9726.913"
type input "50852.74"
type input "29"
type input "0"
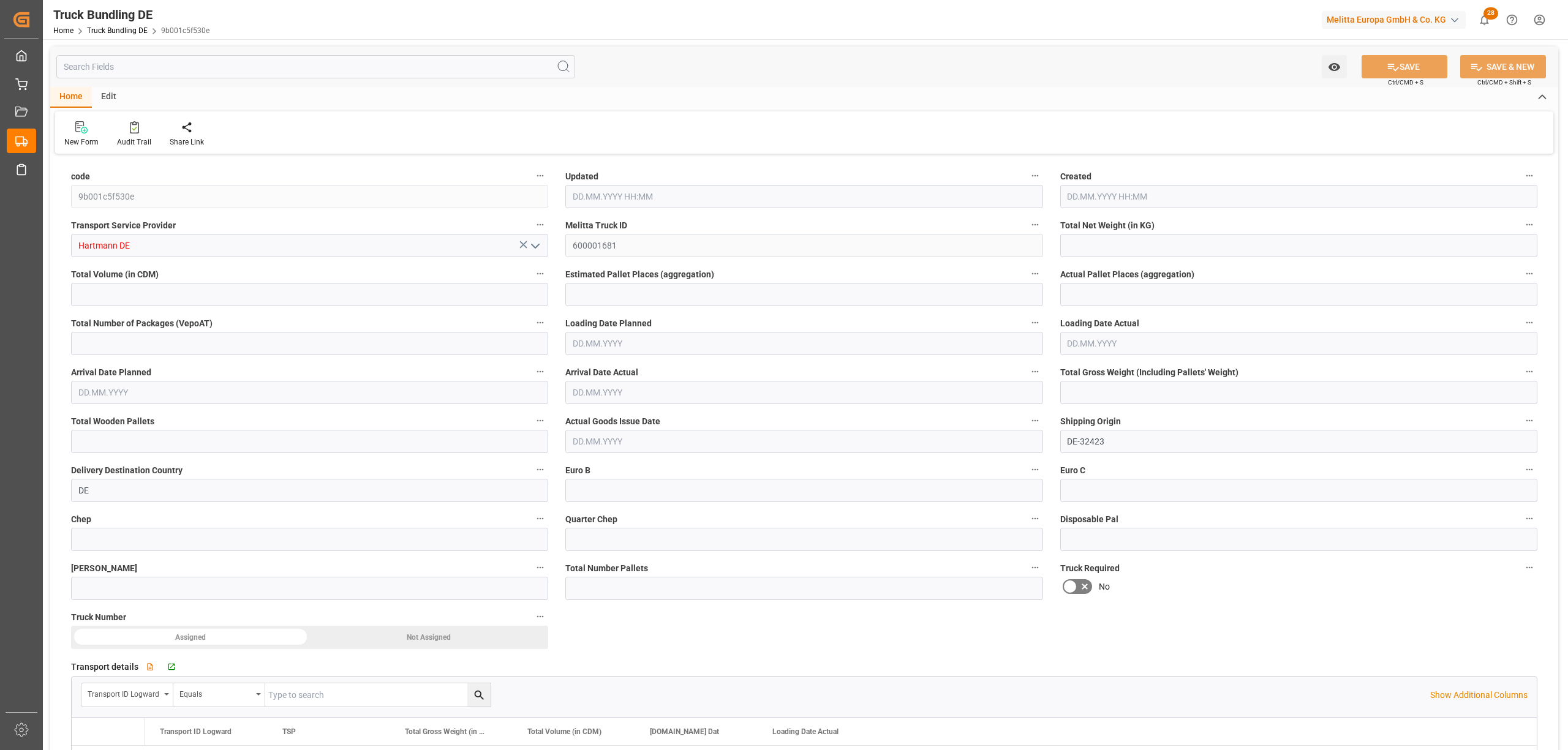
type input "13138.554"
type input "62"
type input "0"
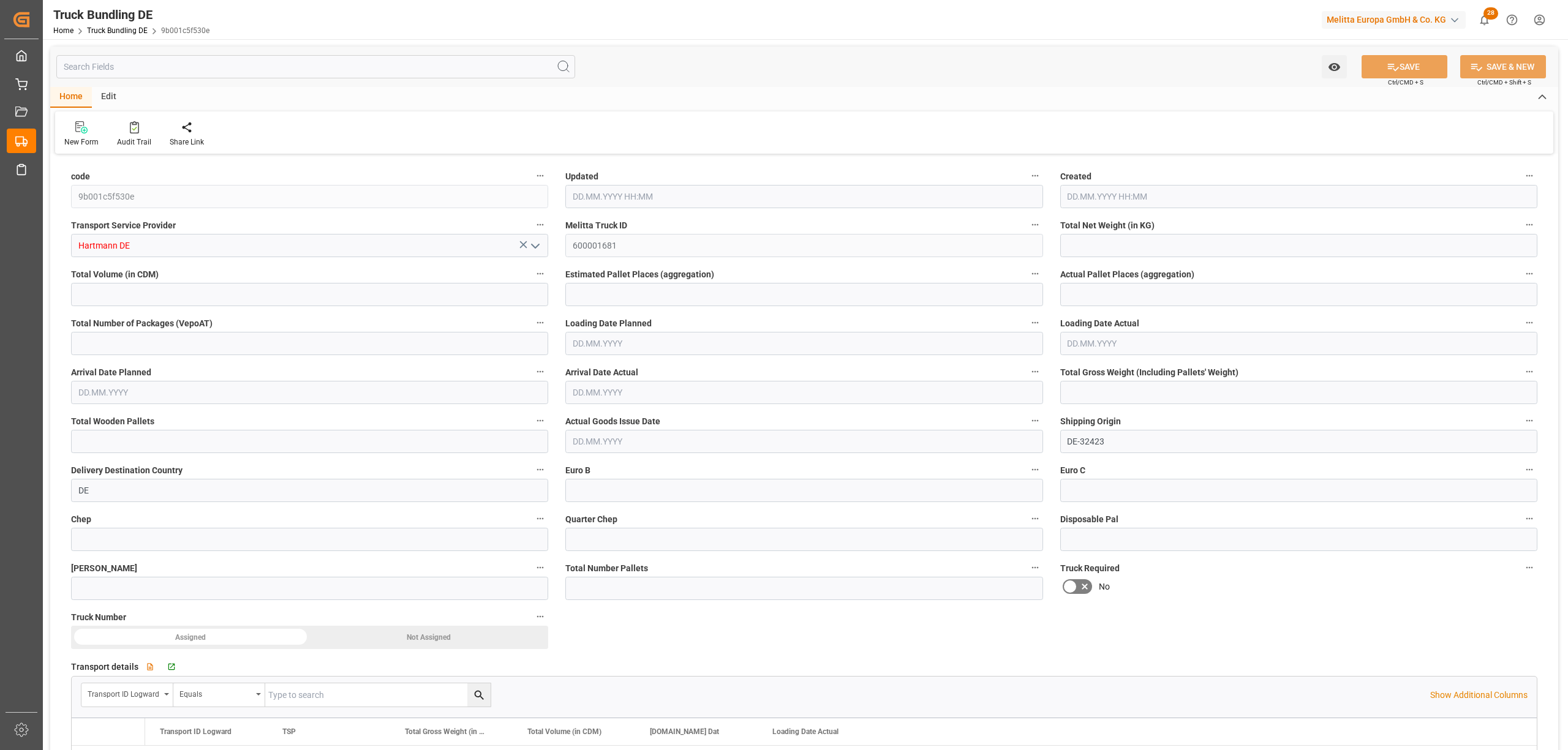
type input "0"
type input "14.08.2025 08:29"
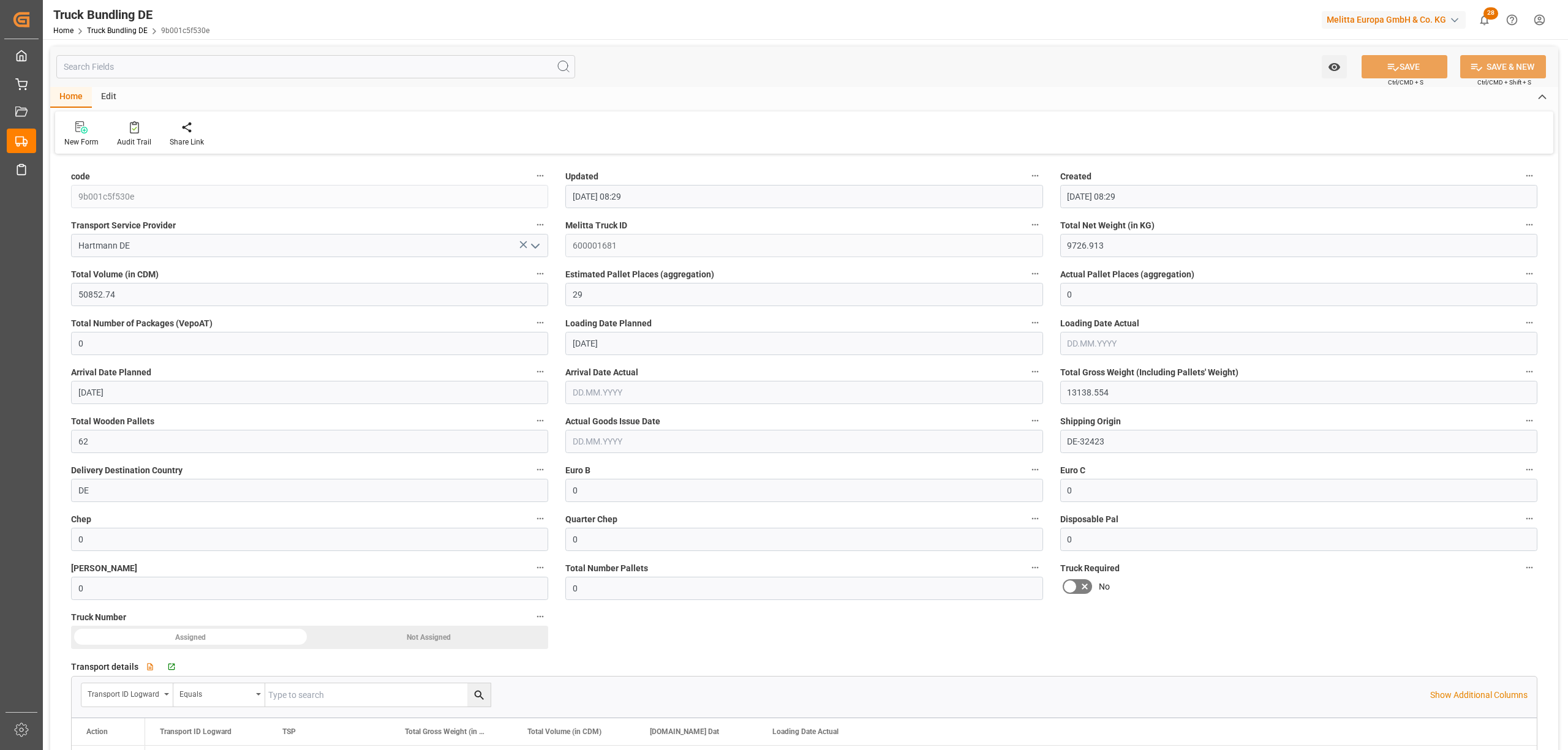
type input "14.08.2025 08:29"
type input "[DATE]"
type input "19.08.2025"
type input "[DATE]"
type input "598.446"
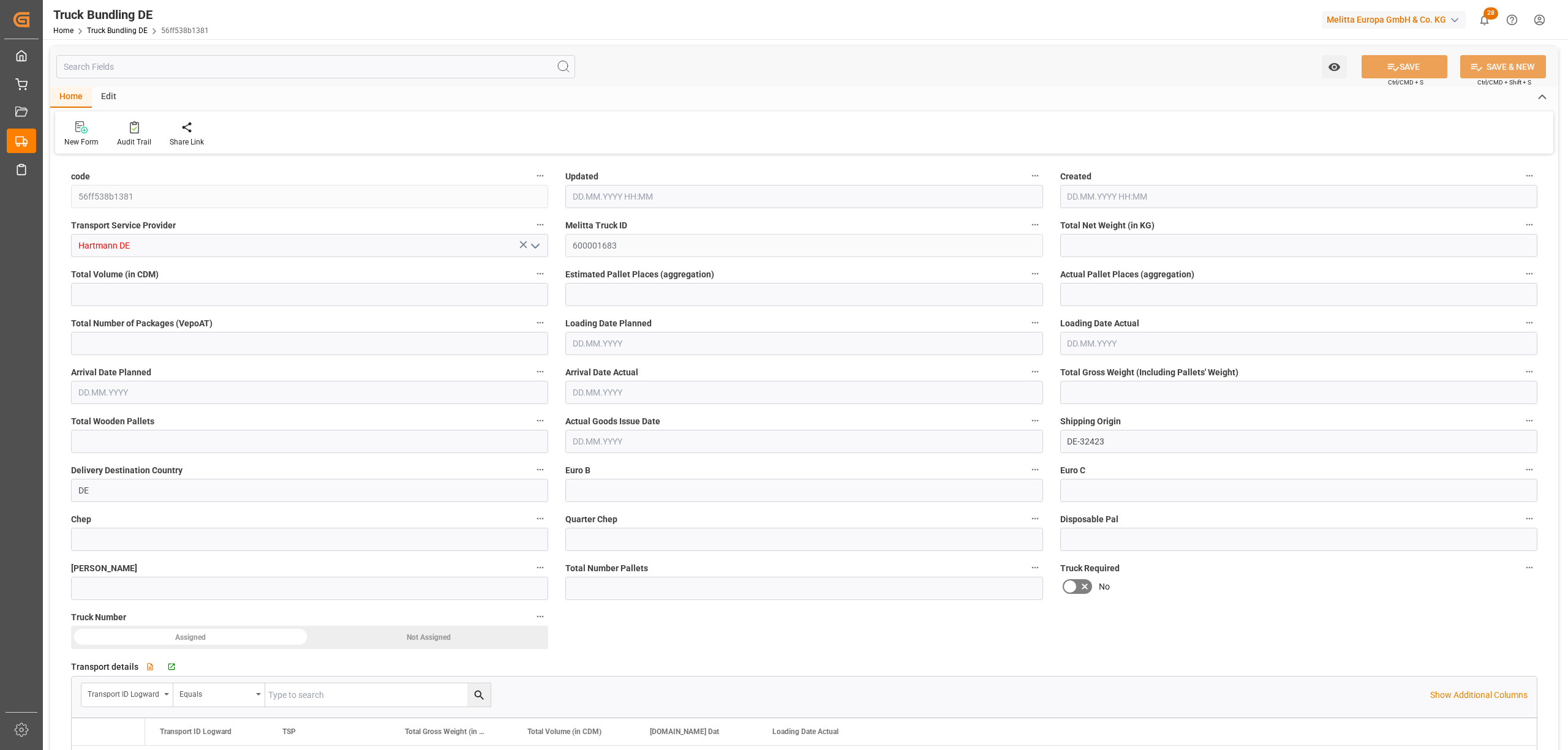
type input "6650.265"
type input "5"
type input "0"
type input "1202"
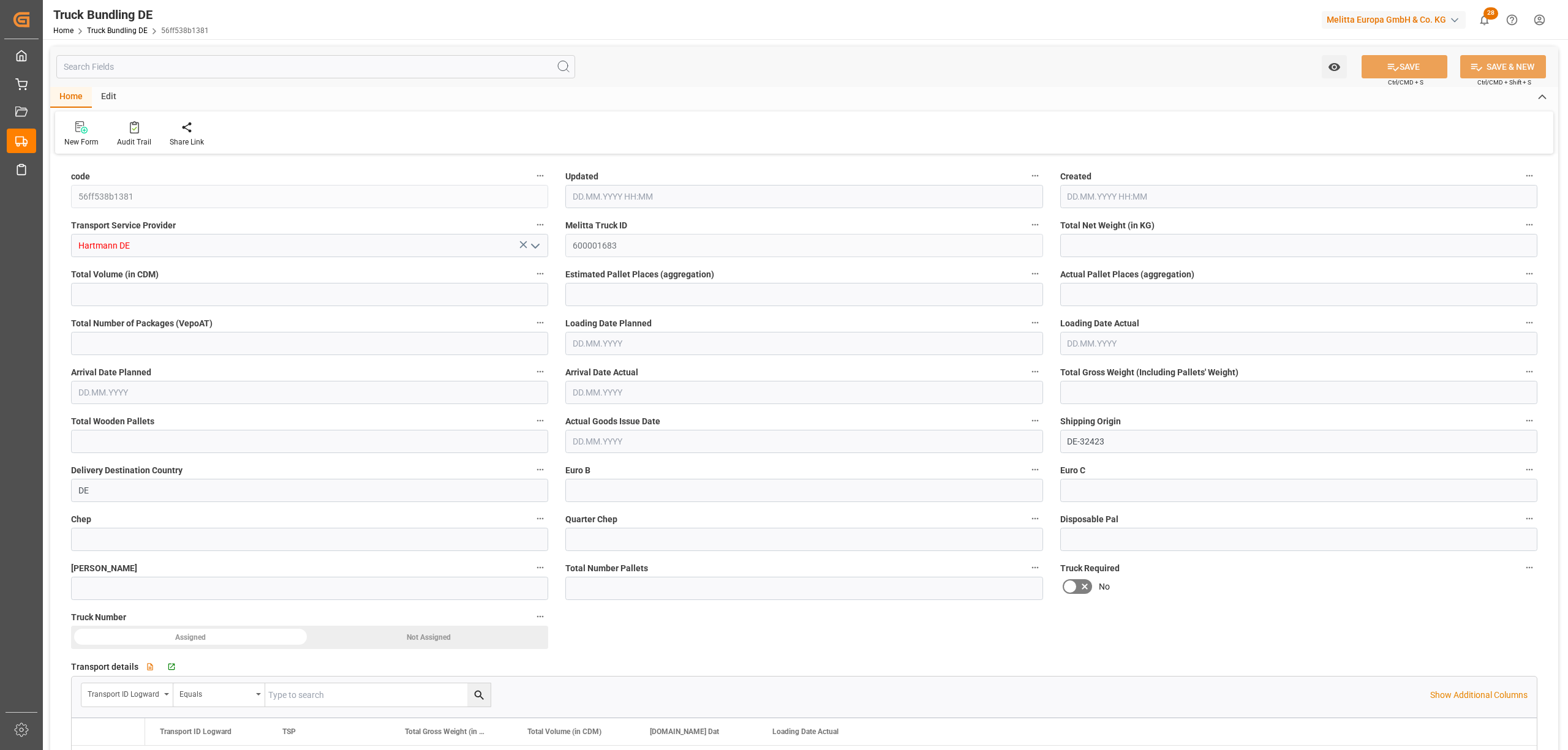
type input "9"
type input "0"
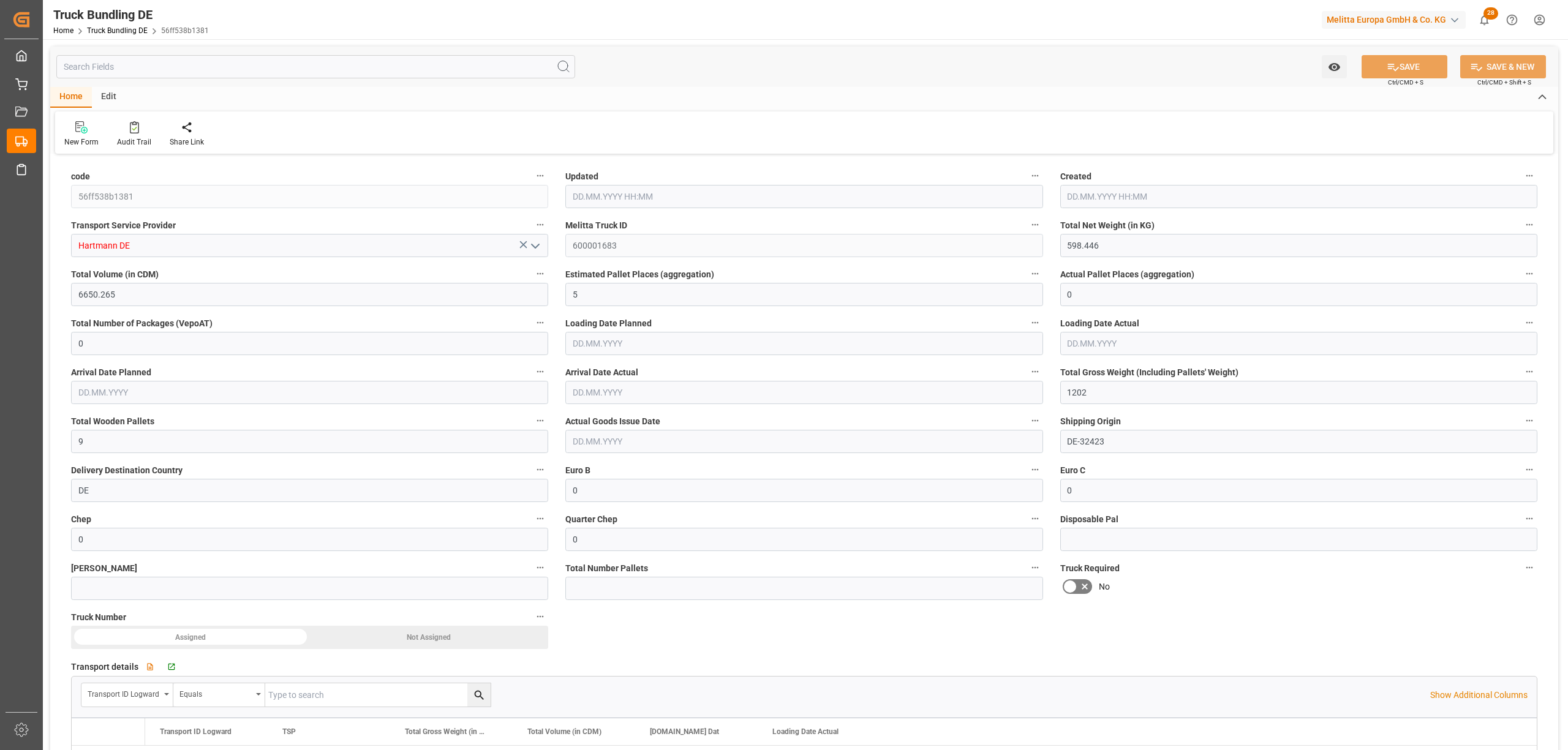
type input "0"
type input "14.08.2025 08:33"
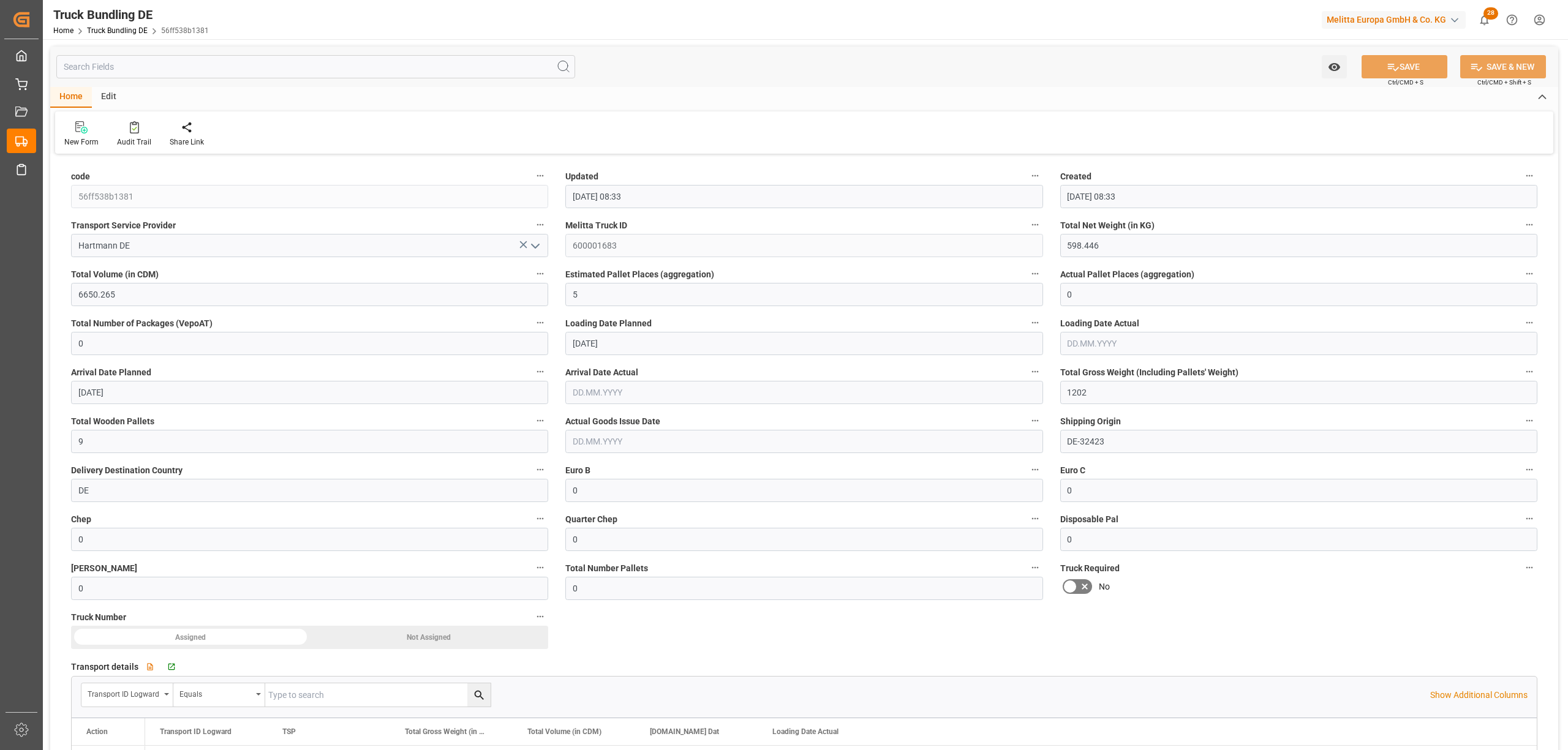
type input "15.08.2025"
type input "[DATE]"
type input "6994.944"
type input "54220.32"
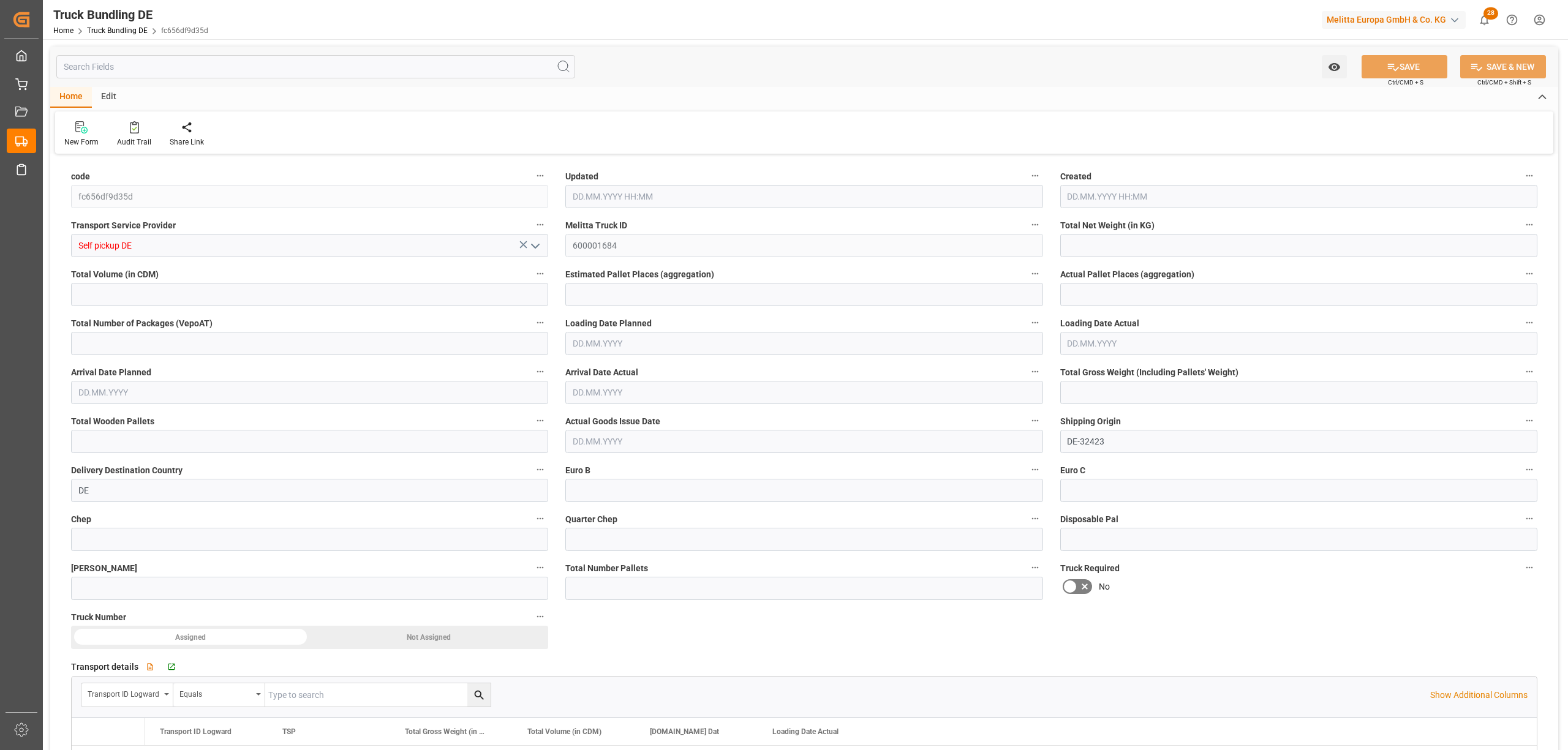
type input "33"
type input "0"
type input "9537"
type input "33"
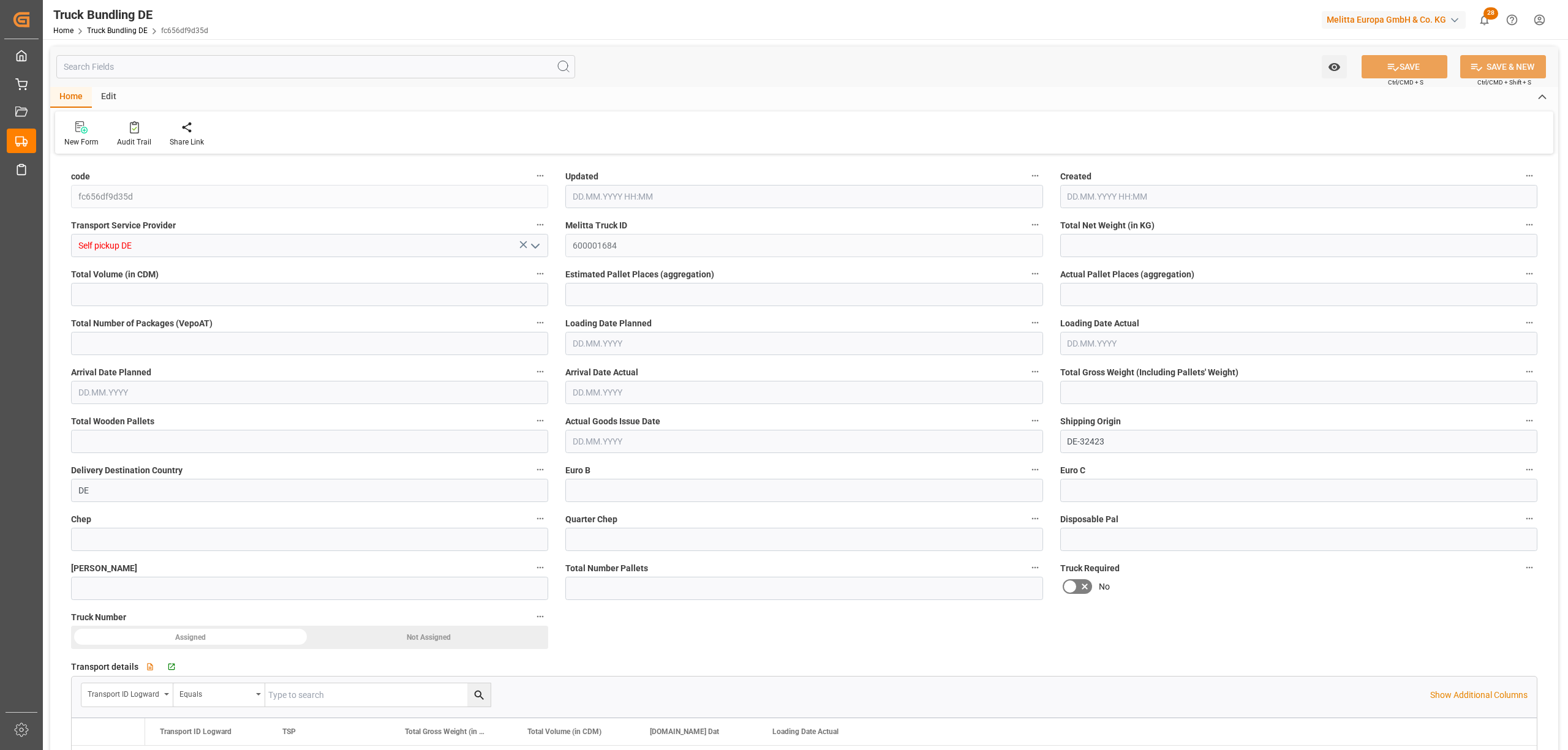
type input "0"
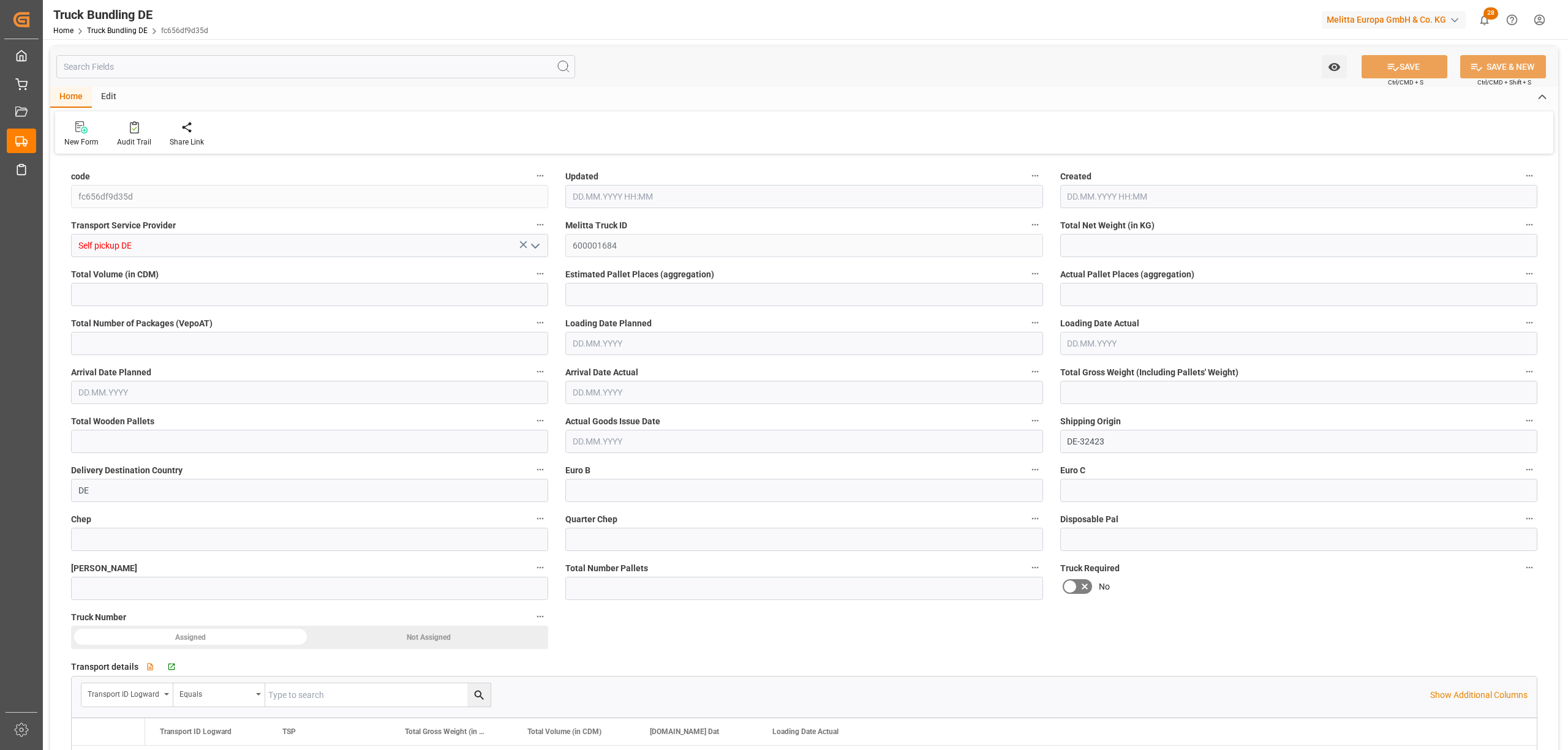
type input "0"
type input "14.08.2025 08:37"
type input "[DATE]"
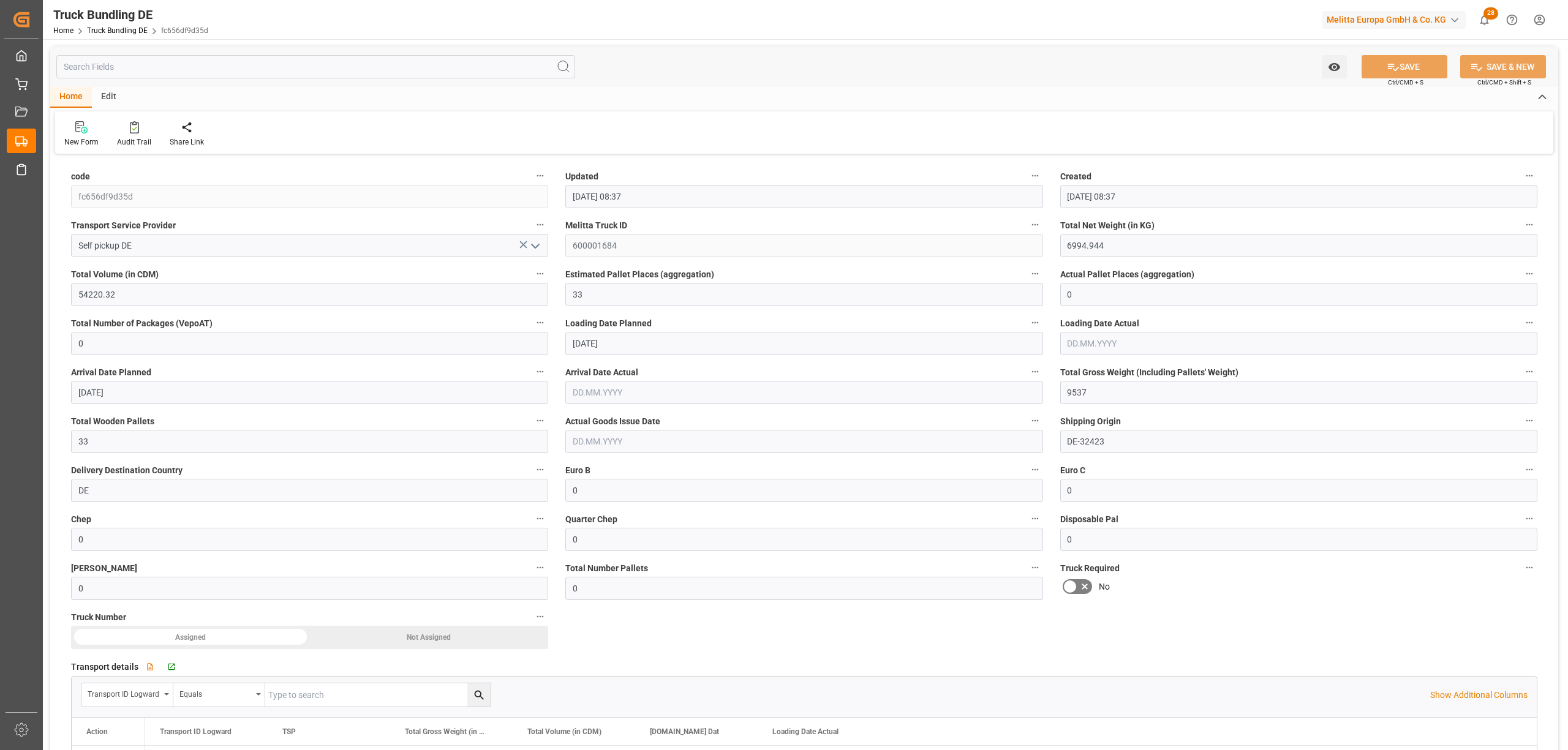
type input "[DATE]"
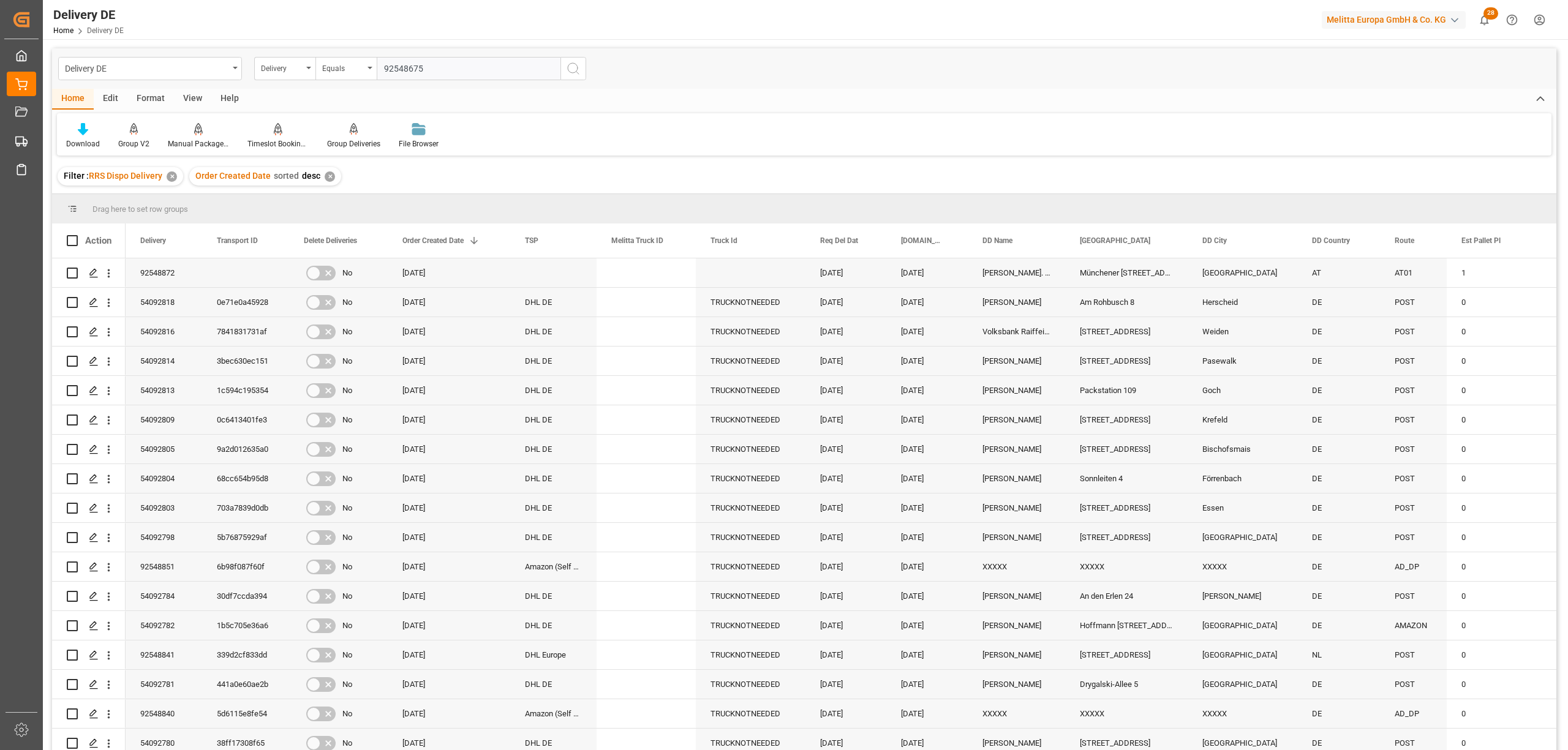
type input "92548675"
click at [574, 66] on icon "search button" at bounding box center [573, 68] width 14 height 14
